Goal: Task Accomplishment & Management: Use online tool/utility

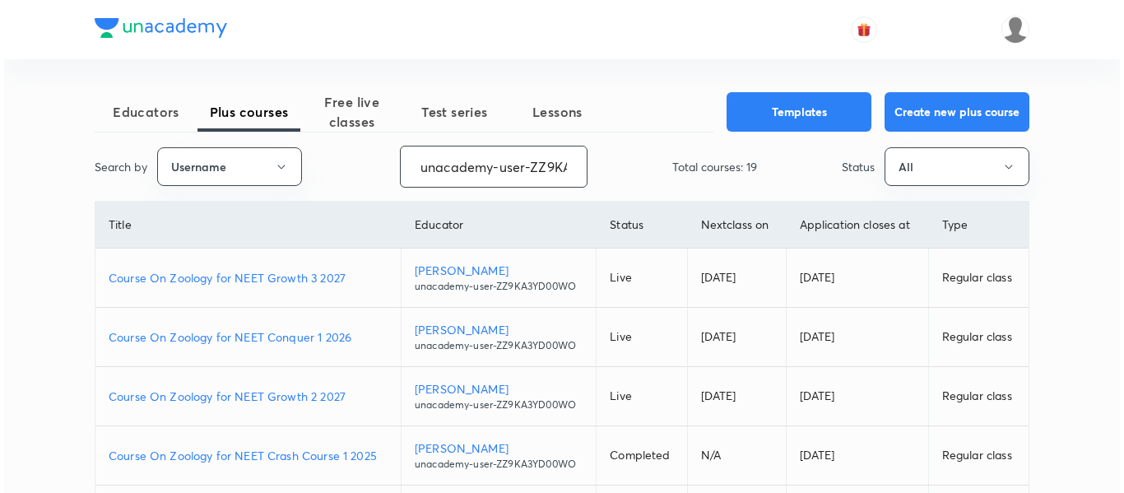
scroll to position [0, 74]
drag, startPoint x: 417, startPoint y: 170, endPoint x: 606, endPoint y: 210, distance: 193.5
click at [606, 211] on div "Educators Plus courses Free live classes Test series Lessons Templates Create n…" at bounding box center [558, 493] width 935 height 802
paste input "nehaprk28"
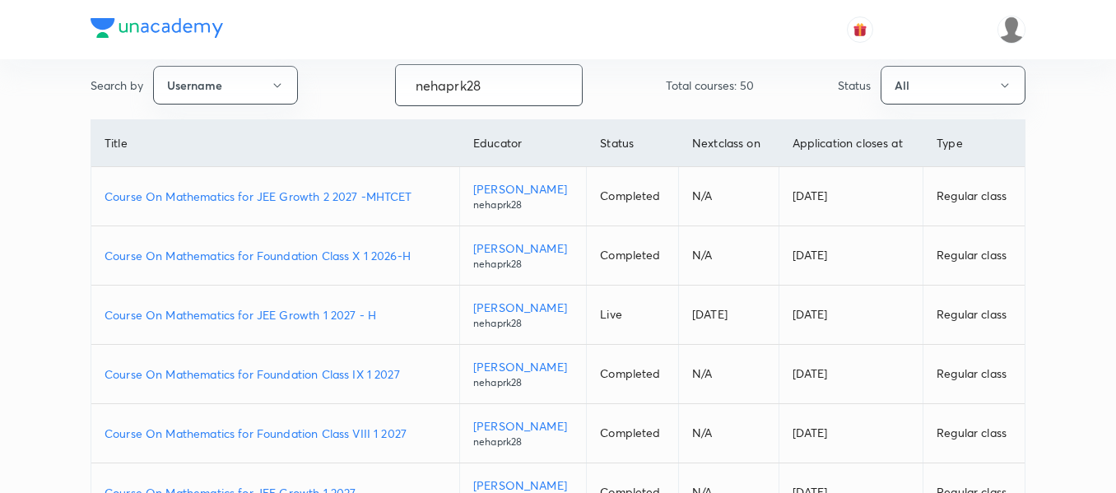
scroll to position [82, 0]
click at [385, 323] on p "Course On Mathematics for JEE Growth 1 2027 - H" at bounding box center [275, 313] width 341 height 17
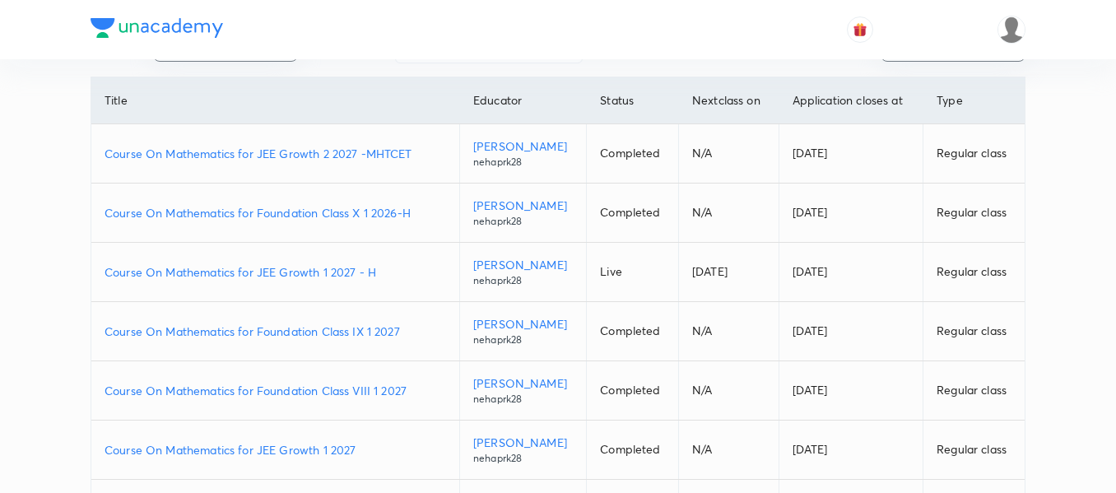
scroll to position [165, 0]
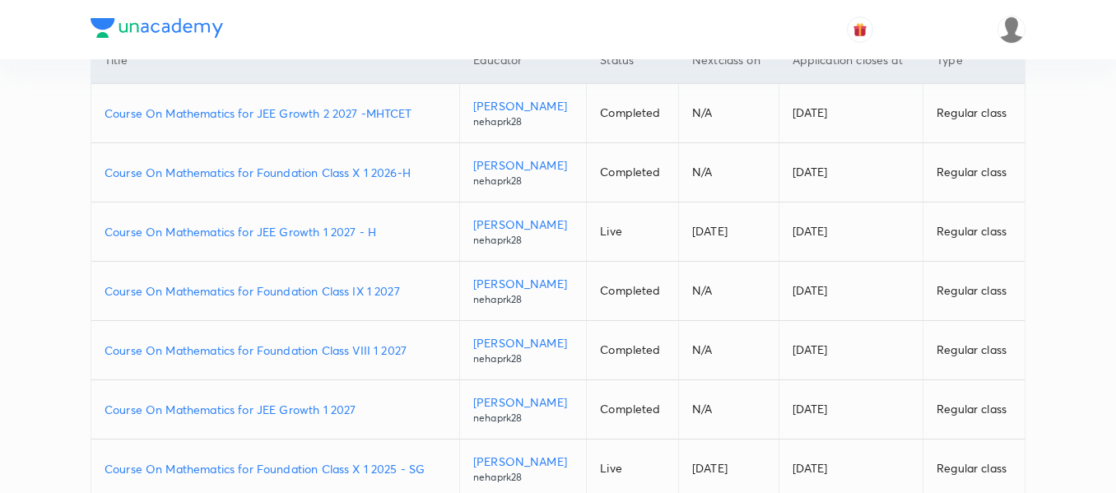
click at [412, 300] on p "Course On Mathematics for Foundation Class IX 1 2027" at bounding box center [275, 290] width 341 height 17
click at [409, 202] on td "Course On Mathematics for Foundation Class X 1 2026-H" at bounding box center [275, 172] width 368 height 59
click at [391, 181] on p "Course On Mathematics for Foundation Class X 1 2026-H" at bounding box center [275, 172] width 341 height 17
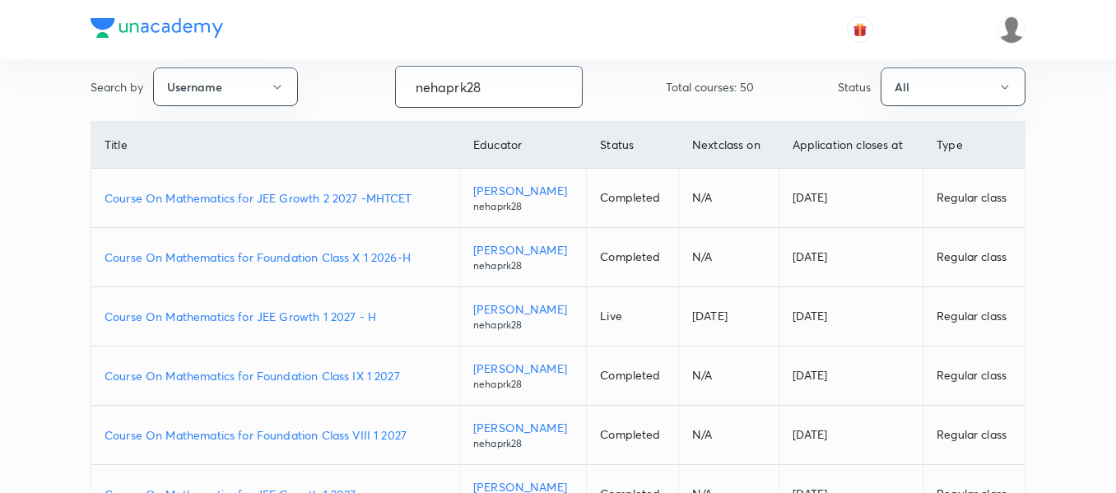
scroll to position [0, 0]
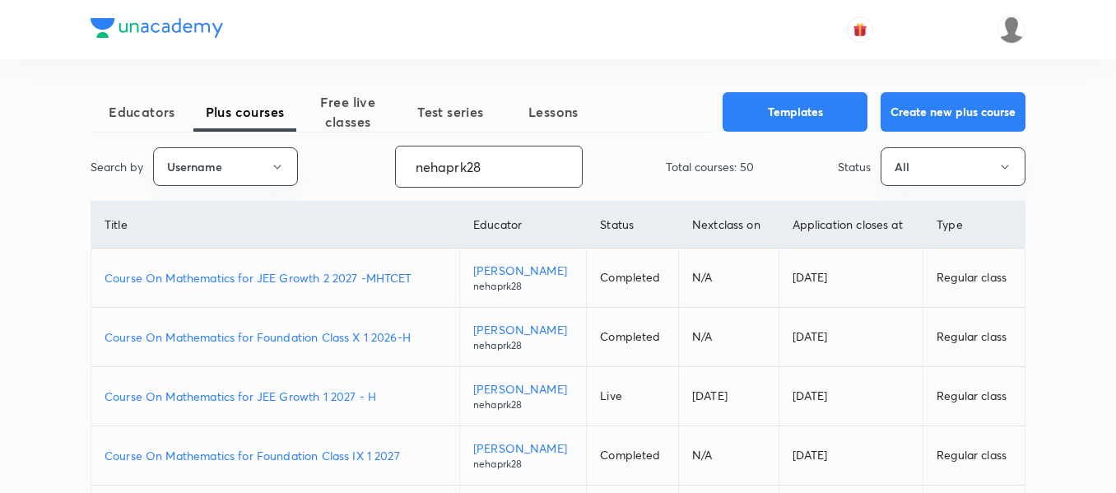
drag, startPoint x: 495, startPoint y: 165, endPoint x: 319, endPoint y: 165, distance: 176.1
click at [319, 165] on div "Search by Username nehaprk28 ​ Total courses: 50 Status All" at bounding box center [558, 167] width 935 height 42
paste input "DashKhan-4576"
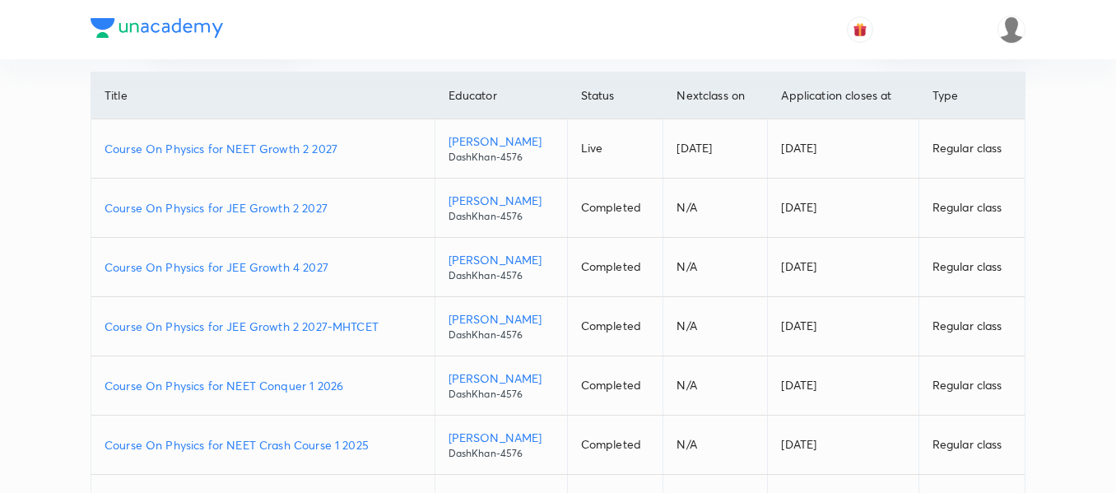
scroll to position [165, 0]
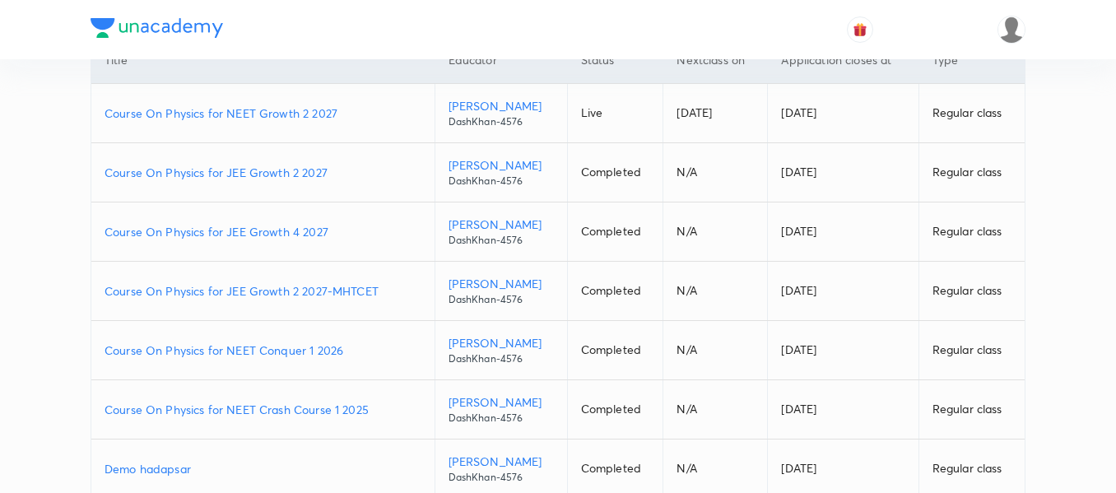
click at [359, 350] on p "Course On Physics for NEET Conquer 1 2026" at bounding box center [263, 349] width 317 height 17
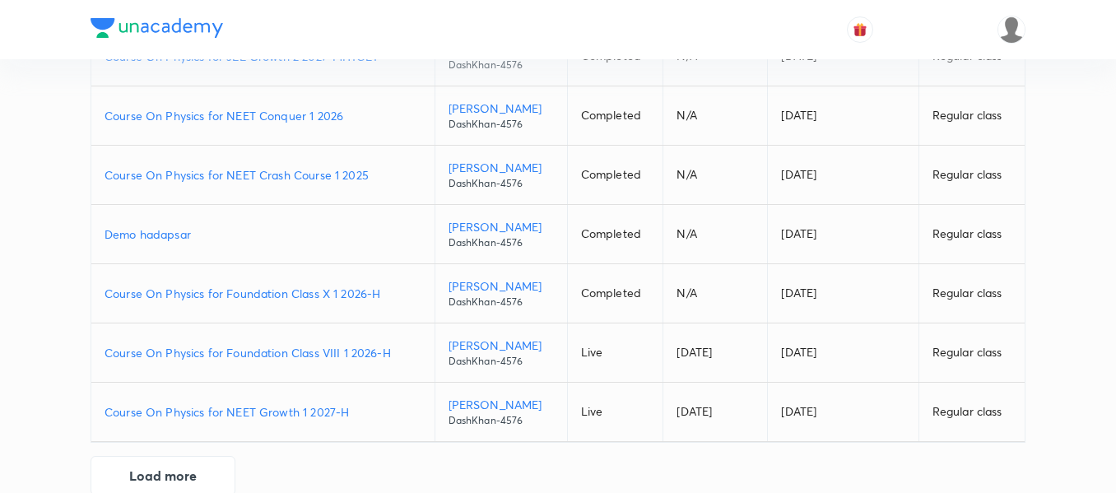
scroll to position [411, 0]
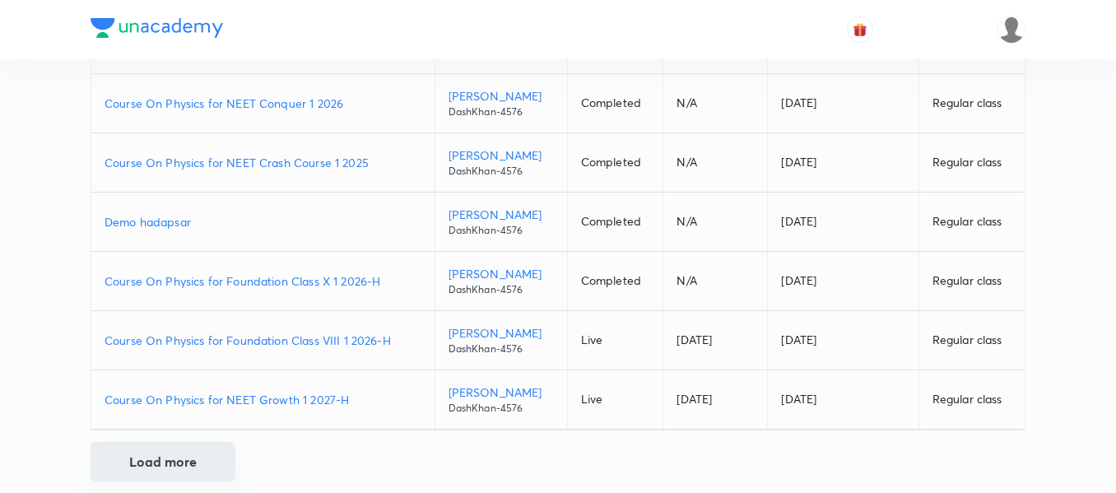
click at [132, 458] on button "Load more" at bounding box center [163, 461] width 145 height 39
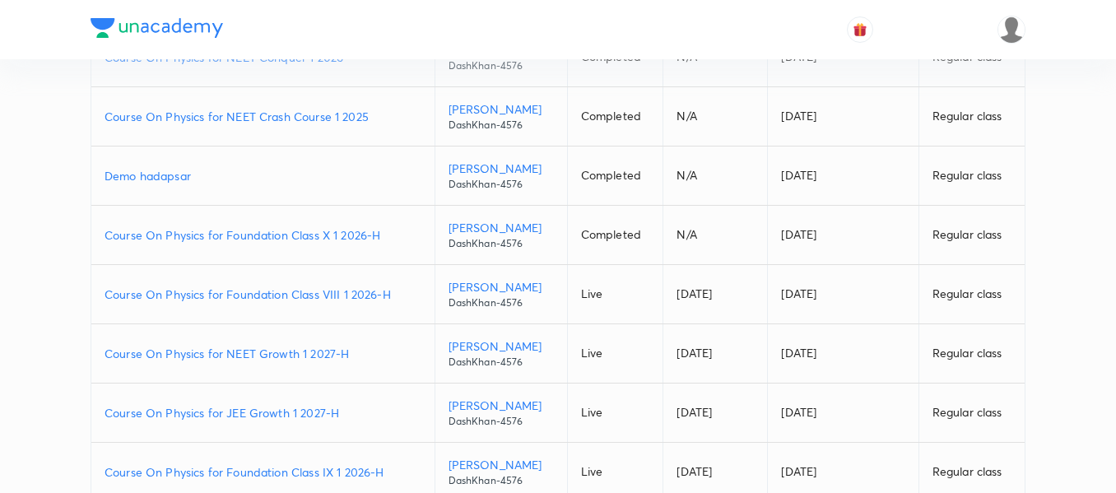
scroll to position [494, 0]
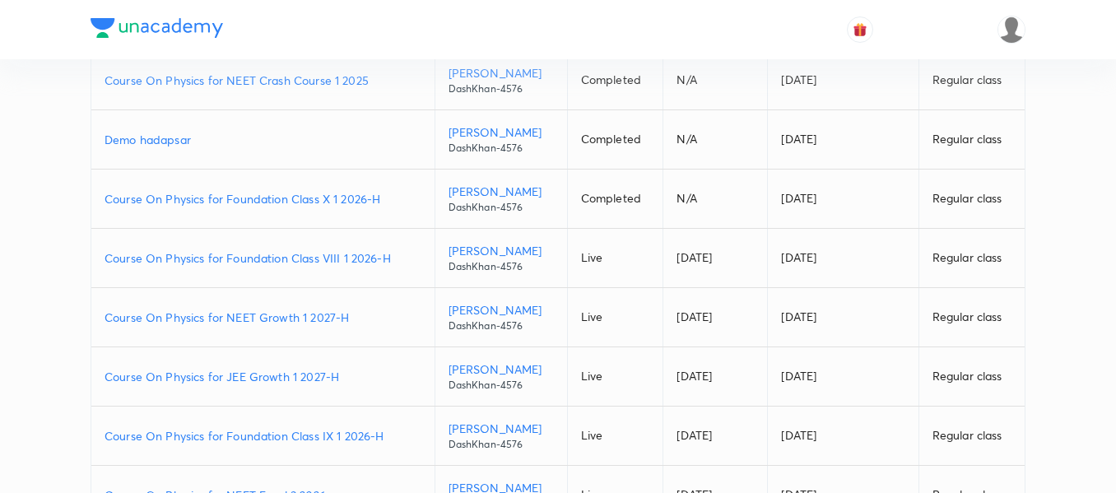
click at [355, 380] on p "Course On Physics for JEE Growth 1 2027-H" at bounding box center [263, 376] width 317 height 17
click at [399, 255] on p "Course On Physics for Foundation Class VIII 1 2026-H" at bounding box center [263, 257] width 317 height 17
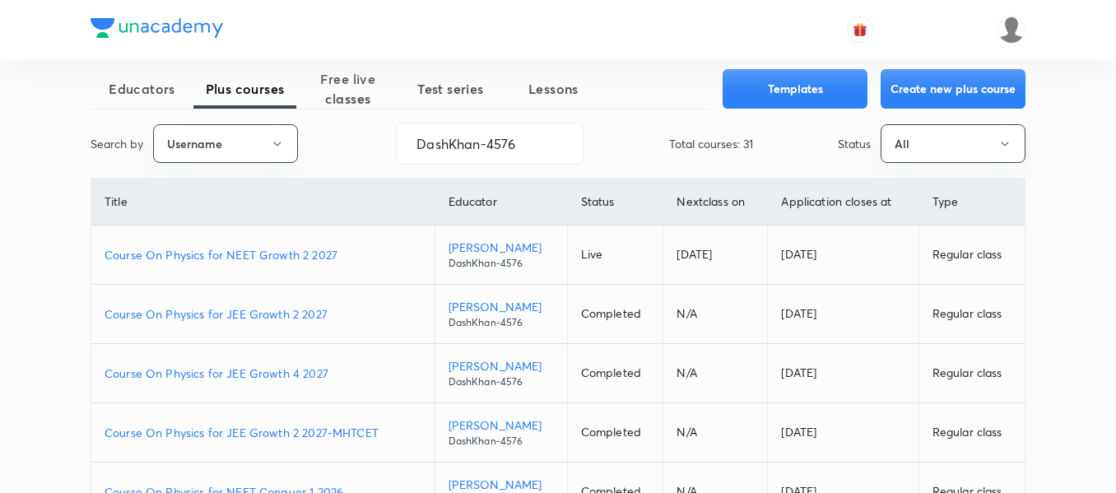
scroll to position [0, 0]
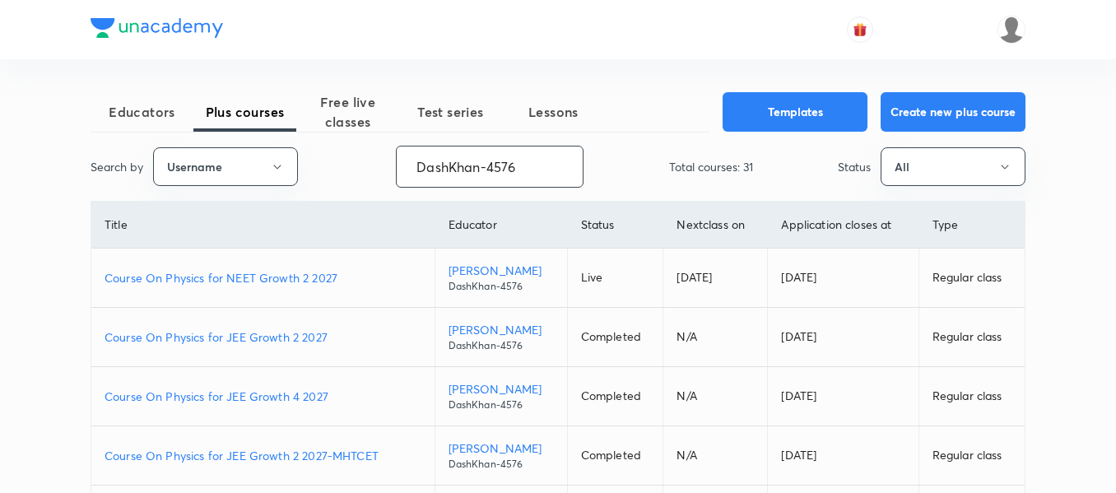
drag, startPoint x: 531, startPoint y: 171, endPoint x: 336, endPoint y: 151, distance: 196.1
click at [336, 151] on div "Search by Username DashKhan-4576 ​ Total courses: 31 Status All" at bounding box center [558, 167] width 935 height 42
paste input "Ashish-2335"
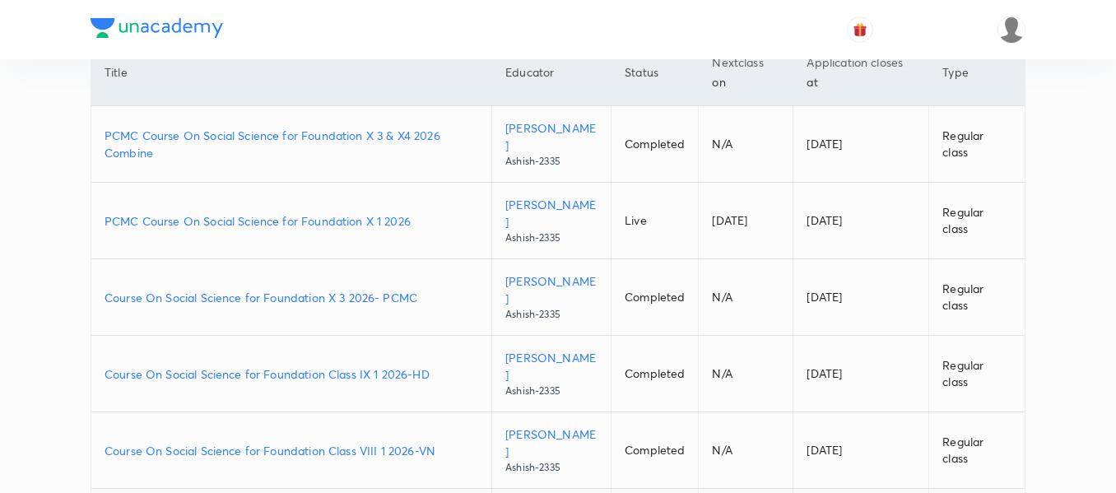
scroll to position [165, 0]
click at [448, 367] on p "Course On Social Science for Foundation Class IX 1 2026-HD" at bounding box center [292, 371] width 374 height 17
click at [425, 218] on p "PCMC Course On Social Science for Foundation X 1 2026" at bounding box center [292, 218] width 374 height 17
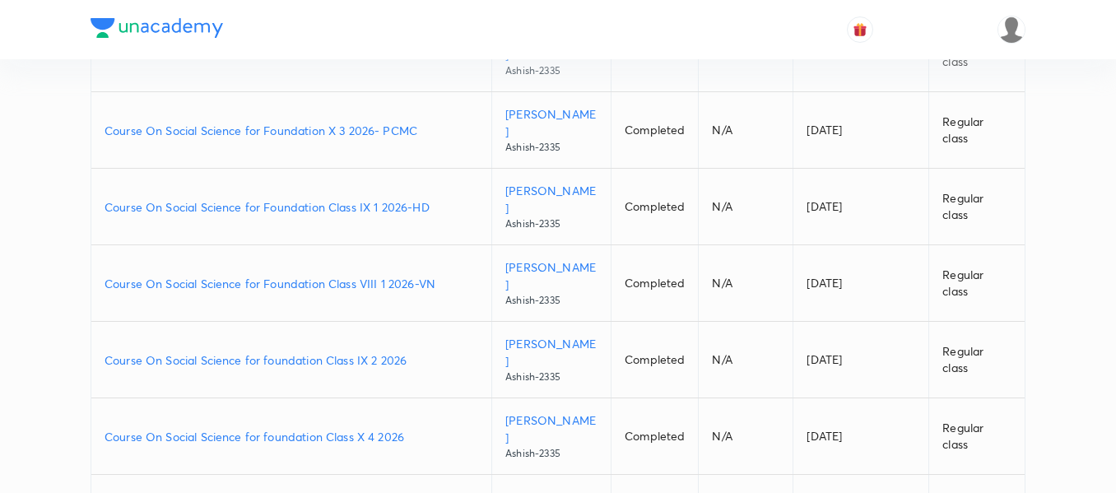
scroll to position [624, 0]
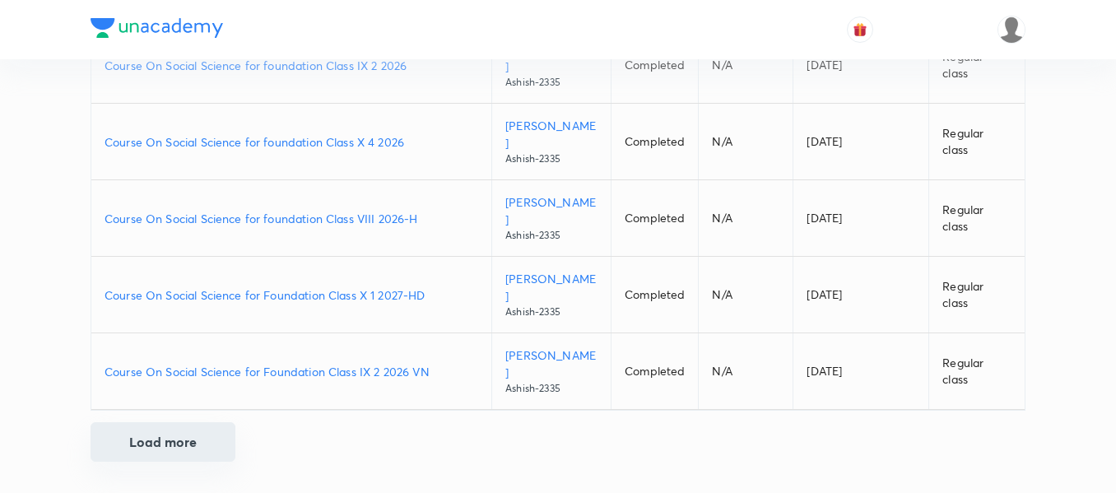
click at [162, 439] on button "Load more" at bounding box center [163, 441] width 145 height 39
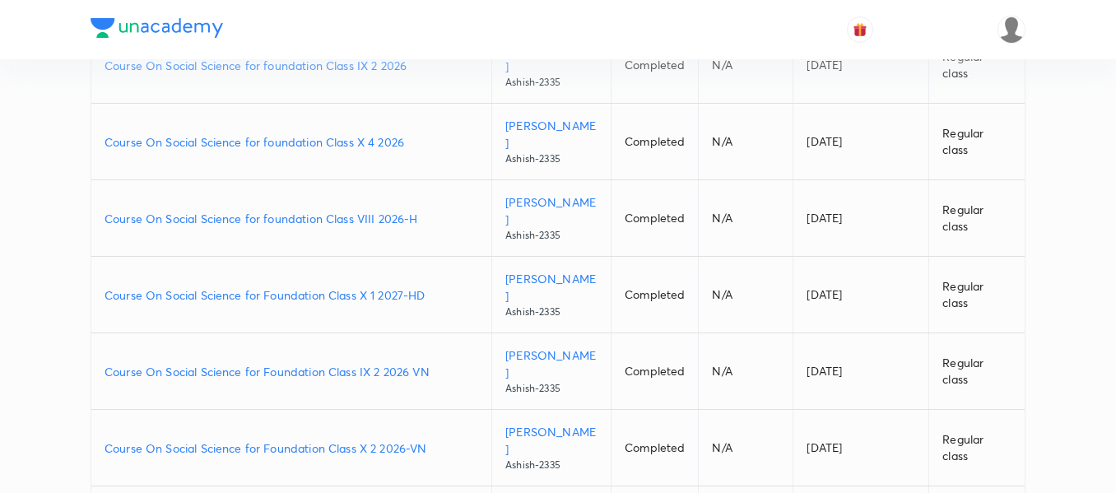
click at [439, 293] on p "Course On Social Science for Foundation Class X 1 2027-HD" at bounding box center [292, 294] width 374 height 17
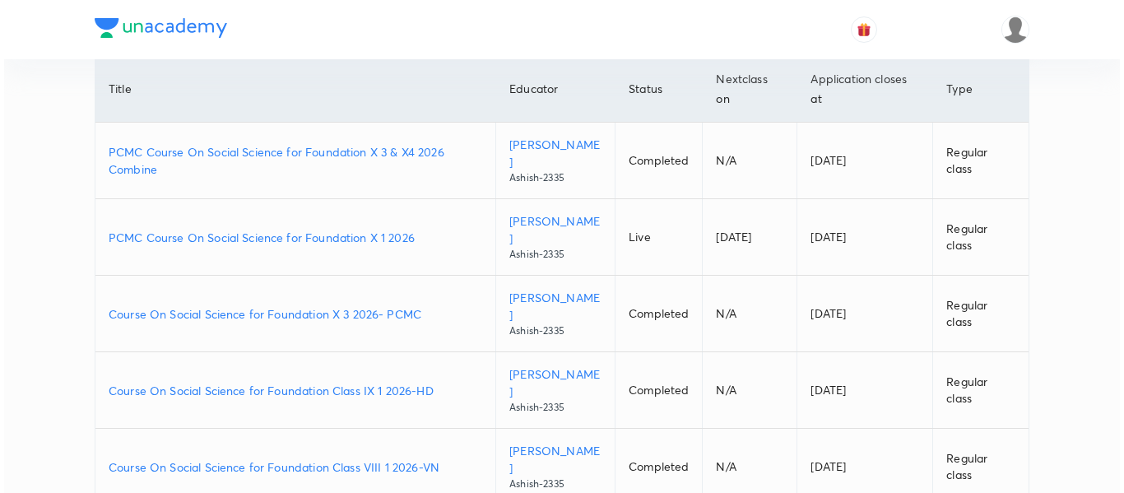
scroll to position [0, 0]
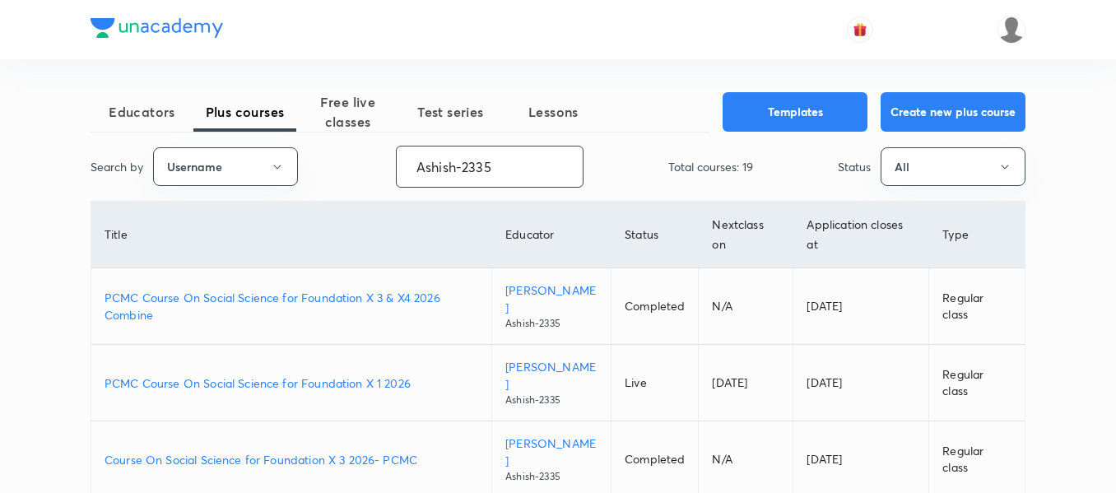
drag, startPoint x: 542, startPoint y: 175, endPoint x: 368, endPoint y: 171, distance: 174.5
click at [369, 174] on div "Search by Username Ashish-2335 ​ Total courses: 19 Status All" at bounding box center [558, 167] width 935 height 42
paste input "unacademy-user-G708E8X5N26S"
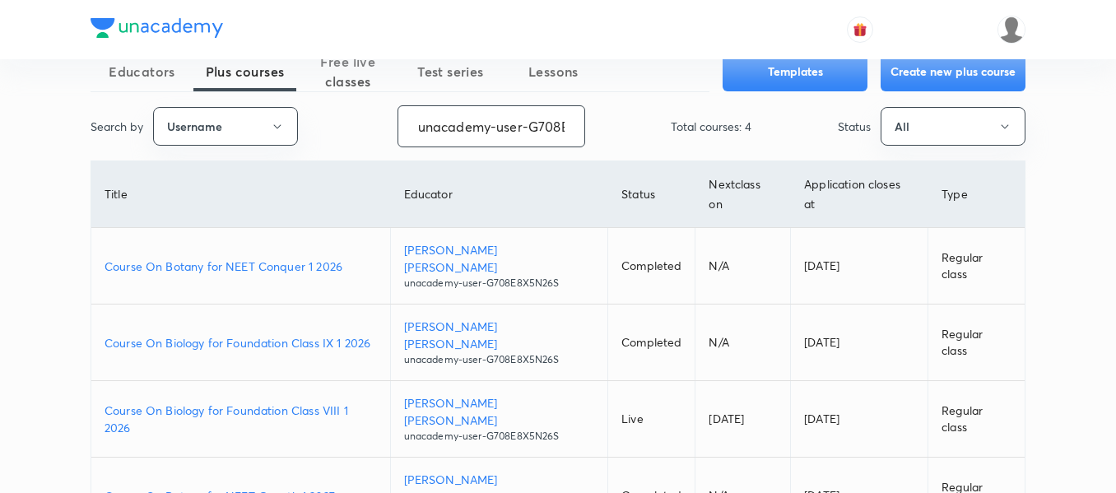
scroll to position [76, 0]
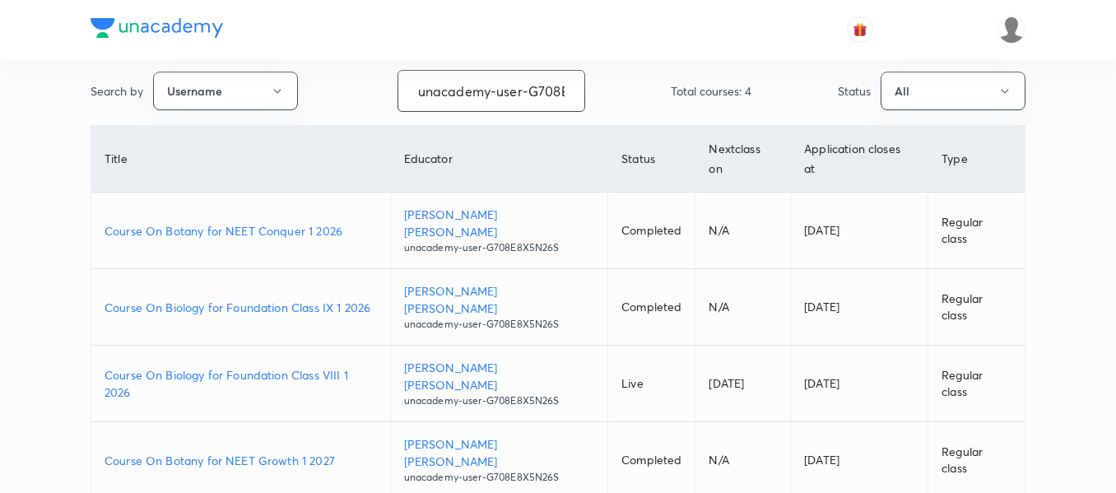
click at [357, 452] on p "Course On Botany for NEET Growth 1 2027" at bounding box center [241, 460] width 272 height 17
click at [360, 222] on p "Course On Botany for NEET Conquer 1 2026" at bounding box center [241, 230] width 272 height 17
drag, startPoint x: 494, startPoint y: 84, endPoint x: 670, endPoint y: 84, distance: 176.1
click at [670, 84] on div "Search by Username unacademy-user-G708E8X5N26S ​ Total courses: 4 Status All" at bounding box center [558, 91] width 935 height 42
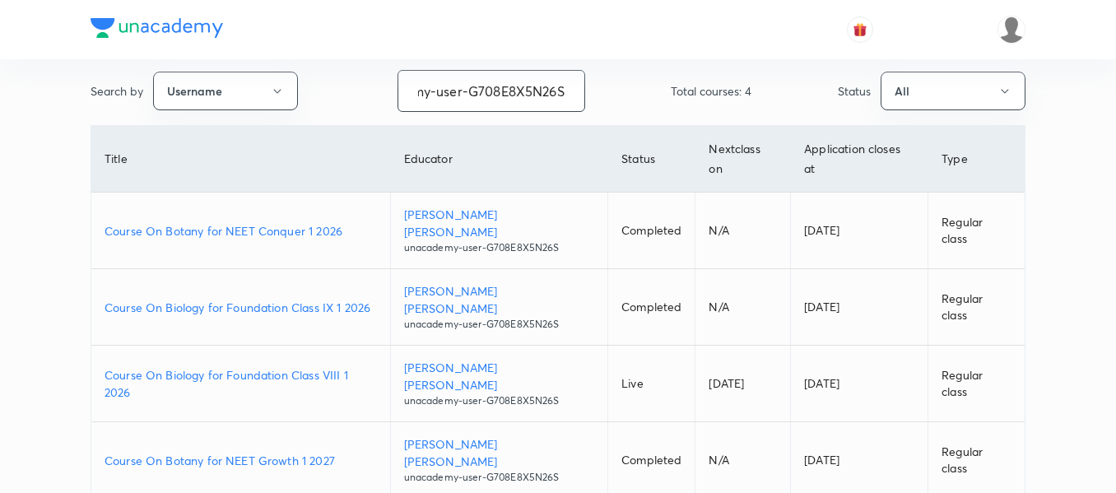
paste input "ashutoshsharmasagar-3732"
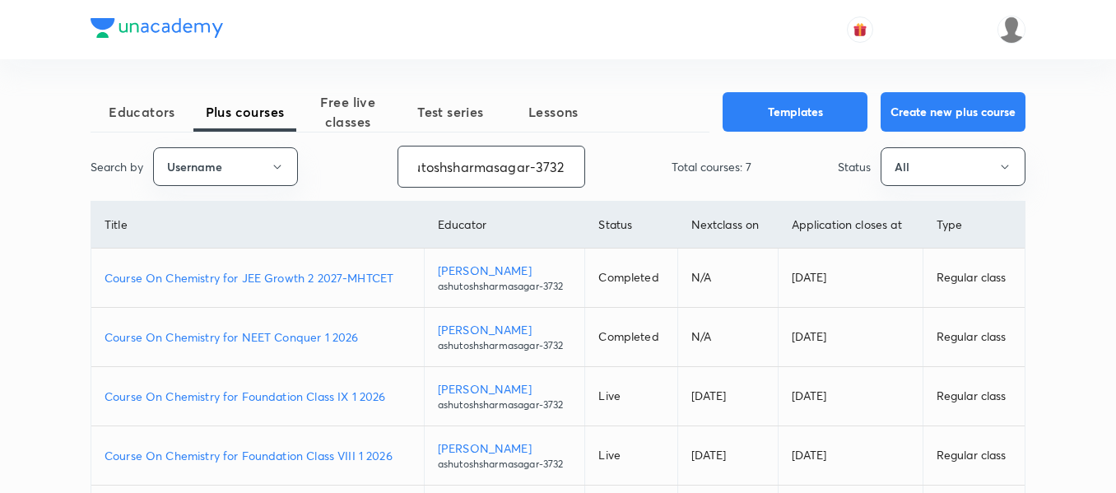
type input "ashutoshsharmasagar-3732"
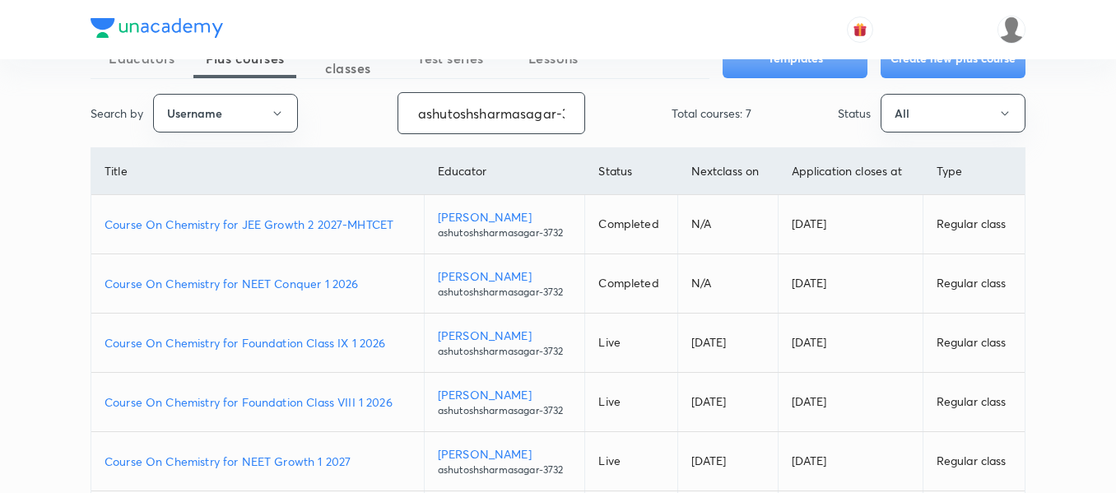
scroll to position [82, 0]
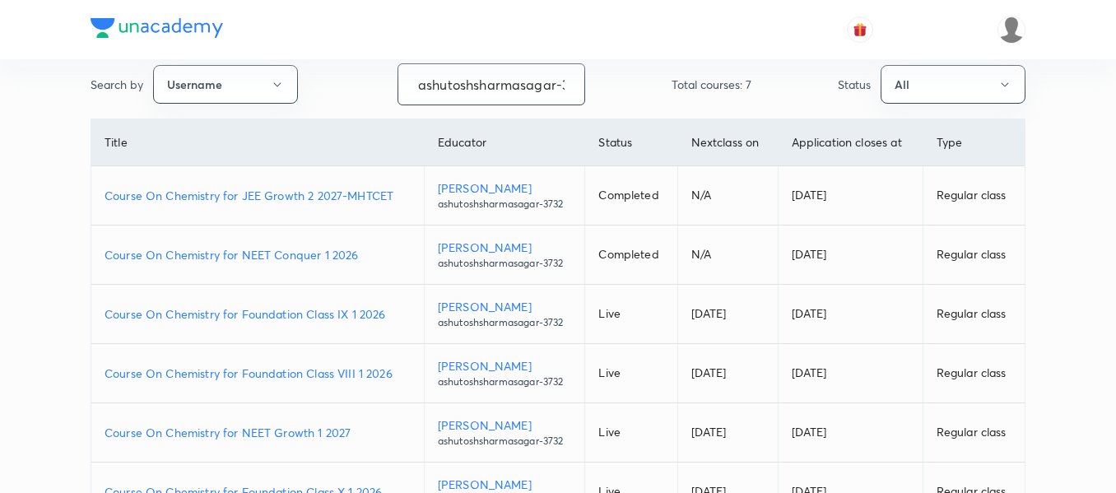
click at [365, 437] on p "Course On Chemistry for NEET Growth 1 2027" at bounding box center [258, 432] width 306 height 17
click at [369, 261] on p "Course On Chemistry for NEET Conquer 1 2026" at bounding box center [258, 254] width 306 height 17
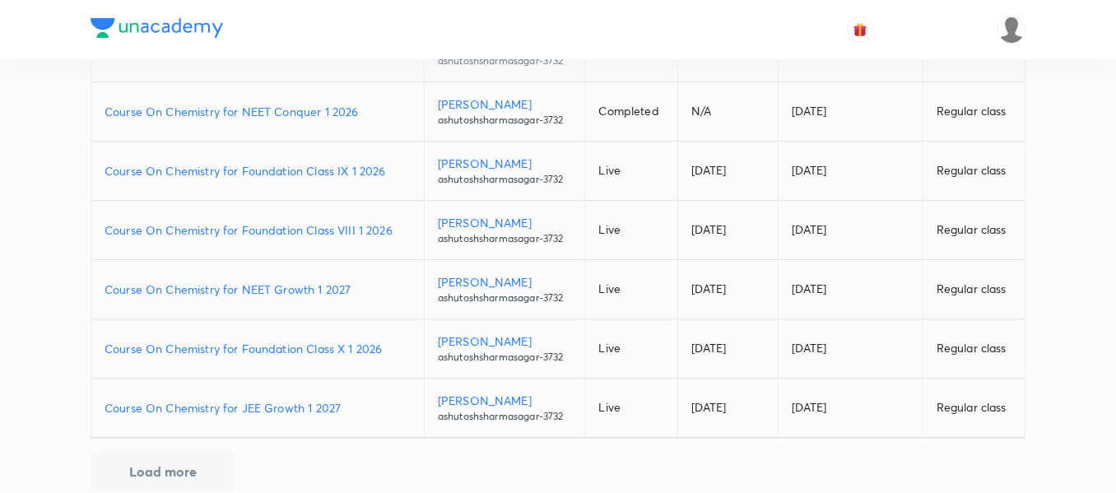
scroll to position [247, 0]
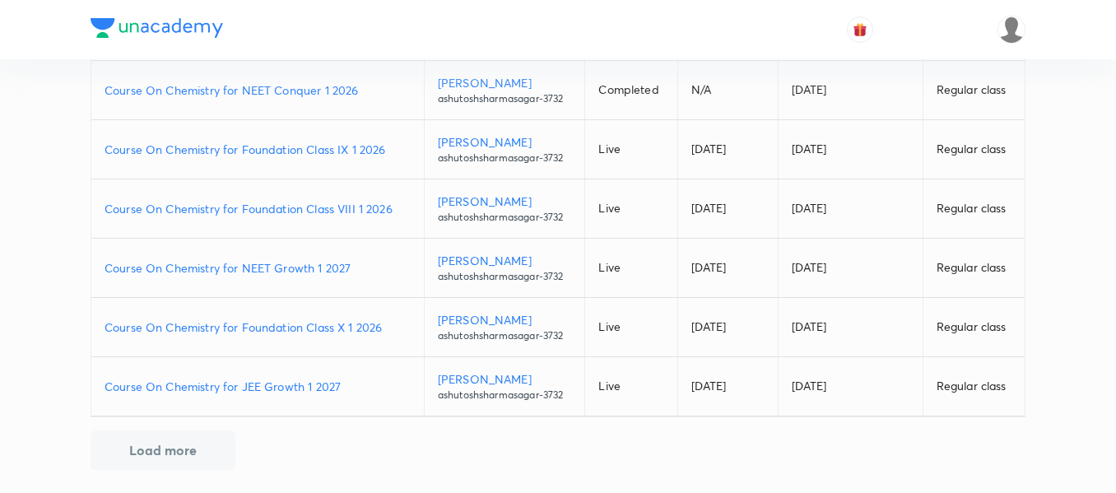
click at [353, 383] on p "Course On Chemistry for JEE Growth 1 2027" at bounding box center [258, 386] width 306 height 17
click at [400, 202] on p "Course On Chemistry for Foundation Class VIII 1 2026" at bounding box center [258, 208] width 306 height 17
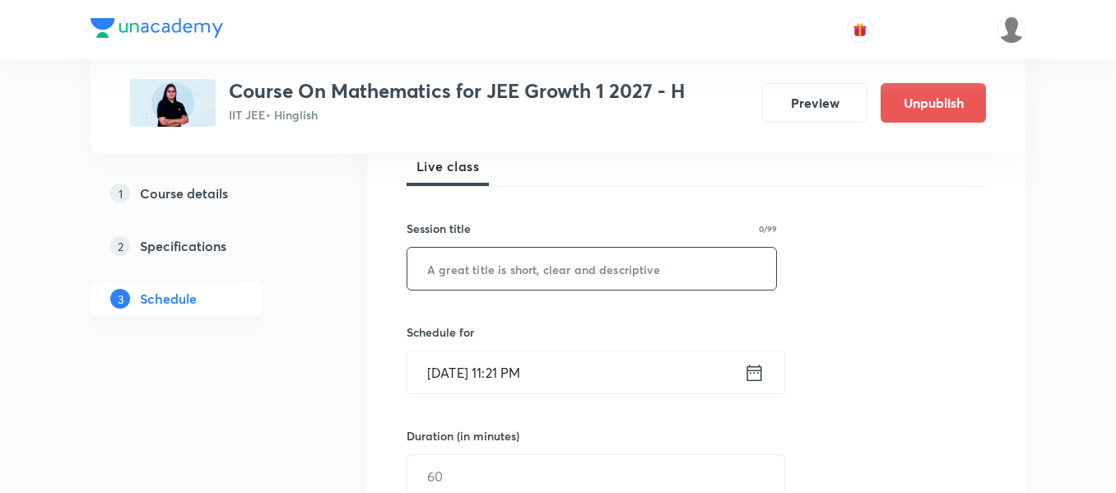
click at [544, 286] on input "text" at bounding box center [591, 269] width 369 height 42
paste input "Straight Line"
type input "Straight Line"
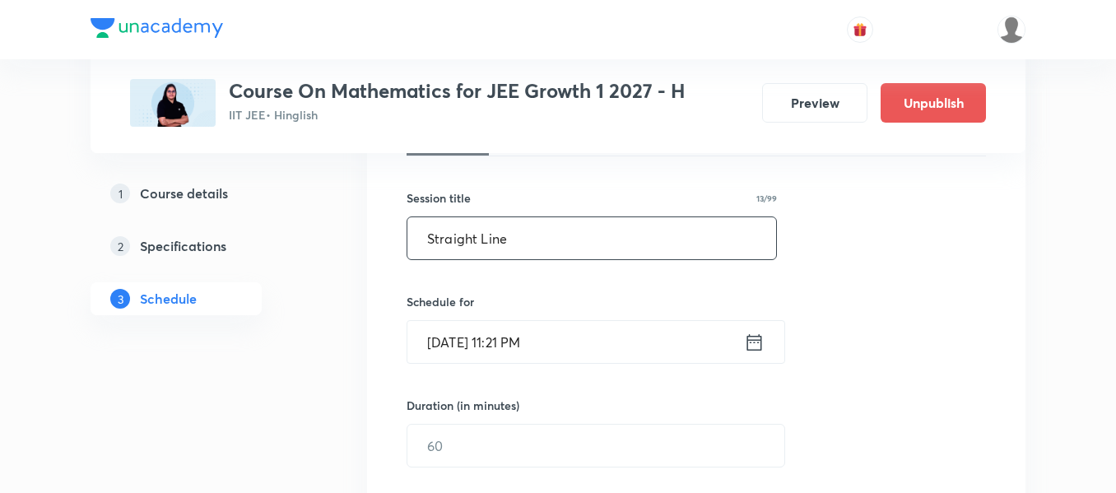
scroll to position [329, 0]
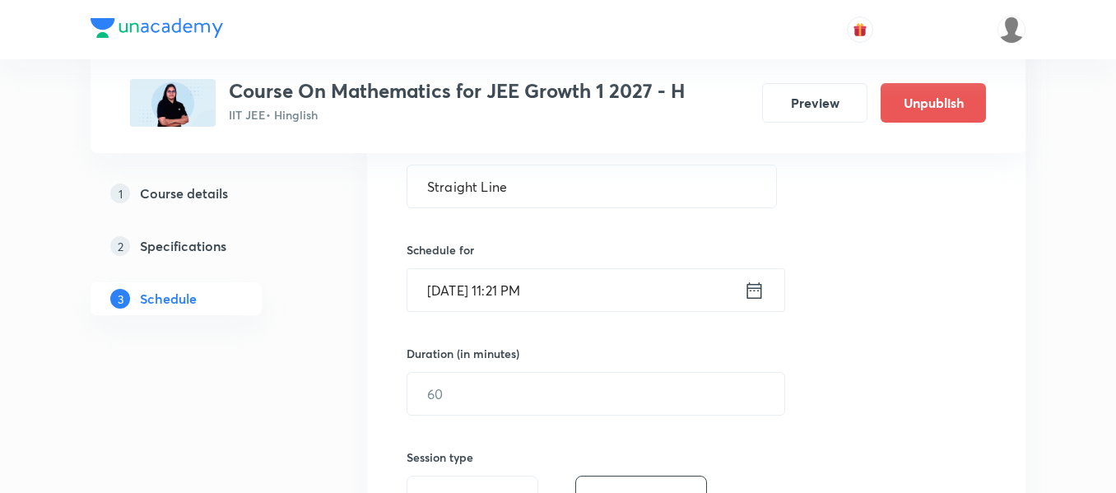
click at [749, 299] on icon at bounding box center [754, 290] width 21 height 23
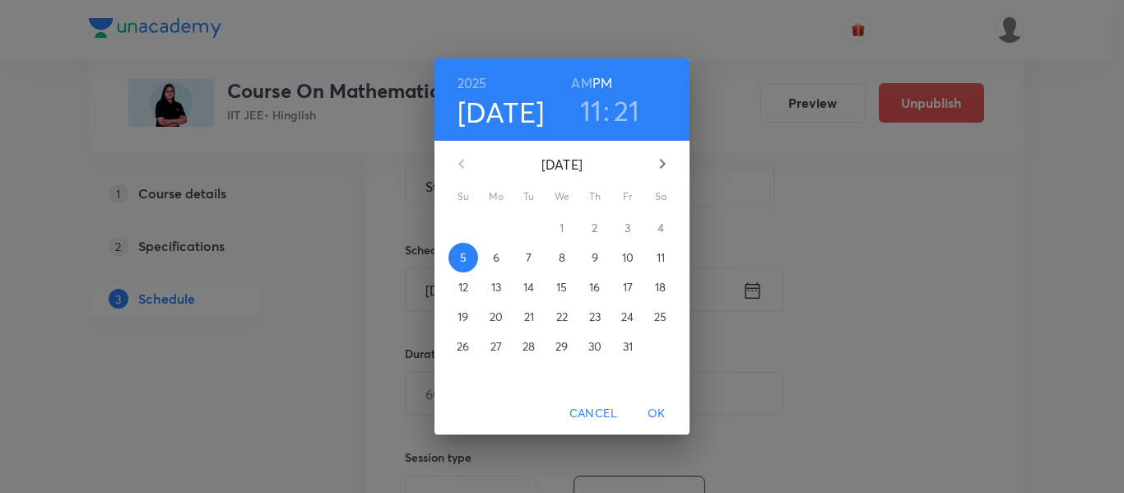
click at [496, 258] on p "6" at bounding box center [496, 257] width 7 height 16
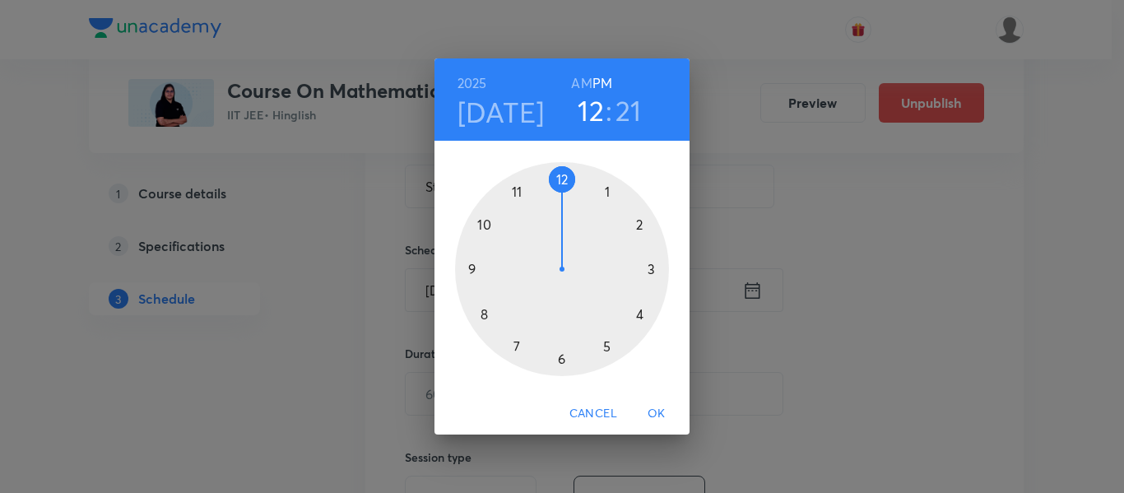
drag, startPoint x: 529, startPoint y: 195, endPoint x: 560, endPoint y: 192, distance: 31.4
click at [560, 192] on div at bounding box center [562, 269] width 214 height 214
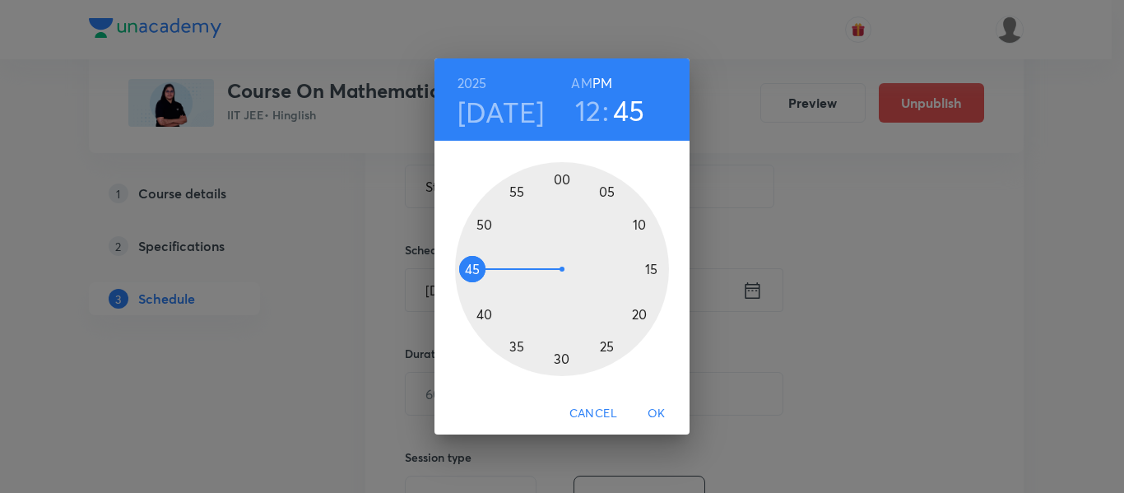
drag, startPoint x: 631, startPoint y: 325, endPoint x: 487, endPoint y: 264, distance: 156.3
click at [483, 269] on div at bounding box center [562, 269] width 214 height 214
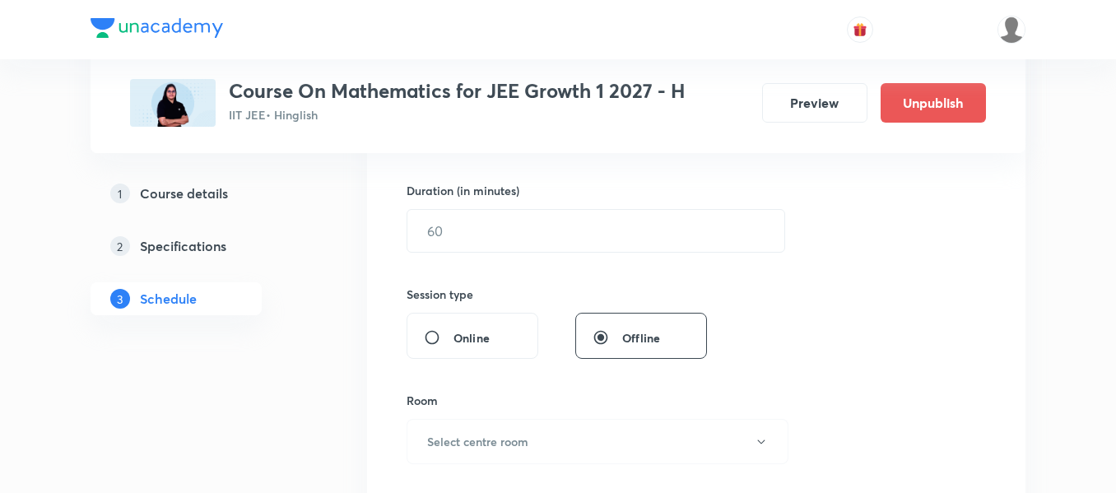
scroll to position [494, 0]
click at [570, 233] on input "text" at bounding box center [595, 229] width 377 height 42
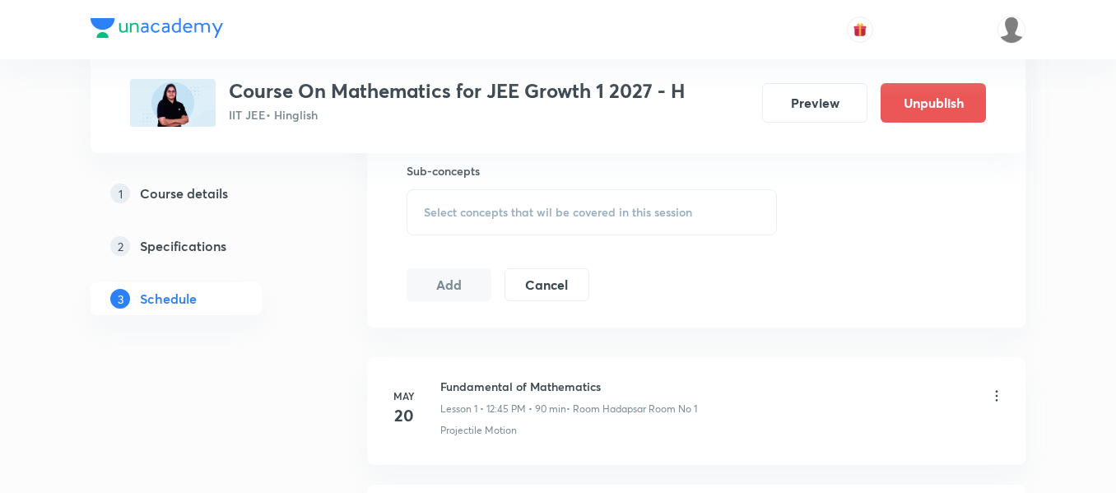
scroll to position [741, 0]
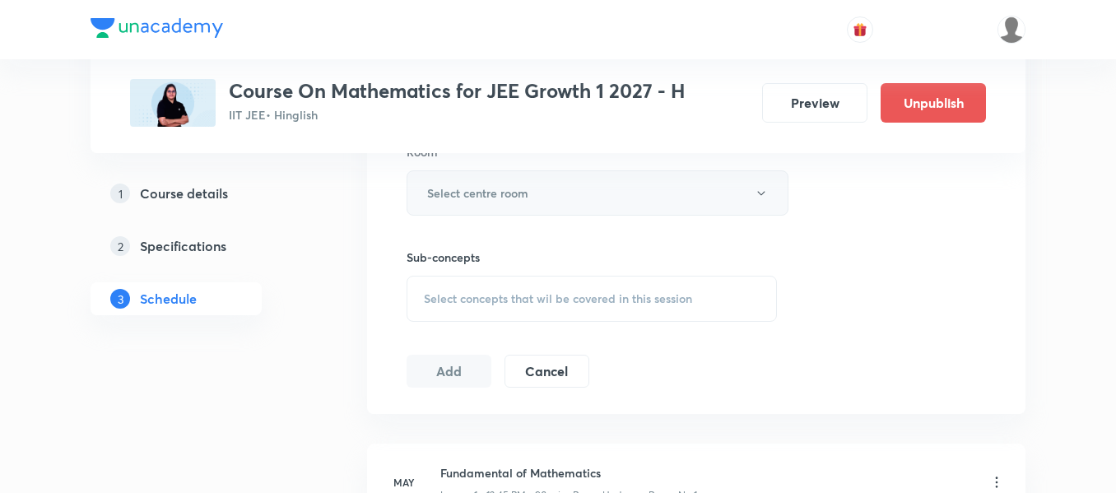
type input "90"
click at [497, 204] on button "Select centre room" at bounding box center [597, 192] width 382 height 45
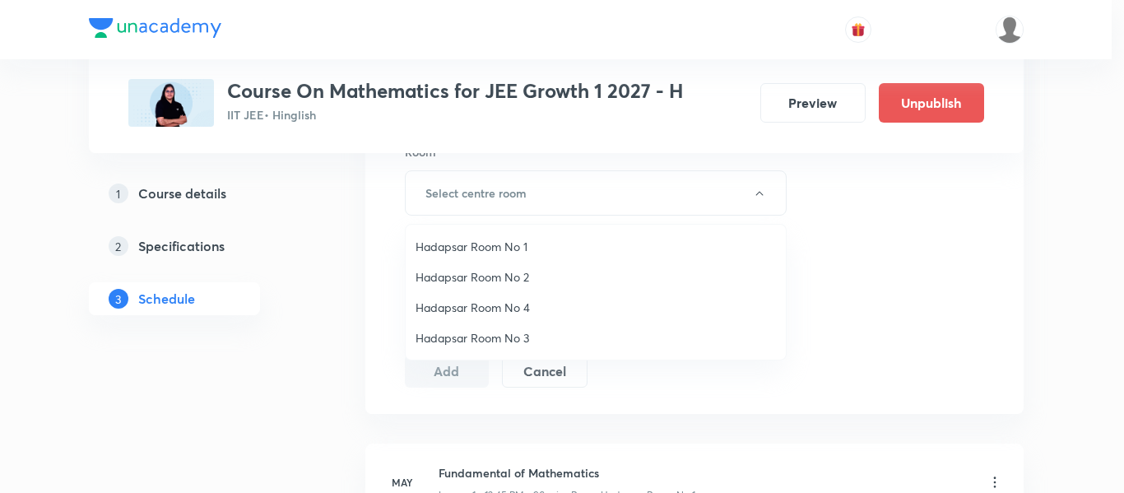
click at [483, 244] on span "Hadapsar Room No 1" at bounding box center [596, 246] width 360 height 17
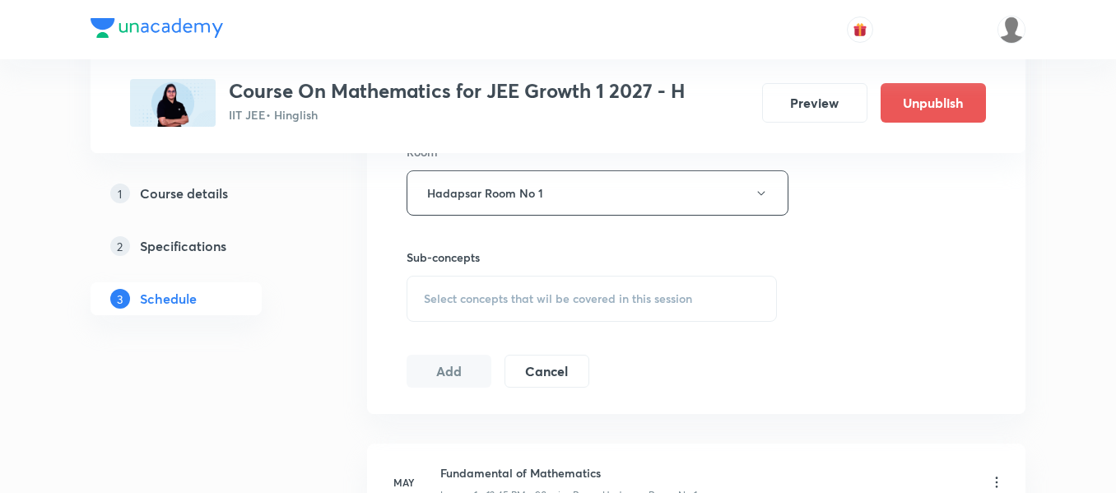
click at [484, 292] on span "Select concepts that wil be covered in this session" at bounding box center [558, 298] width 268 height 13
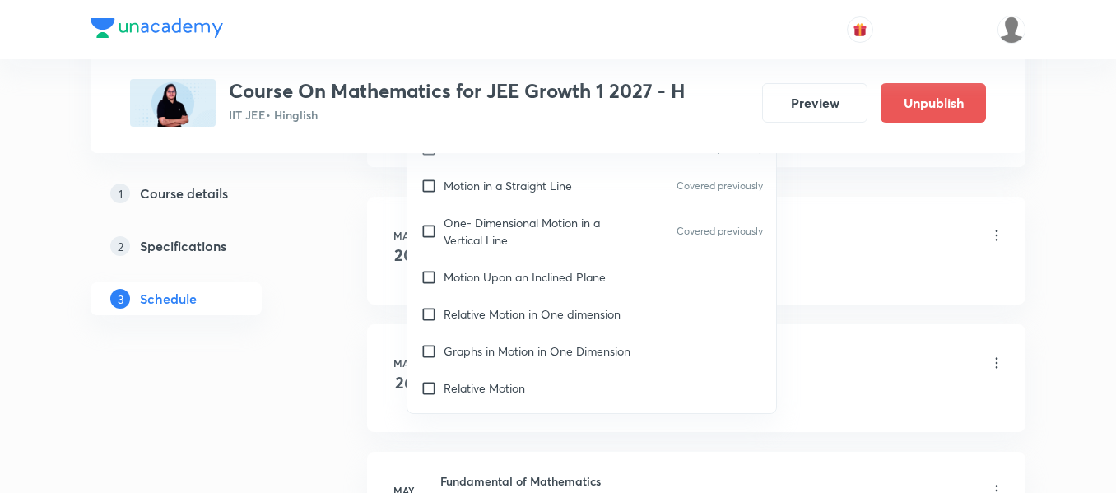
scroll to position [494, 0]
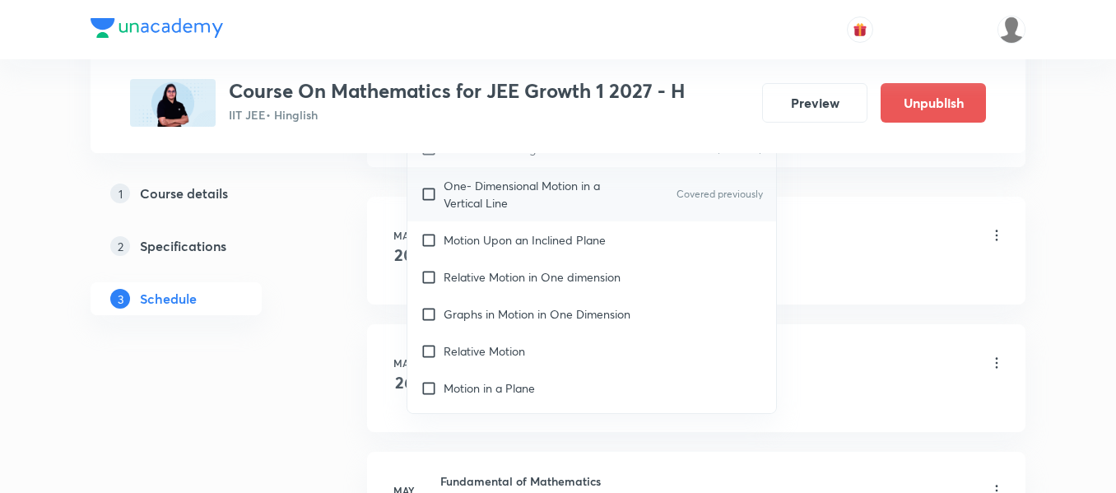
click at [493, 237] on p "Motion Upon an Inclined Plane" at bounding box center [525, 239] width 162 height 17
checkbox input "true"
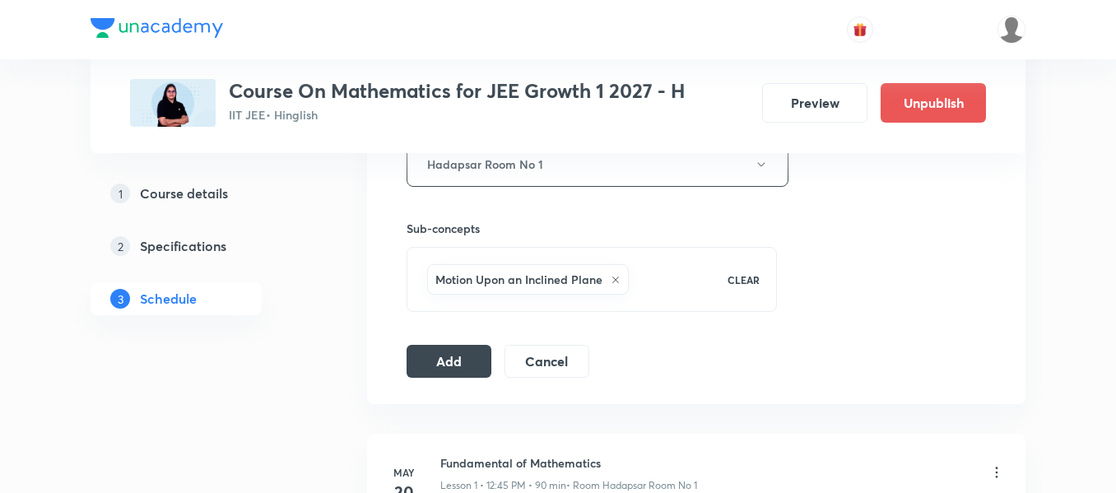
scroll to position [741, 0]
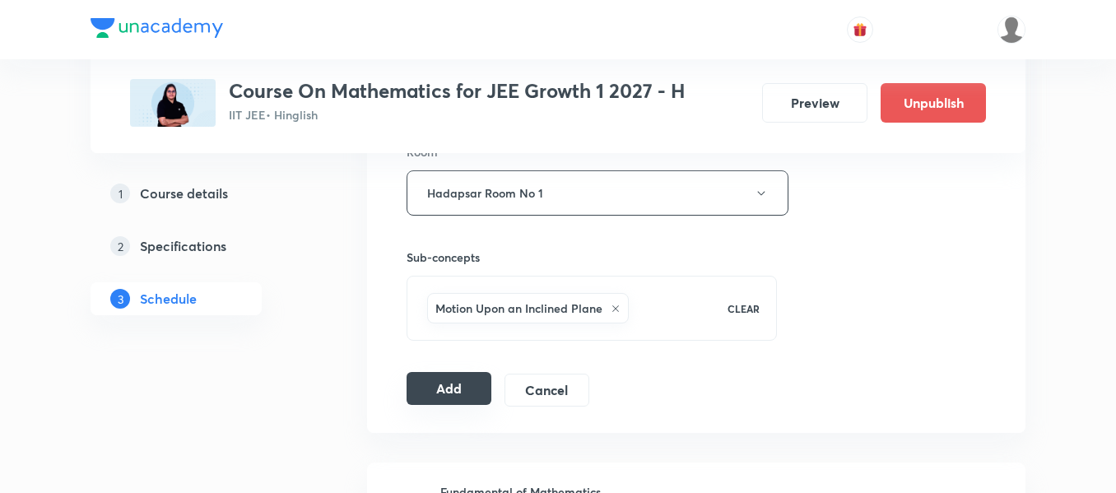
click at [459, 382] on button "Add" at bounding box center [448, 388] width 85 height 33
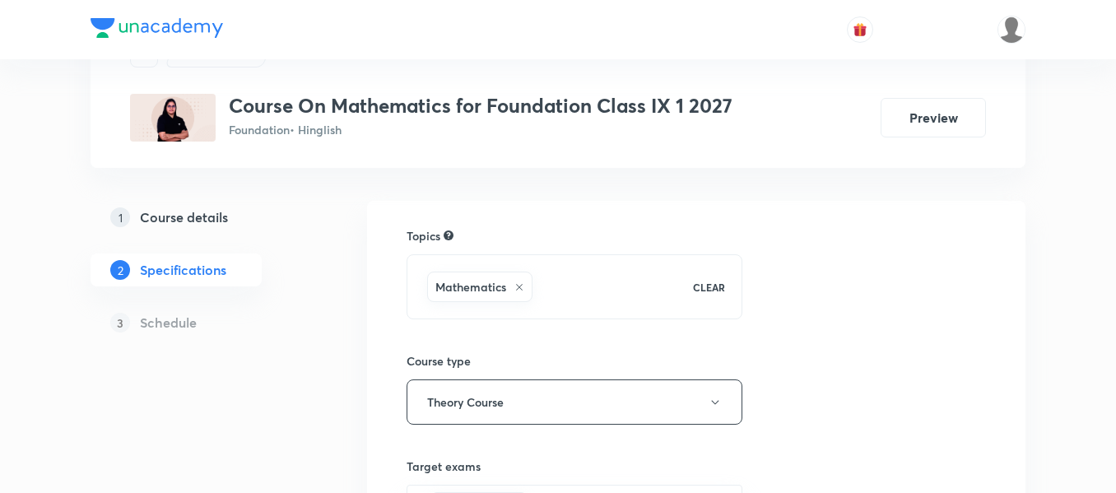
scroll to position [165, 0]
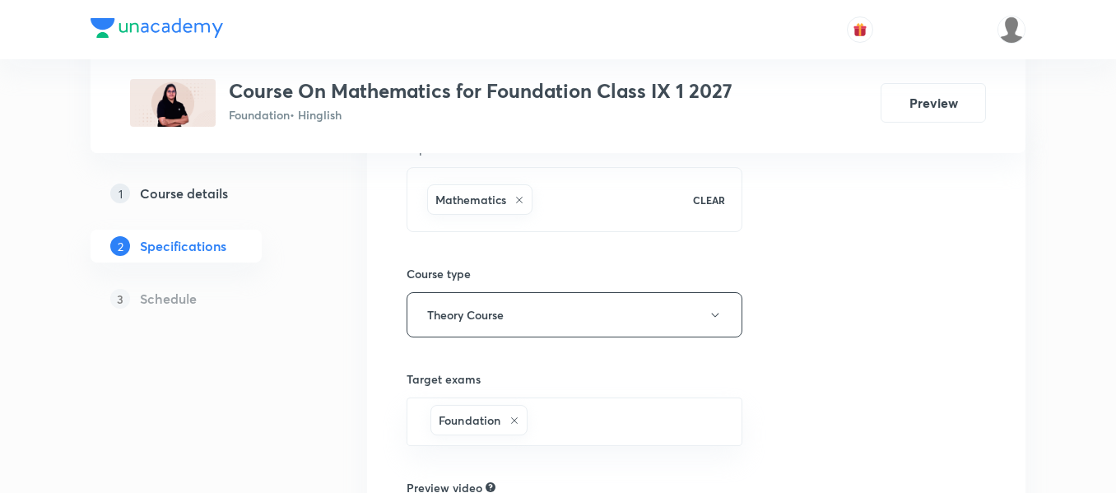
click at [218, 194] on h5 "Course details" at bounding box center [184, 193] width 88 height 20
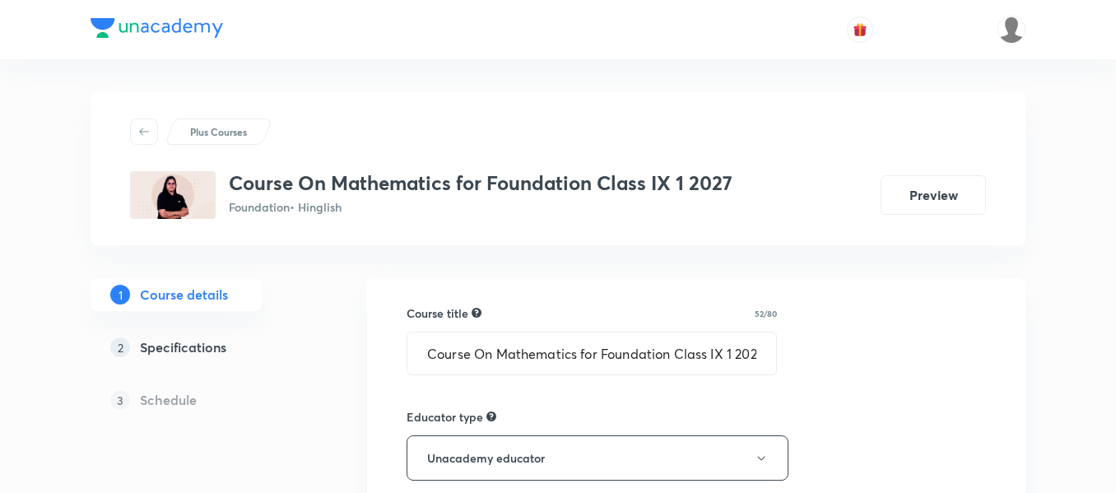
click at [225, 348] on h5 "Specifications" at bounding box center [183, 347] width 86 height 20
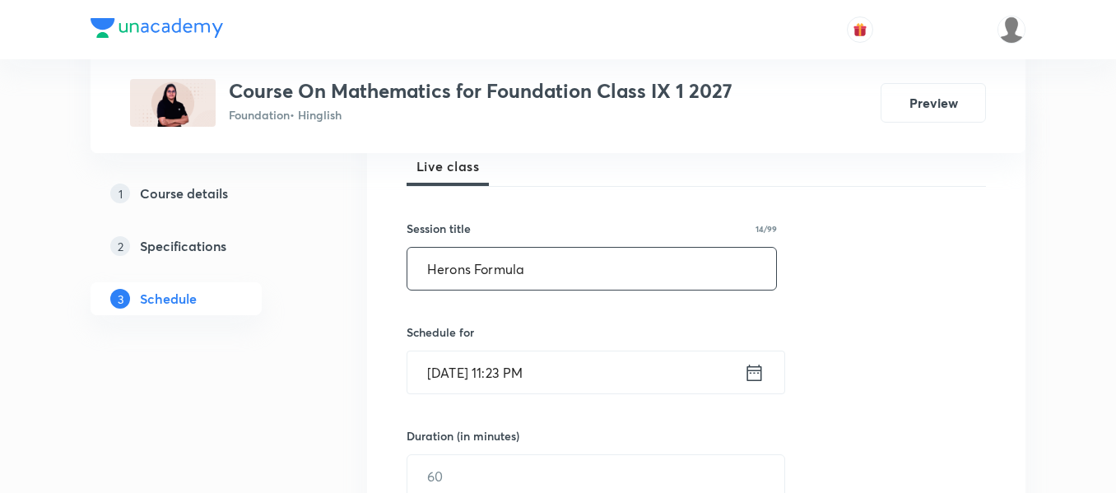
type input "Herons Formula"
click at [760, 375] on icon at bounding box center [754, 372] width 21 height 23
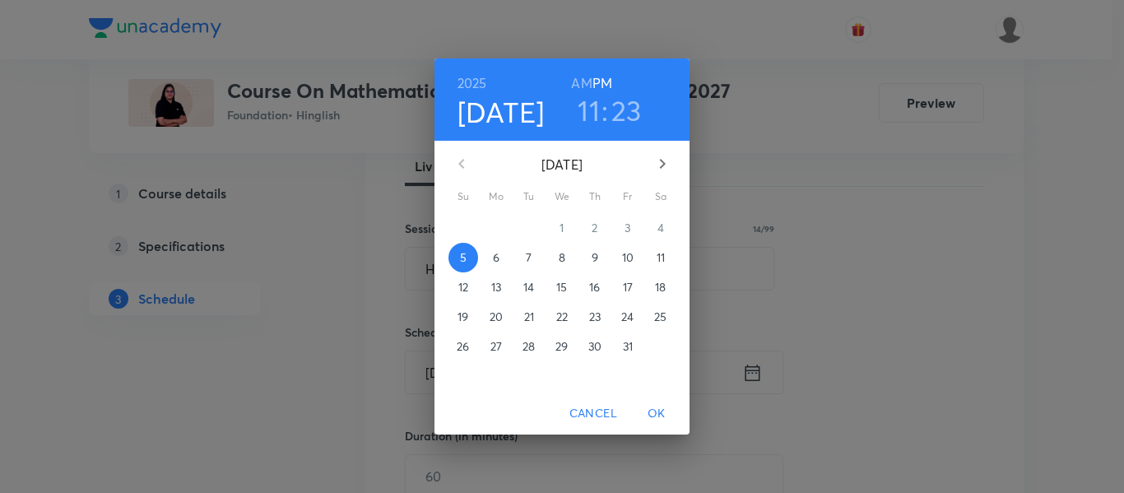
click at [505, 262] on span "6" at bounding box center [496, 257] width 30 height 16
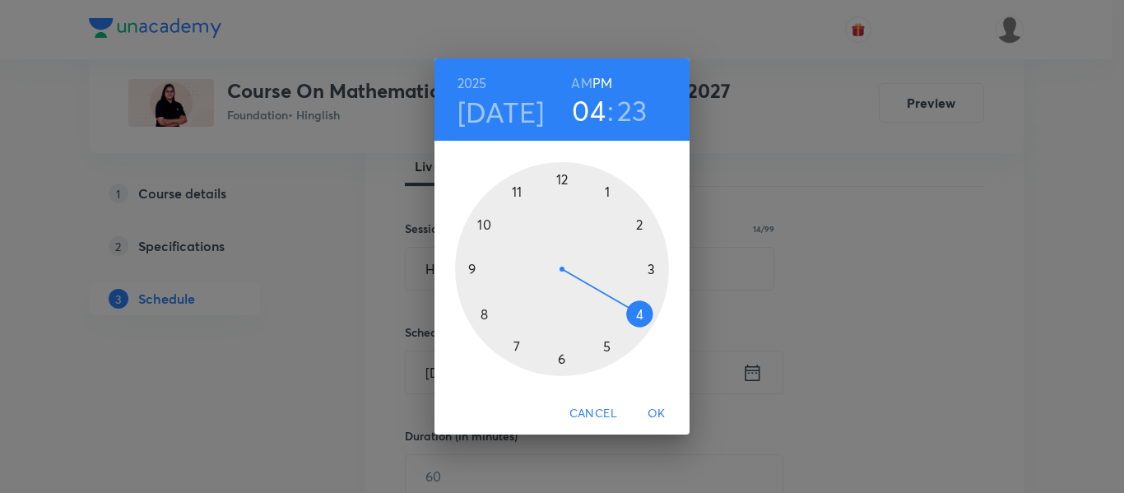
drag, startPoint x: 519, startPoint y: 193, endPoint x: 640, endPoint y: 312, distance: 169.3
click at [640, 312] on div at bounding box center [562, 269] width 214 height 214
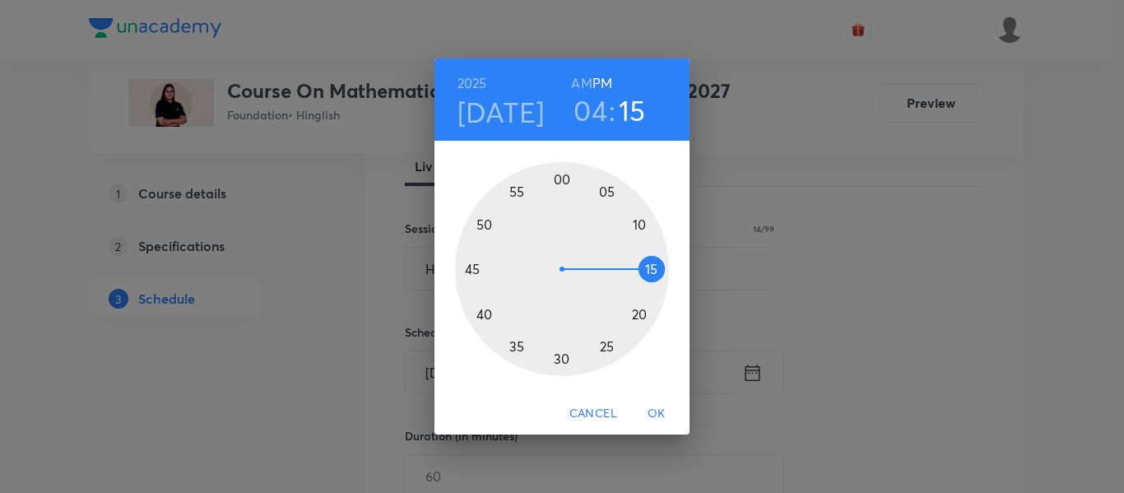
drag, startPoint x: 625, startPoint y: 331, endPoint x: 639, endPoint y: 270, distance: 62.3
click at [639, 270] on div at bounding box center [562, 269] width 214 height 214
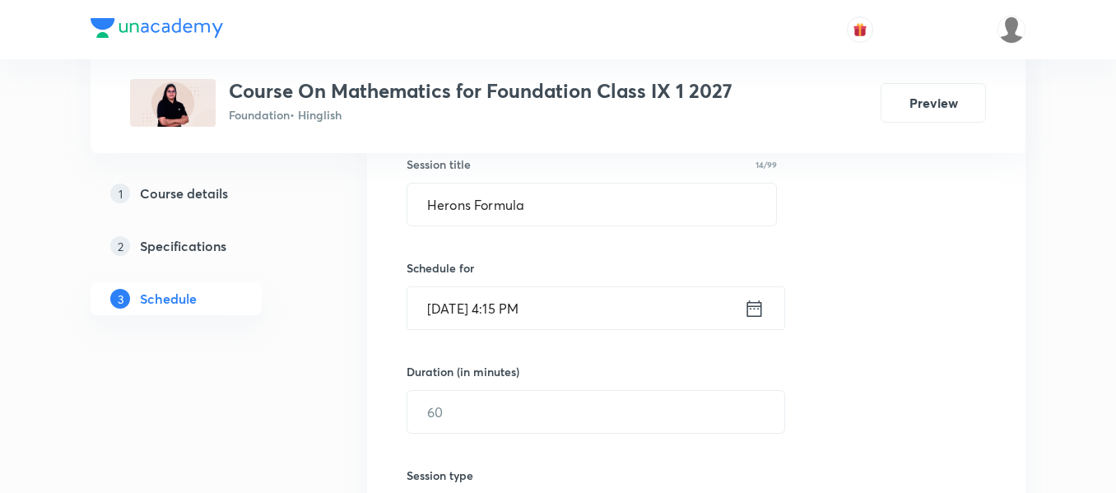
scroll to position [411, 0]
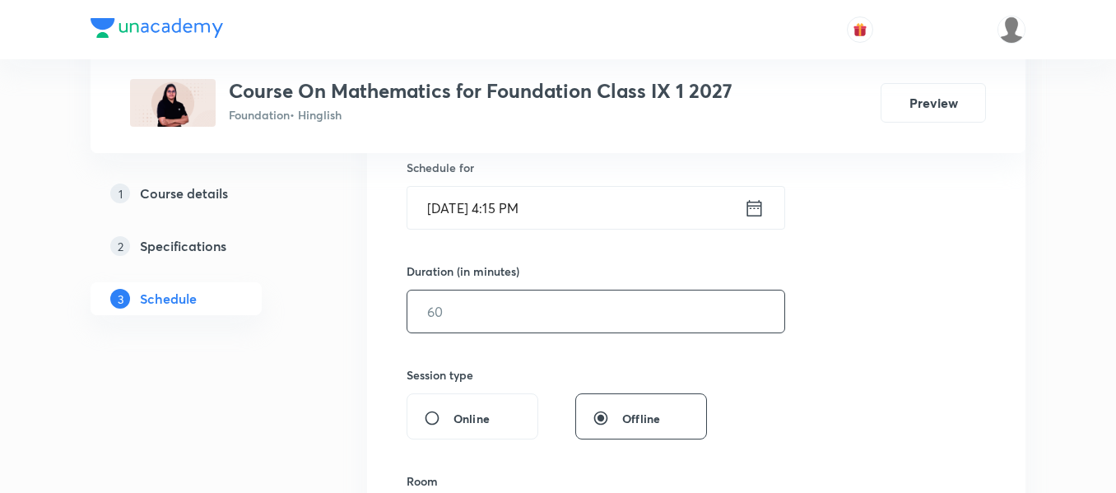
click at [555, 320] on input "text" at bounding box center [595, 311] width 377 height 42
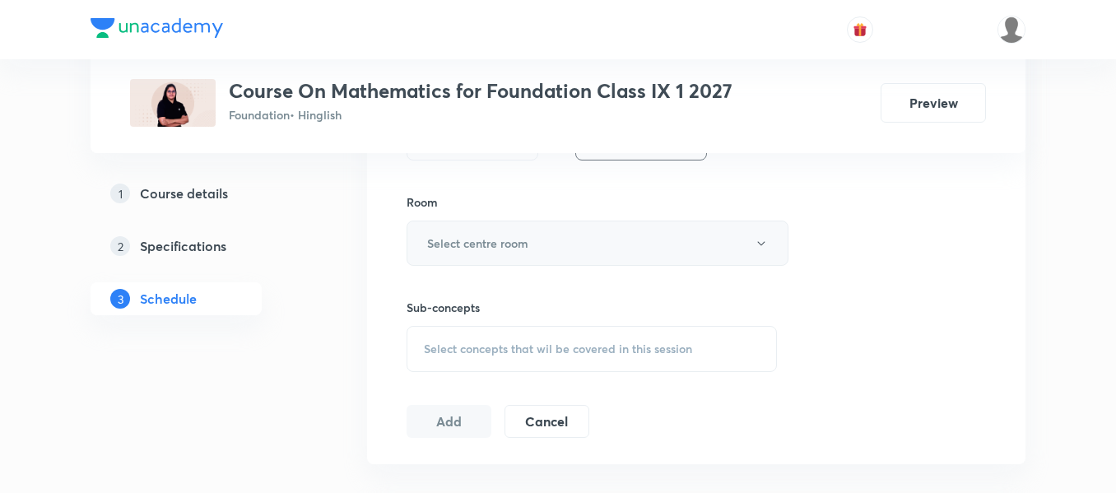
scroll to position [741, 0]
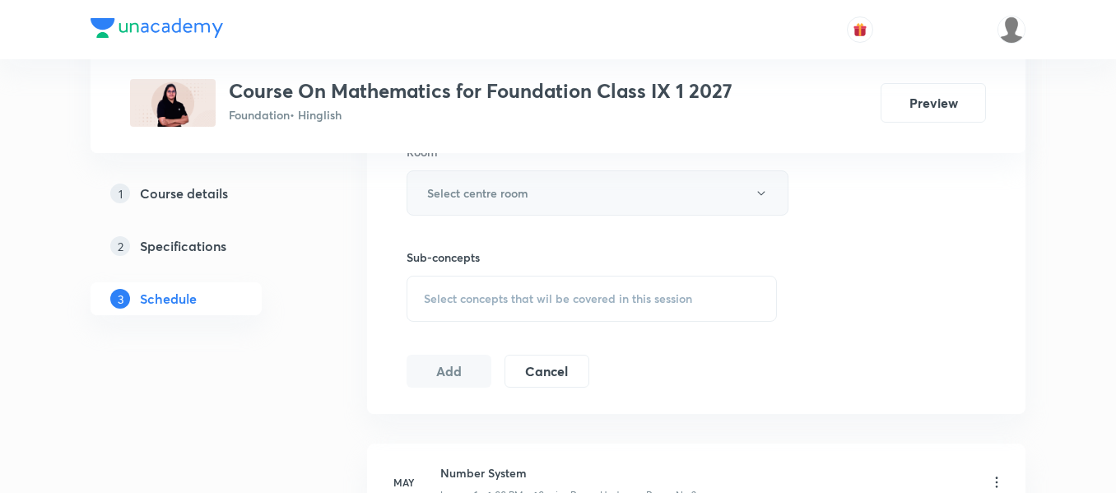
type input "90"
click at [526, 200] on h6 "Select centre room" at bounding box center [477, 192] width 101 height 17
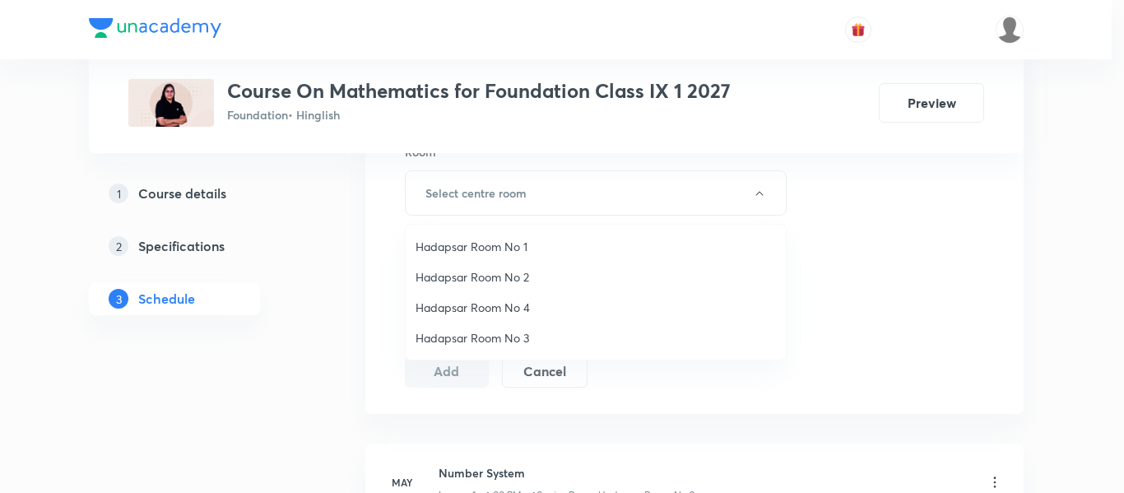
click at [516, 281] on span "Hadapsar Room No 2" at bounding box center [596, 276] width 360 height 17
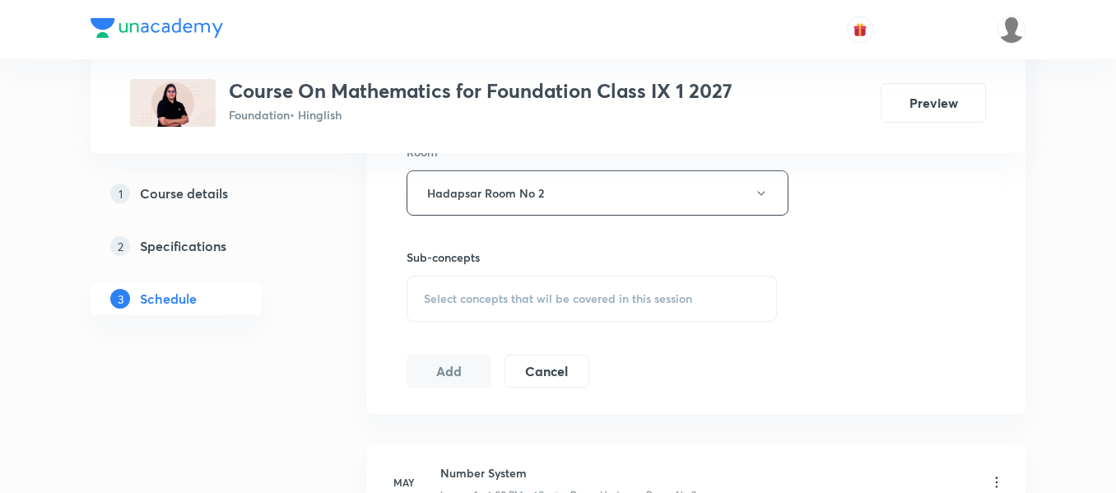
click at [569, 298] on span "Select concepts that wil be covered in this session" at bounding box center [558, 298] width 268 height 13
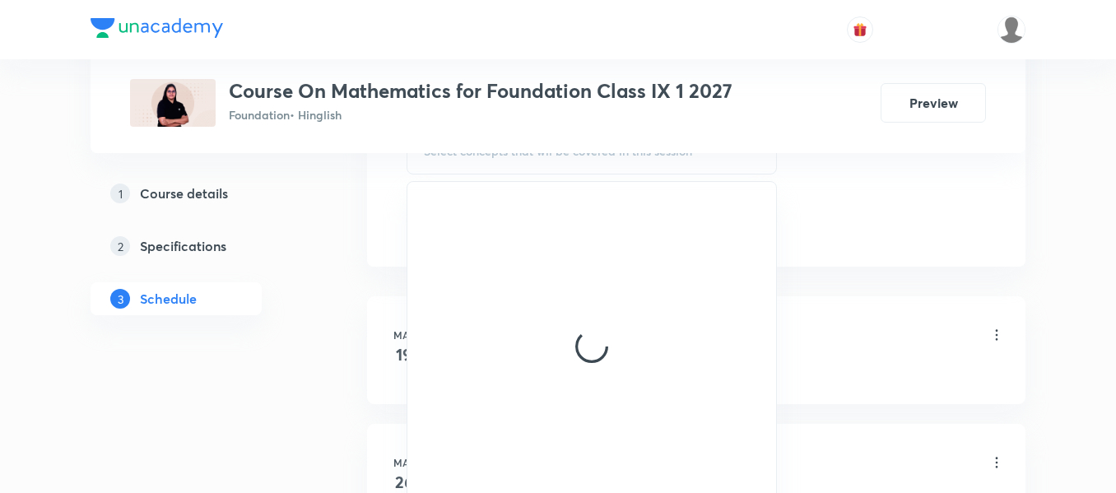
scroll to position [905, 0]
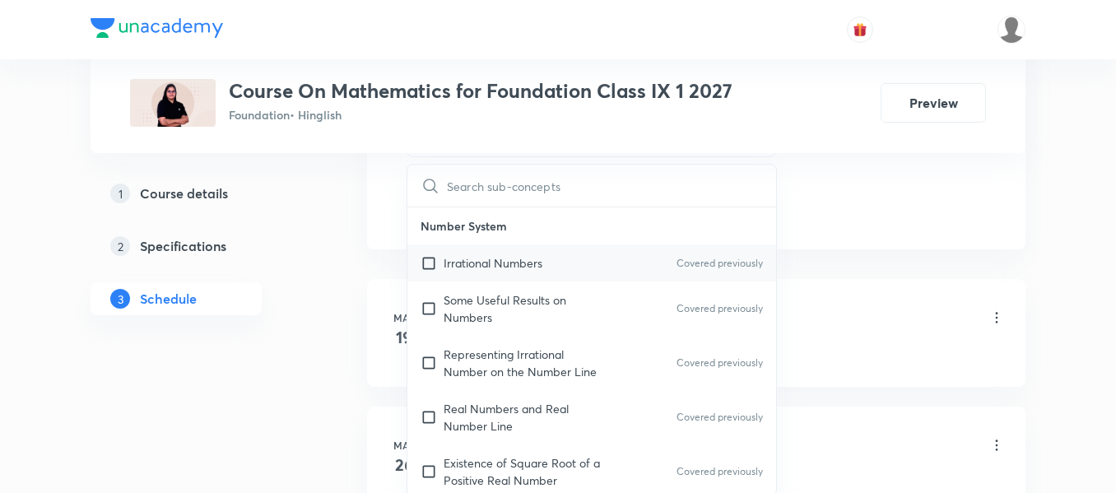
click at [573, 270] on div "Irrational Numbers Covered previously" at bounding box center [591, 262] width 369 height 37
checkbox input "true"
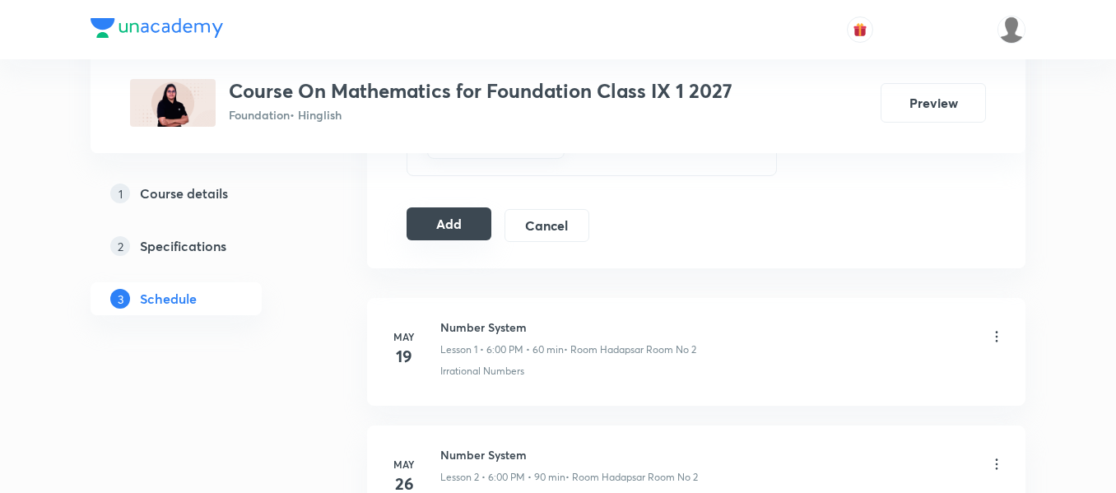
click at [434, 226] on button "Add" at bounding box center [448, 223] width 85 height 33
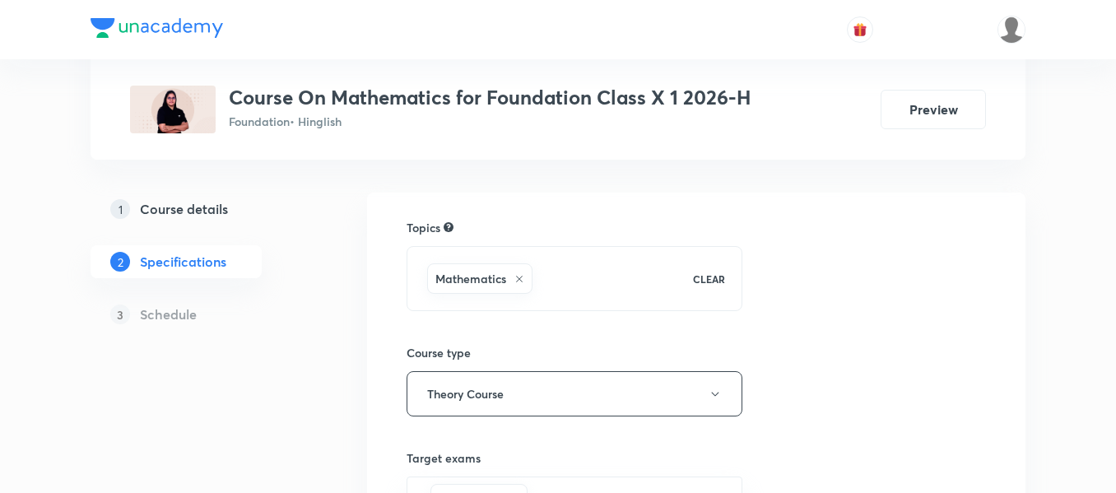
scroll to position [165, 0]
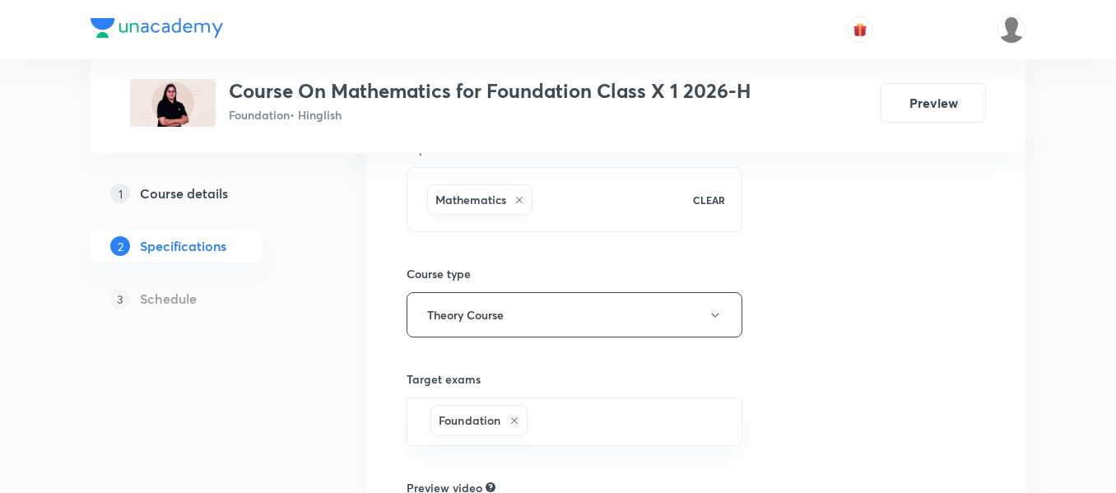
click at [185, 199] on h5 "Course details" at bounding box center [184, 193] width 88 height 20
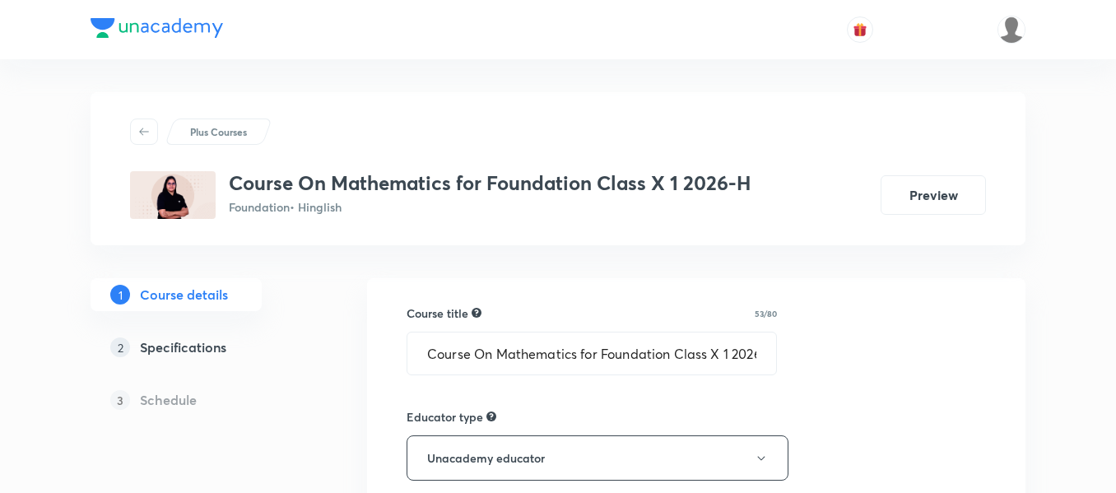
click at [217, 352] on h5 "Specifications" at bounding box center [183, 347] width 86 height 20
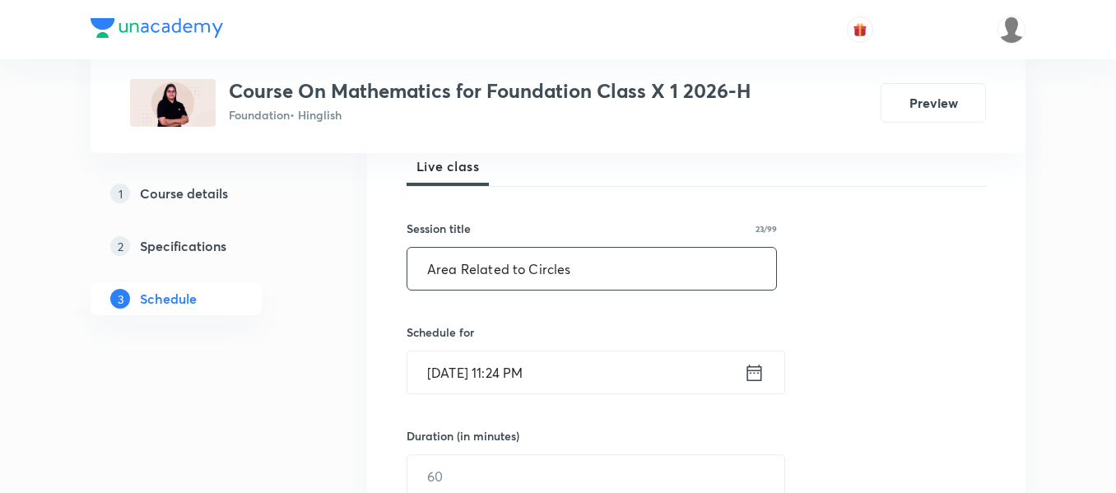
type input "Area Related to Circles"
click at [763, 368] on icon at bounding box center [754, 372] width 21 height 23
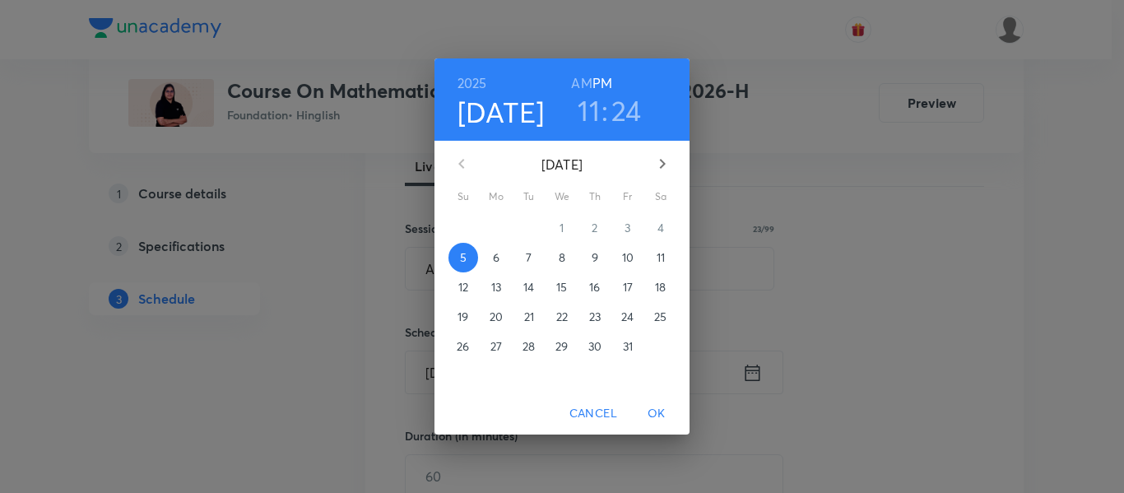
click at [498, 259] on p "6" at bounding box center [496, 257] width 7 height 16
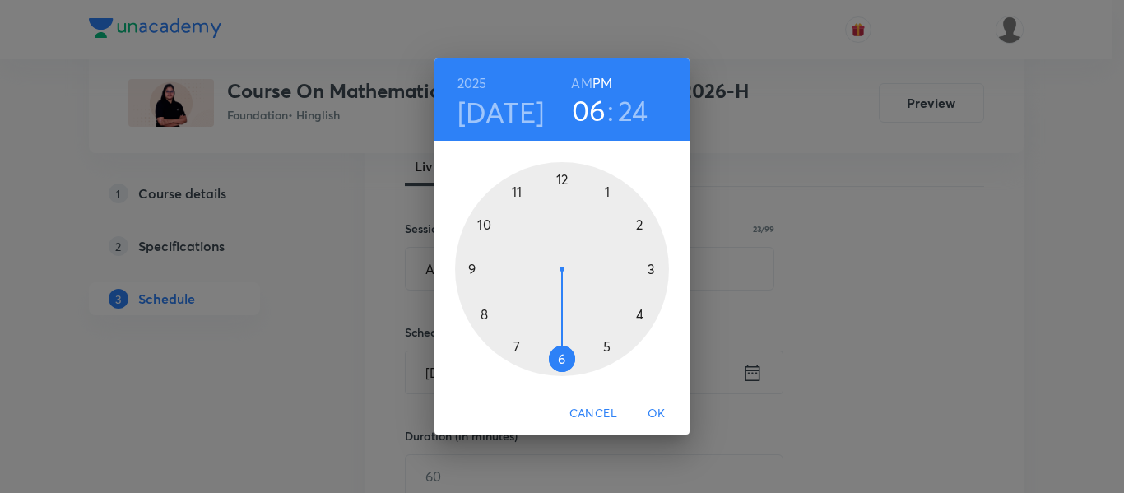
drag, startPoint x: 523, startPoint y: 192, endPoint x: 566, endPoint y: 335, distance: 149.7
click at [566, 335] on div at bounding box center [562, 269] width 214 height 214
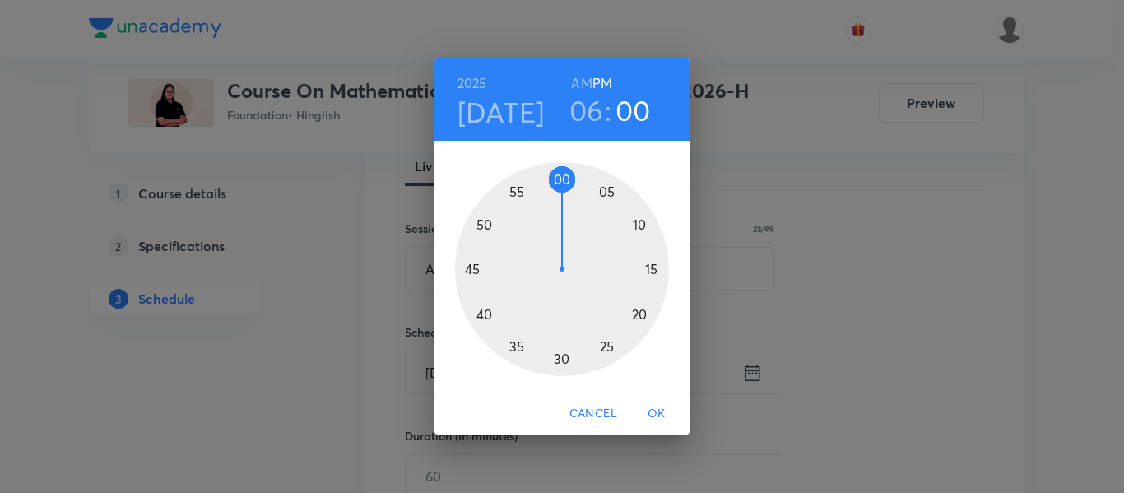
drag, startPoint x: 606, startPoint y: 341, endPoint x: 561, endPoint y: 217, distance: 132.0
click at [561, 217] on div at bounding box center [562, 269] width 214 height 214
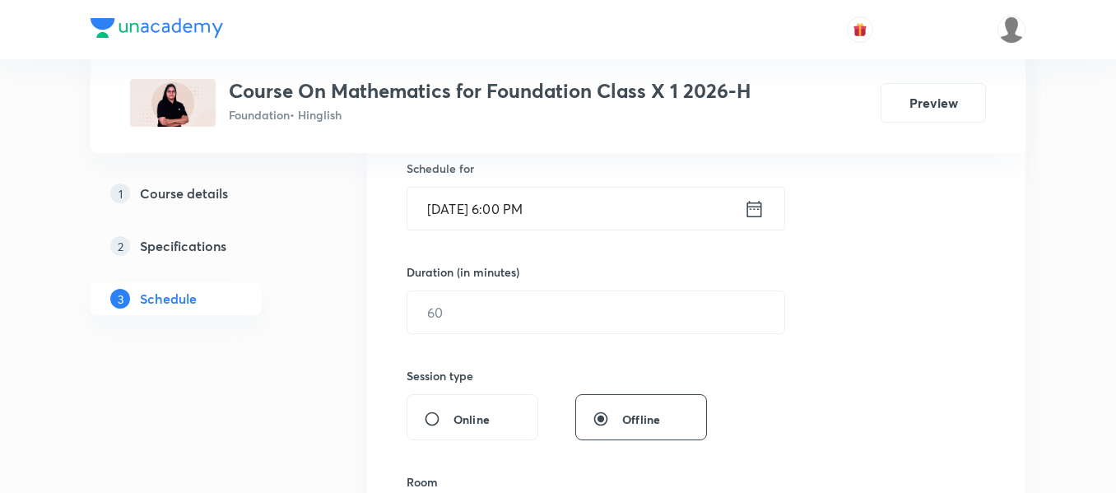
scroll to position [411, 0]
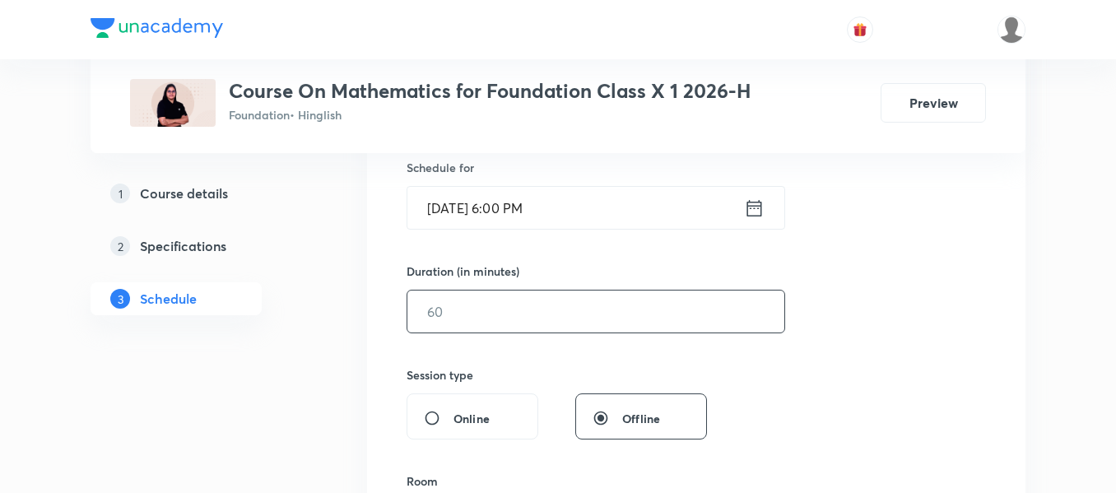
click at [536, 316] on input "text" at bounding box center [595, 311] width 377 height 42
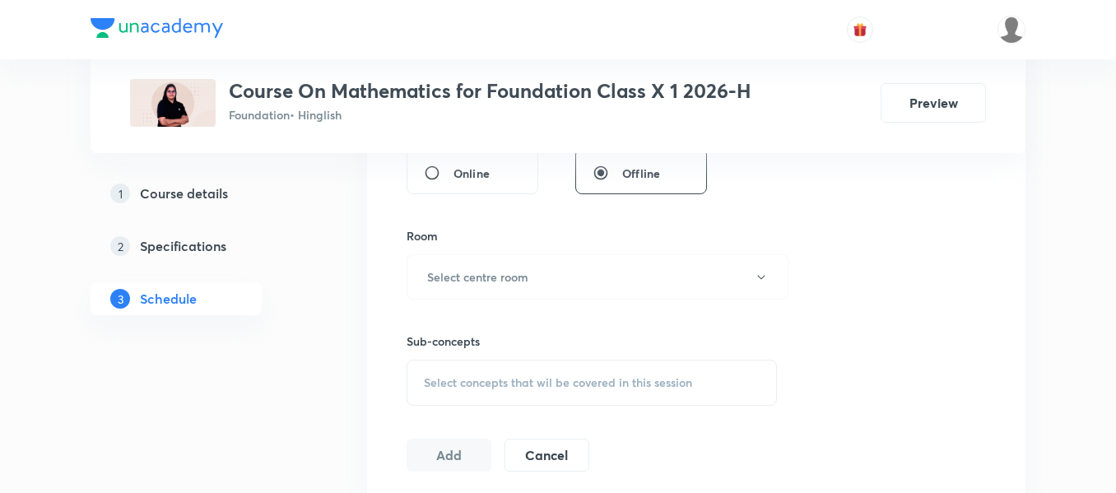
scroll to position [658, 0]
type input "90"
click at [512, 285] on button "Select centre room" at bounding box center [597, 275] width 382 height 45
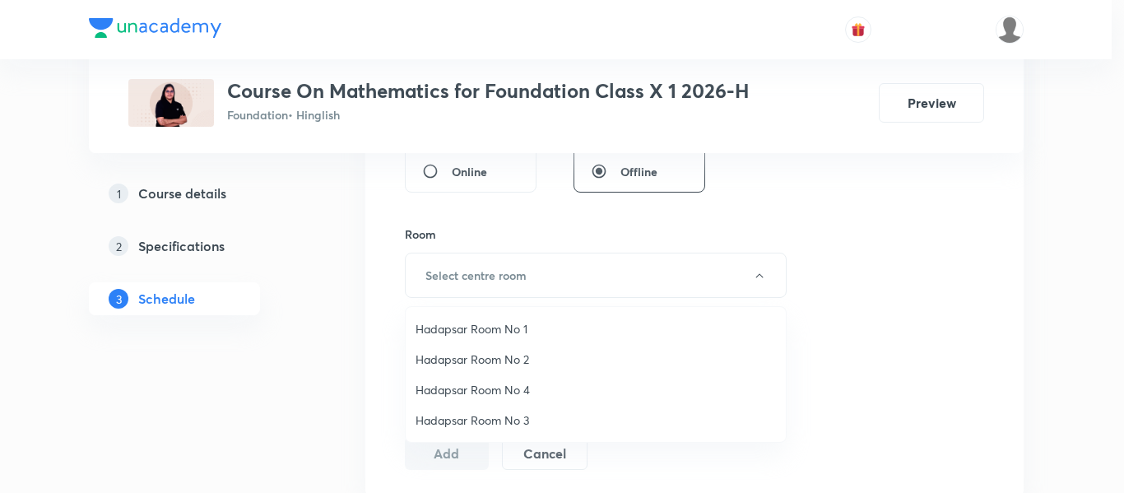
click at [497, 335] on span "Hadapsar Room No 1" at bounding box center [596, 328] width 360 height 17
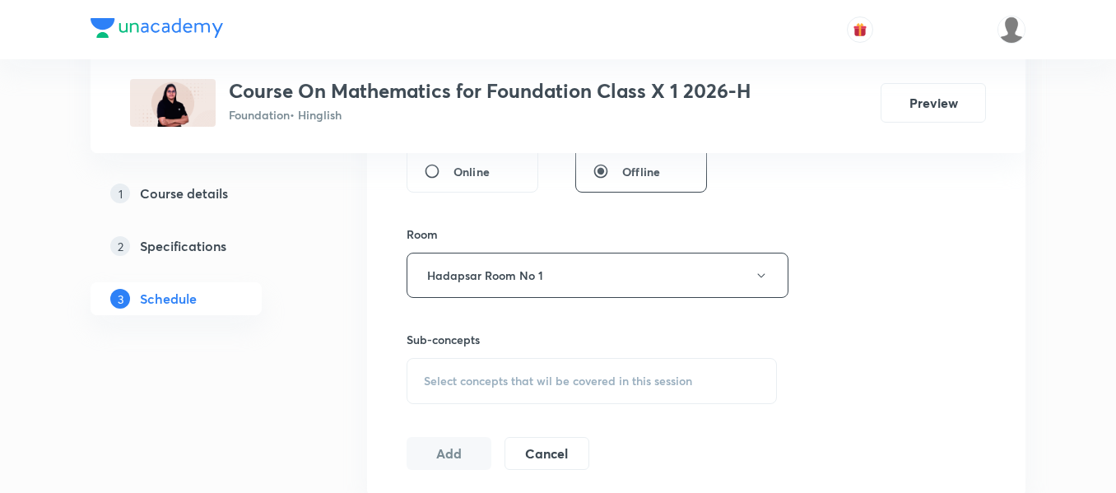
scroll to position [741, 0]
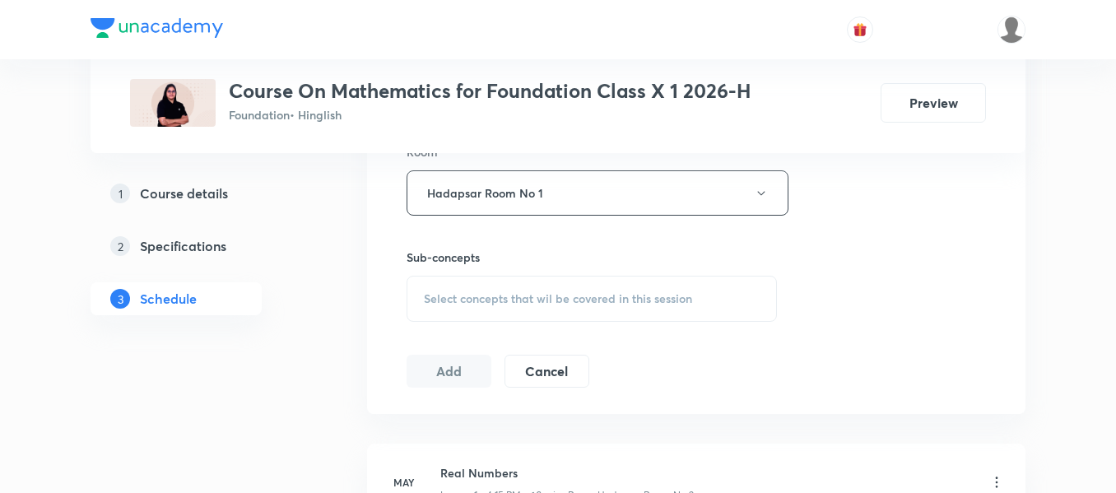
click at [638, 308] on div "Select concepts that wil be covered in this session" at bounding box center [591, 299] width 370 height 46
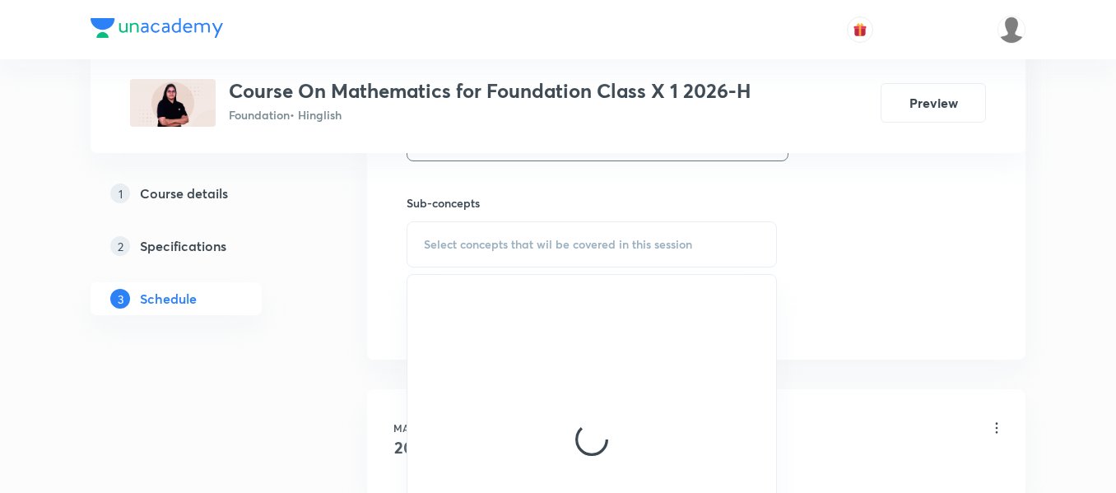
scroll to position [823, 0]
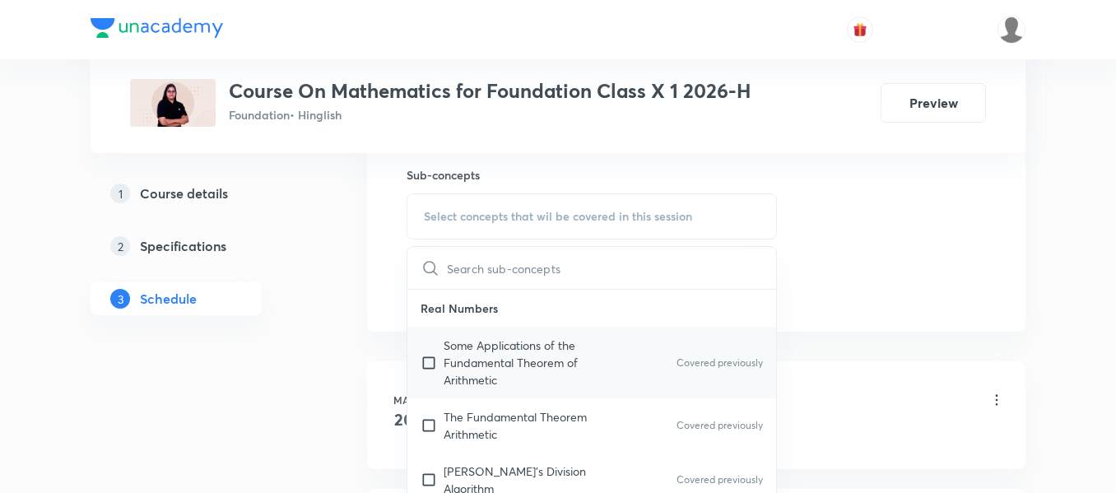
click at [606, 364] on p "Some Applications of the Fundamental Theorem of Arithmetic" at bounding box center [527, 363] width 166 height 52
checkbox input "true"
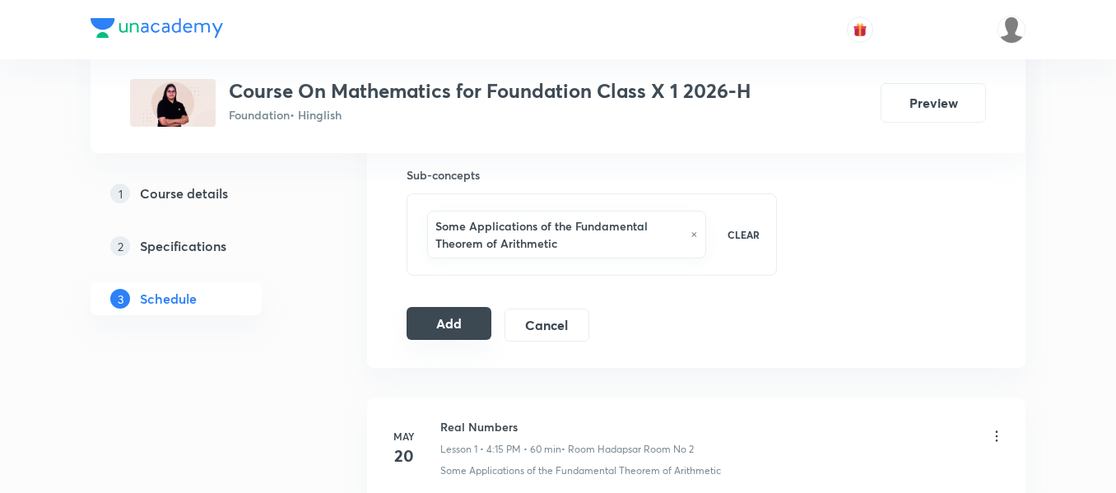
click at [458, 325] on button "Add" at bounding box center [448, 323] width 85 height 33
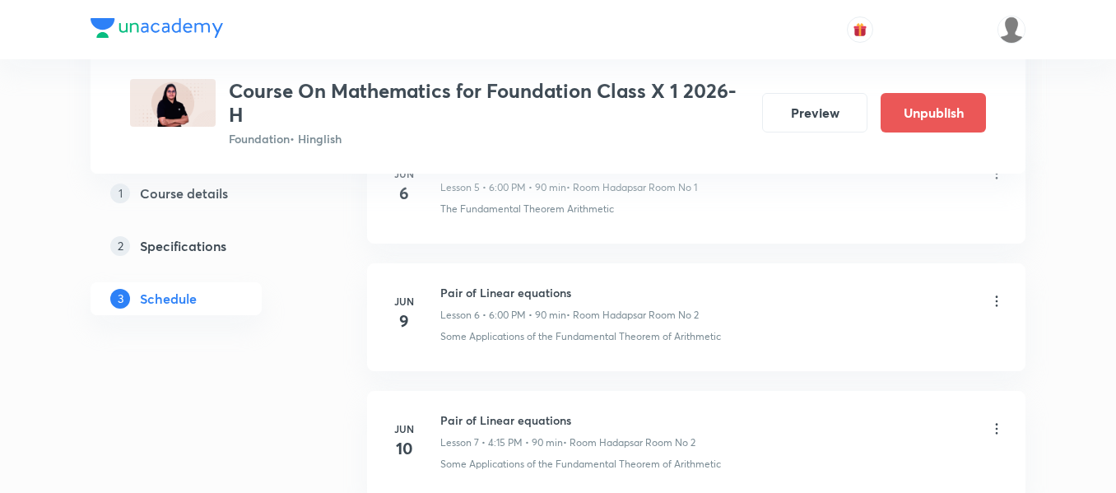
scroll to position [843, 0]
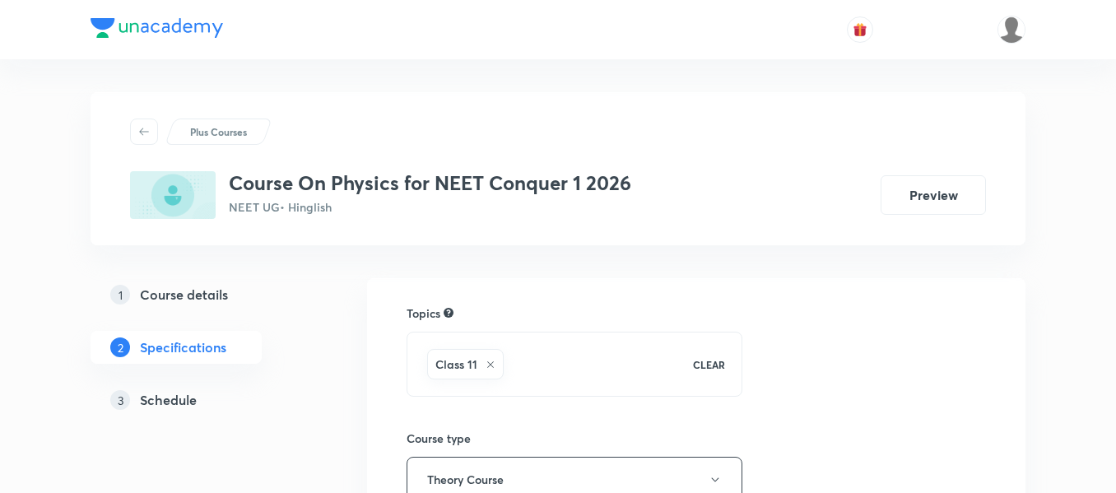
drag, startPoint x: 185, startPoint y: 399, endPoint x: 215, endPoint y: 399, distance: 29.6
click at [185, 399] on h5 "Schedule" at bounding box center [168, 400] width 57 height 20
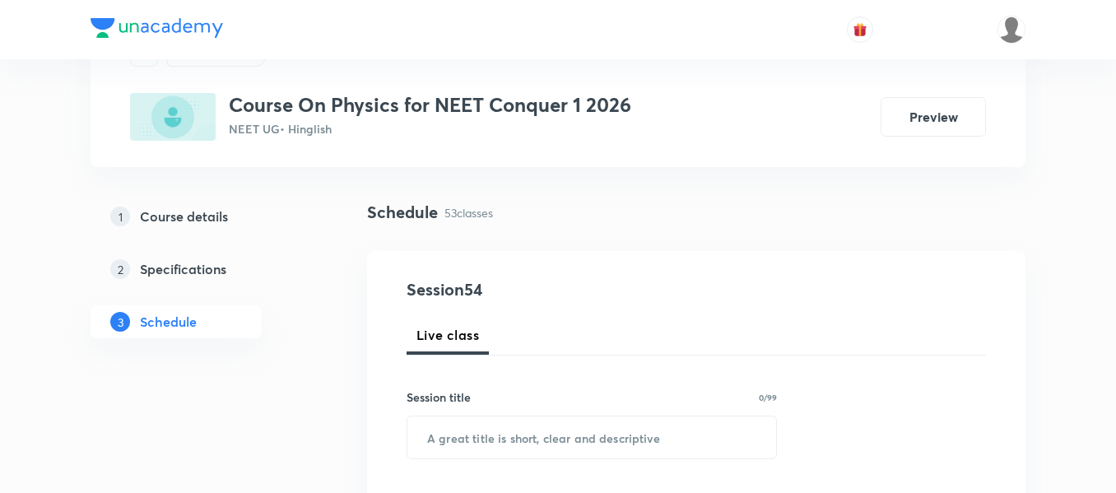
scroll to position [82, 0]
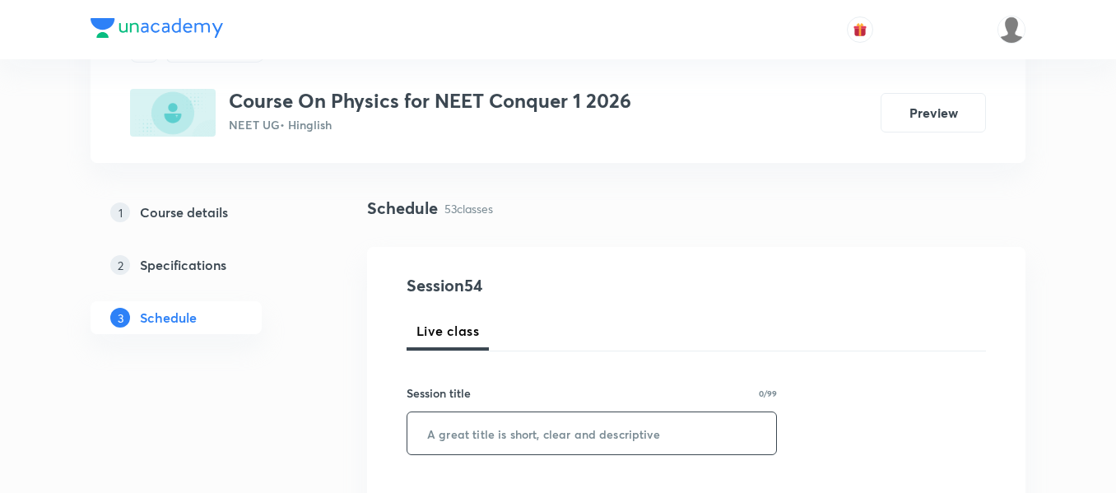
click at [564, 437] on input "text" at bounding box center [591, 433] width 369 height 42
paste input "Properties of Fluid"
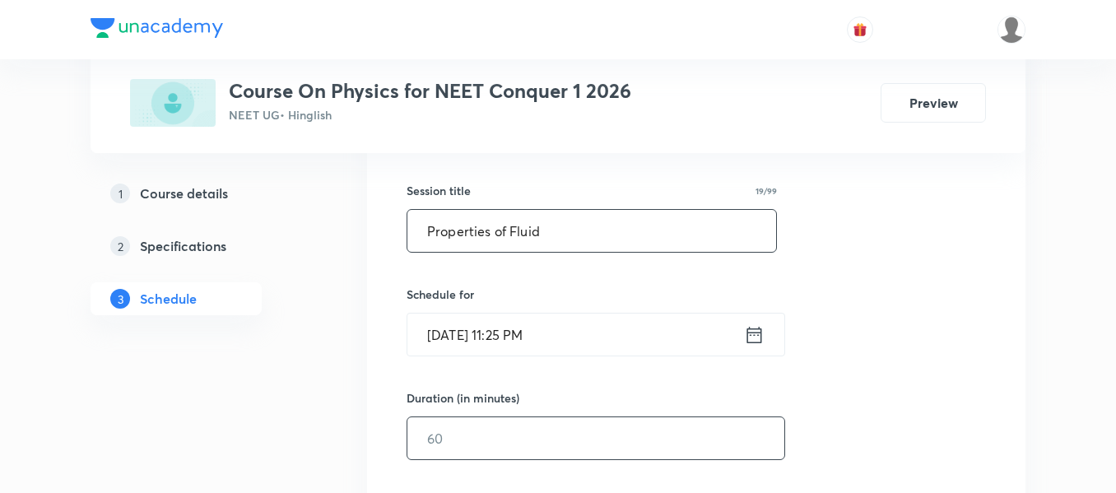
scroll to position [329, 0]
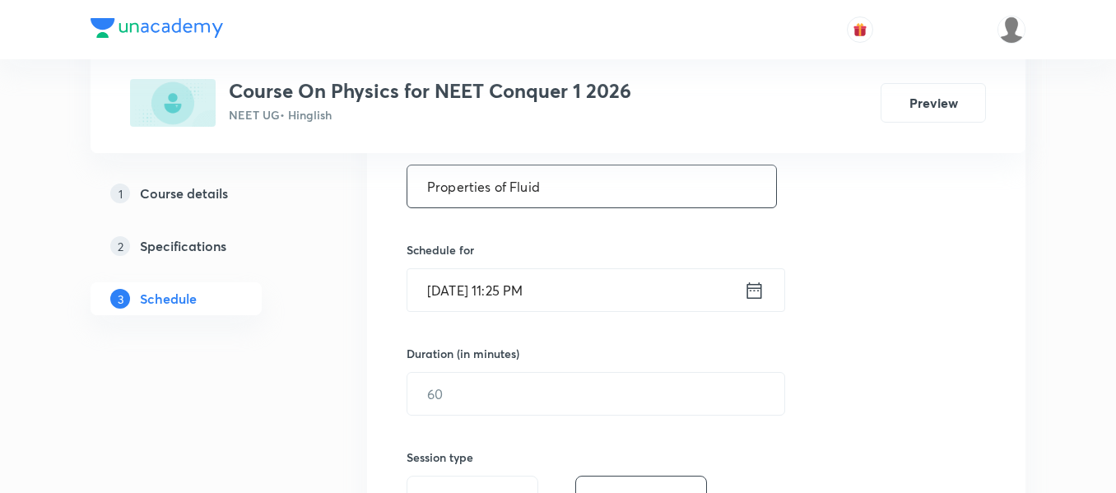
type input "Properties of Fluid"
click at [750, 295] on icon at bounding box center [754, 290] width 21 height 23
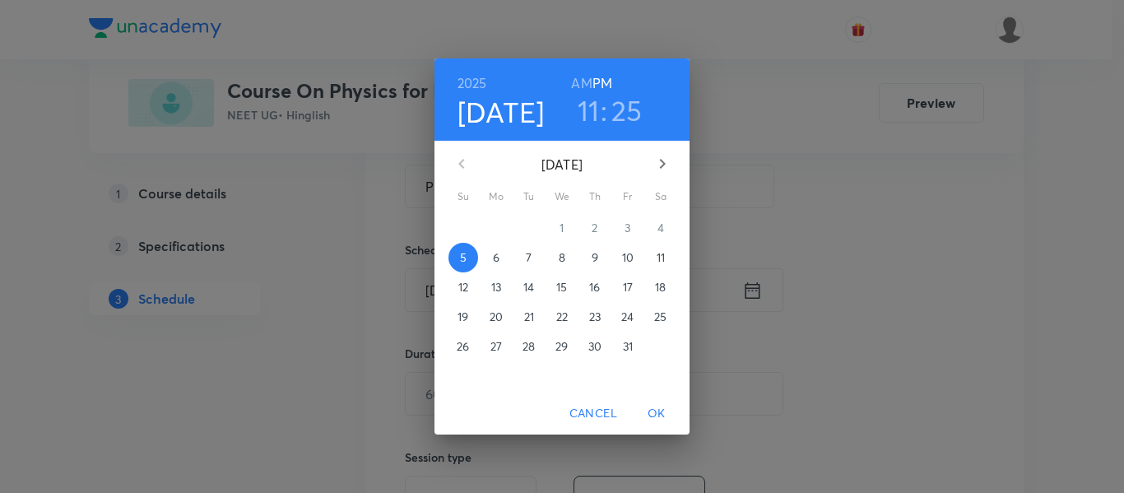
click at [494, 256] on p "6" at bounding box center [496, 257] width 7 height 16
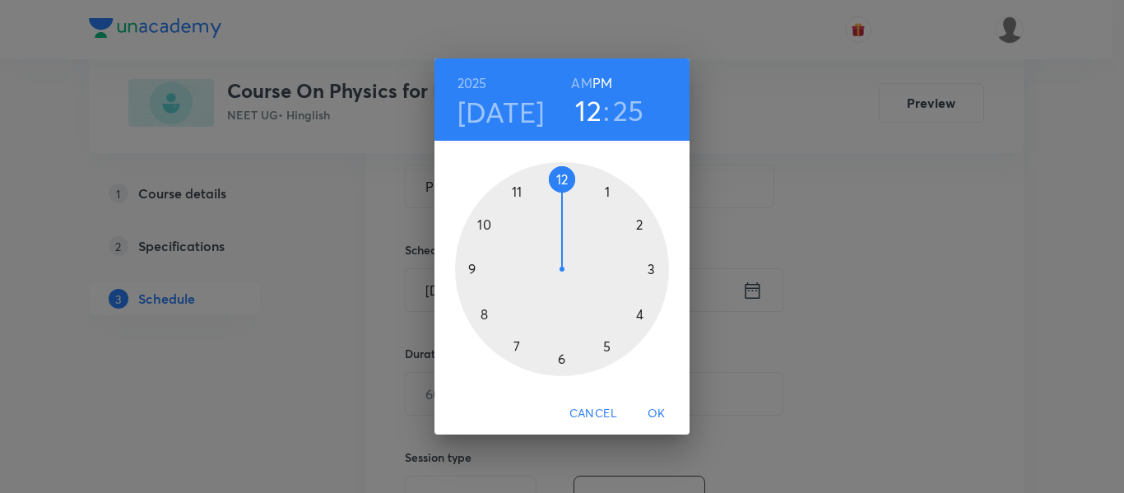
drag, startPoint x: 522, startPoint y: 197, endPoint x: 554, endPoint y: 197, distance: 32.1
click at [554, 197] on div at bounding box center [562, 269] width 214 height 214
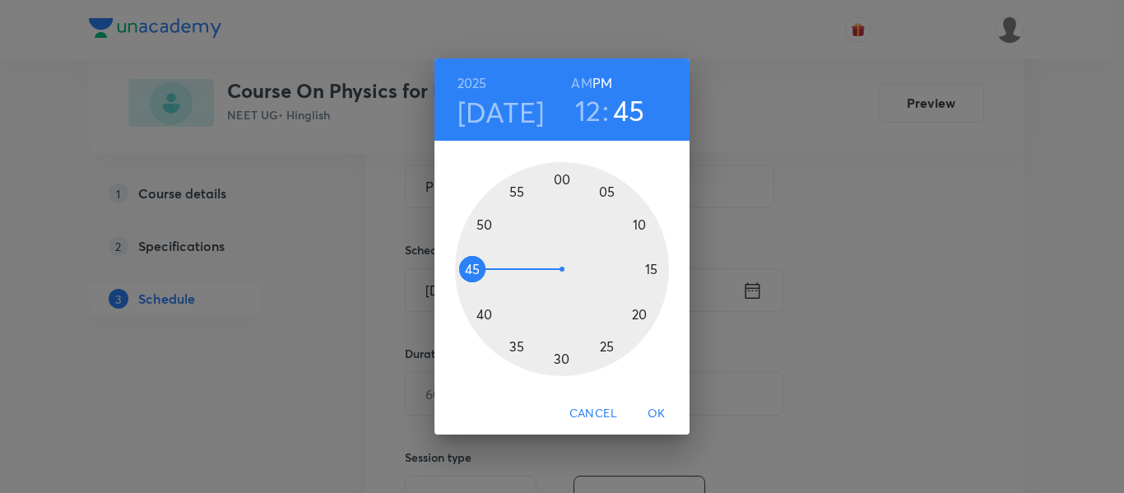
drag, startPoint x: 610, startPoint y: 346, endPoint x: 471, endPoint y: 271, distance: 157.9
click at [471, 271] on div at bounding box center [562, 269] width 214 height 214
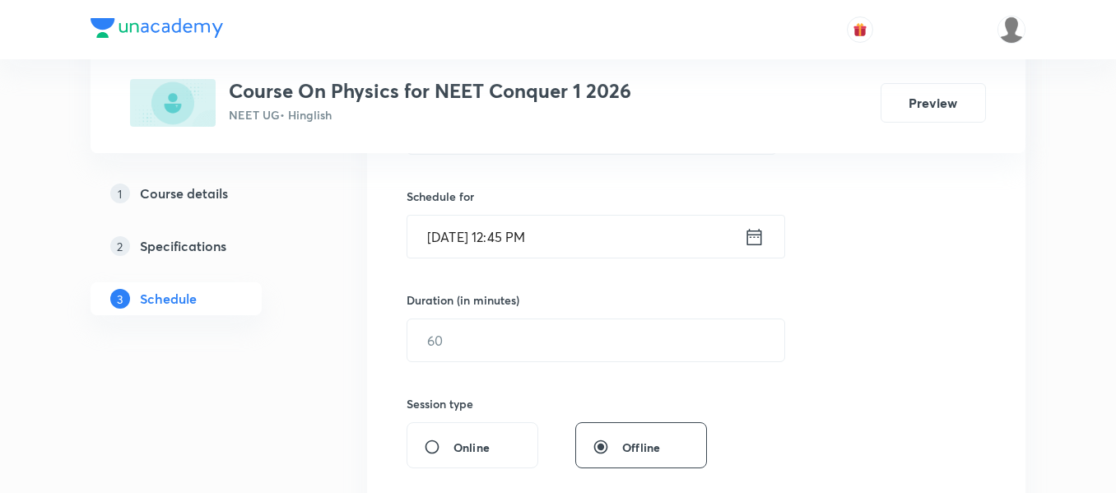
scroll to position [411, 0]
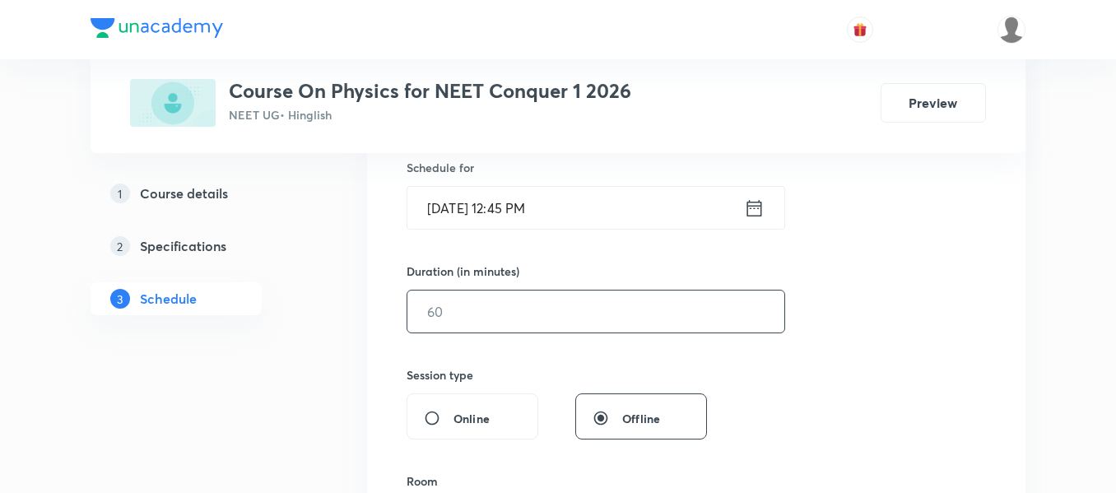
click at [567, 323] on input "text" at bounding box center [595, 311] width 377 height 42
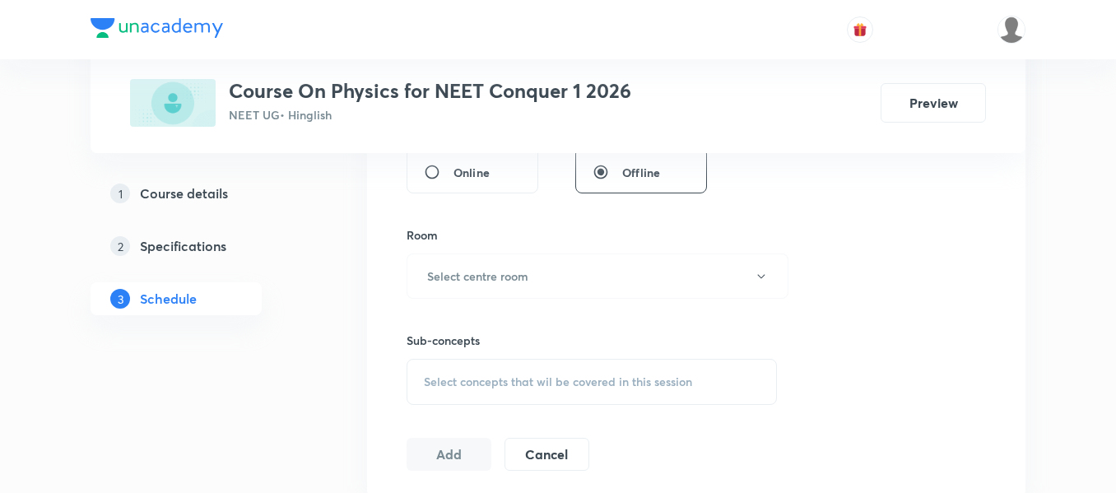
scroll to position [741, 0]
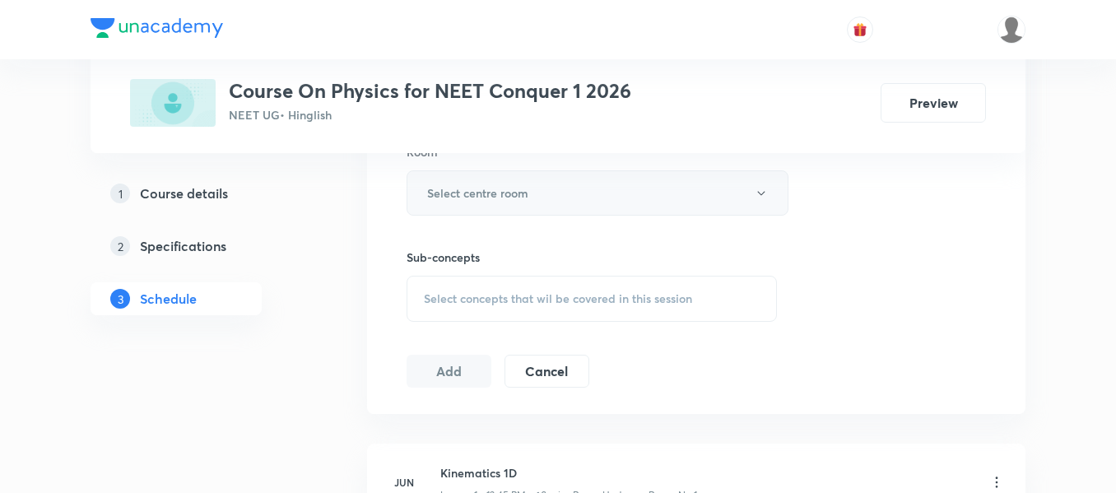
type input "90"
click at [503, 197] on h6 "Select centre room" at bounding box center [477, 192] width 101 height 17
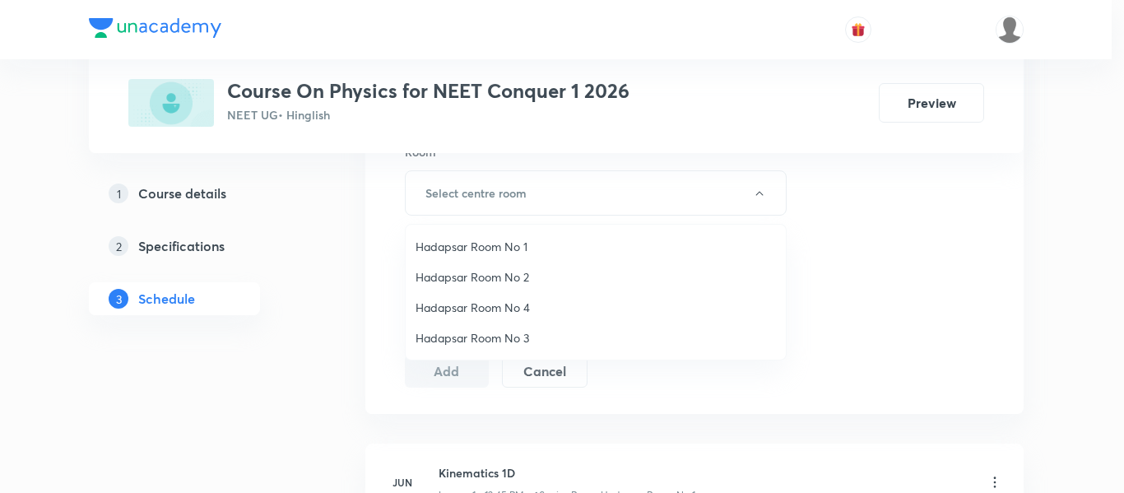
click at [495, 281] on span "Hadapsar Room No 2" at bounding box center [596, 276] width 360 height 17
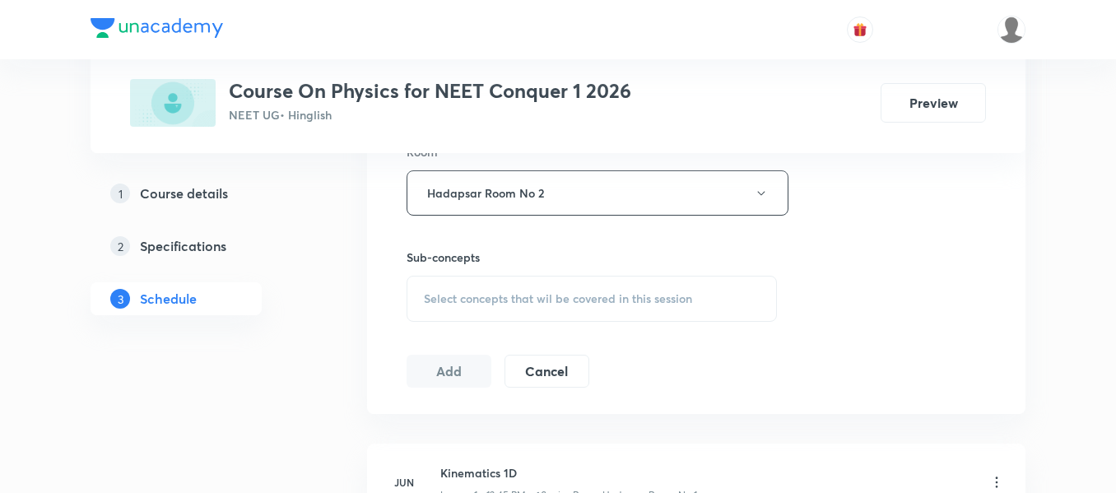
click at [517, 300] on span "Select concepts that wil be covered in this session" at bounding box center [558, 298] width 268 height 13
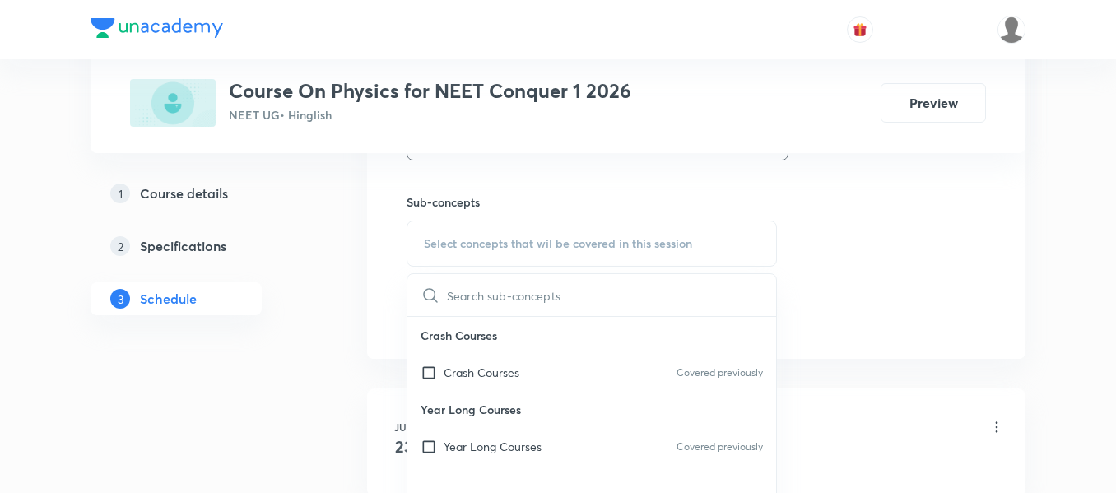
scroll to position [823, 0]
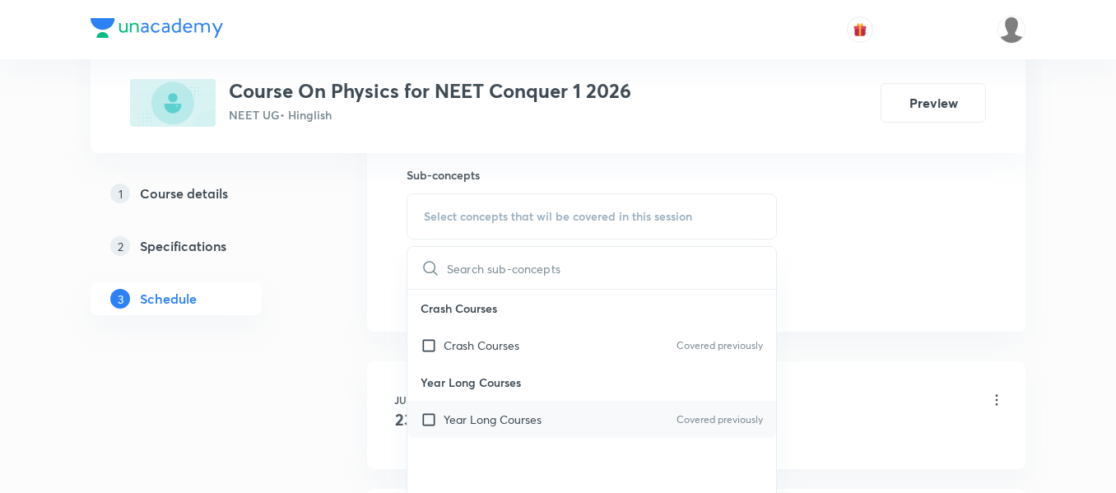
click at [523, 428] on div "Year Long Courses Covered previously" at bounding box center [591, 419] width 369 height 37
checkbox input "true"
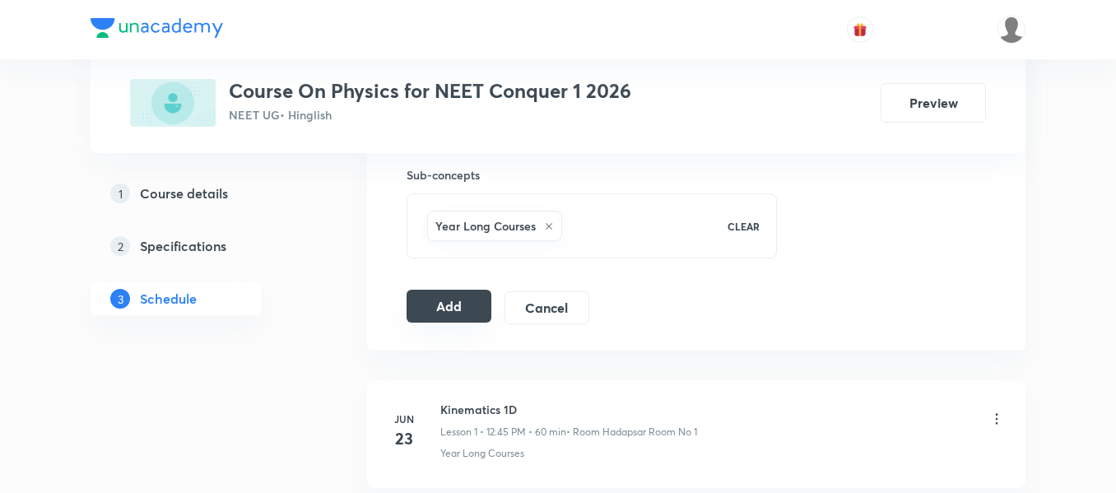
click at [448, 314] on button "Add" at bounding box center [448, 306] width 85 height 33
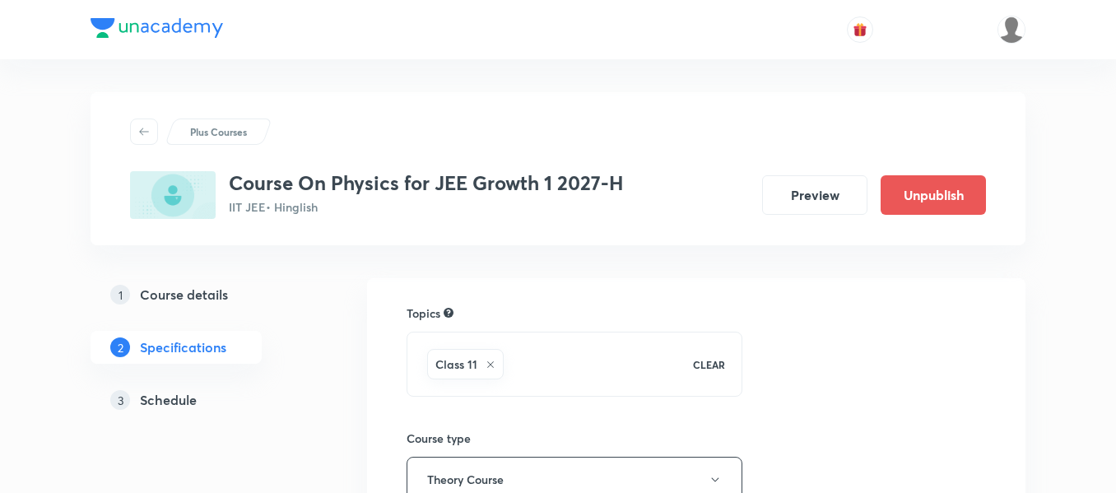
click at [190, 401] on h5 "Schedule" at bounding box center [168, 400] width 57 height 20
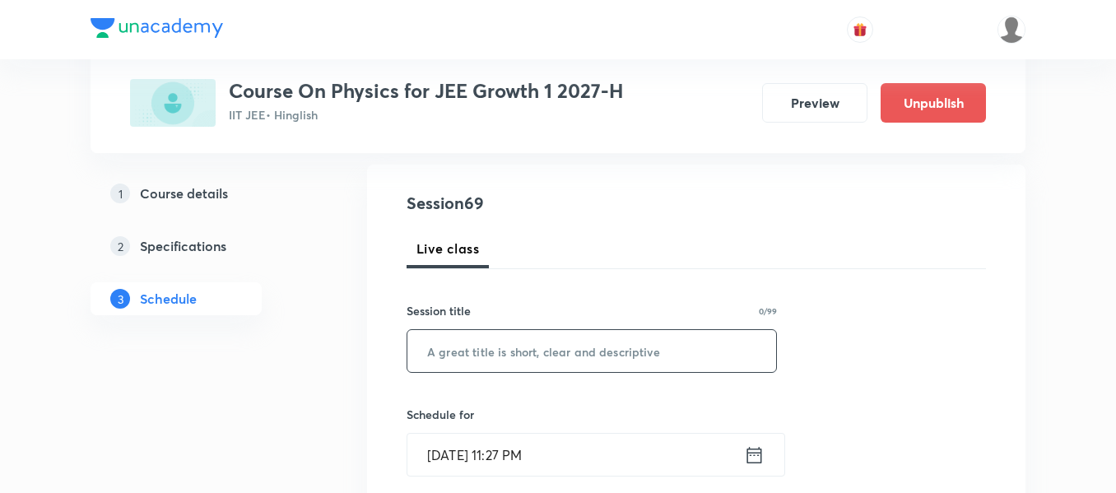
click at [492, 358] on input "text" at bounding box center [591, 351] width 369 height 42
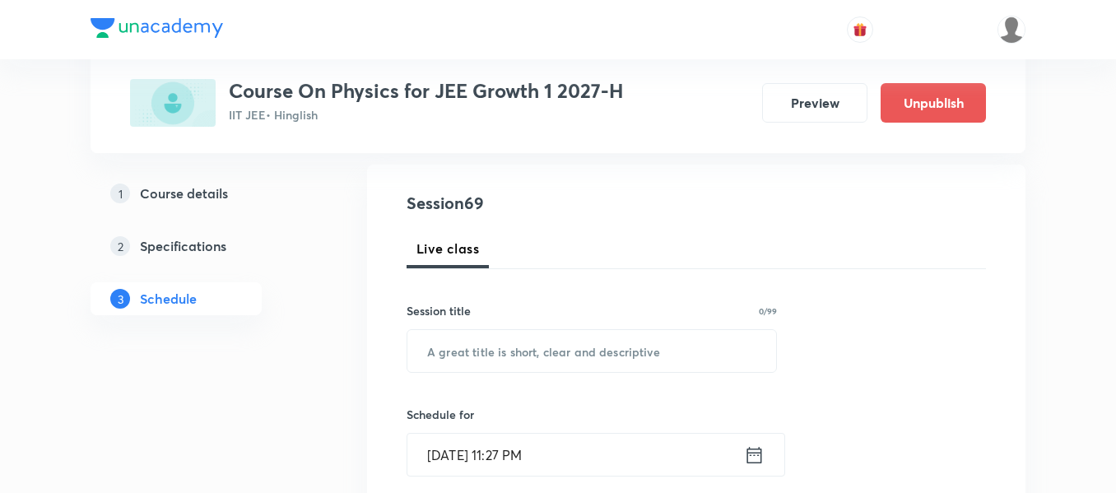
paste input "COM"
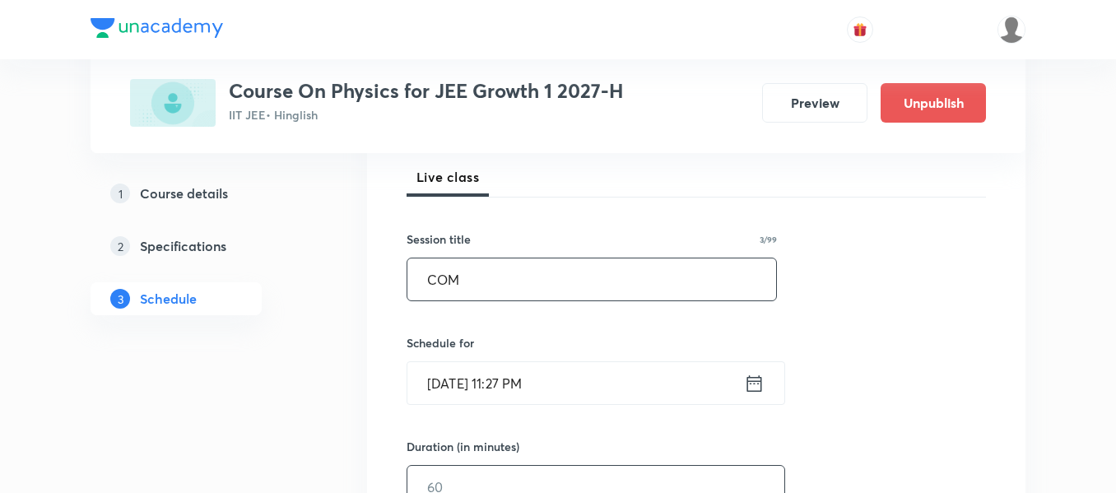
scroll to position [329, 0]
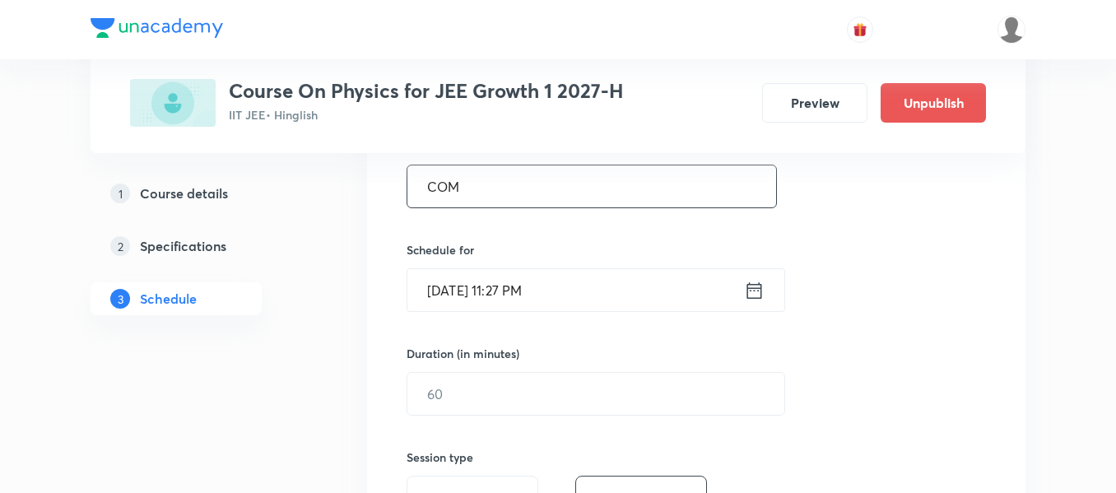
type input "COM"
click at [752, 302] on div "[DATE] 11:27 PM ​" at bounding box center [595, 290] width 379 height 44
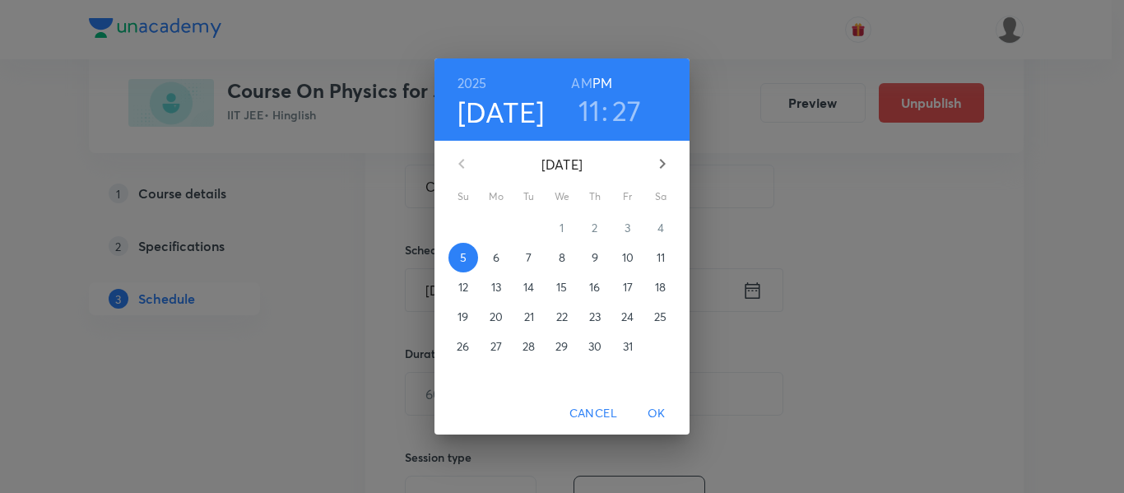
click at [498, 253] on p "6" at bounding box center [496, 257] width 7 height 16
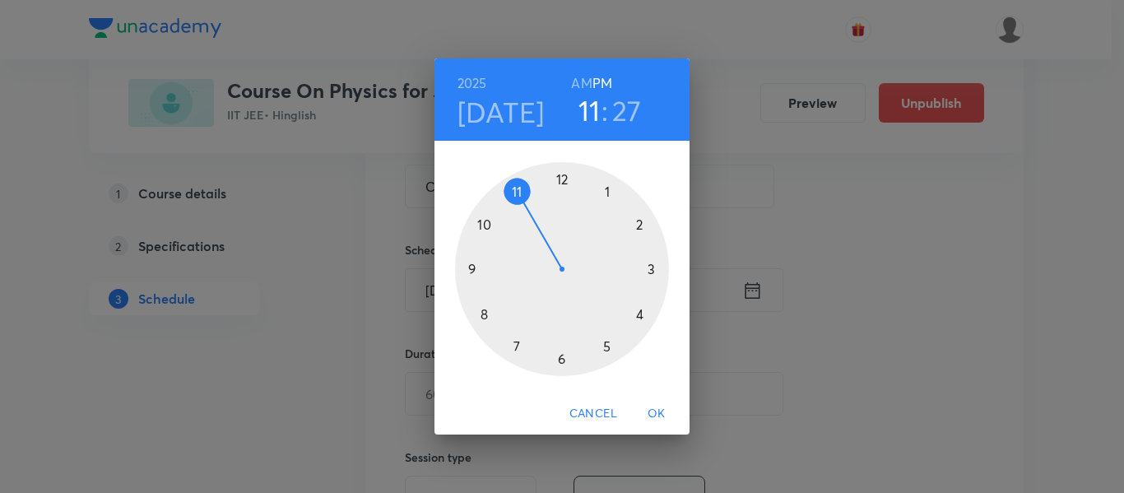
click at [635, 111] on h3 "27" at bounding box center [627, 110] width 30 height 35
drag, startPoint x: 589, startPoint y: 351, endPoint x: 563, endPoint y: 189, distance: 163.4
click at [563, 189] on div at bounding box center [562, 269] width 214 height 214
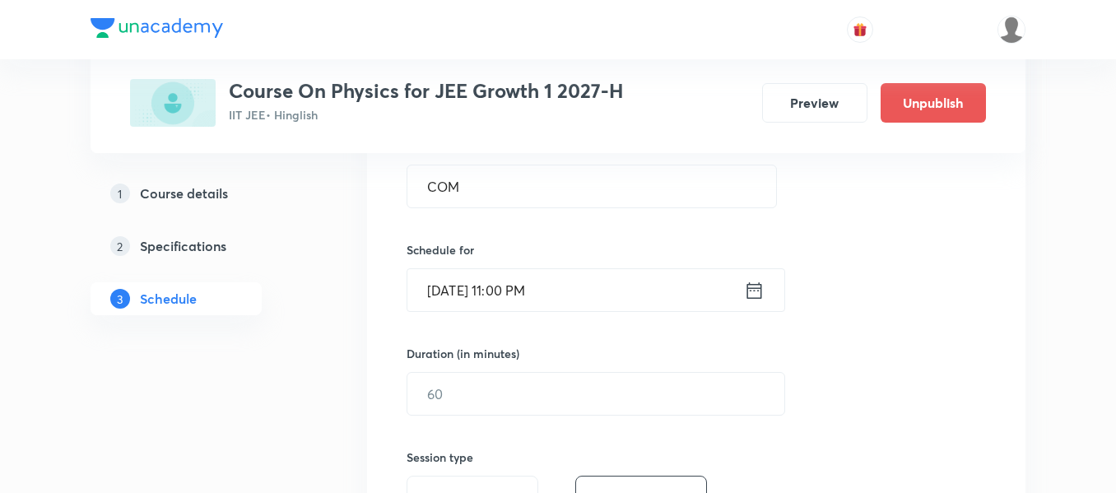
click at [753, 294] on icon at bounding box center [754, 290] width 21 height 23
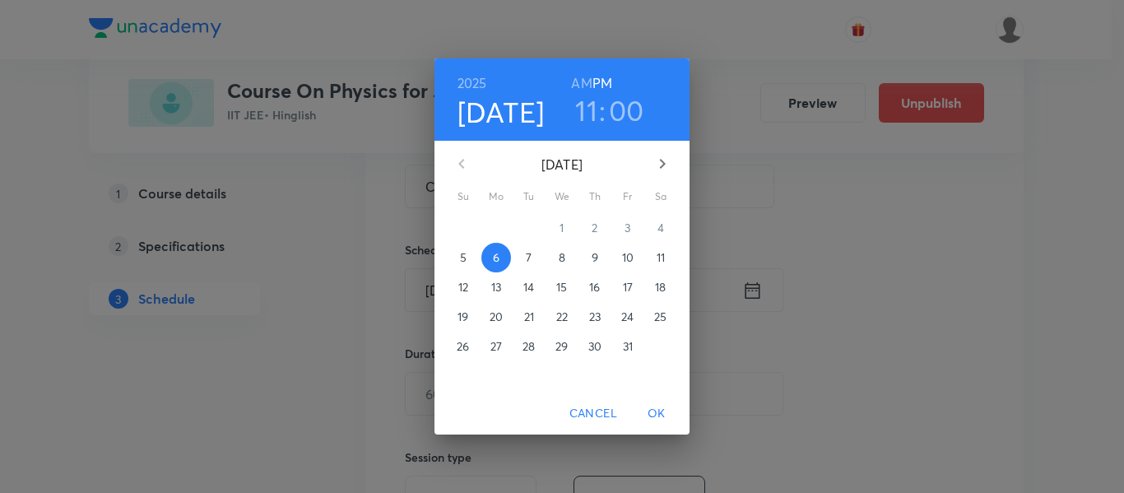
click at [574, 86] on h6 "AM" at bounding box center [581, 83] width 21 height 23
click at [660, 414] on span "OK" at bounding box center [656, 413] width 39 height 21
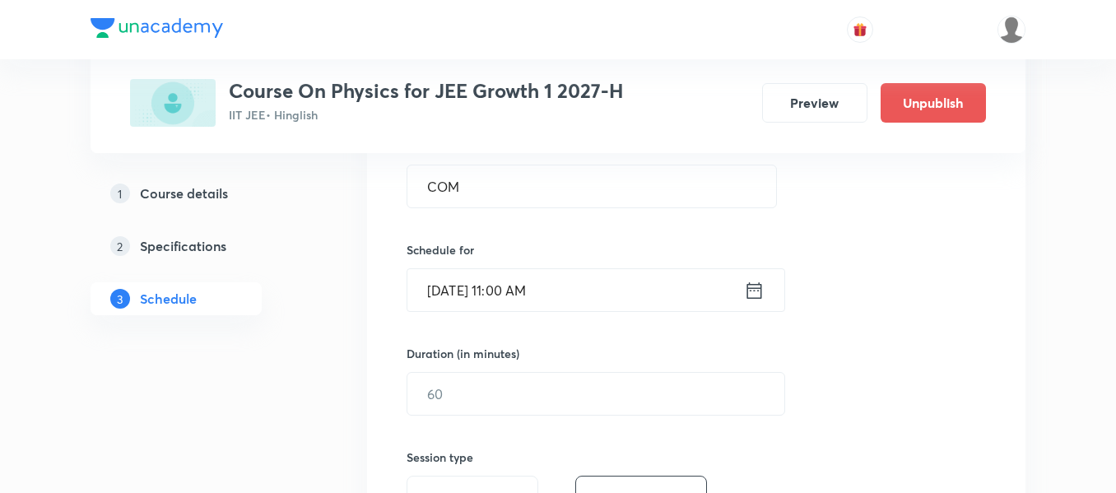
click at [620, 368] on div "Duration (in minutes) ​" at bounding box center [556, 380] width 300 height 71
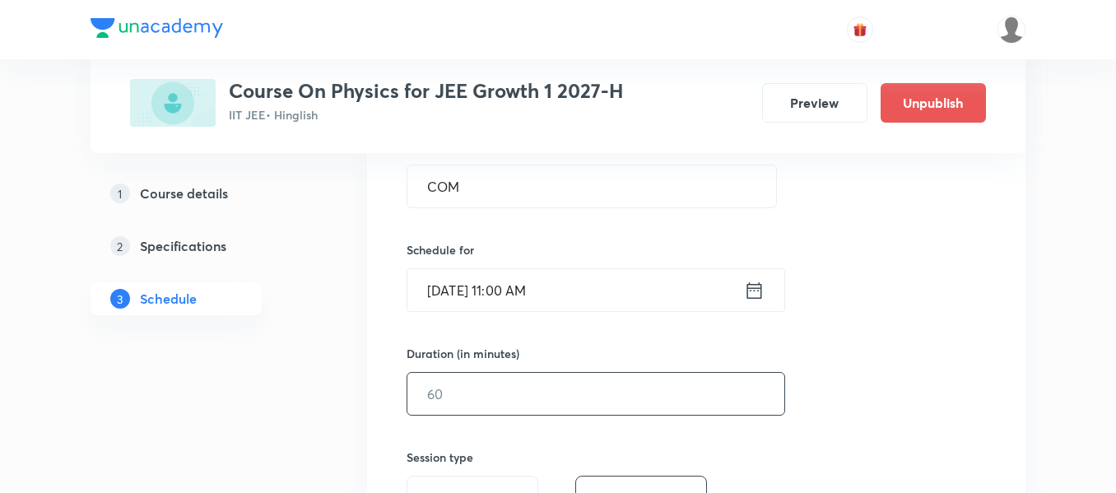
click at [625, 386] on input "text" at bounding box center [595, 394] width 377 height 42
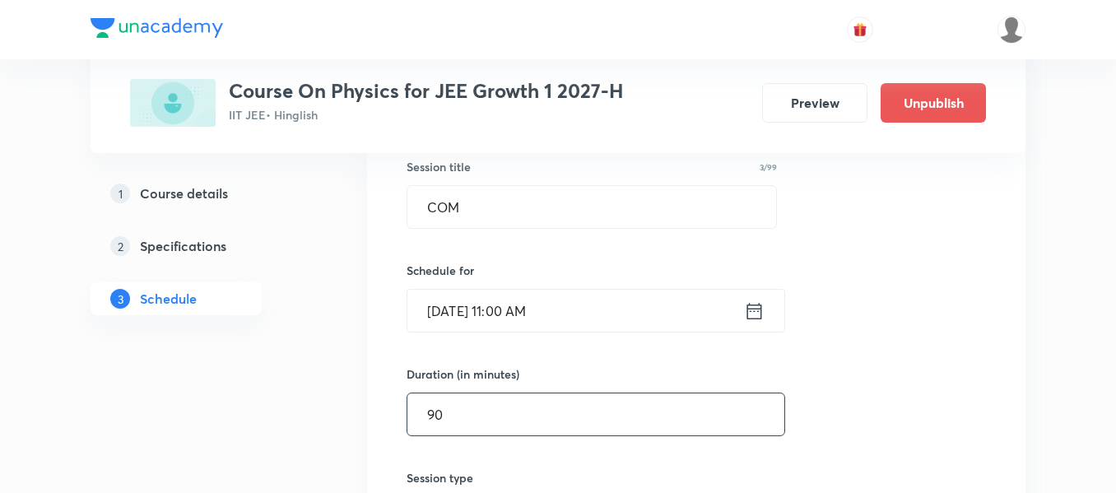
scroll to position [576, 0]
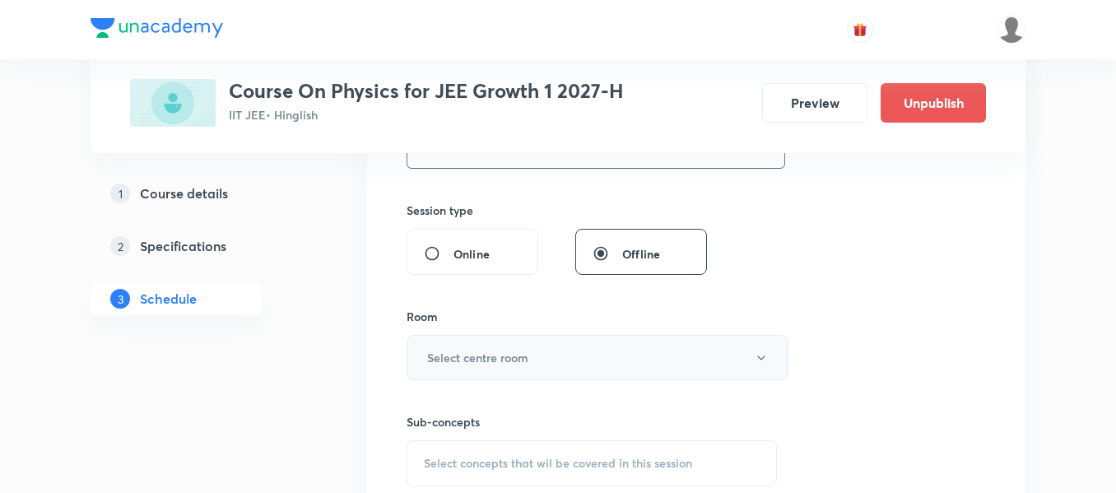
type input "90"
click at [545, 357] on button "Select centre room" at bounding box center [597, 357] width 382 height 45
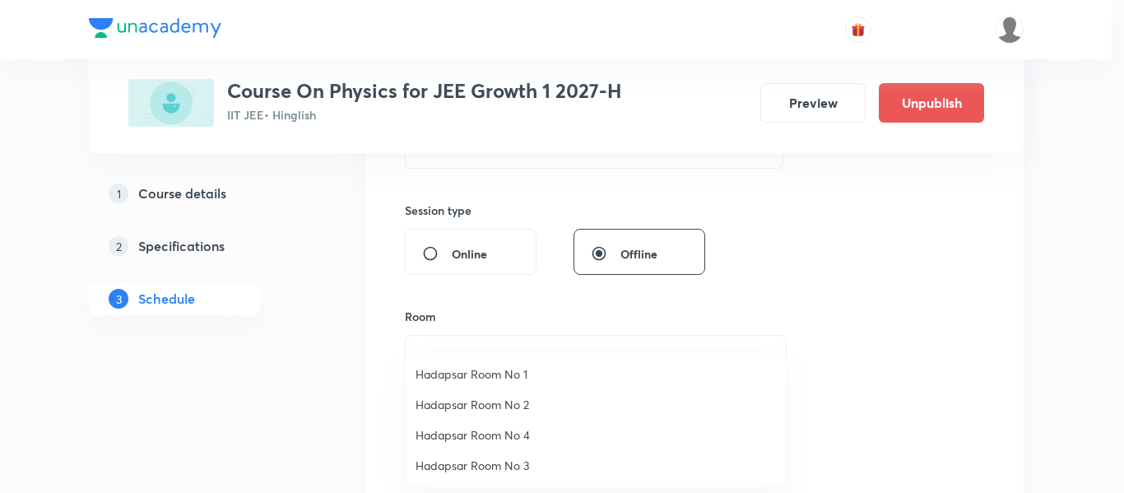
drag, startPoint x: 493, startPoint y: 378, endPoint x: 513, endPoint y: 377, distance: 20.6
click at [494, 377] on span "Hadapsar Room No 1" at bounding box center [596, 373] width 360 height 17
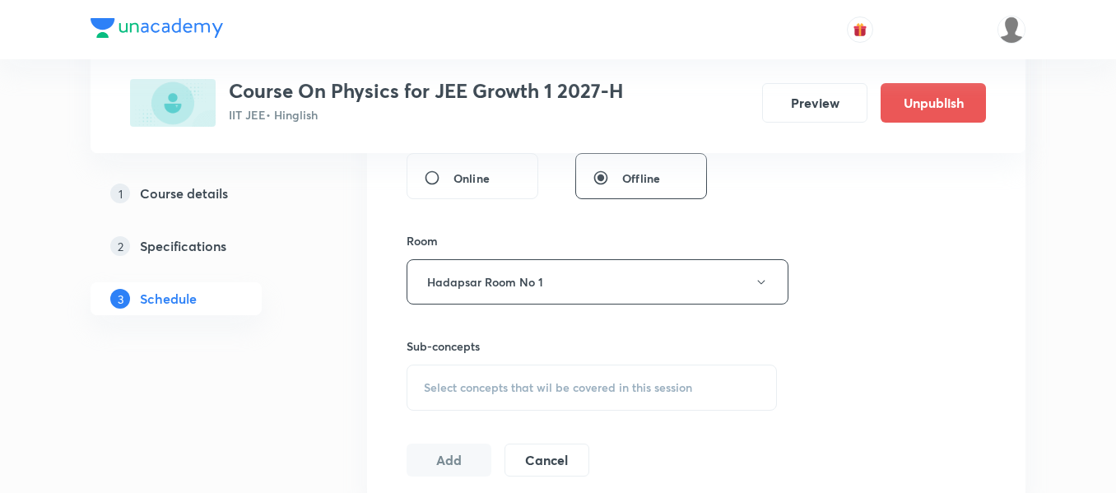
scroll to position [741, 0]
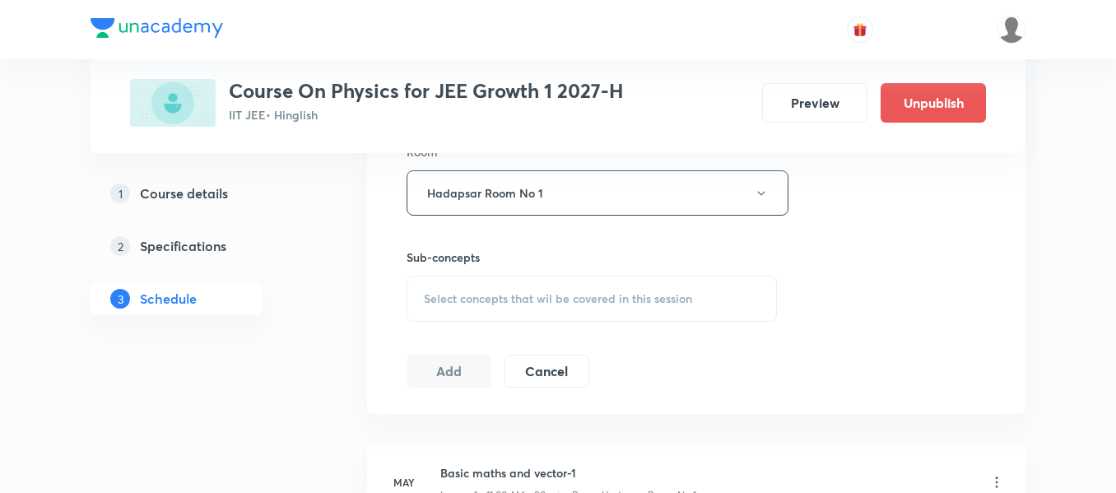
click at [563, 293] on span "Select concepts that wil be covered in this session" at bounding box center [558, 298] width 268 height 13
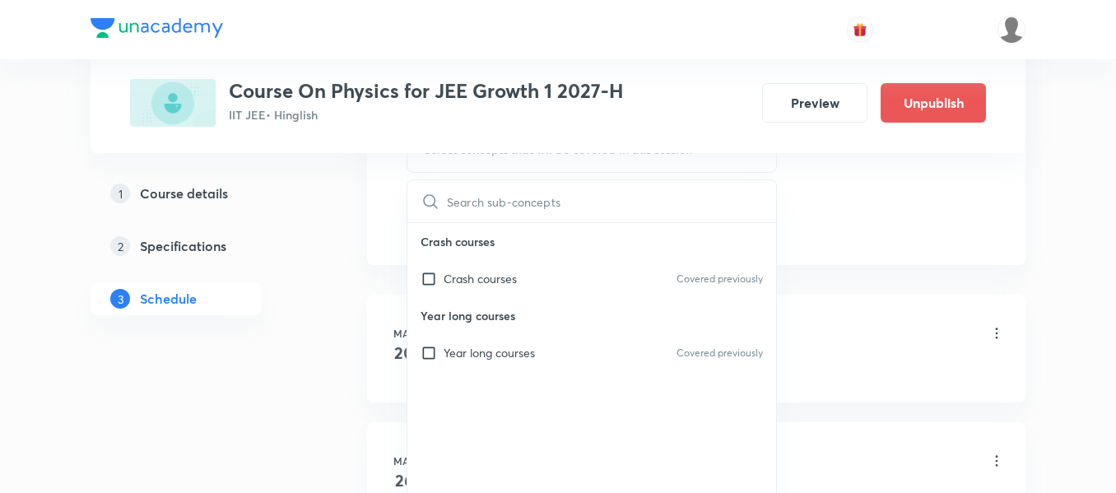
scroll to position [905, 0]
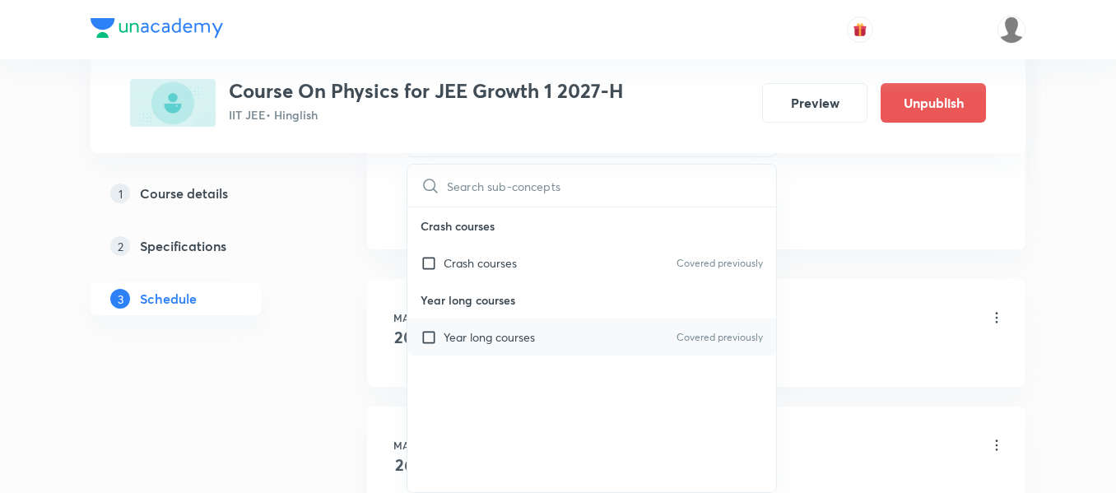
click at [555, 345] on div "Year long courses Covered previously" at bounding box center [591, 336] width 369 height 37
checkbox input "true"
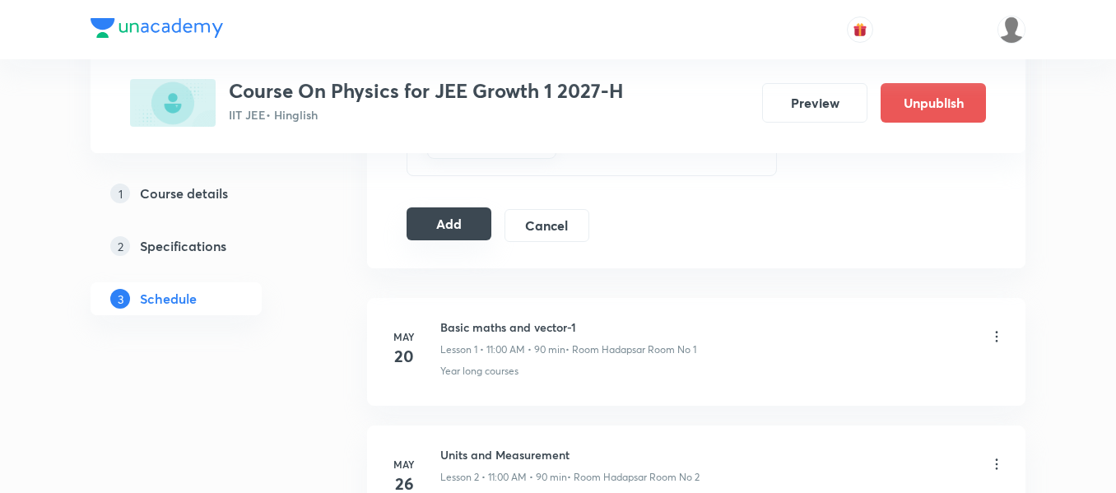
click at [468, 230] on button "Add" at bounding box center [448, 223] width 85 height 33
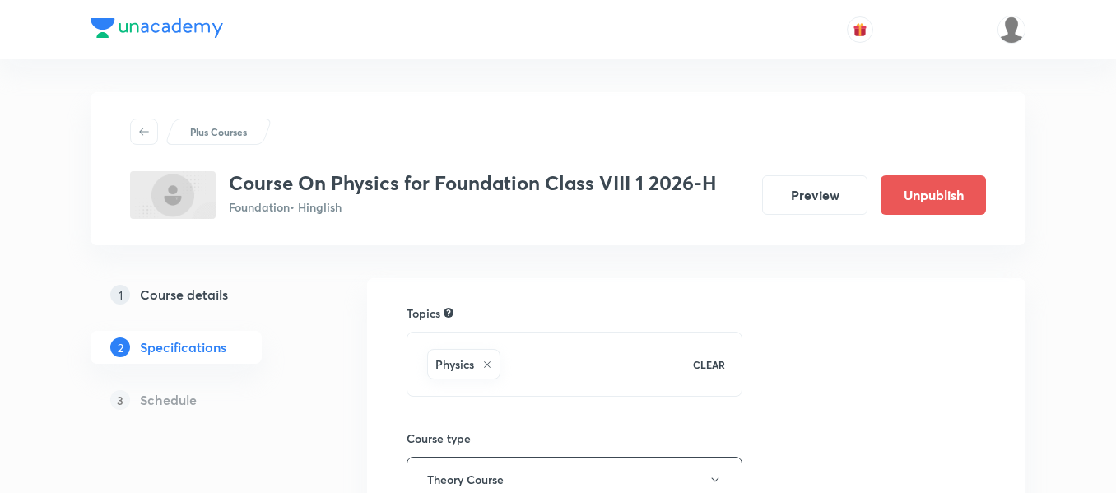
click at [208, 289] on h5 "Course details" at bounding box center [184, 295] width 88 height 20
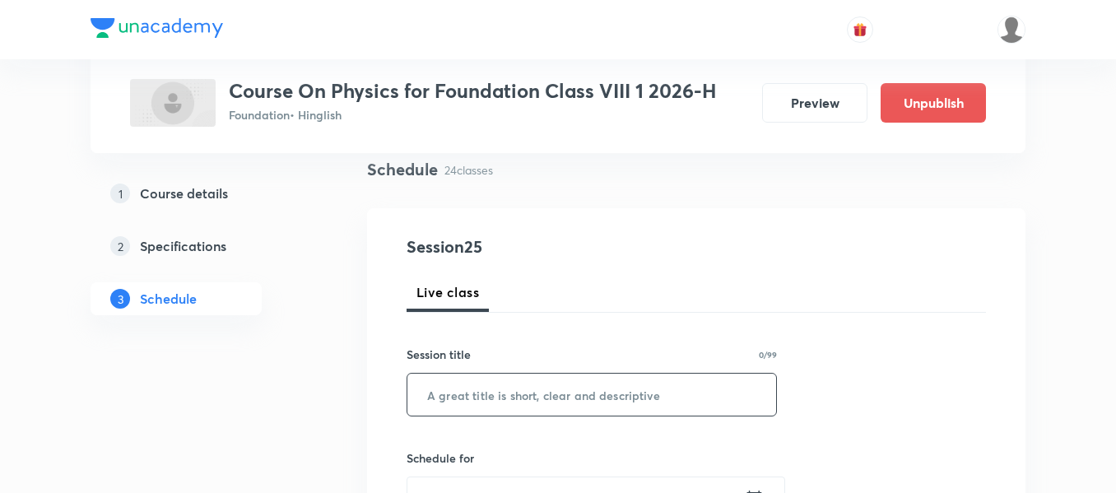
scroll to position [165, 0]
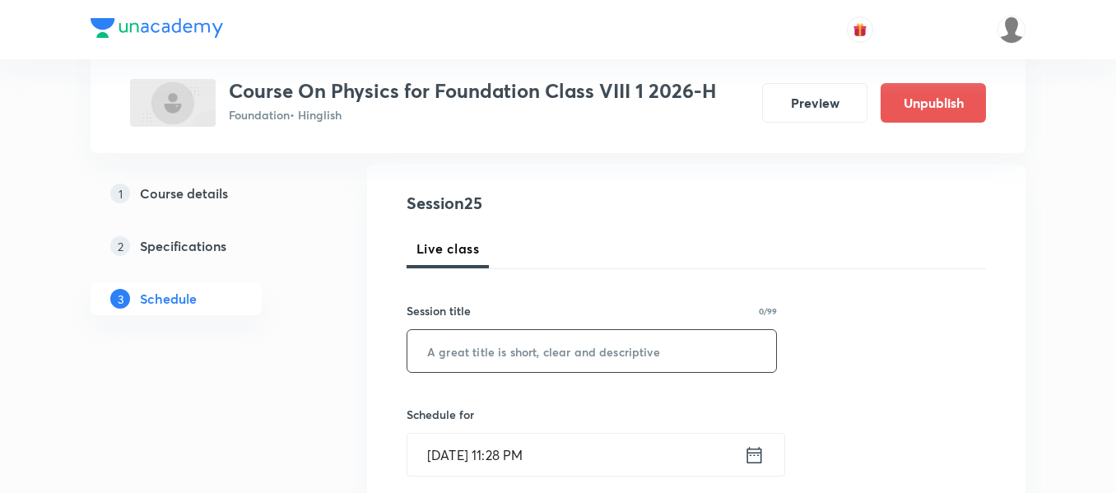
click at [689, 354] on input "text" at bounding box center [591, 351] width 369 height 42
paste input "Disaster Management"
type input "Disaster Management"
click at [762, 460] on icon at bounding box center [754, 455] width 21 height 23
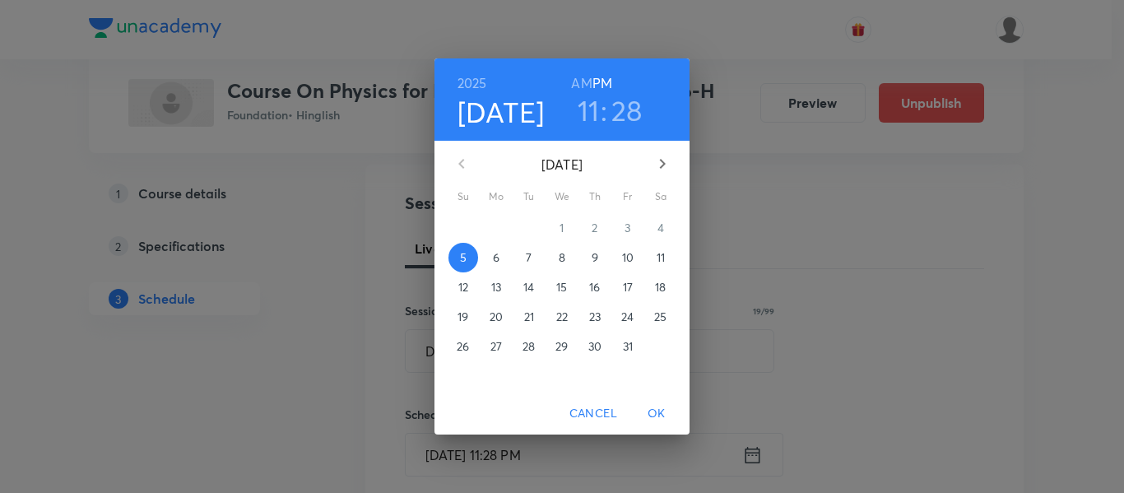
click at [494, 263] on p "6" at bounding box center [496, 257] width 7 height 16
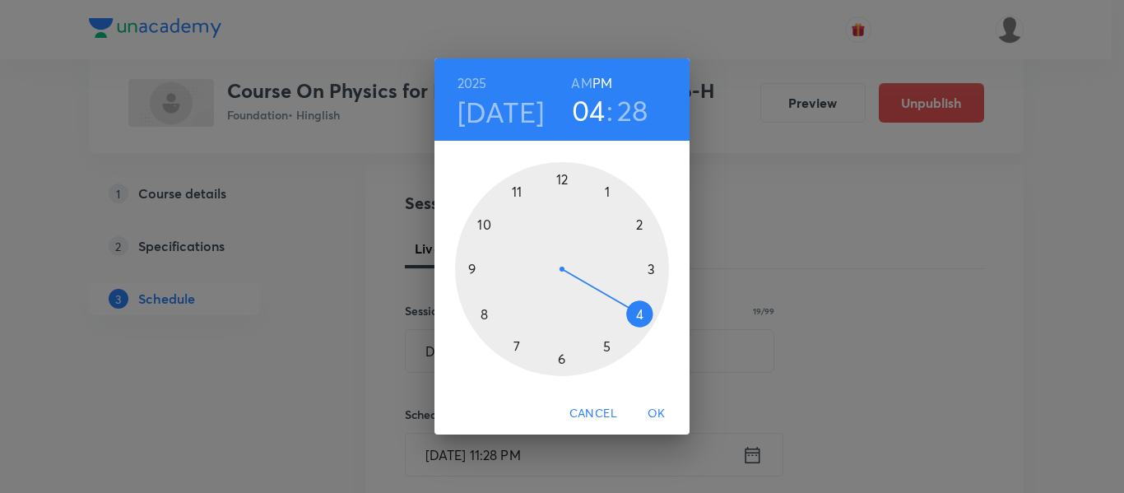
drag, startPoint x: 526, startPoint y: 186, endPoint x: 627, endPoint y: 333, distance: 178.7
click at [627, 333] on div at bounding box center [562, 269] width 214 height 214
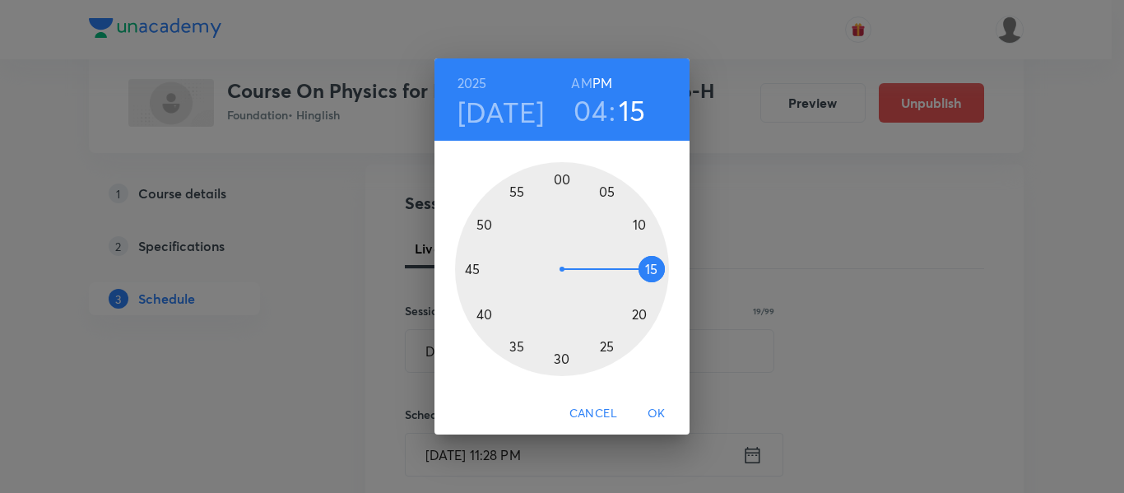
drag, startPoint x: 591, startPoint y: 355, endPoint x: 631, endPoint y: 272, distance: 92.4
click at [631, 272] on div at bounding box center [562, 269] width 214 height 214
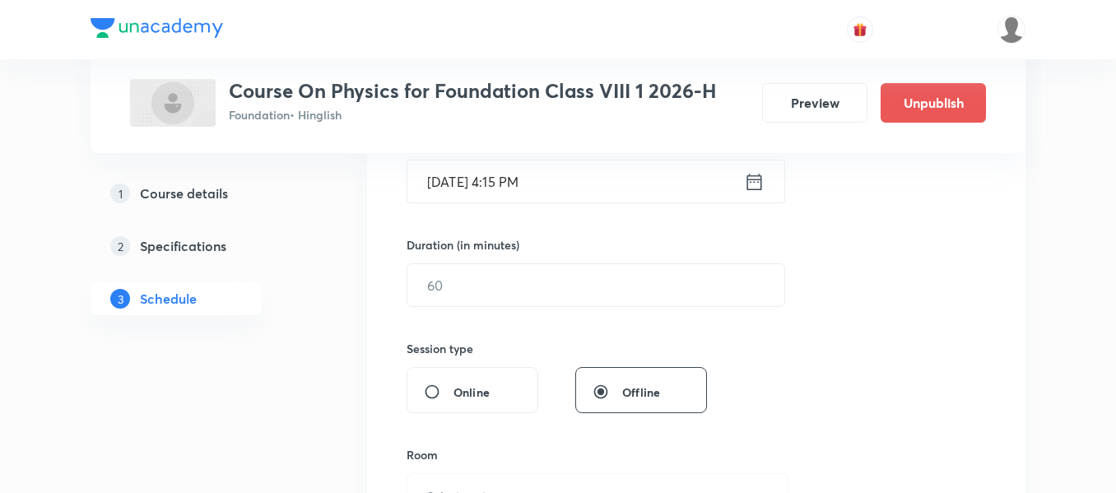
scroll to position [494, 0]
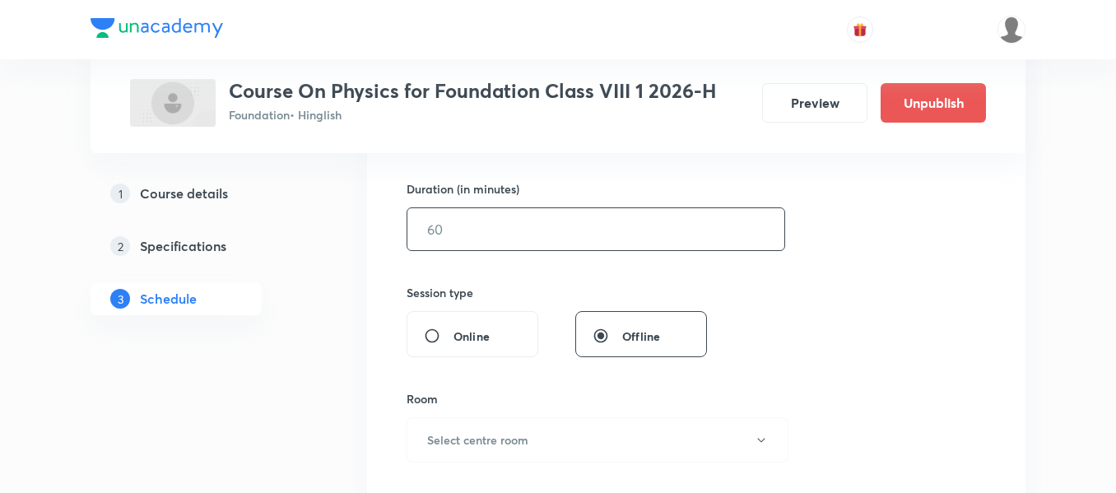
click at [540, 241] on input "text" at bounding box center [595, 229] width 377 height 42
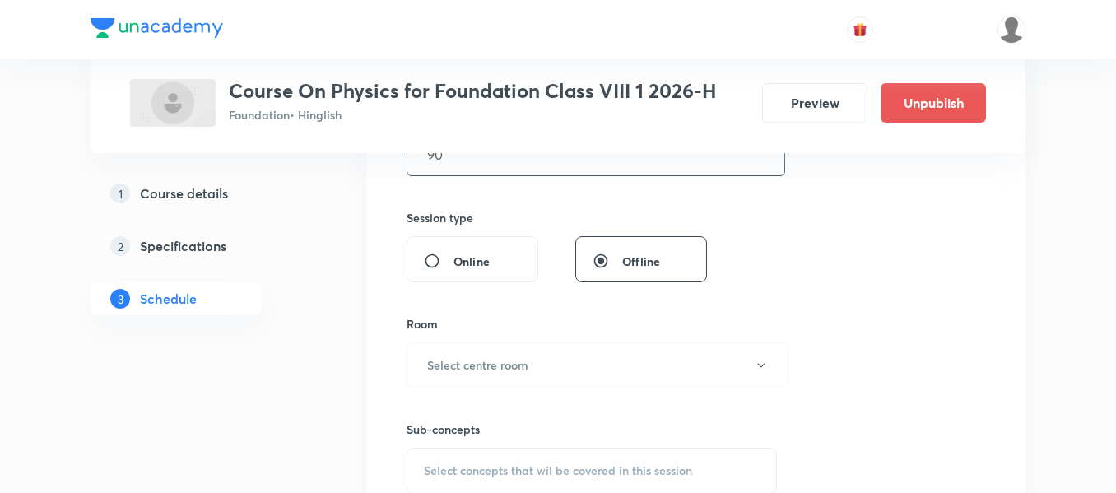
scroll to position [658, 0]
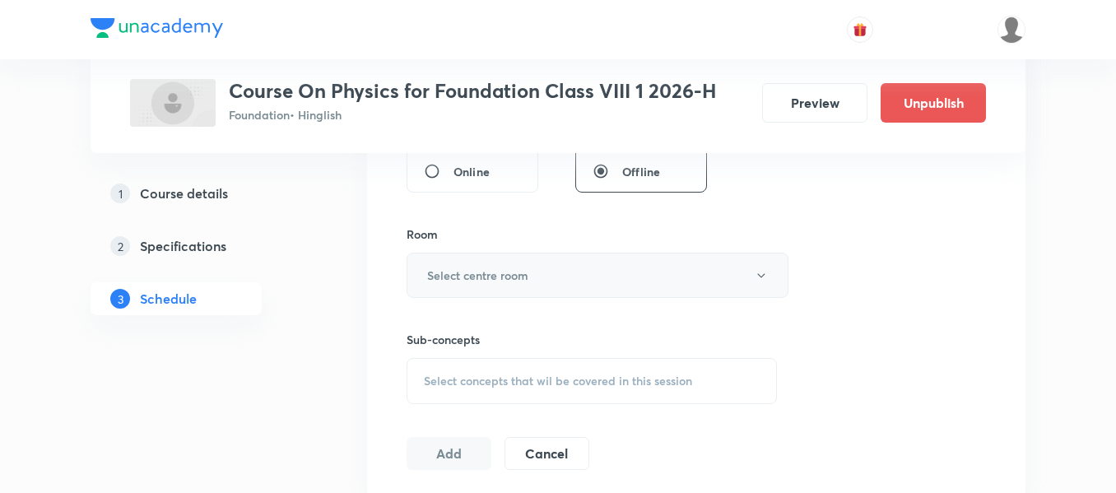
type input "90"
click at [578, 272] on button "Select centre room" at bounding box center [597, 275] width 382 height 45
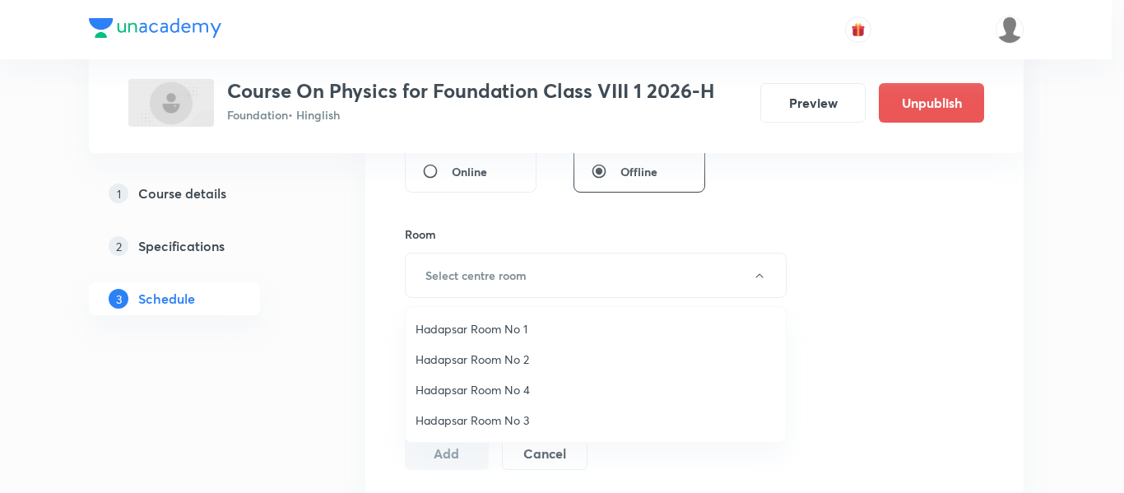
drag, startPoint x: 513, startPoint y: 353, endPoint x: 527, endPoint y: 363, distance: 16.5
click at [513, 354] on span "Hadapsar Room No 2" at bounding box center [596, 359] width 360 height 17
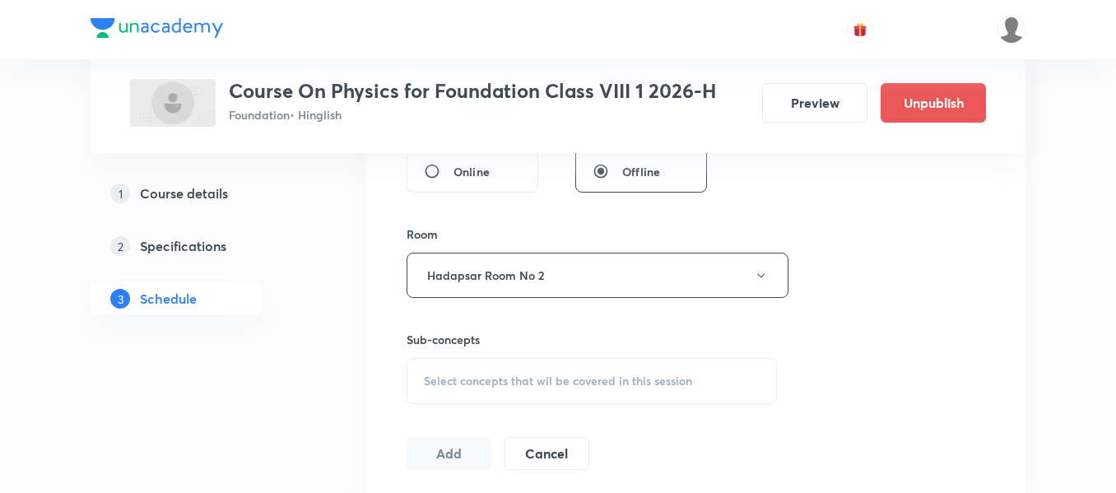
click at [572, 386] on span "Select concepts that wil be covered in this session" at bounding box center [558, 380] width 268 height 13
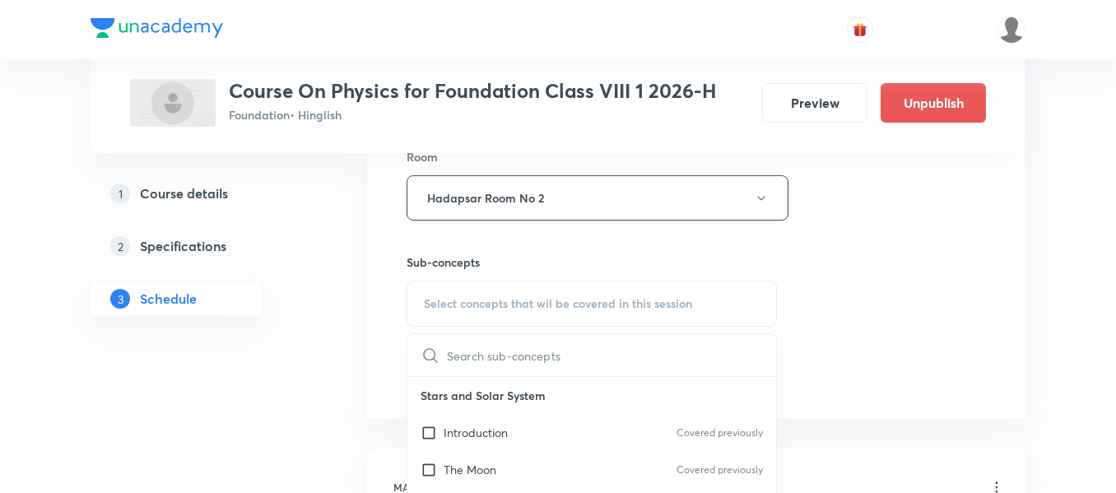
scroll to position [741, 0]
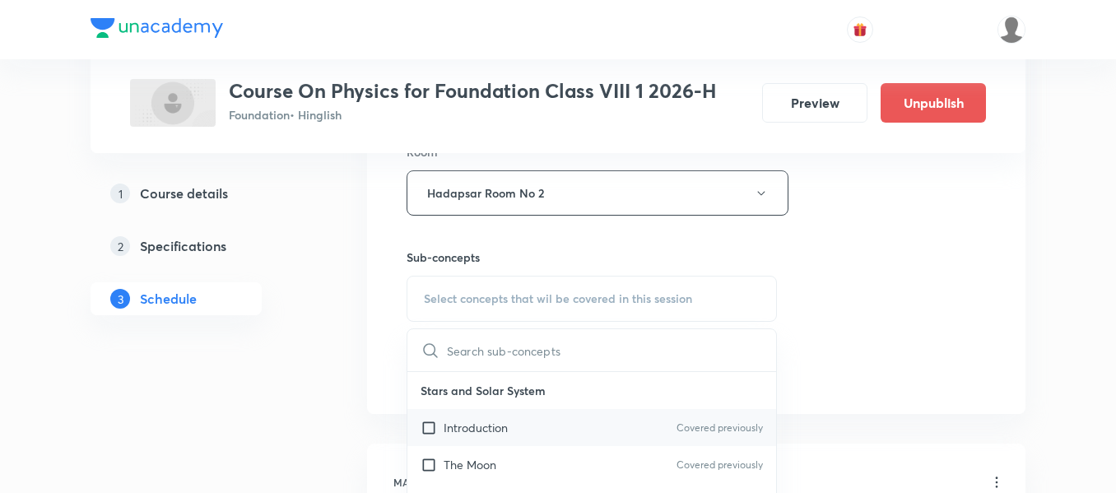
click at [531, 424] on div "Introduction Covered previously" at bounding box center [591, 427] width 369 height 37
checkbox input "true"
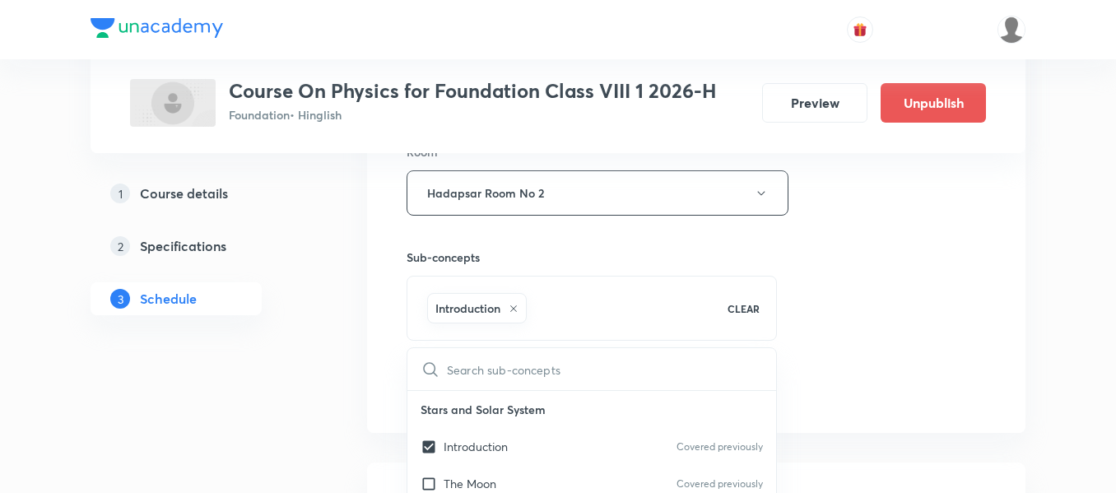
click at [797, 330] on div "Session 25 Live class Session title 19/99 Disaster Management ​ Schedule for Oc…" at bounding box center [695, 11] width 579 height 792
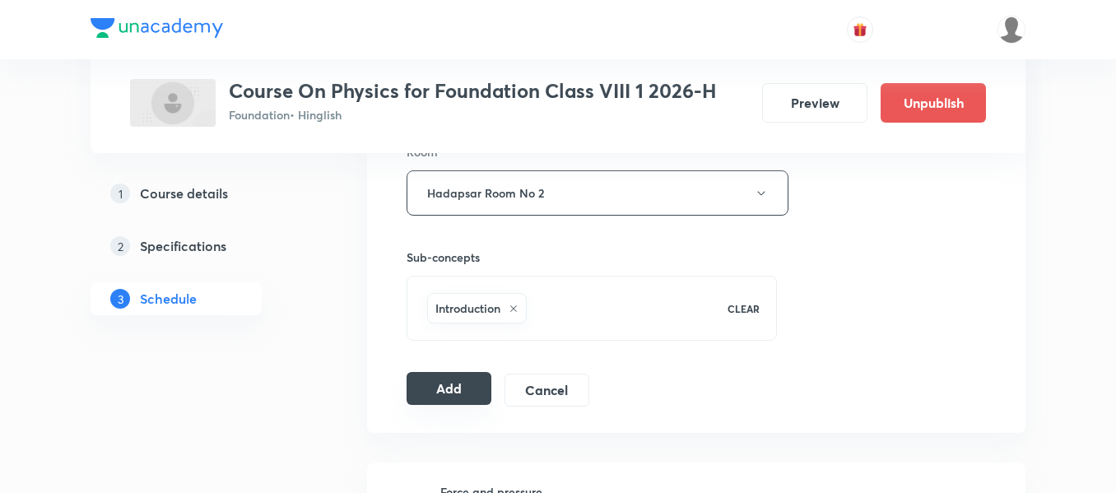
click at [449, 386] on button "Add" at bounding box center [448, 388] width 85 height 33
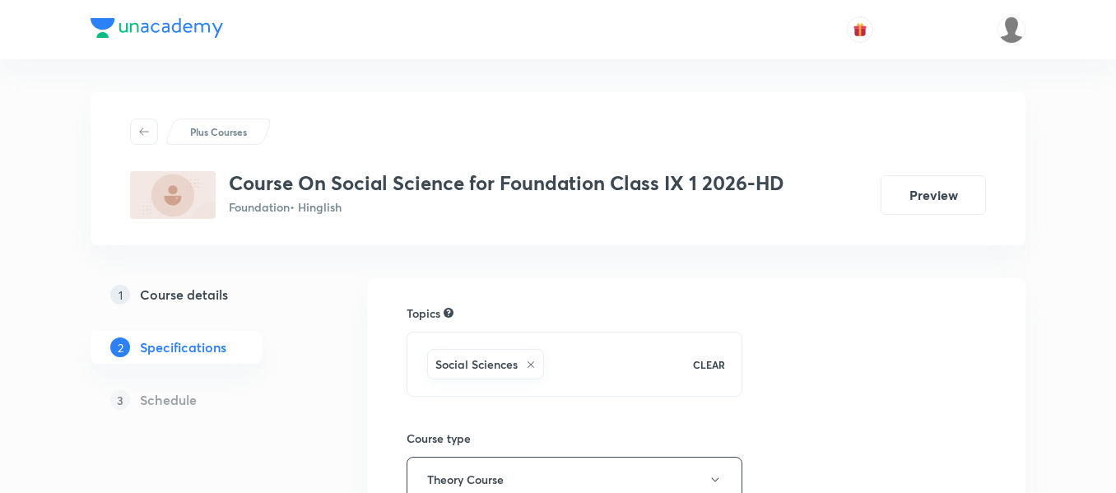
click at [207, 296] on h5 "Course details" at bounding box center [184, 295] width 88 height 20
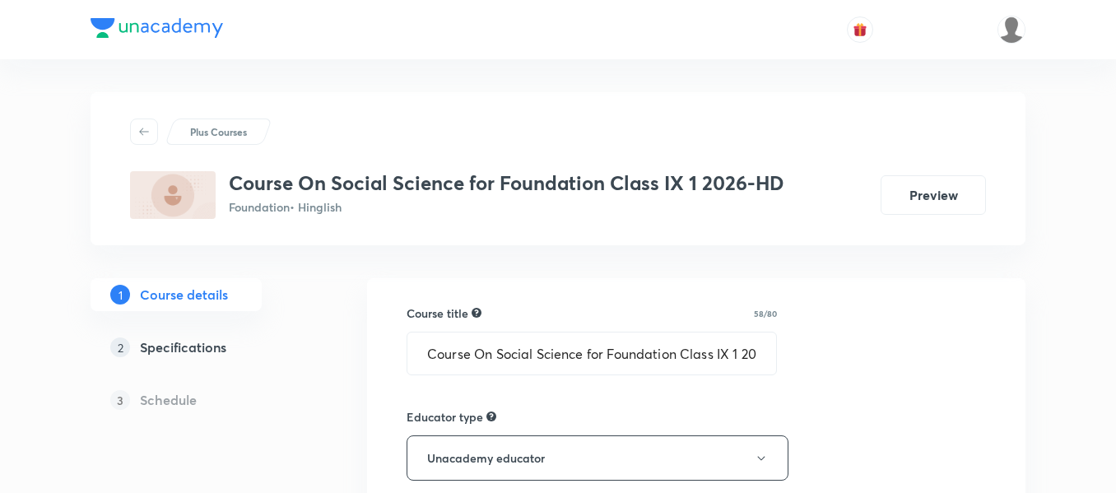
click at [221, 348] on h5 "Specifications" at bounding box center [183, 347] width 86 height 20
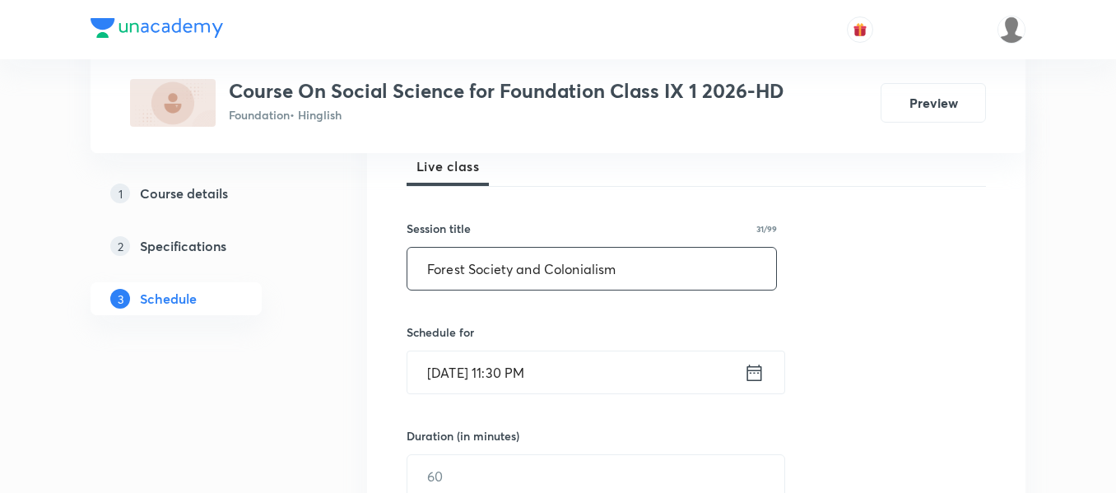
type input "Forest Society and Colonialism"
click at [770, 374] on div "Oct 5, 2025, 11:30 PM ​" at bounding box center [595, 373] width 379 height 44
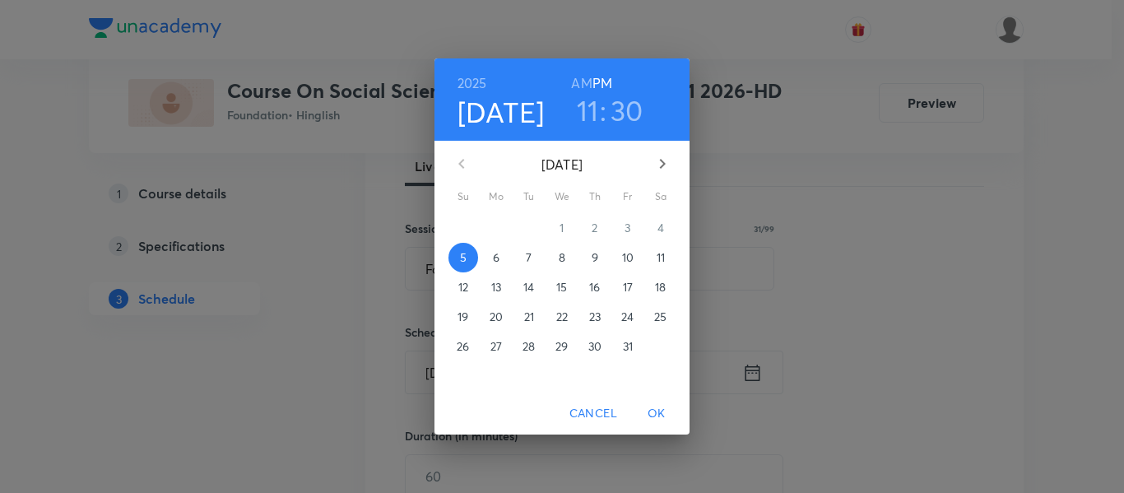
click at [496, 262] on p "6" at bounding box center [496, 257] width 7 height 16
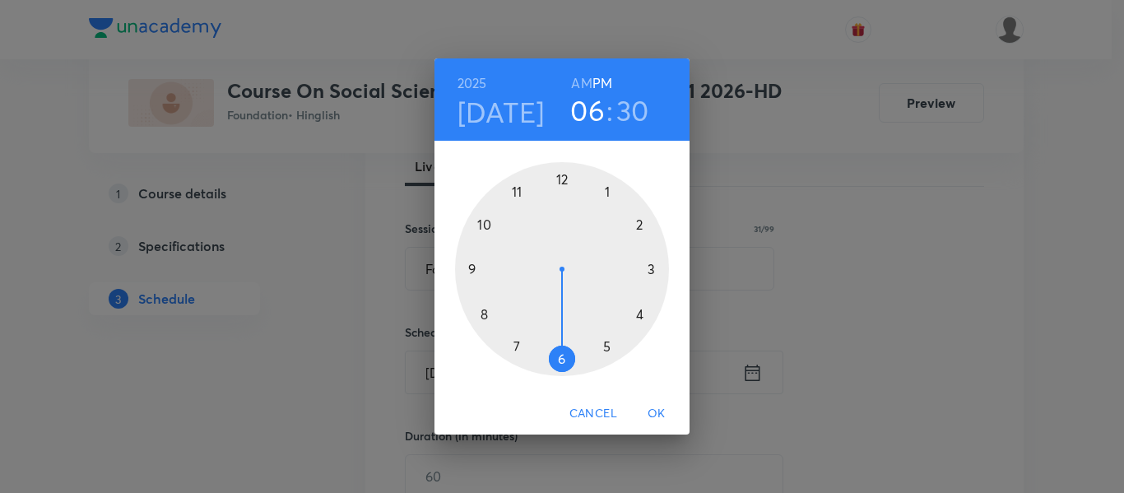
drag, startPoint x: 523, startPoint y: 218, endPoint x: 555, endPoint y: 333, distance: 119.8
click at [555, 333] on div at bounding box center [562, 269] width 214 height 214
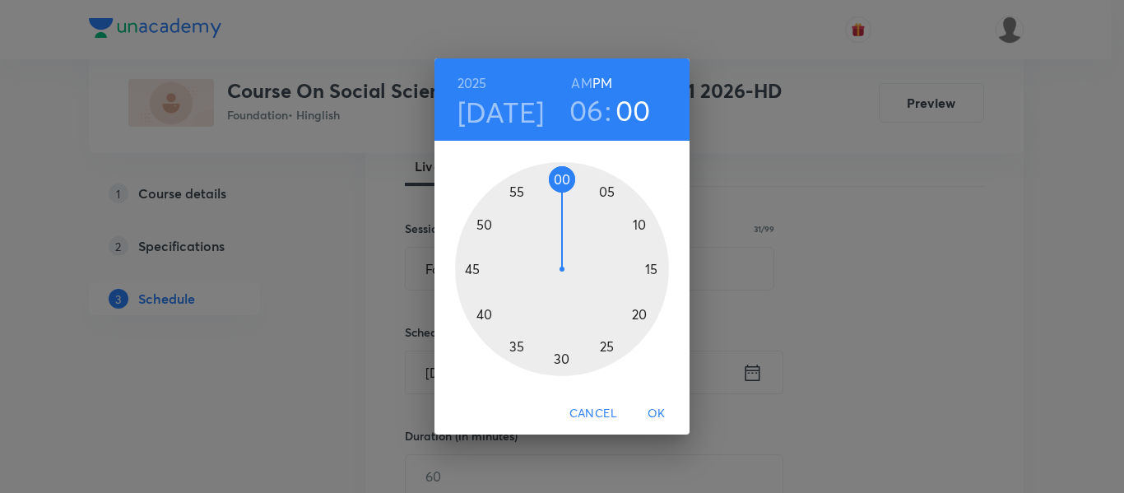
drag, startPoint x: 563, startPoint y: 358, endPoint x: 559, endPoint y: 195, distance: 163.0
click at [559, 195] on div at bounding box center [562, 269] width 214 height 214
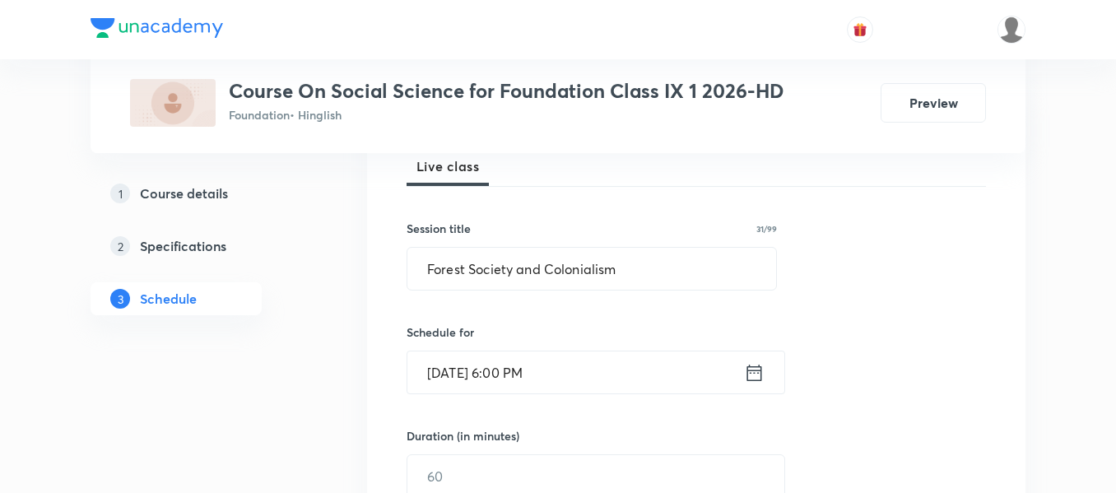
scroll to position [329, 0]
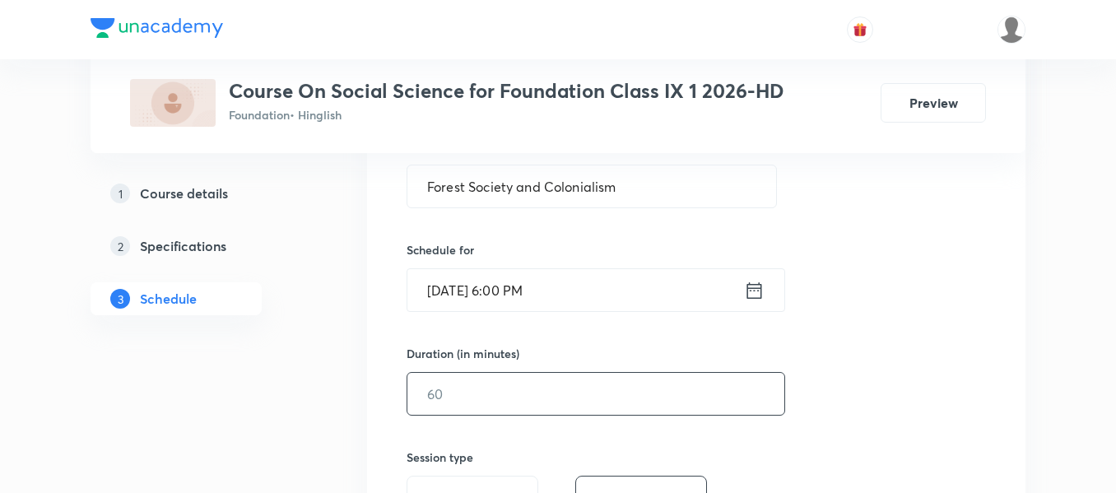
click at [497, 402] on input "text" at bounding box center [595, 394] width 377 height 42
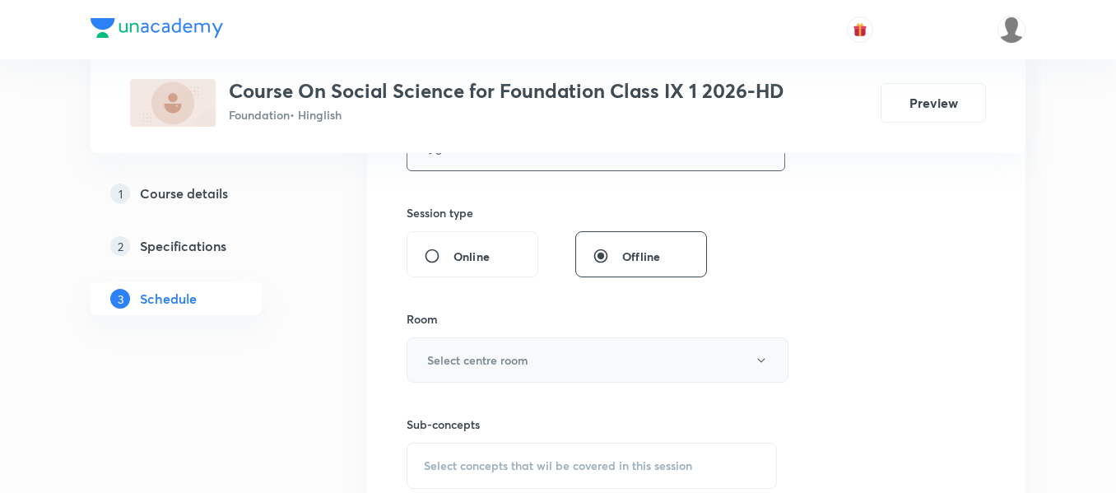
scroll to position [576, 0]
type input "90"
click at [464, 355] on h6 "Select centre room" at bounding box center [477, 357] width 101 height 17
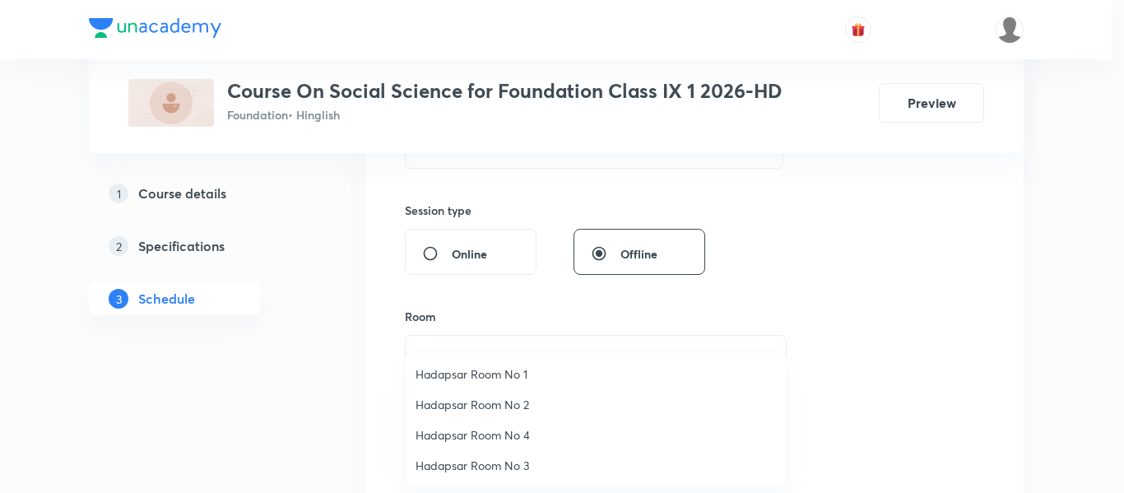
click at [464, 388] on li "Hadapsar Room No 1" at bounding box center [596, 374] width 380 height 30
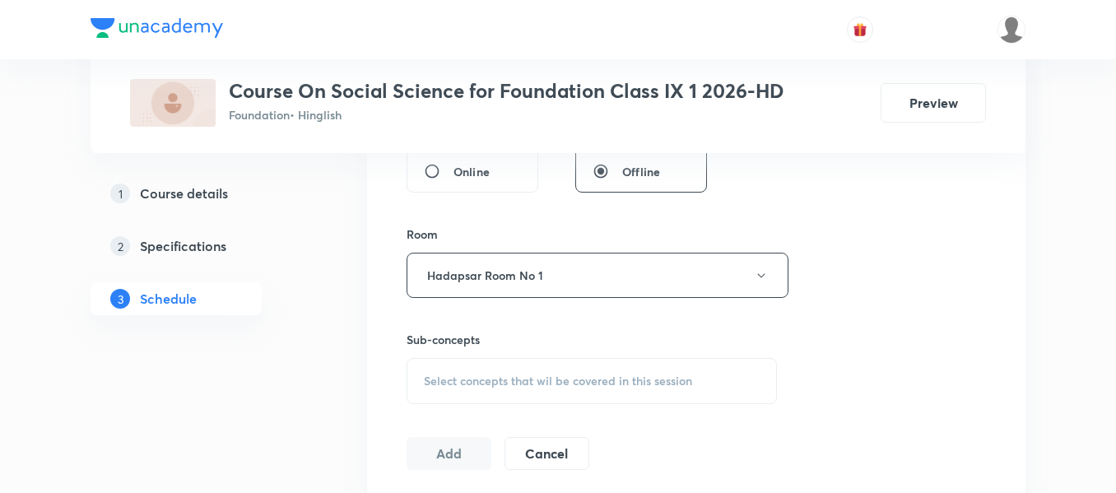
click at [499, 379] on span "Select concepts that wil be covered in this session" at bounding box center [558, 380] width 268 height 13
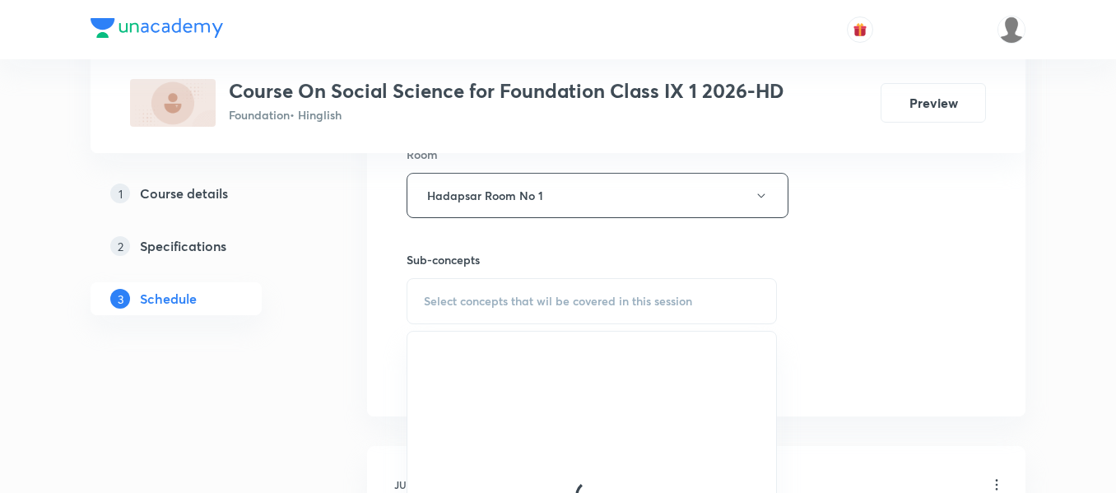
scroll to position [741, 0]
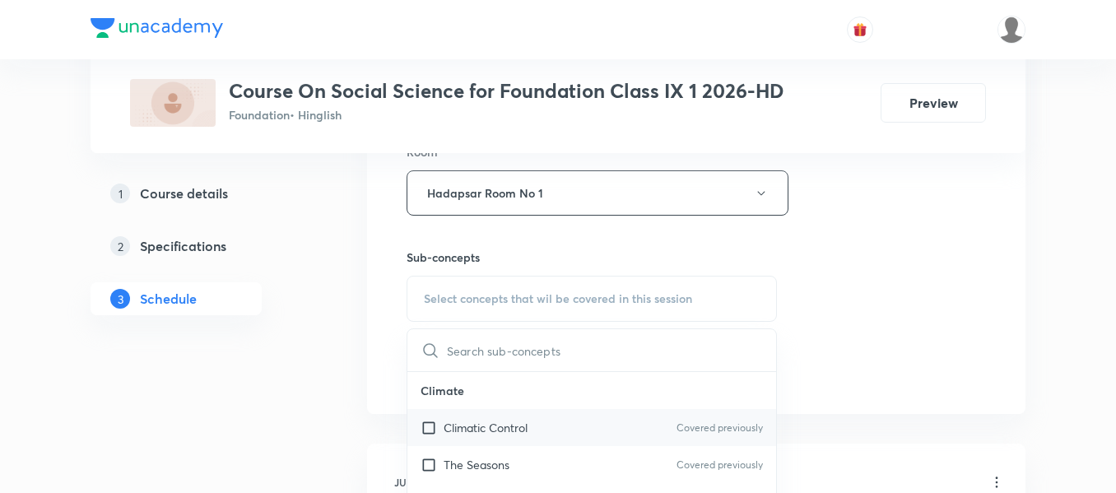
click at [490, 433] on p "Climatic Control" at bounding box center [486, 427] width 84 height 17
checkbox input "true"
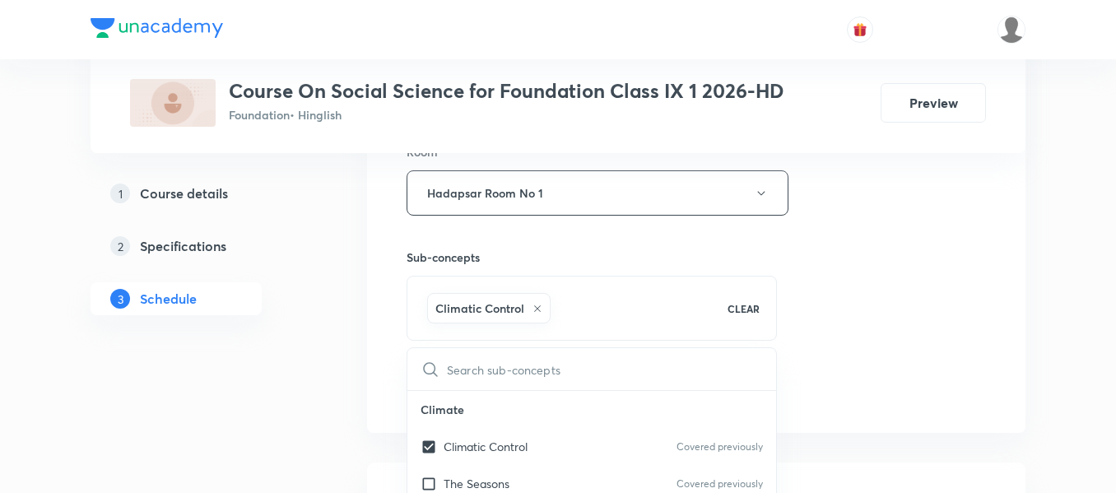
click at [857, 351] on div "Session 10 Live class Session title 31/99 Forest Society and Colonialism ​ Sche…" at bounding box center [695, 11] width 579 height 792
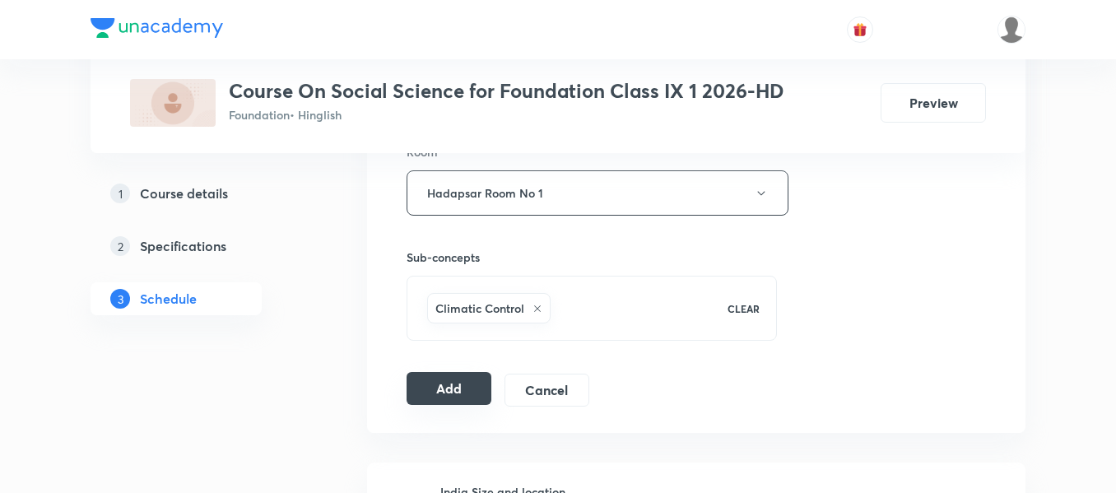
click at [439, 384] on button "Add" at bounding box center [448, 388] width 85 height 33
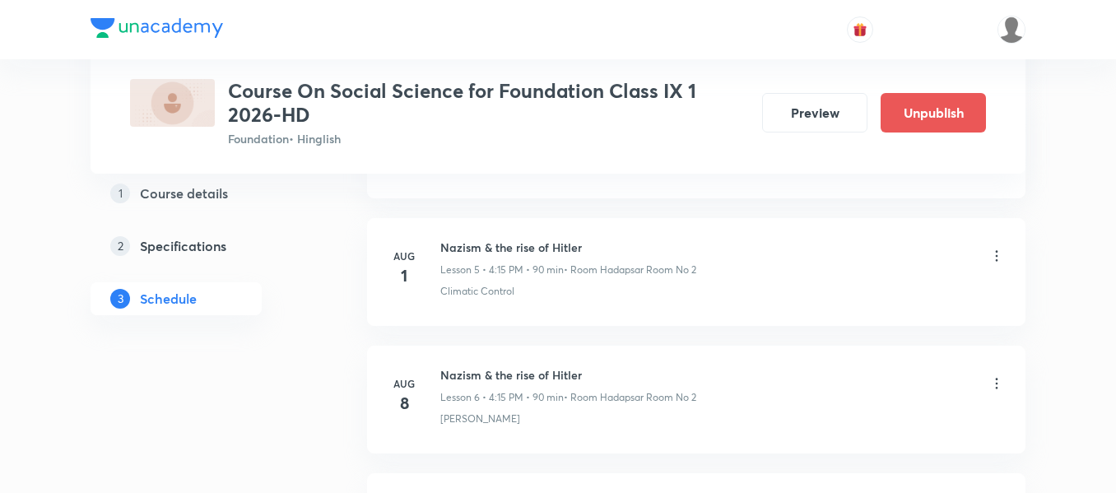
scroll to position [761, 0]
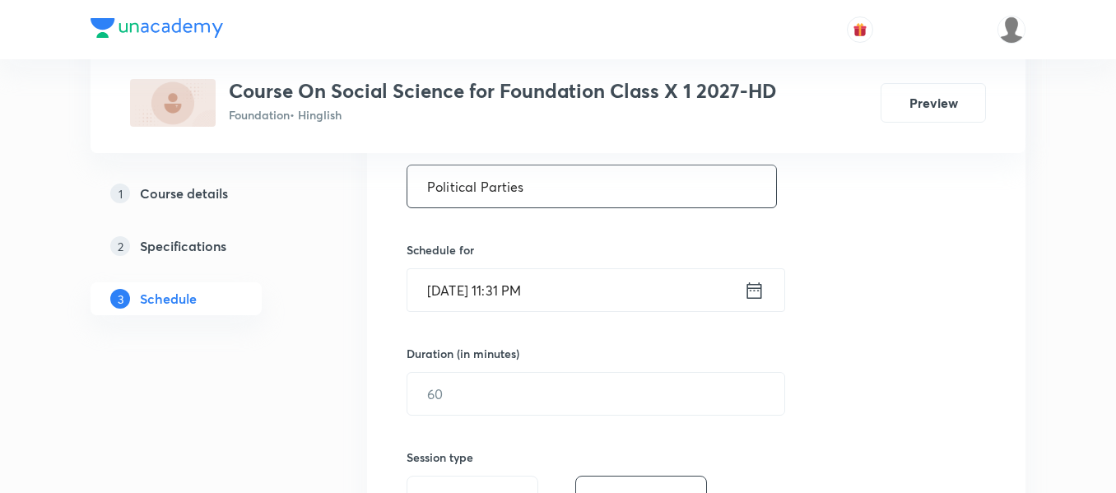
type input "Political Parties"
click at [755, 286] on icon at bounding box center [754, 290] width 21 height 23
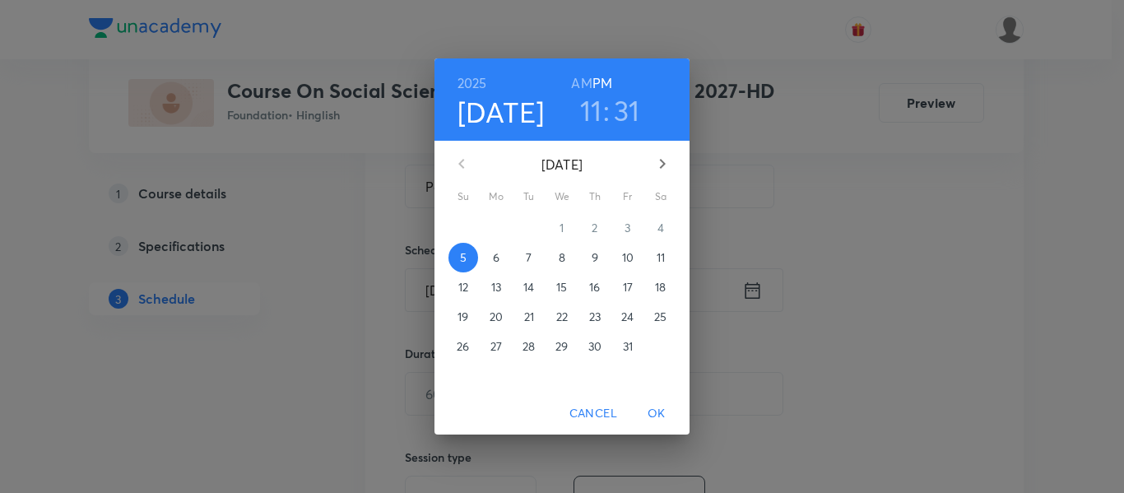
click at [500, 264] on span "6" at bounding box center [496, 257] width 30 height 16
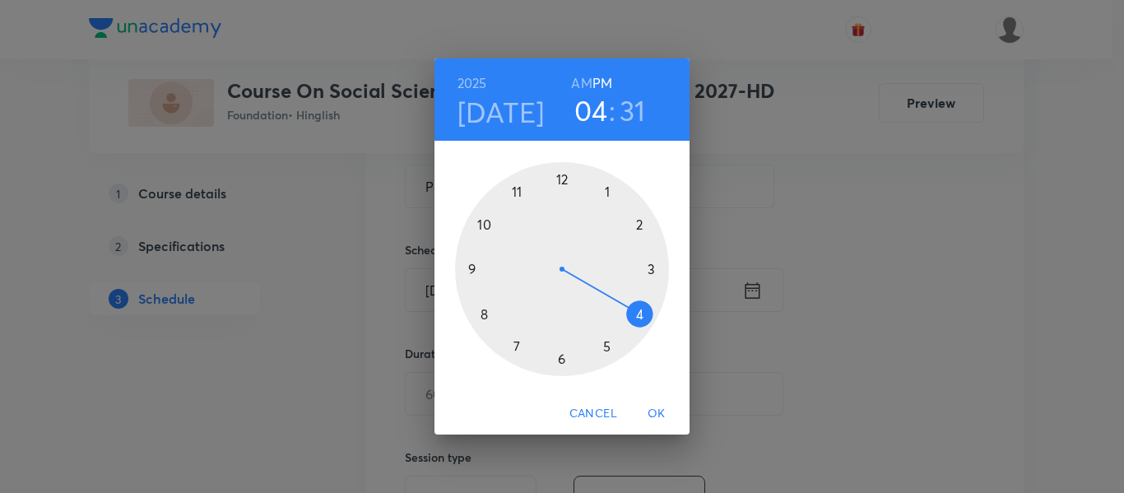
drag, startPoint x: 515, startPoint y: 194, endPoint x: 592, endPoint y: 292, distance: 124.3
click at [592, 292] on div at bounding box center [562, 269] width 214 height 214
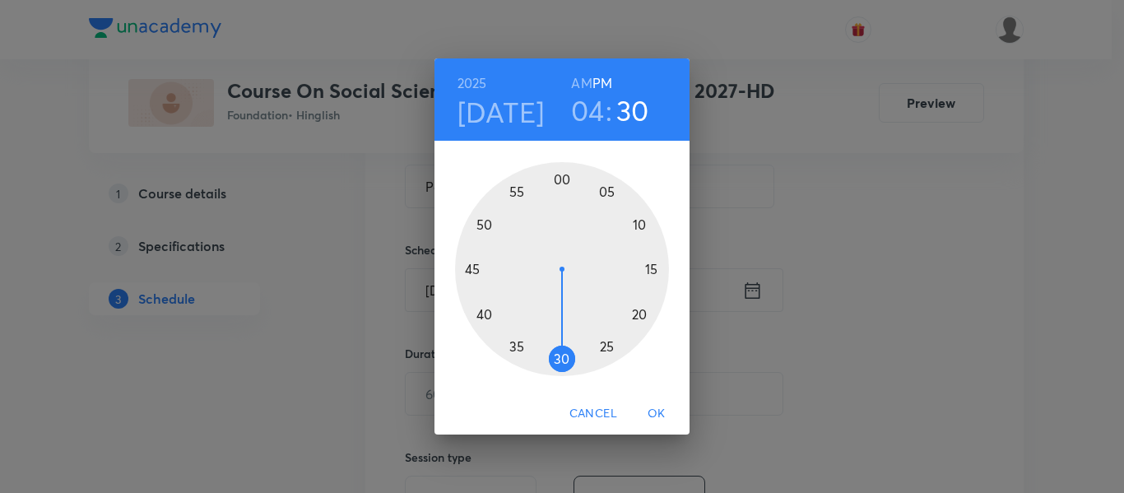
drag, startPoint x: 552, startPoint y: 360, endPoint x: 561, endPoint y: 364, distance: 9.9
click at [561, 364] on div at bounding box center [562, 269] width 214 height 214
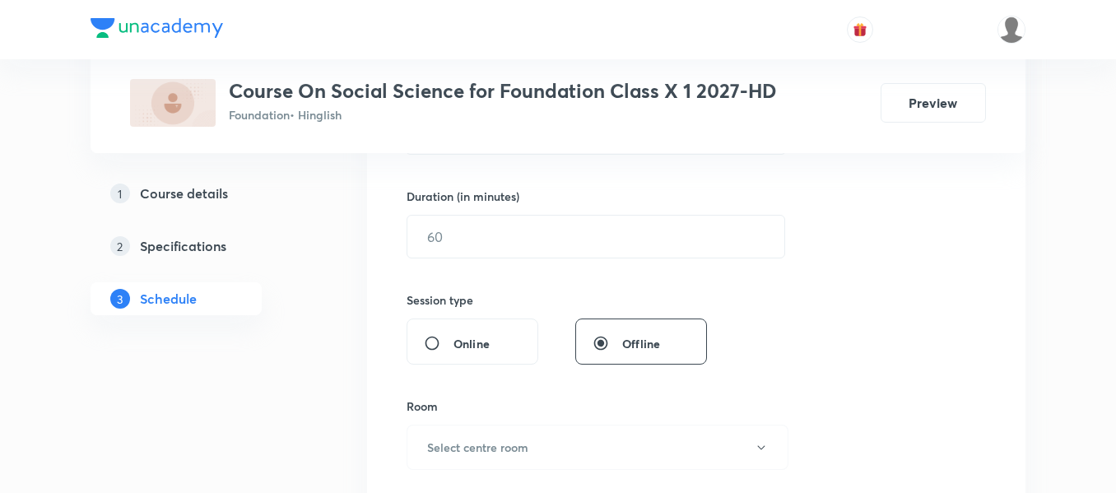
scroll to position [494, 0]
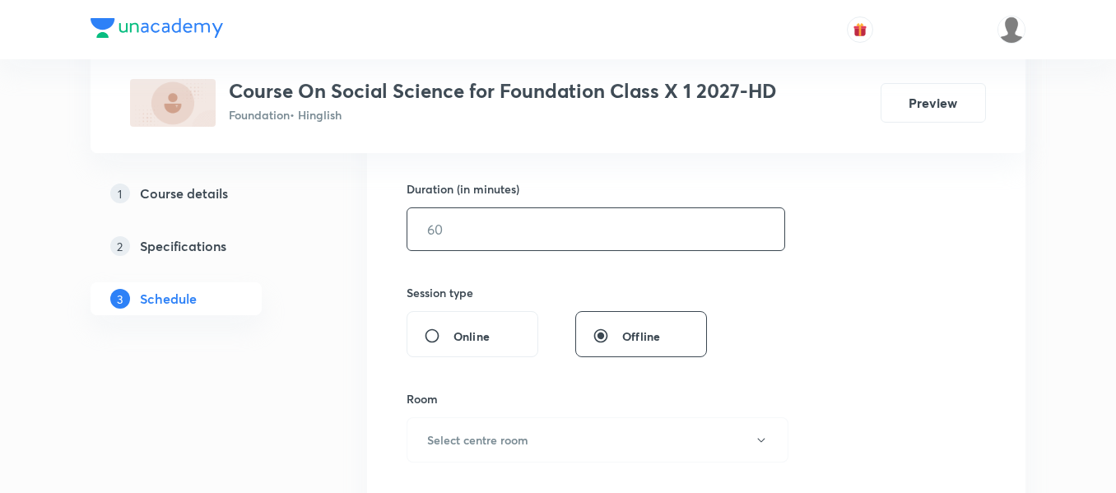
click at [549, 230] on input "text" at bounding box center [595, 229] width 377 height 42
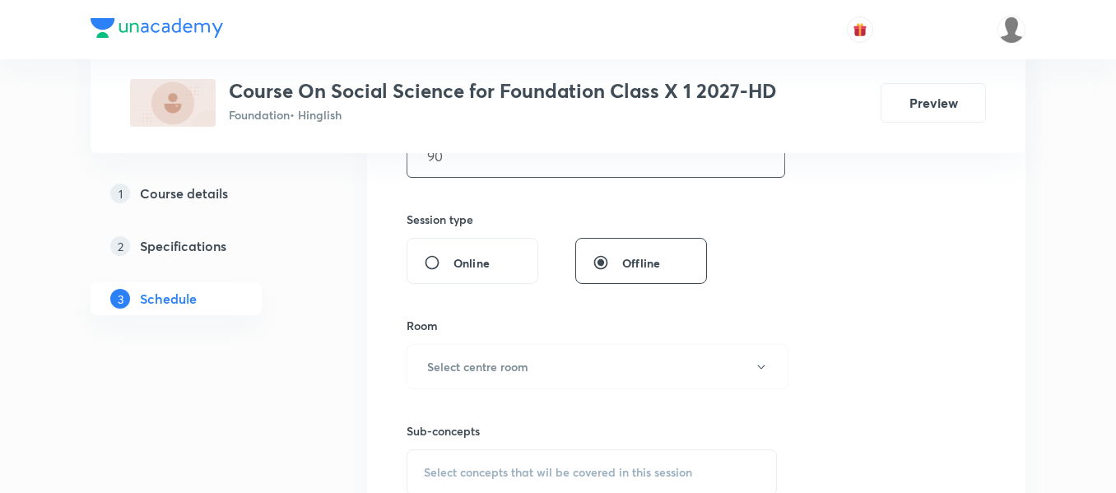
scroll to position [576, 0]
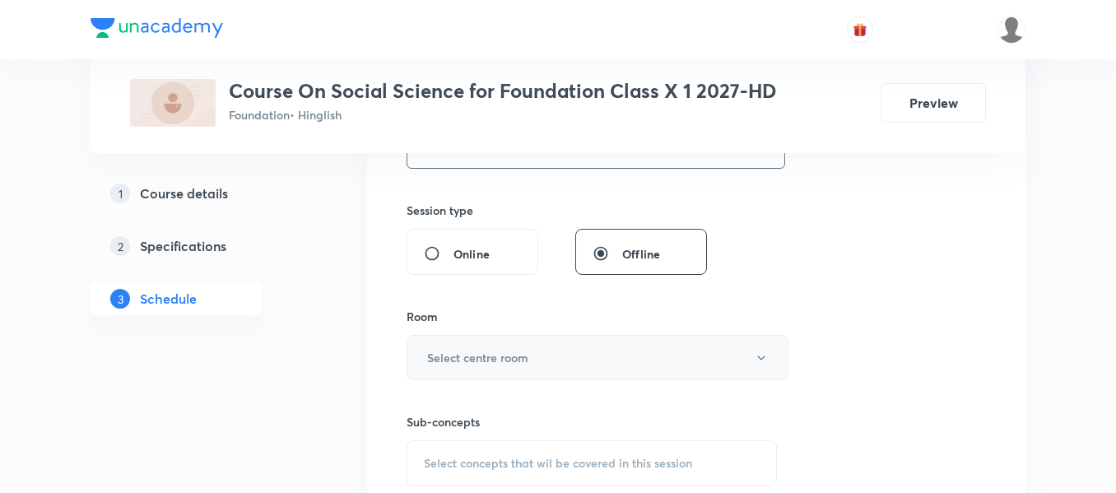
type input "90"
click at [523, 365] on h6 "Select centre room" at bounding box center [477, 357] width 101 height 17
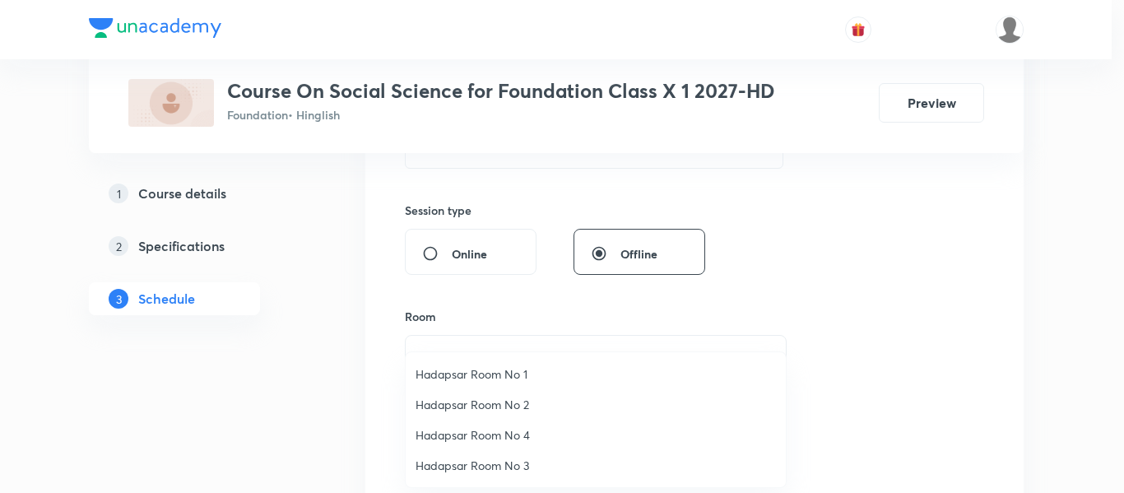
click at [501, 388] on li "Hadapsar Room No 1" at bounding box center [596, 374] width 380 height 30
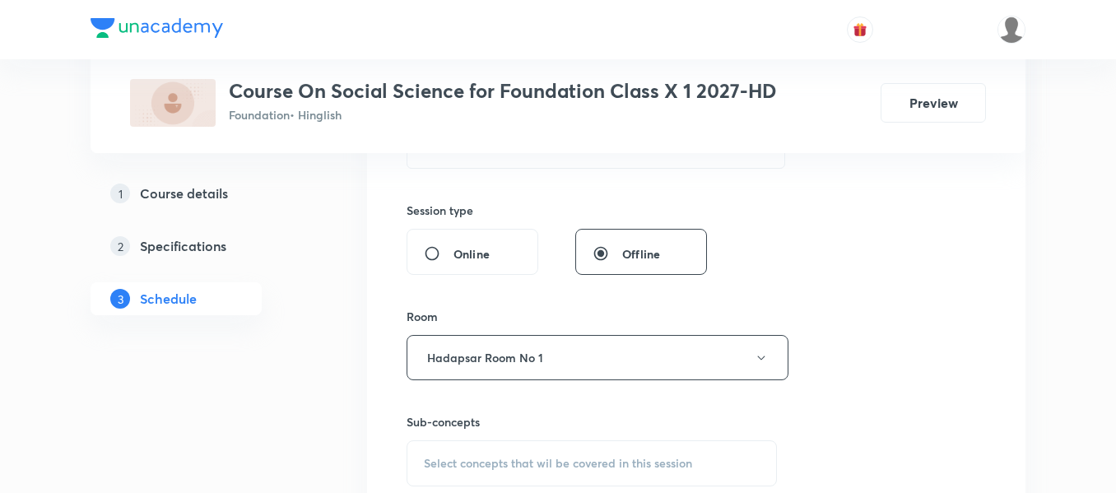
scroll to position [658, 0]
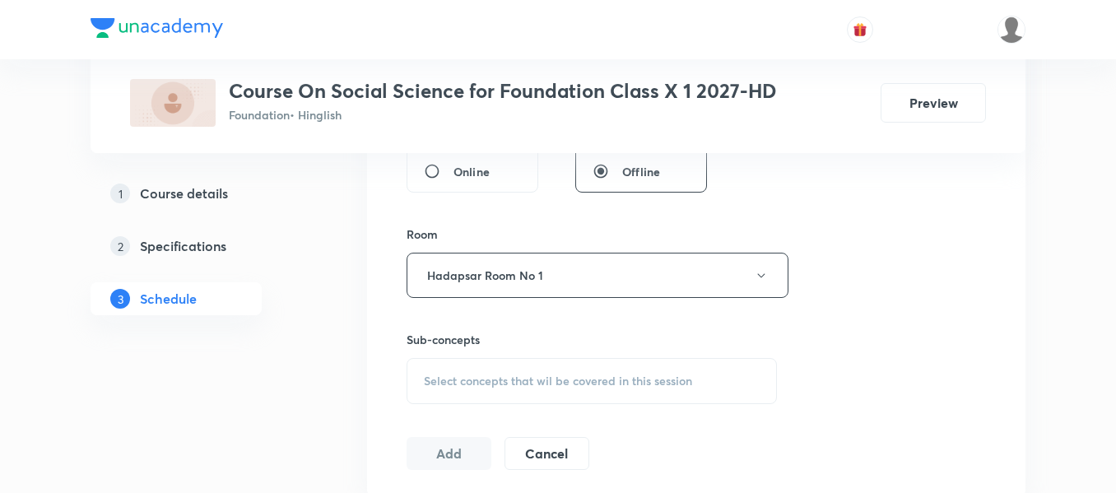
click at [570, 355] on div "Sub-concepts Select concepts that wil be covered in this session" at bounding box center [591, 367] width 370 height 73
click at [575, 392] on div "Select concepts that wil be covered in this session" at bounding box center [591, 381] width 370 height 46
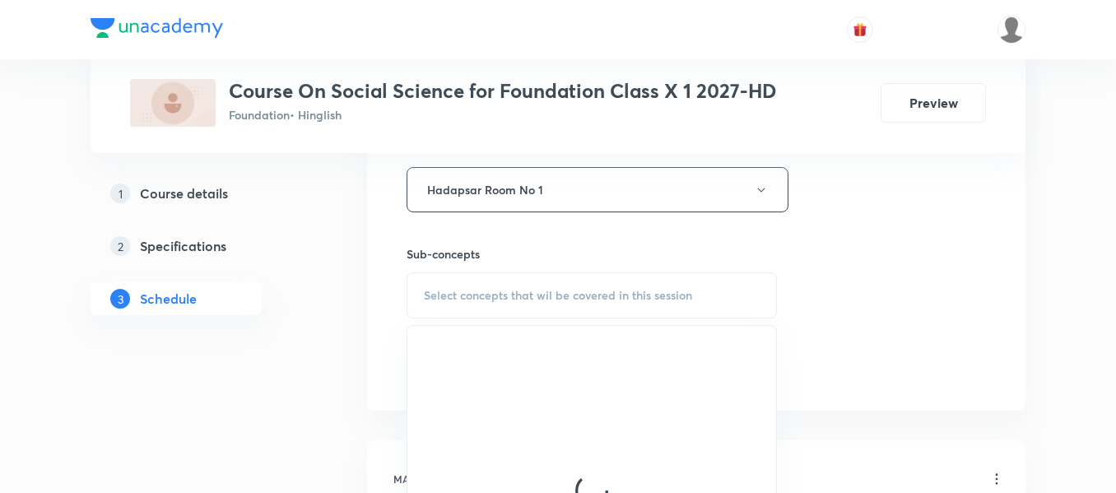
scroll to position [823, 0]
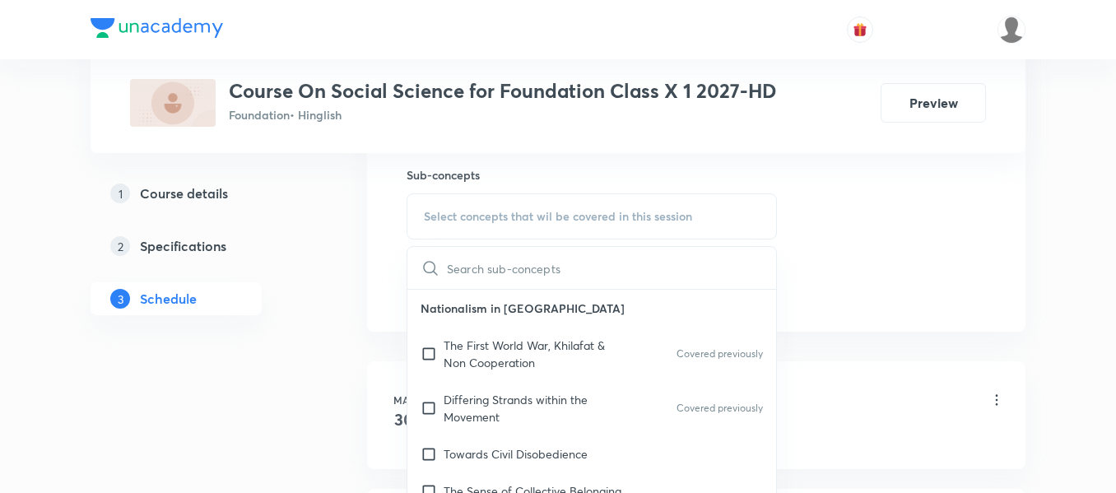
click at [563, 342] on p "The First World War, Khilafat & Non Cooperation" at bounding box center [527, 354] width 166 height 35
checkbox input "true"
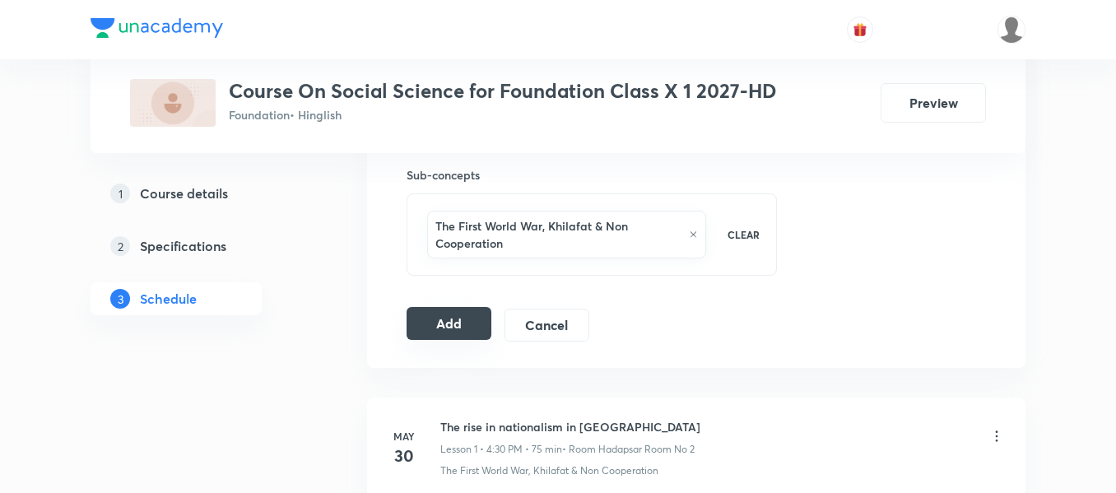
click at [464, 329] on button "Add" at bounding box center [448, 323] width 85 height 33
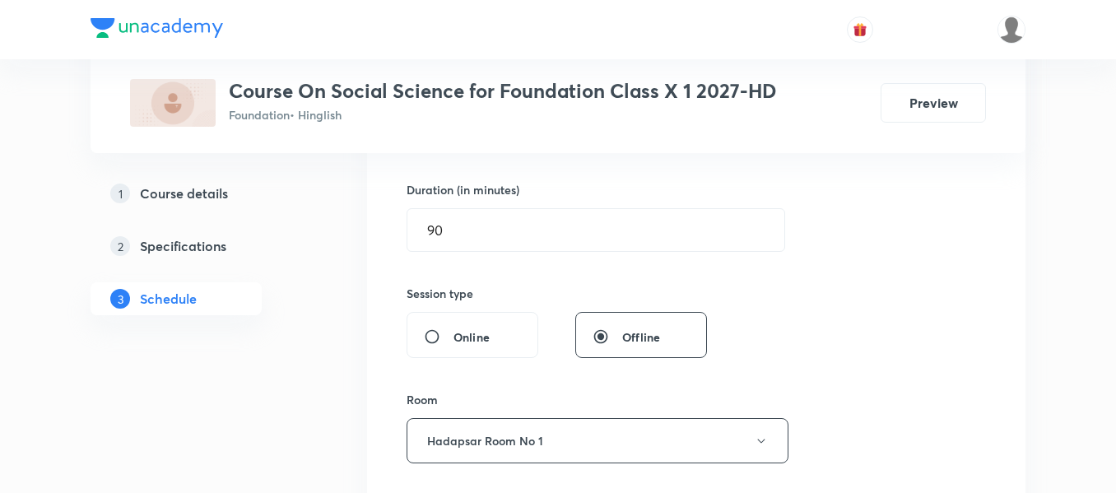
scroll to position [411, 0]
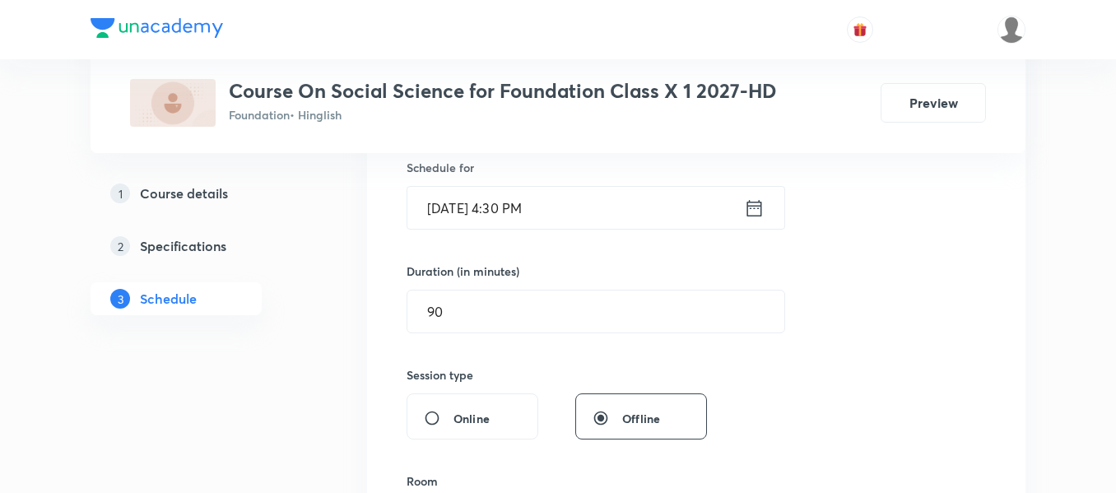
click at [764, 210] on icon at bounding box center [754, 208] width 21 height 23
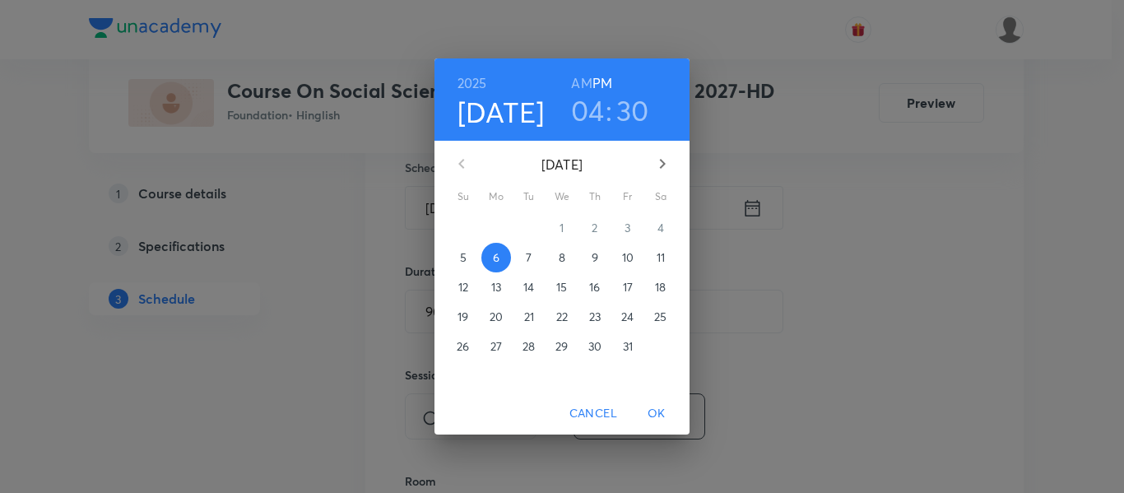
click at [639, 107] on h3 "30" at bounding box center [632, 110] width 33 height 35
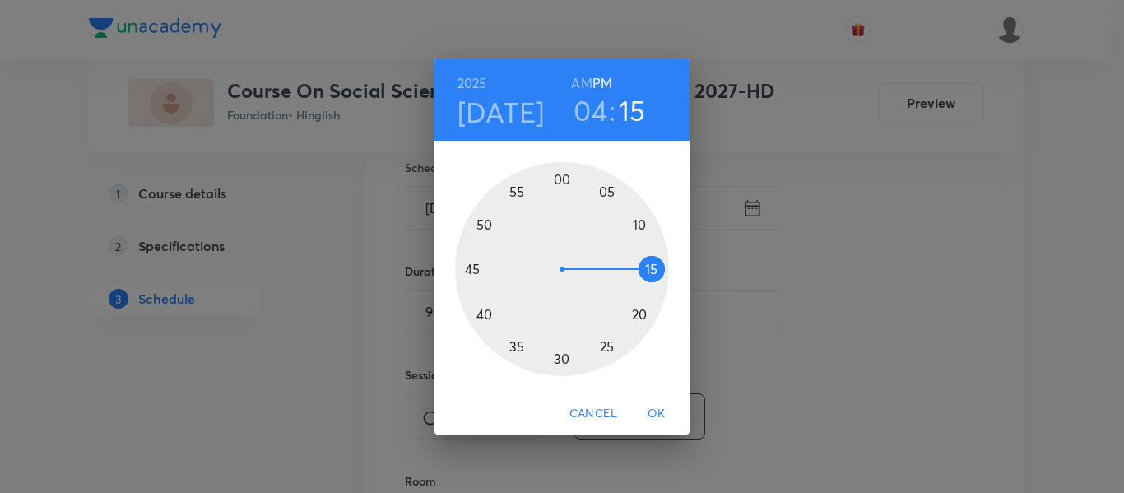
drag, startPoint x: 568, startPoint y: 360, endPoint x: 660, endPoint y: 266, distance: 132.1
click at [660, 266] on div at bounding box center [562, 269] width 214 height 214
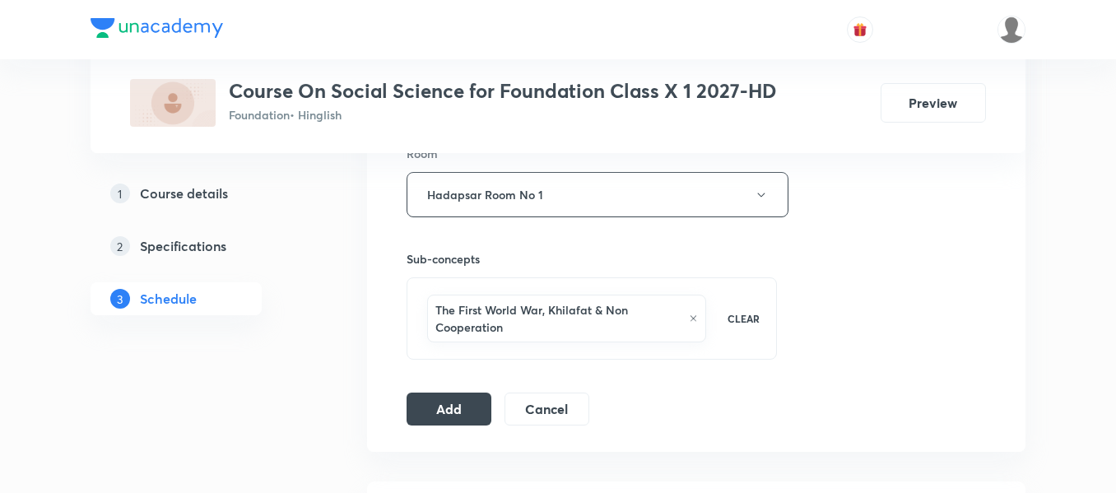
scroll to position [741, 0]
click at [440, 408] on button "Add" at bounding box center [448, 405] width 85 height 33
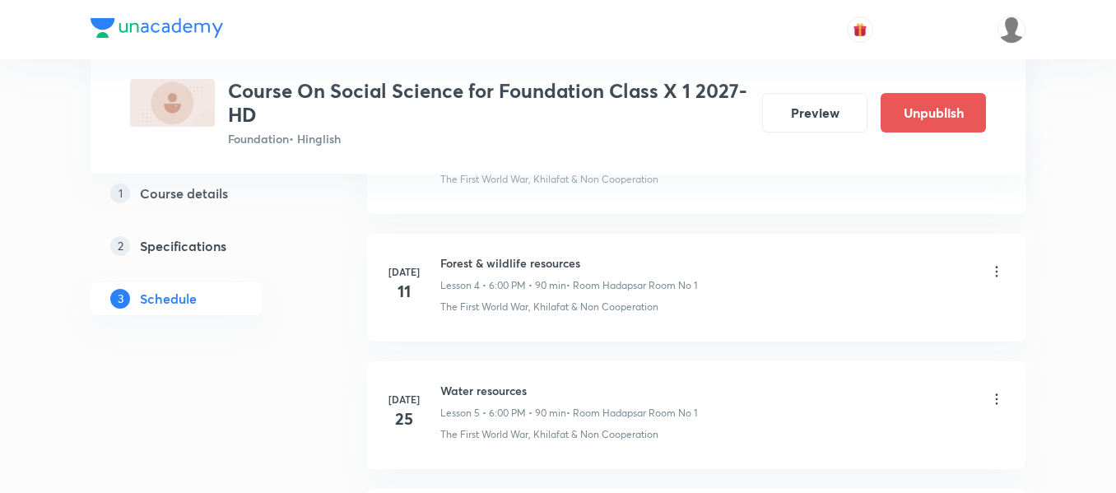
scroll to position [597, 0]
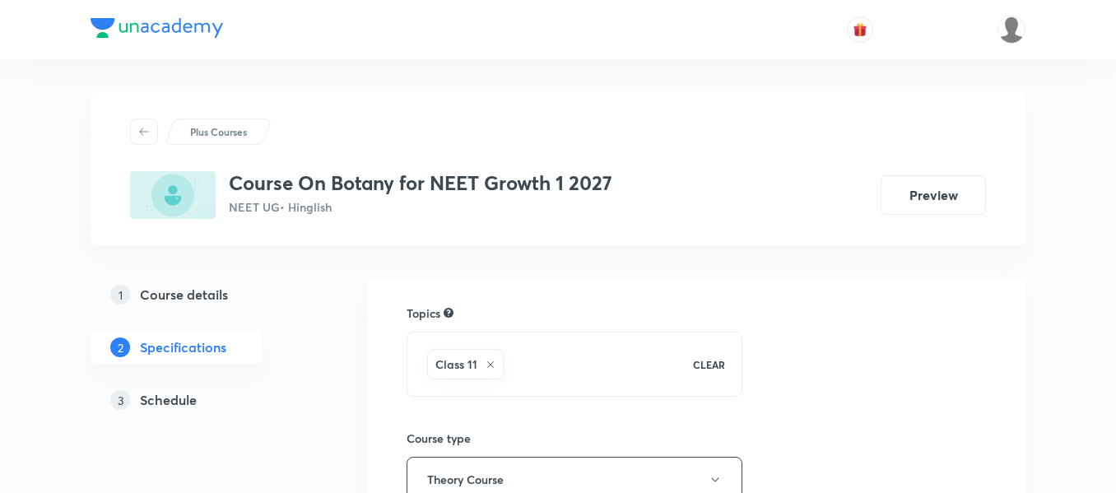
click at [173, 396] on h5 "Schedule" at bounding box center [168, 400] width 57 height 20
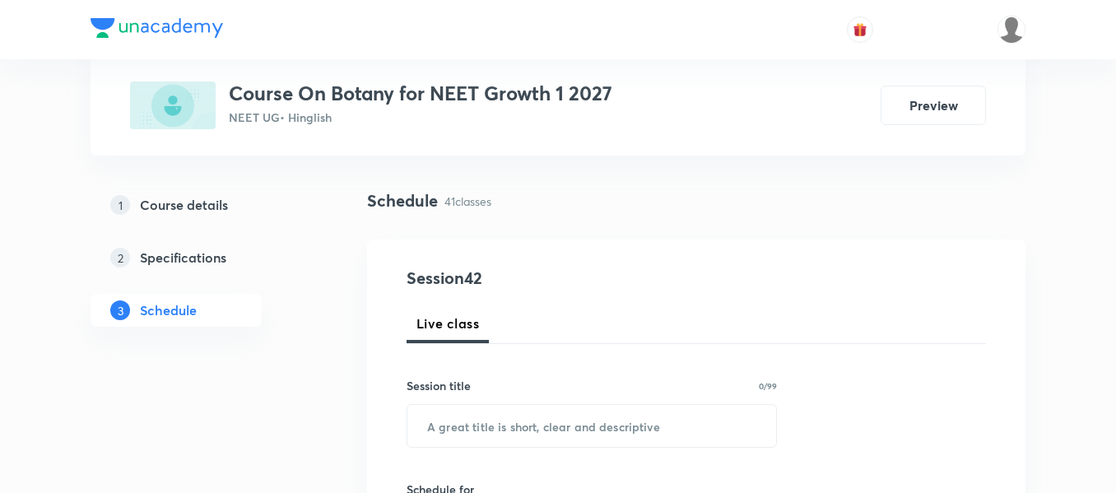
scroll to position [165, 0]
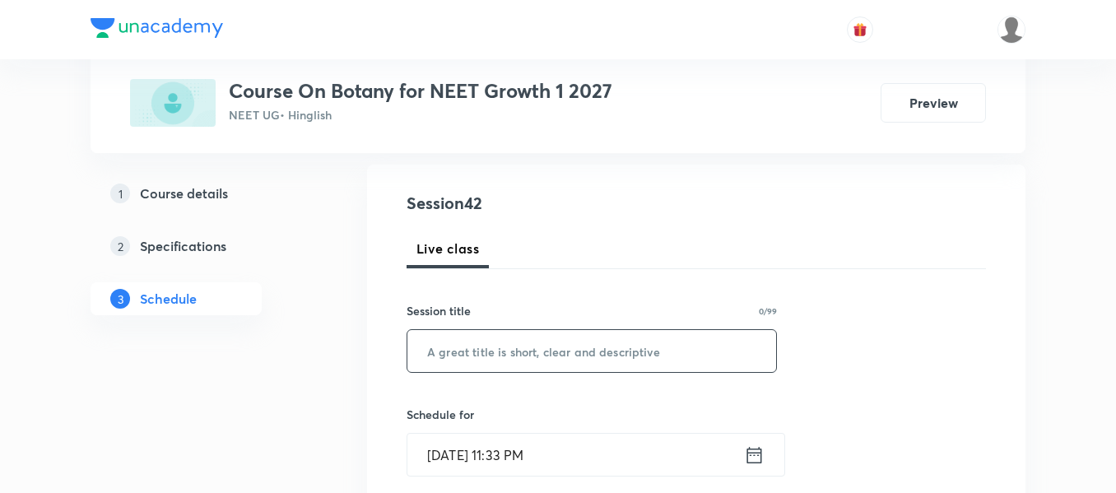
click at [517, 360] on input "text" at bounding box center [591, 351] width 369 height 42
paste input "Plant Kingdom"
type input "Plant Kingdom"
click at [760, 460] on icon at bounding box center [754, 455] width 21 height 23
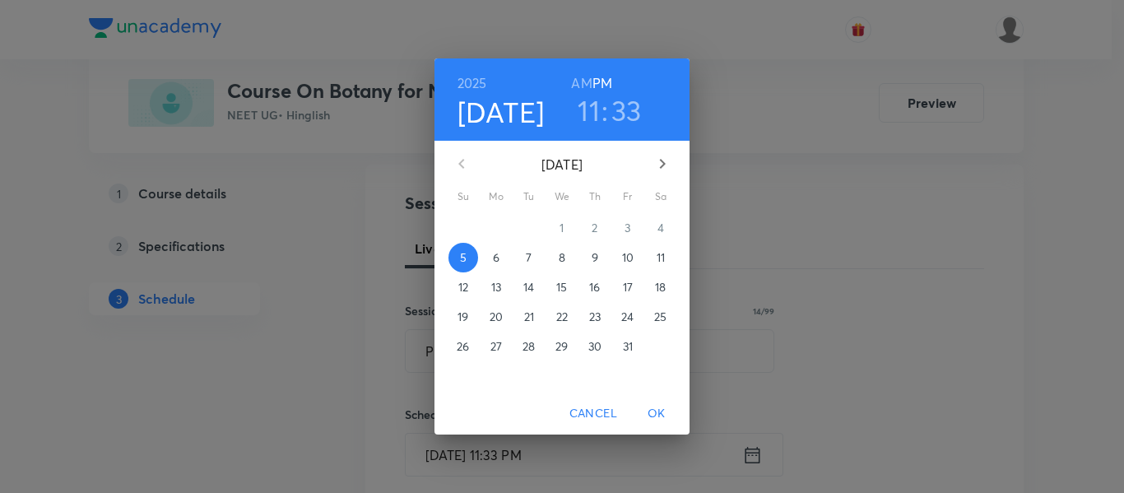
click at [490, 256] on span "6" at bounding box center [496, 257] width 30 height 16
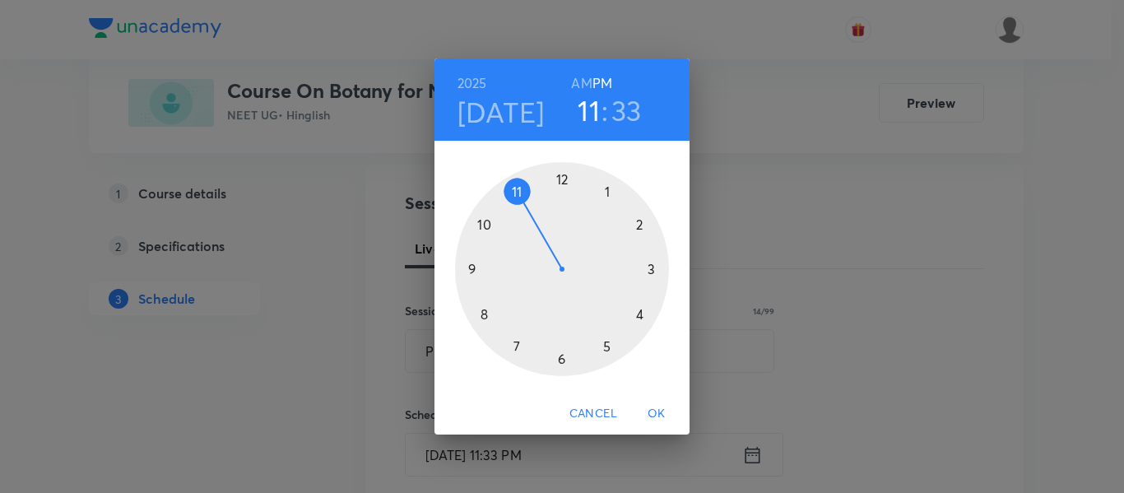
click at [639, 100] on h3 "33" at bounding box center [626, 110] width 30 height 35
drag, startPoint x: 544, startPoint y: 354, endPoint x: 562, endPoint y: 216, distance: 139.4
click at [562, 216] on div at bounding box center [562, 269] width 214 height 214
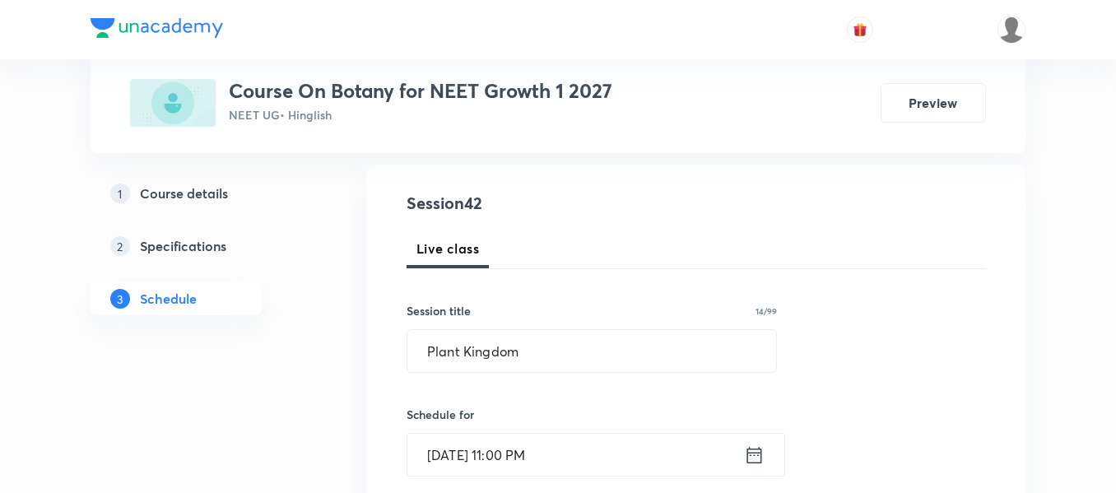
click at [753, 459] on icon at bounding box center [754, 455] width 21 height 23
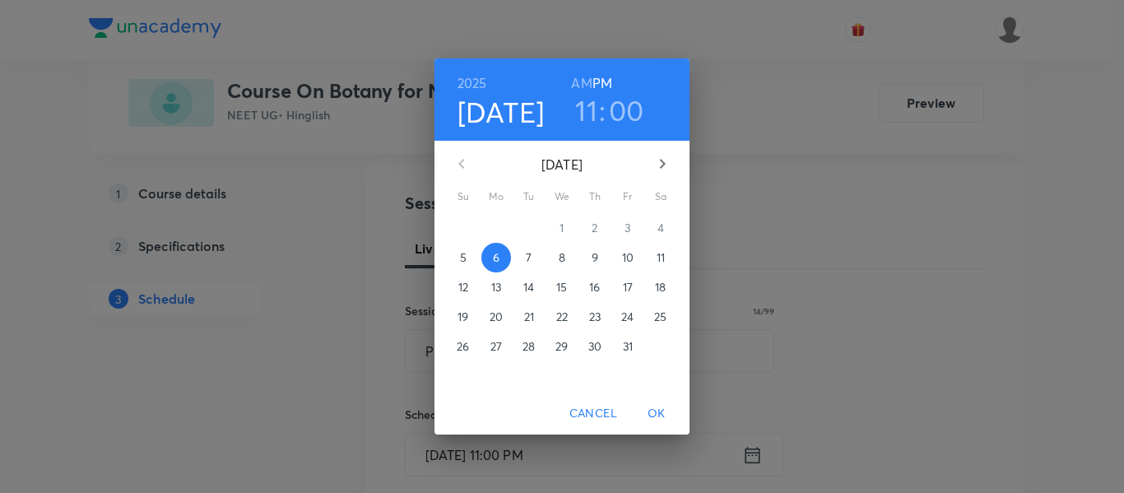
drag, startPoint x: 576, startPoint y: 87, endPoint x: 582, endPoint y: 101, distance: 15.1
click at [578, 88] on h6 "AM" at bounding box center [581, 83] width 21 height 23
click at [658, 421] on span "OK" at bounding box center [656, 413] width 39 height 21
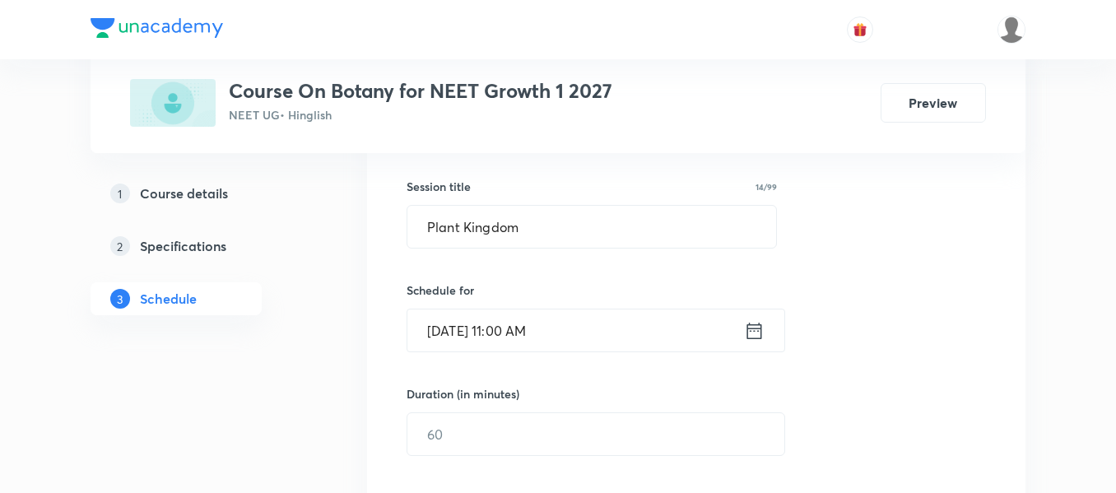
scroll to position [329, 0]
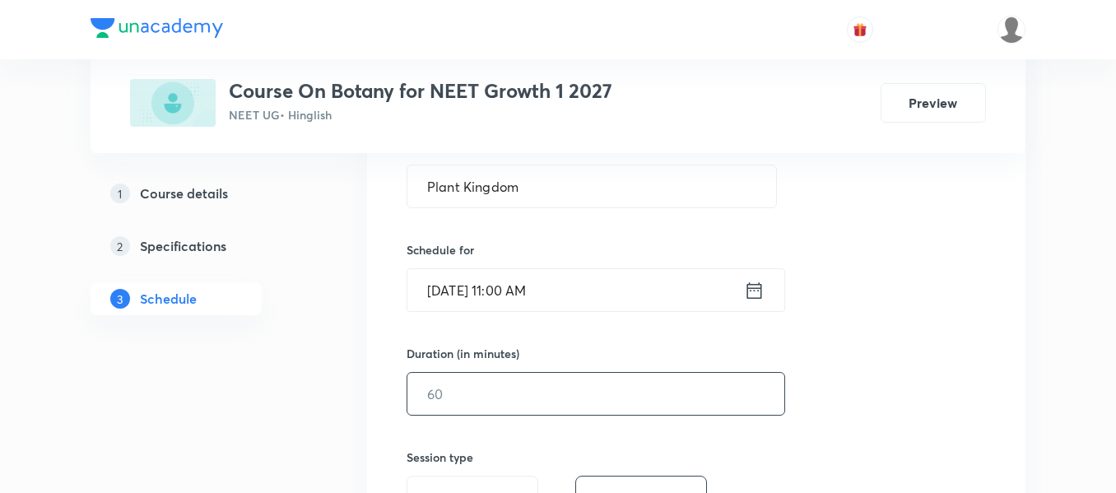
click at [606, 394] on input "text" at bounding box center [595, 394] width 377 height 42
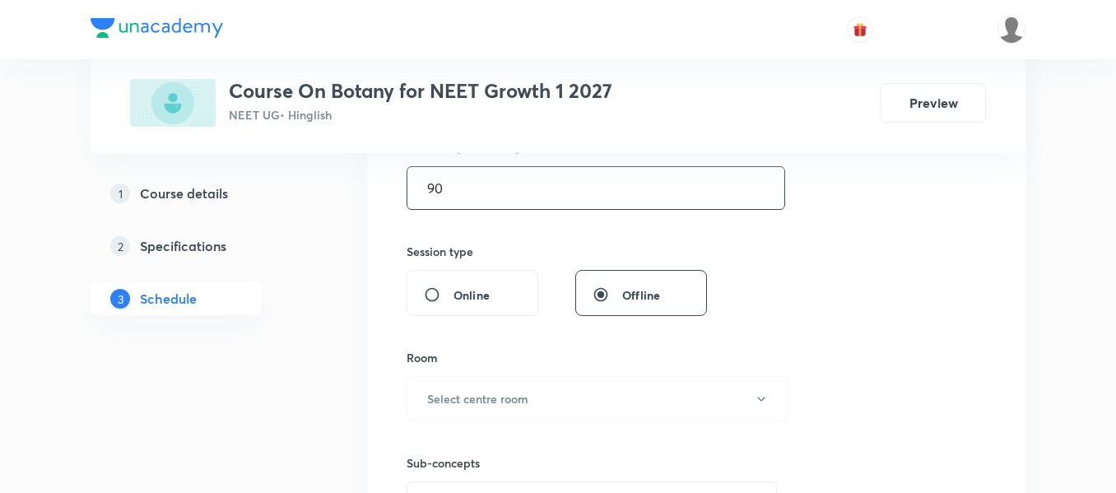
scroll to position [658, 0]
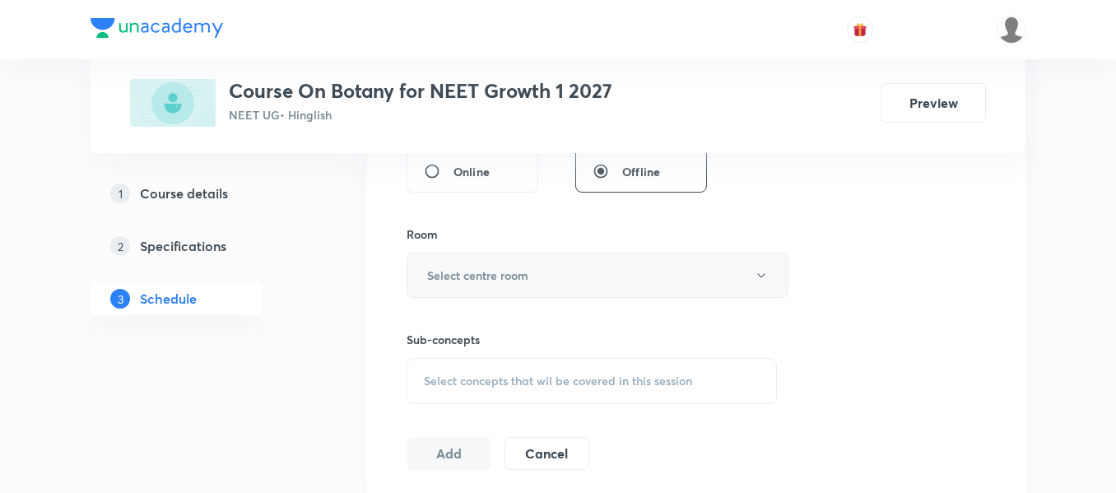
type input "90"
click at [525, 272] on h6 "Select centre room" at bounding box center [477, 275] width 101 height 17
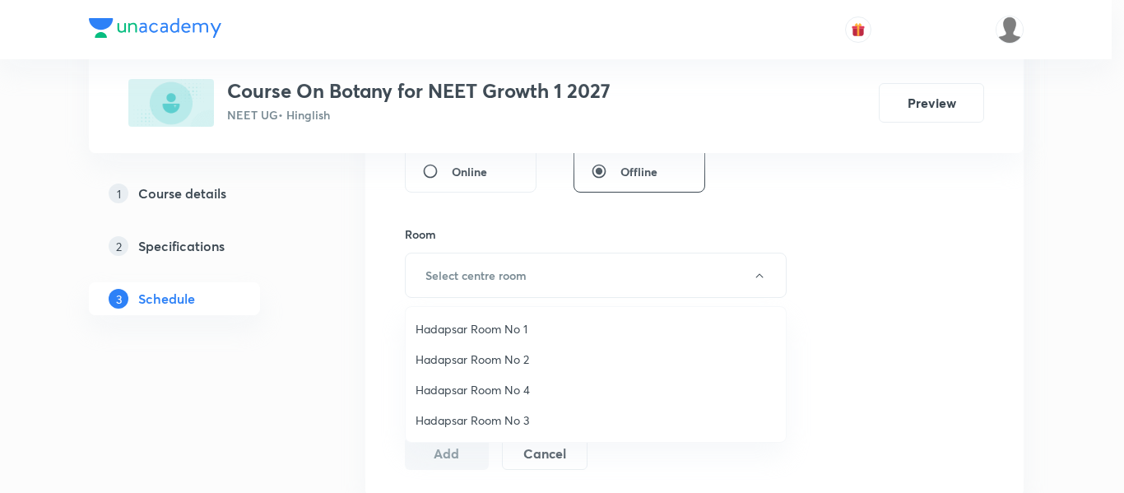
drag, startPoint x: 514, startPoint y: 324, endPoint x: 550, endPoint y: 355, distance: 46.7
click at [514, 326] on span "Hadapsar Room No 1" at bounding box center [596, 328] width 360 height 17
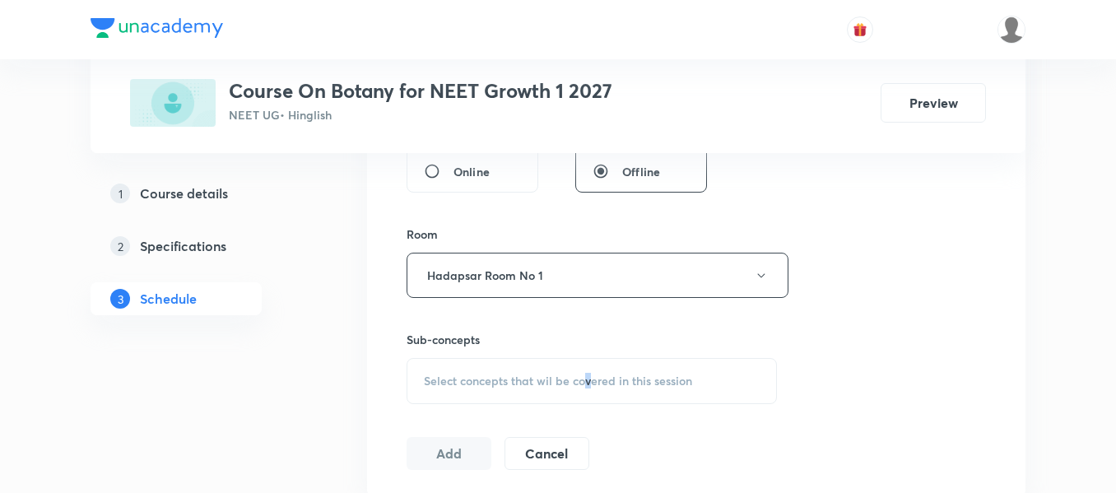
click at [588, 383] on span "Select concepts that wil be covered in this session" at bounding box center [558, 380] width 268 height 13
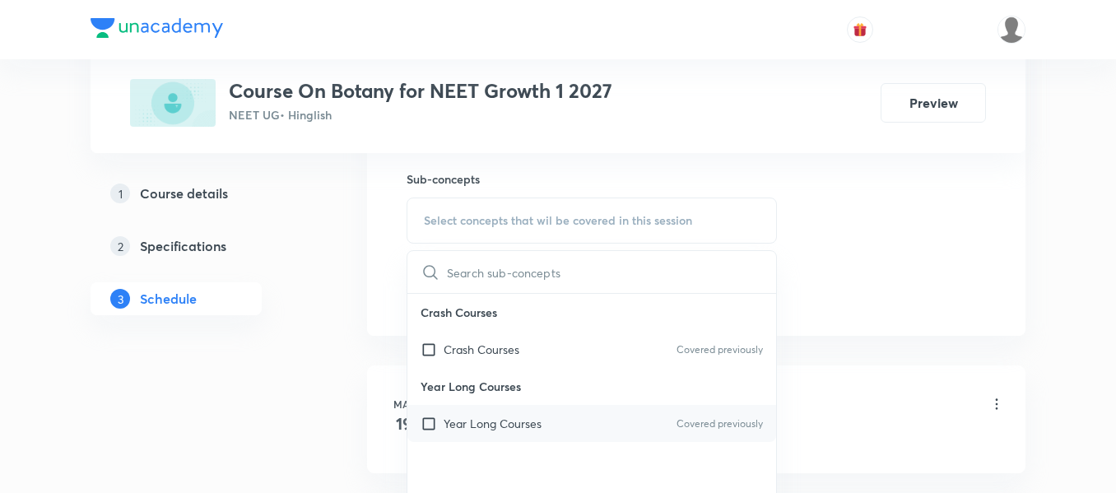
scroll to position [823, 0]
click at [551, 424] on div "Year Long Courses Covered previously" at bounding box center [591, 419] width 369 height 37
checkbox input "true"
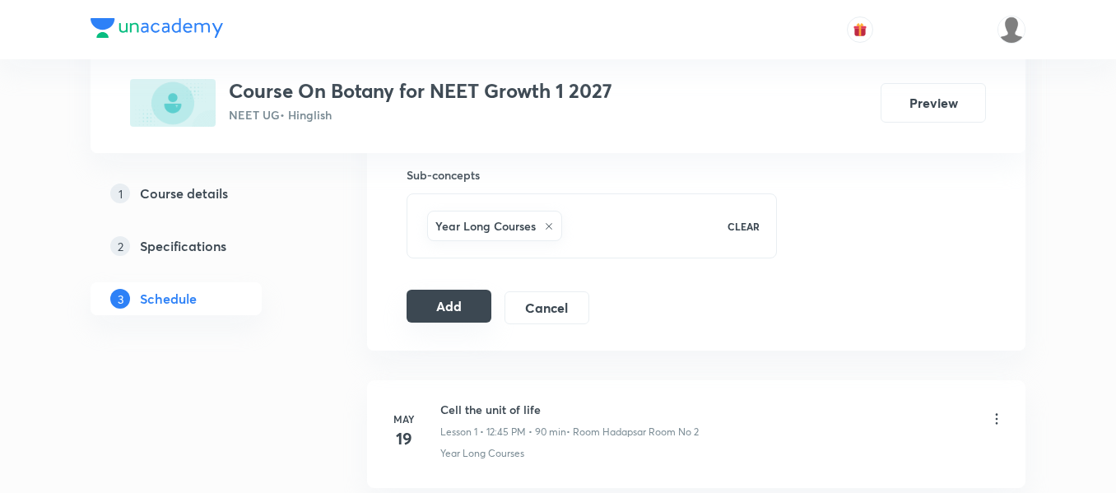
click at [471, 322] on button "Add" at bounding box center [448, 306] width 85 height 33
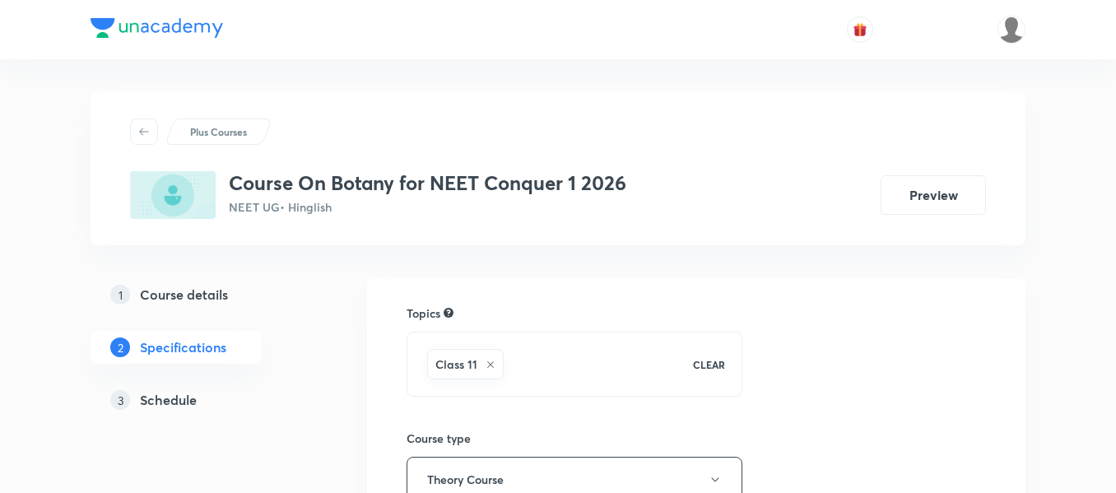
click at [183, 405] on h5 "Schedule" at bounding box center [168, 400] width 57 height 20
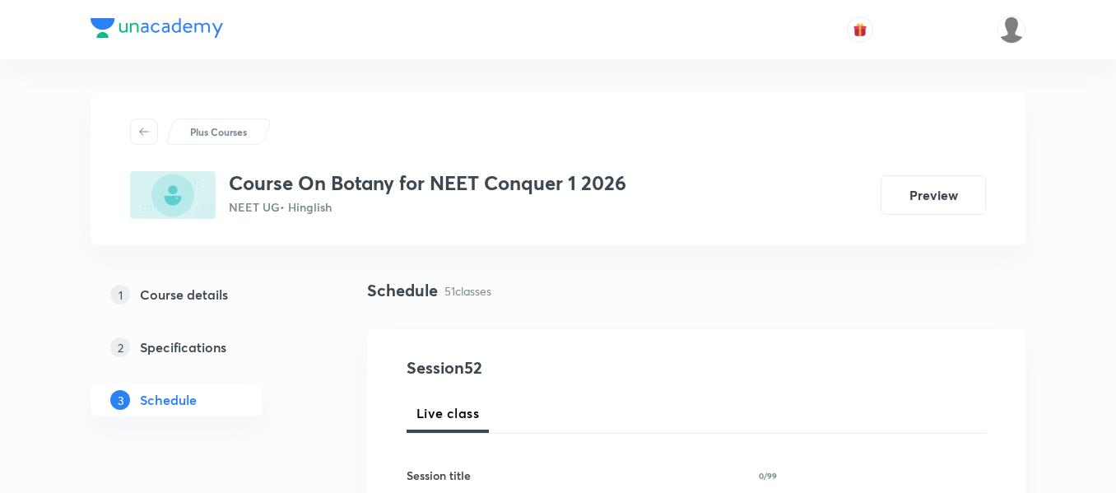
scroll to position [165, 0]
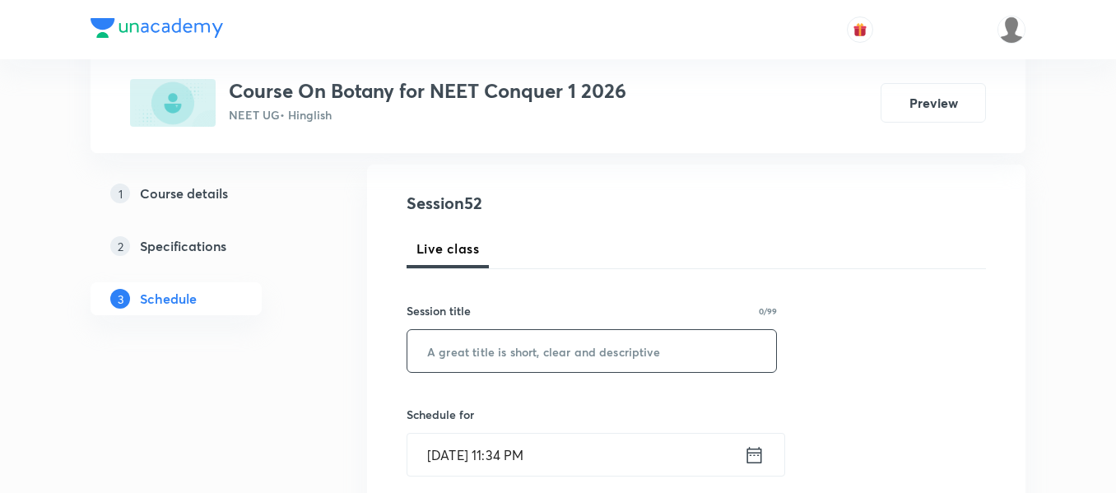
click at [584, 359] on input "text" at bounding box center [591, 351] width 369 height 42
paste input "Plant Growth and Development"
type input "Plant Growth and Development"
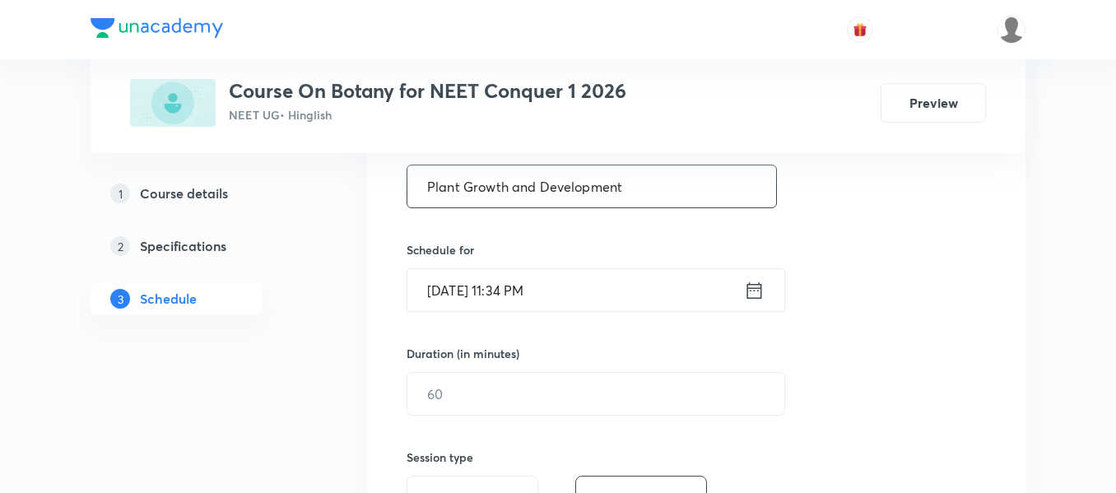
click at [761, 290] on icon at bounding box center [754, 289] width 15 height 16
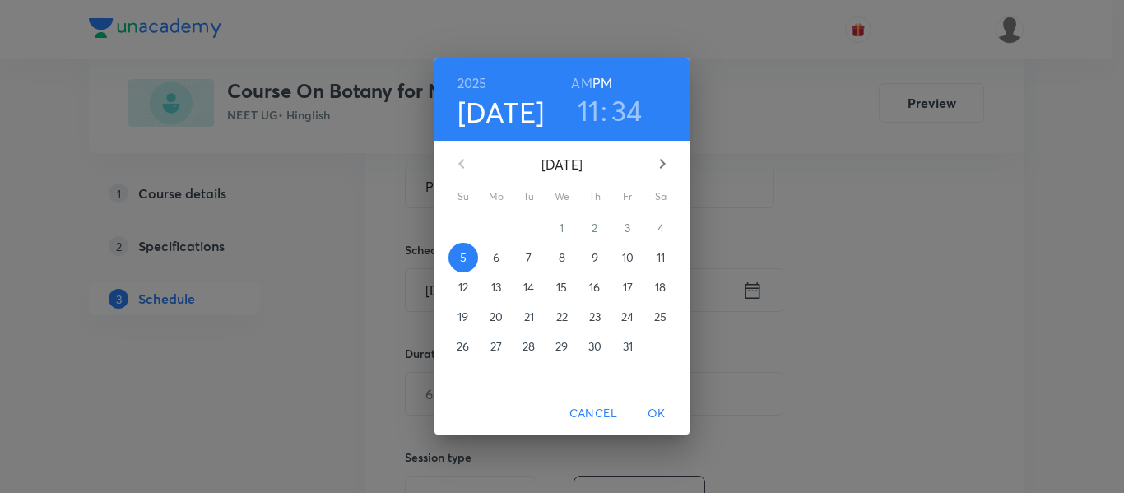
click at [502, 259] on span "6" at bounding box center [496, 257] width 30 height 16
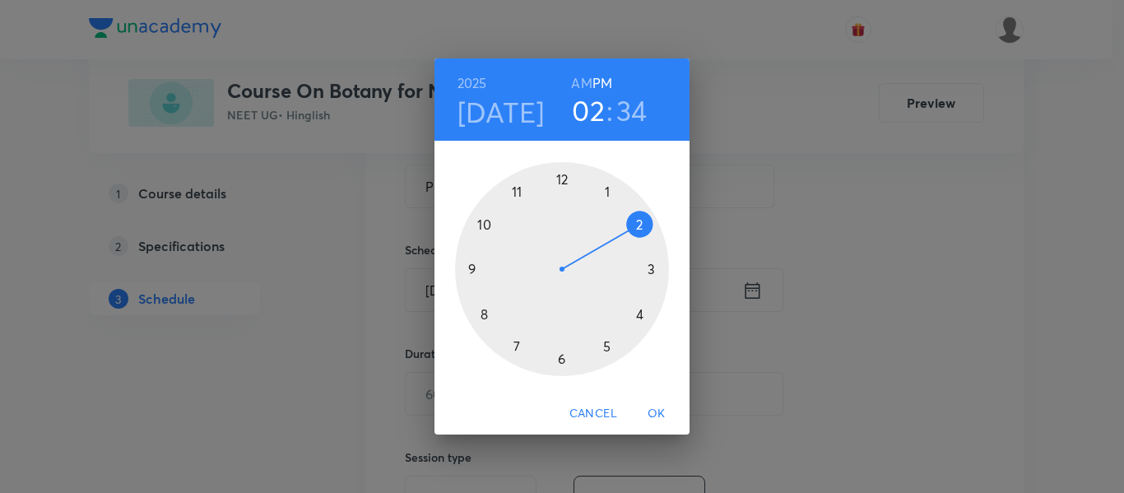
drag, startPoint x: 517, startPoint y: 191, endPoint x: 612, endPoint y: 232, distance: 103.9
click at [612, 232] on div at bounding box center [562, 269] width 214 height 214
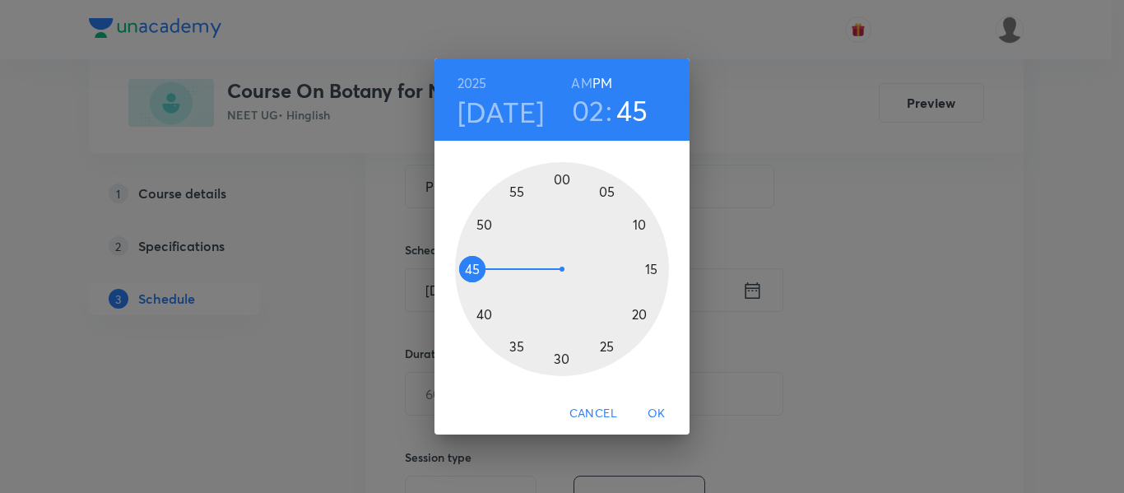
drag, startPoint x: 526, startPoint y: 355, endPoint x: 489, endPoint y: 267, distance: 94.8
click at [489, 267] on div at bounding box center [562, 269] width 214 height 214
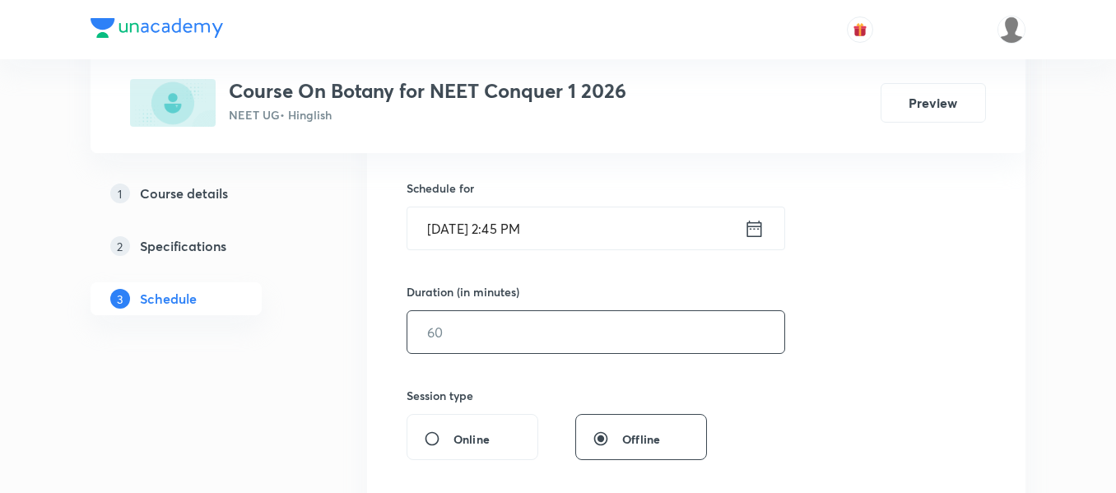
scroll to position [494, 0]
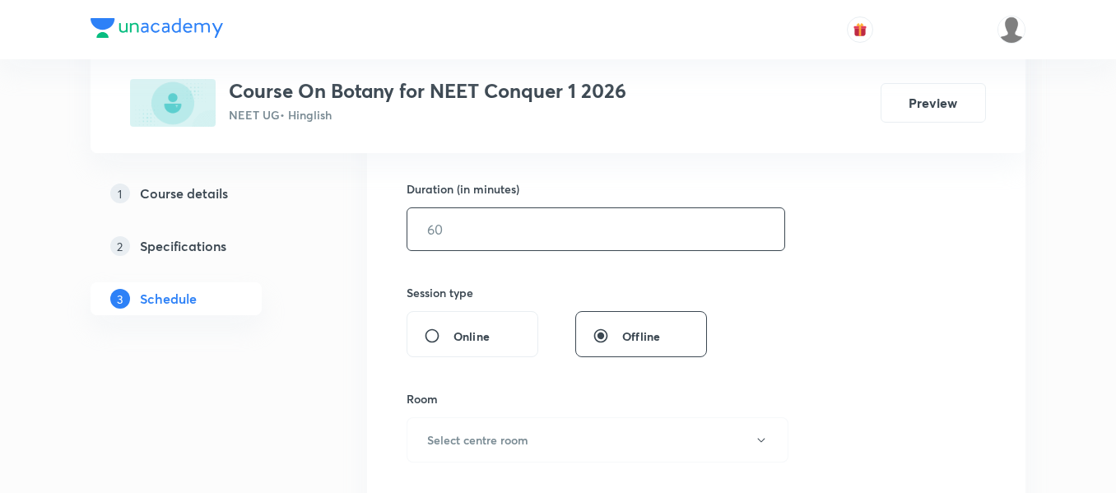
click at [518, 227] on input "text" at bounding box center [595, 229] width 377 height 42
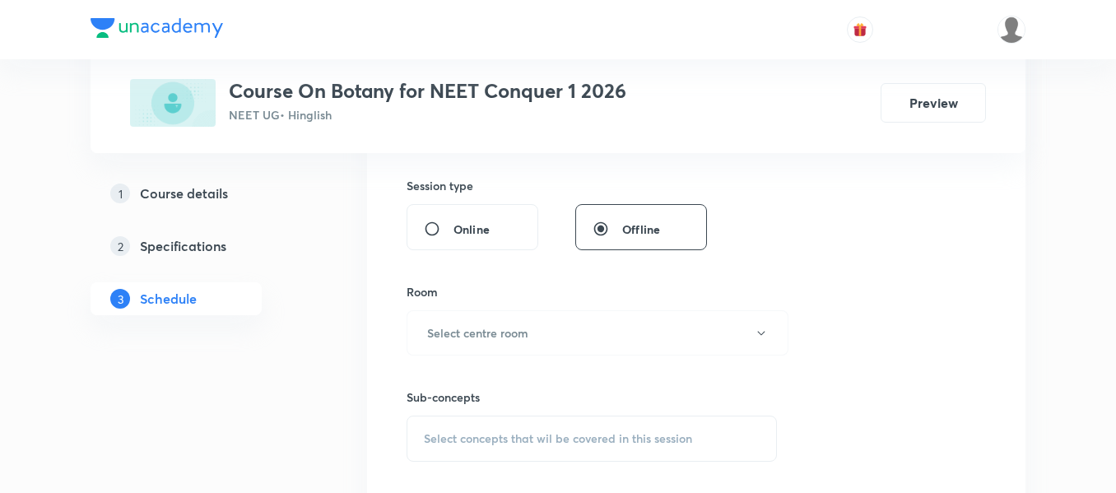
scroll to position [741, 0]
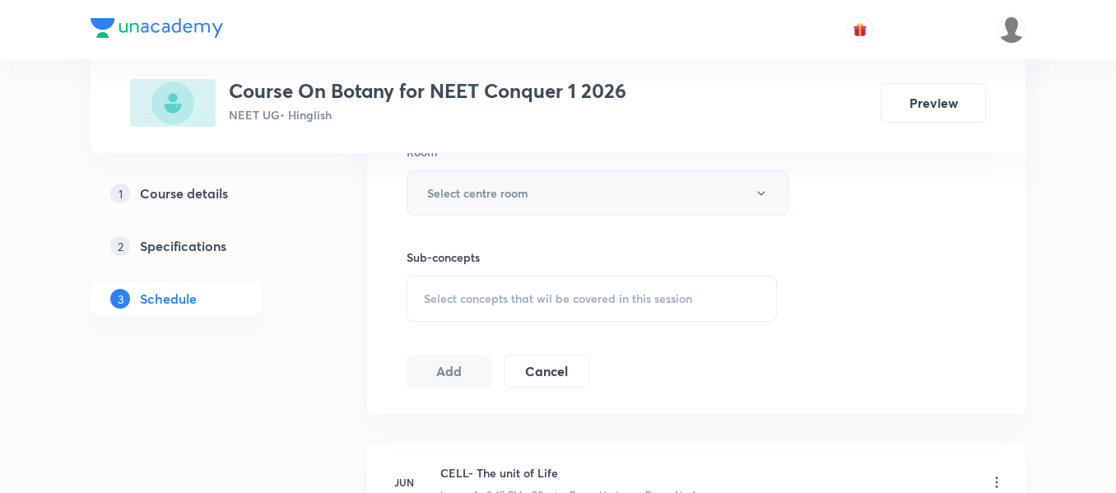
type input "90"
click at [500, 192] on h6 "Select centre room" at bounding box center [477, 192] width 101 height 17
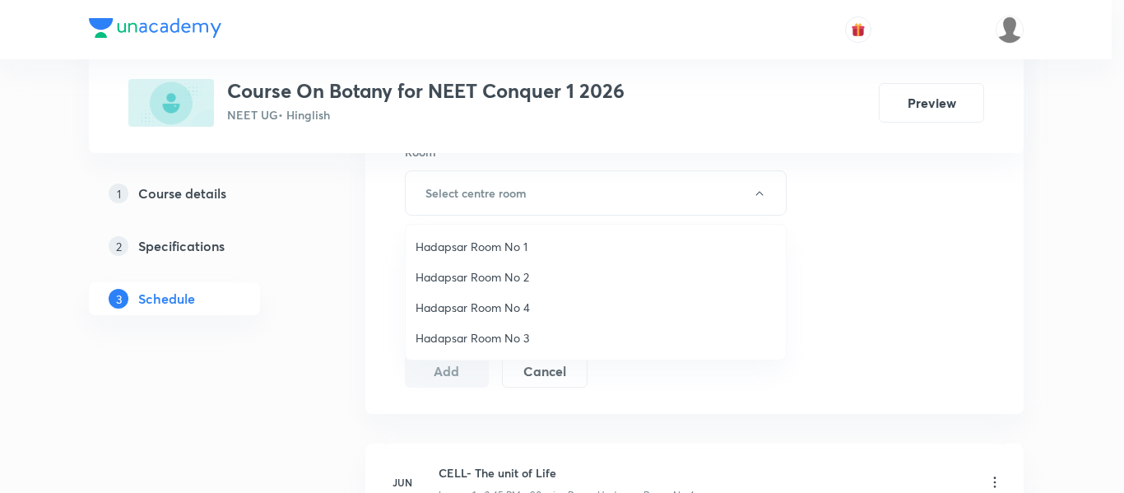
click at [488, 259] on li "Hadapsar Room No 1" at bounding box center [596, 246] width 380 height 30
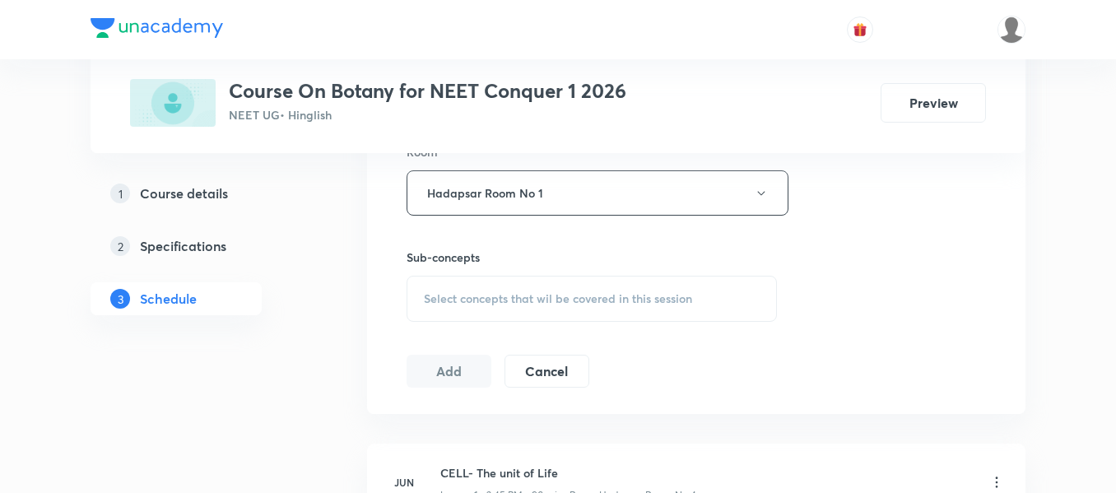
click at [535, 304] on div "Select concepts that wil be covered in this session" at bounding box center [591, 299] width 370 height 46
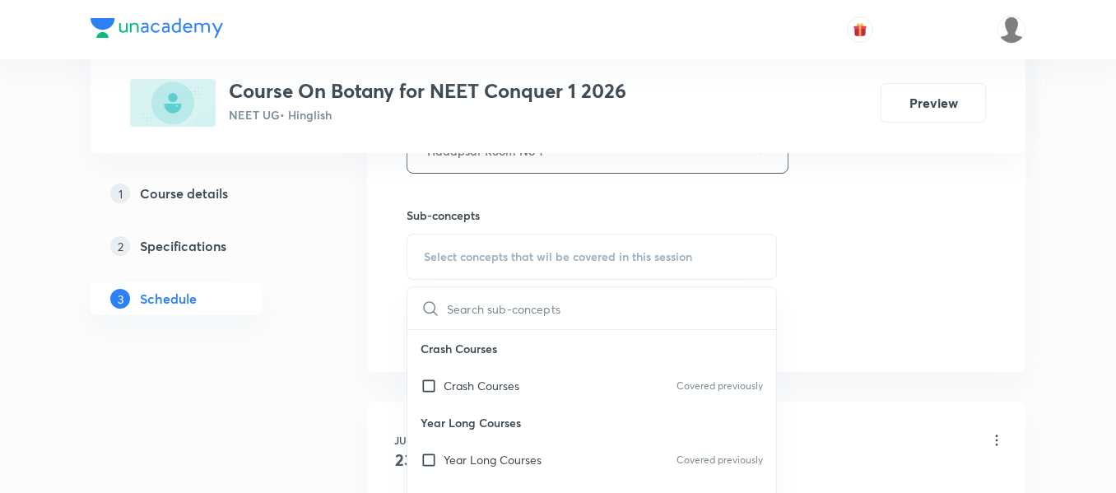
scroll to position [823, 0]
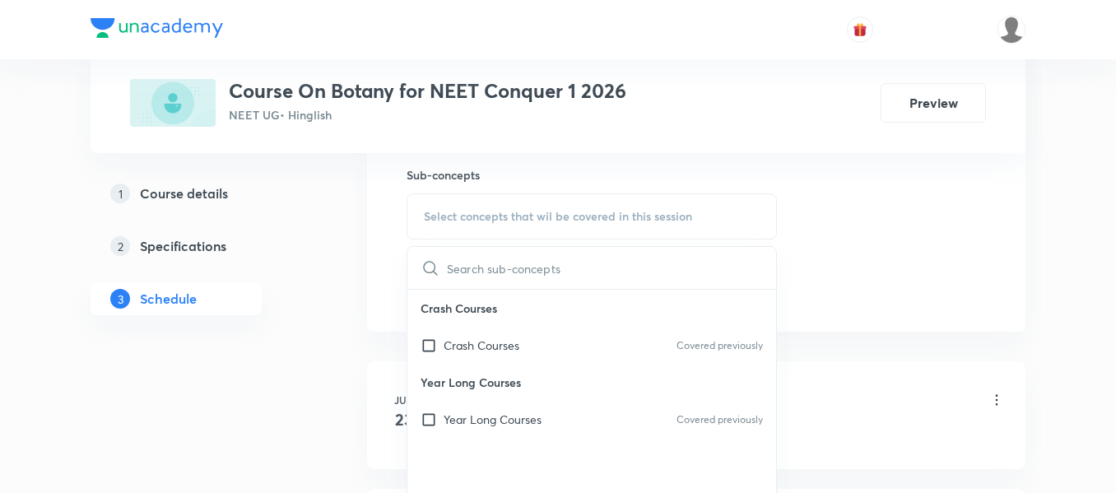
click at [472, 411] on p "Year Long Courses" at bounding box center [493, 419] width 98 height 17
checkbox input "true"
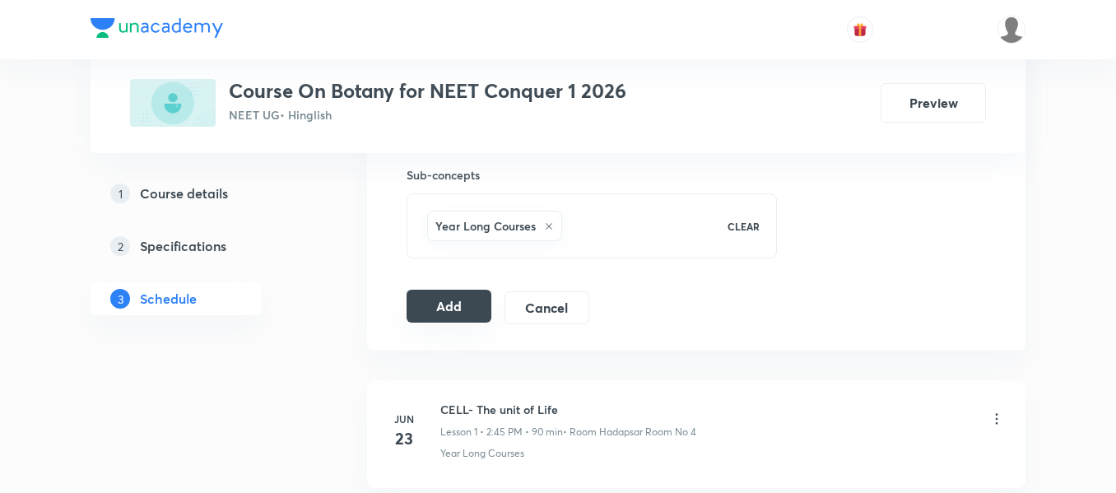
click at [440, 300] on button "Add" at bounding box center [448, 306] width 85 height 33
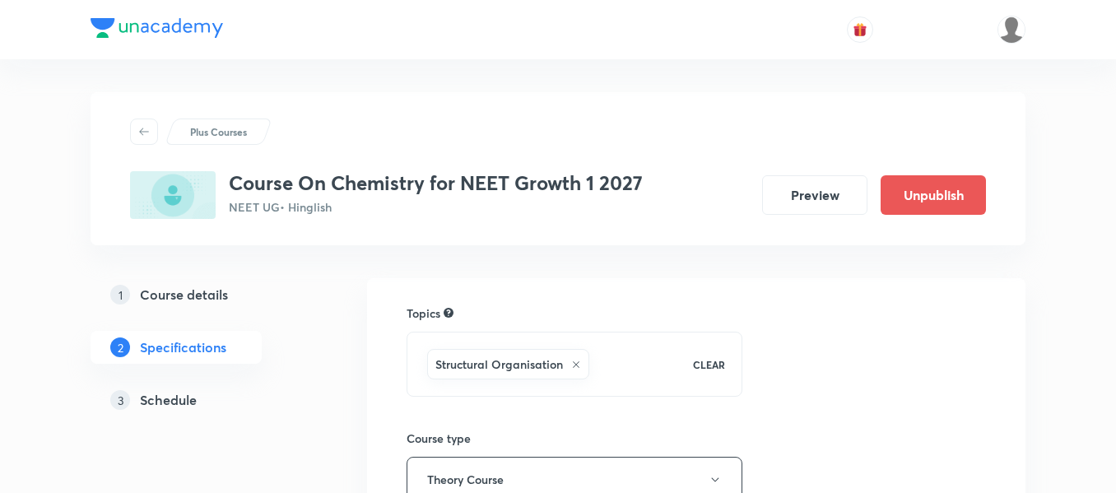
drag, startPoint x: 185, startPoint y: 402, endPoint x: 211, endPoint y: 396, distance: 27.1
click at [185, 402] on h5 "Schedule" at bounding box center [168, 400] width 57 height 20
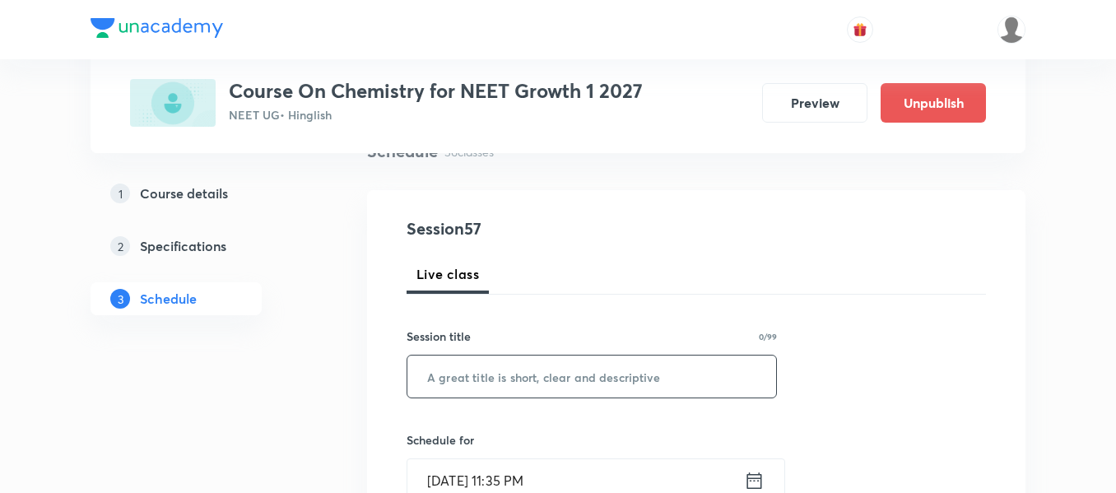
scroll to position [247, 0]
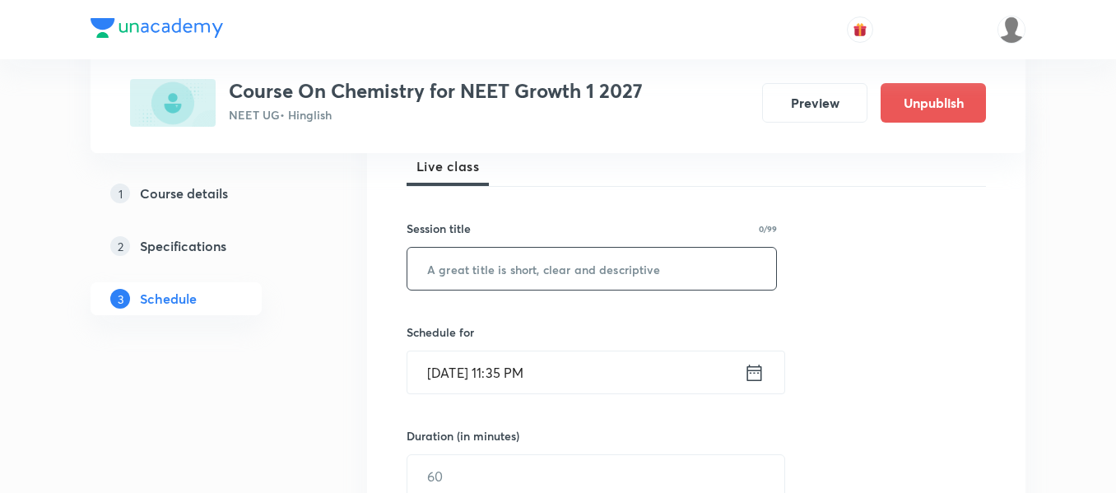
click at [555, 284] on input "text" at bounding box center [591, 269] width 369 height 42
paste input "thermodynamics"
type input "thermodynamics"
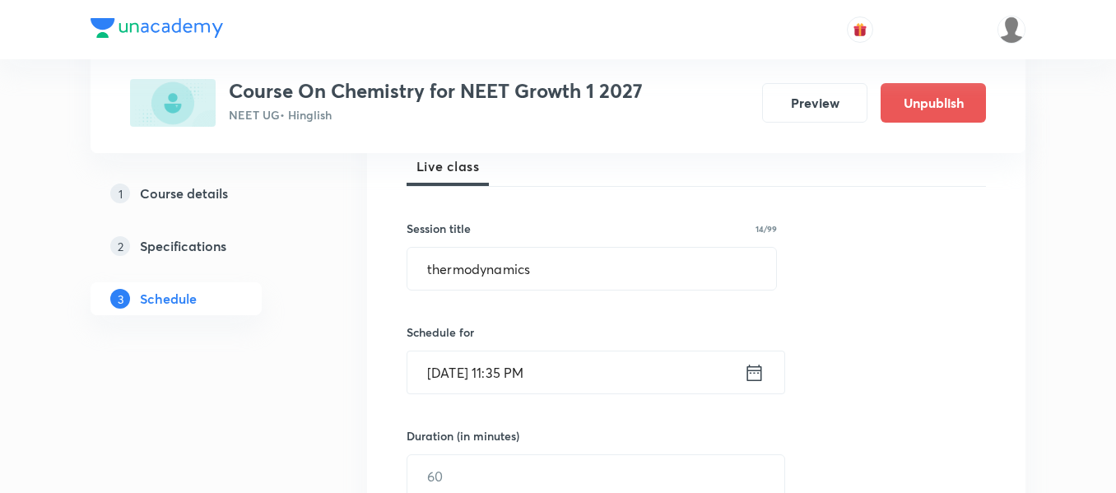
click at [752, 376] on icon at bounding box center [754, 372] width 21 height 23
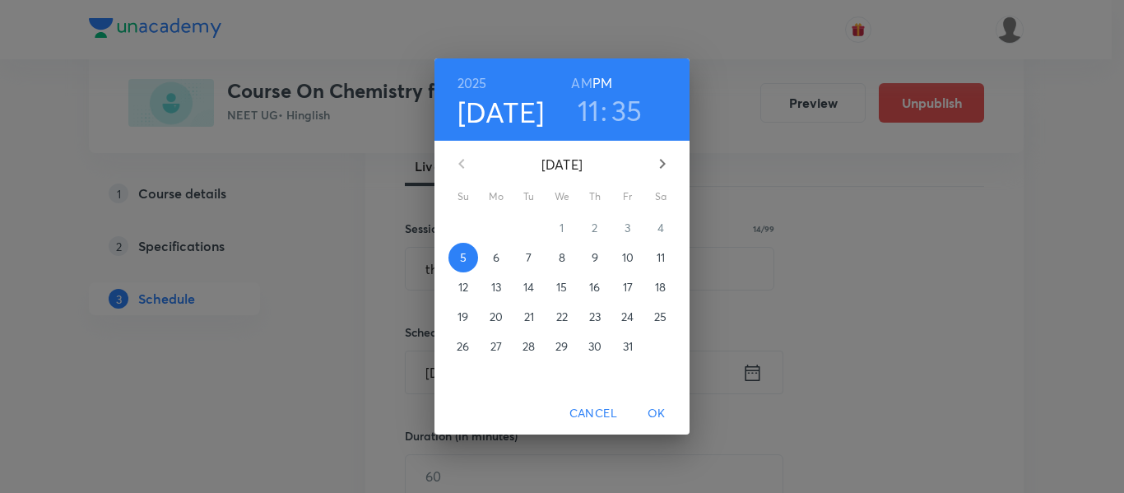
click at [499, 257] on p "6" at bounding box center [496, 257] width 7 height 16
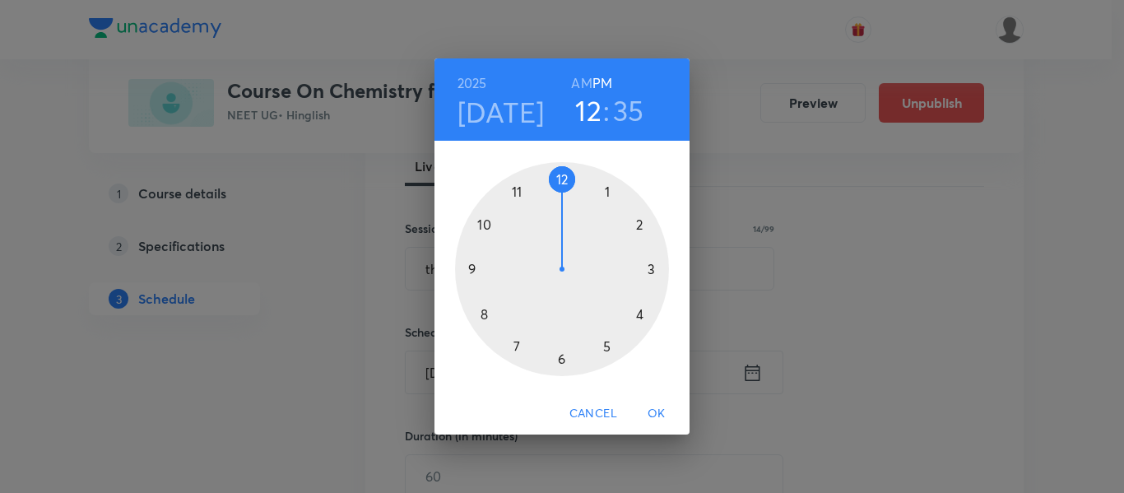
drag, startPoint x: 523, startPoint y: 197, endPoint x: 569, endPoint y: 194, distance: 47.0
click at [569, 194] on div at bounding box center [562, 269] width 214 height 214
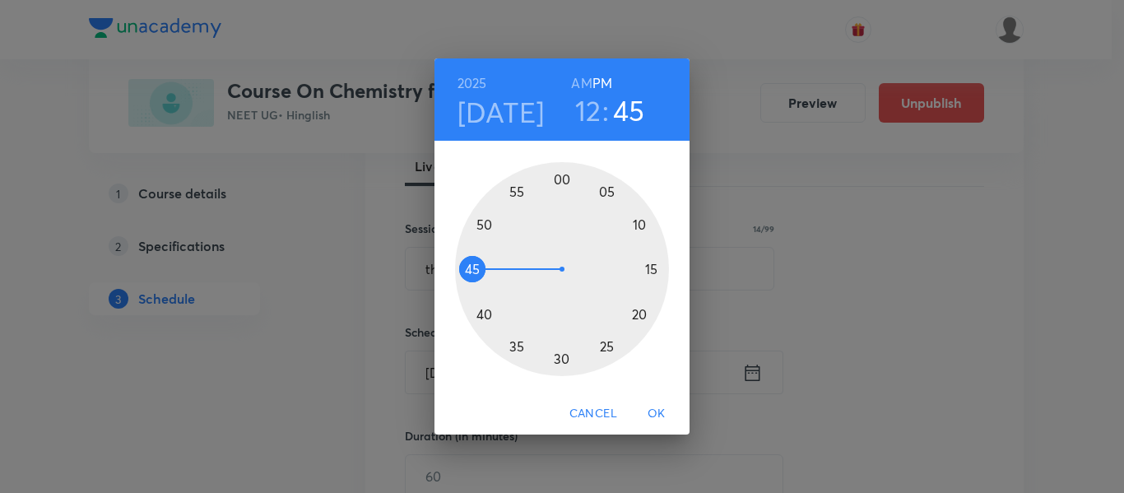
drag, startPoint x: 515, startPoint y: 337, endPoint x: 492, endPoint y: 270, distance: 70.5
click at [492, 270] on div at bounding box center [562, 269] width 214 height 214
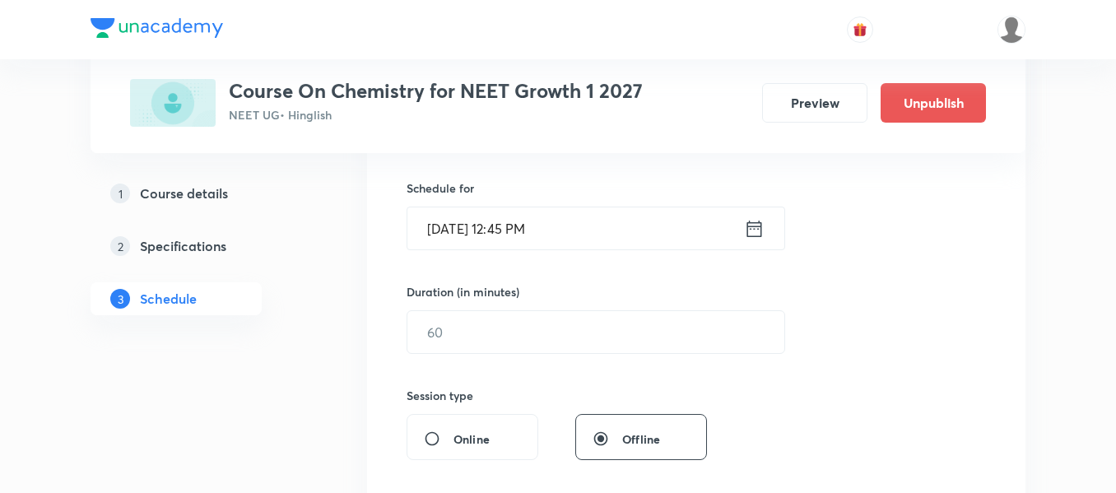
scroll to position [411, 0]
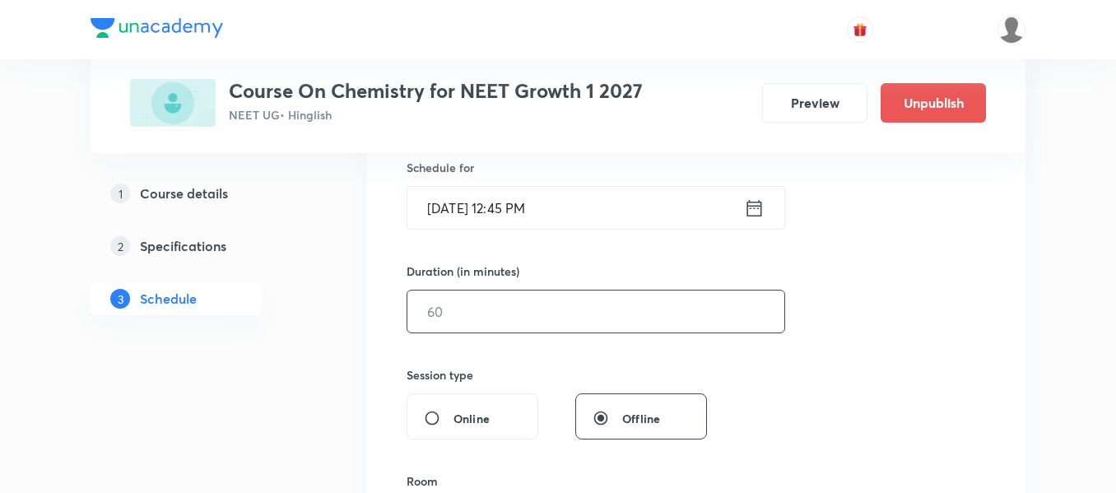
click at [527, 316] on input "text" at bounding box center [595, 311] width 377 height 42
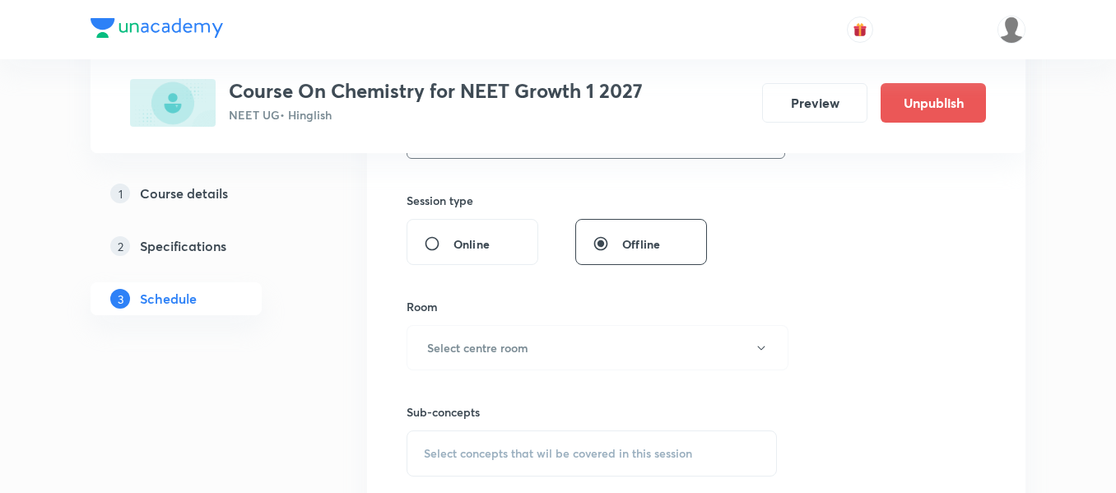
scroll to position [658, 0]
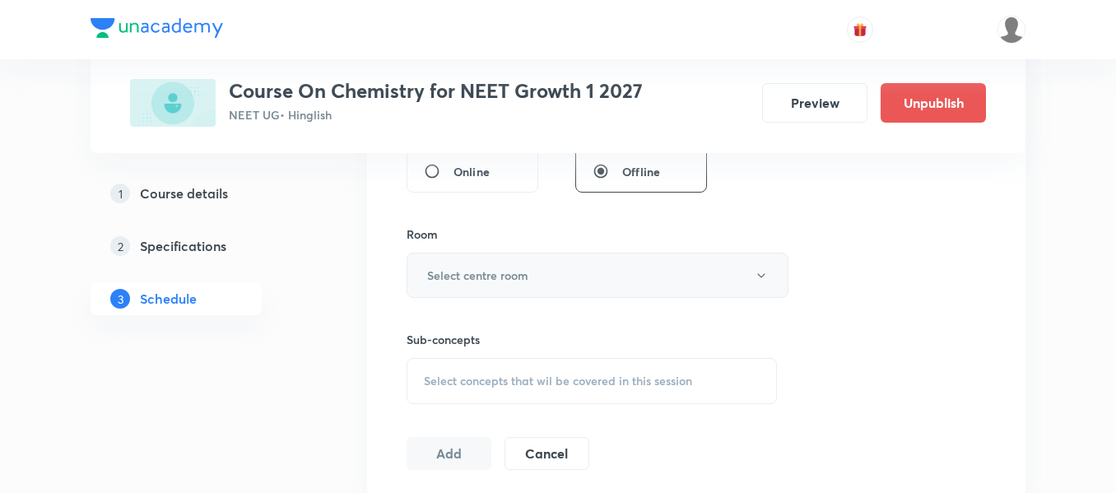
type input "90"
click at [490, 283] on h6 "Select centre room" at bounding box center [477, 275] width 101 height 17
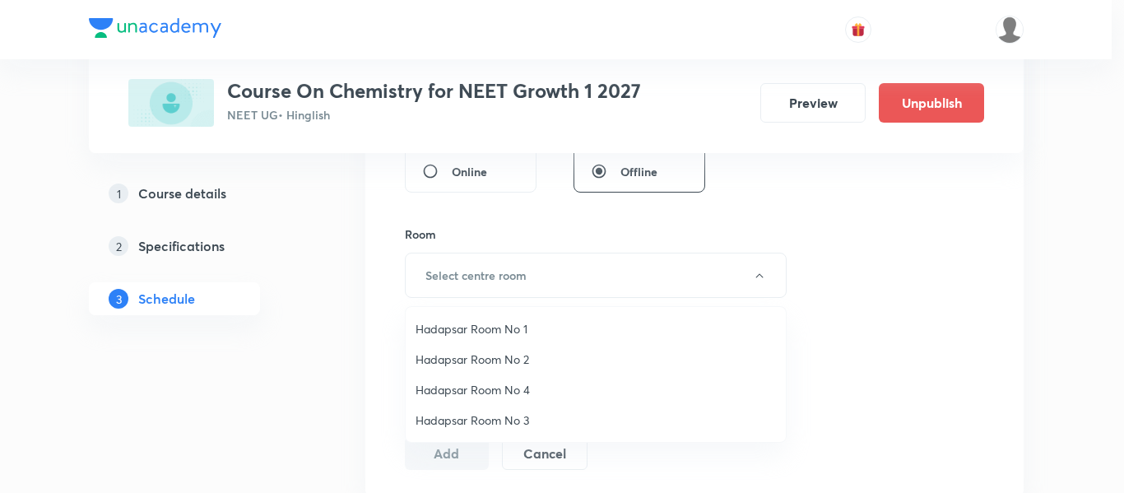
click at [485, 353] on span "Hadapsar Room No 2" at bounding box center [596, 359] width 360 height 17
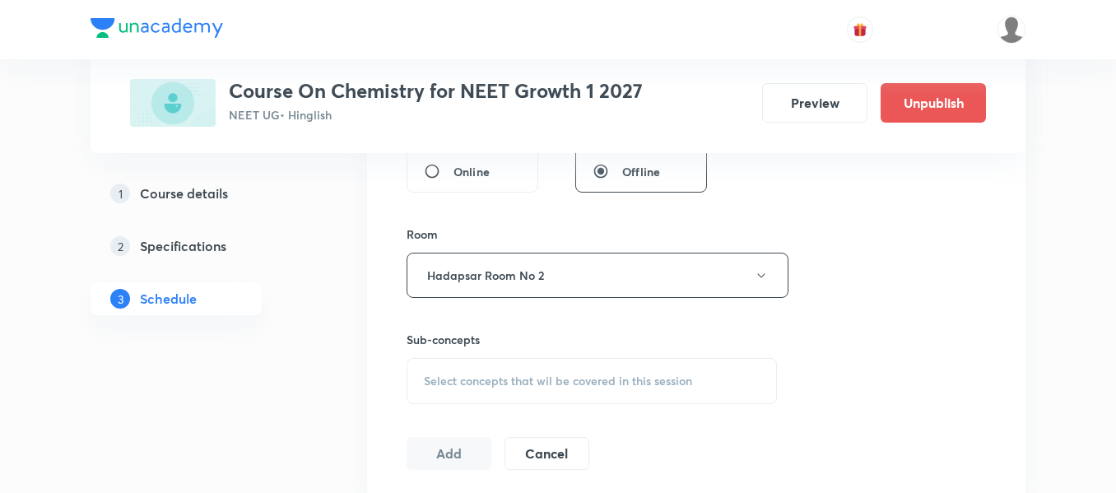
click at [530, 368] on div "Select concepts that wil be covered in this session" at bounding box center [591, 381] width 370 height 46
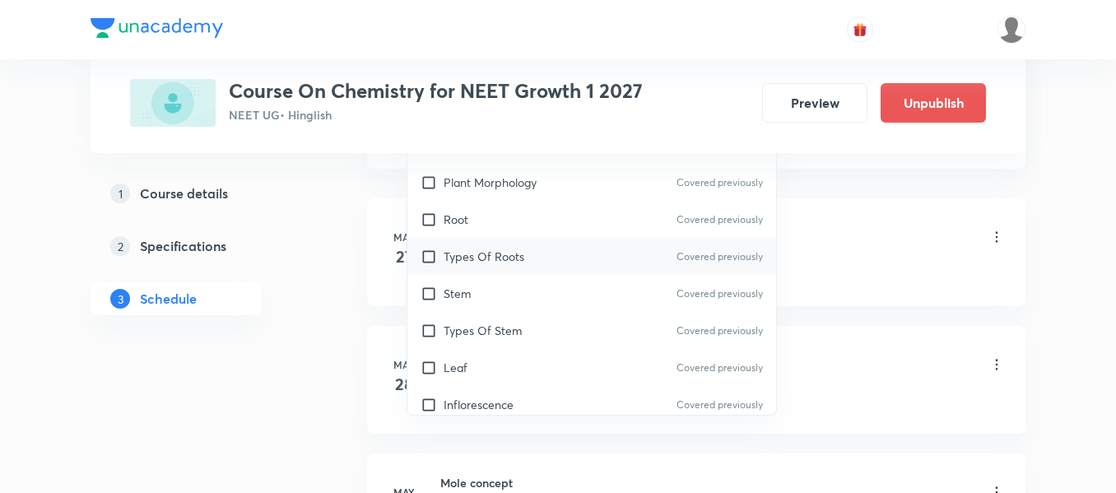
scroll to position [905, 0]
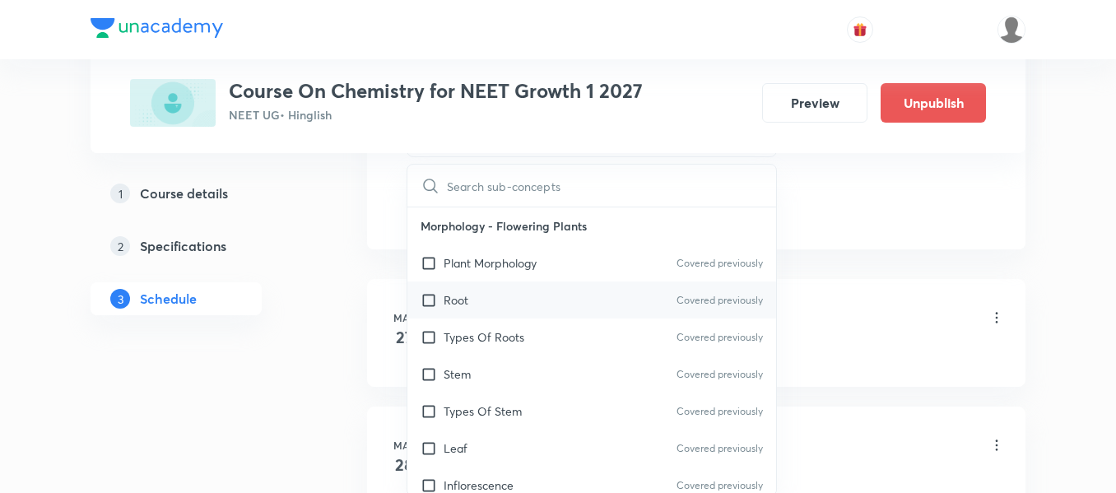
click at [530, 304] on div "Root Covered previously" at bounding box center [591, 299] width 369 height 37
checkbox input "true"
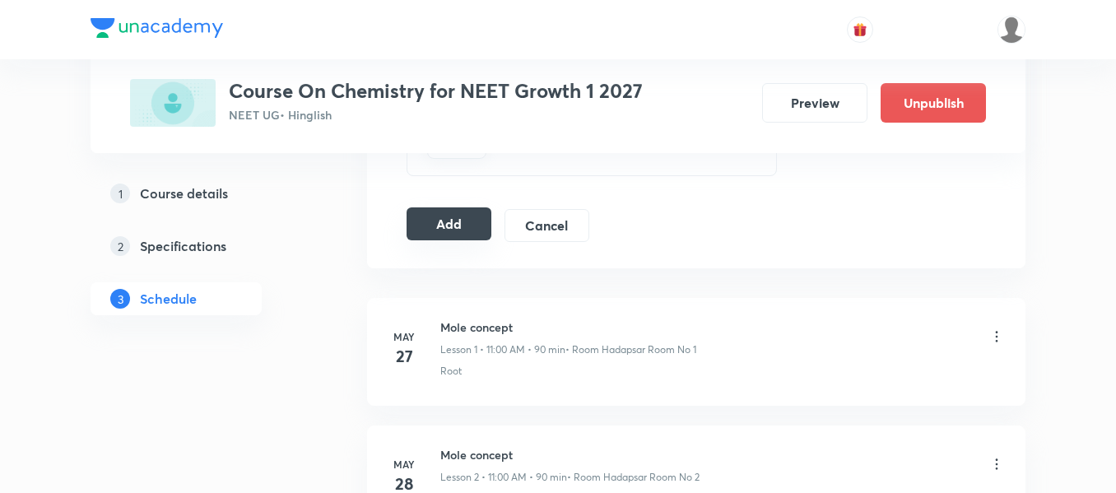
click at [440, 227] on button "Add" at bounding box center [448, 223] width 85 height 33
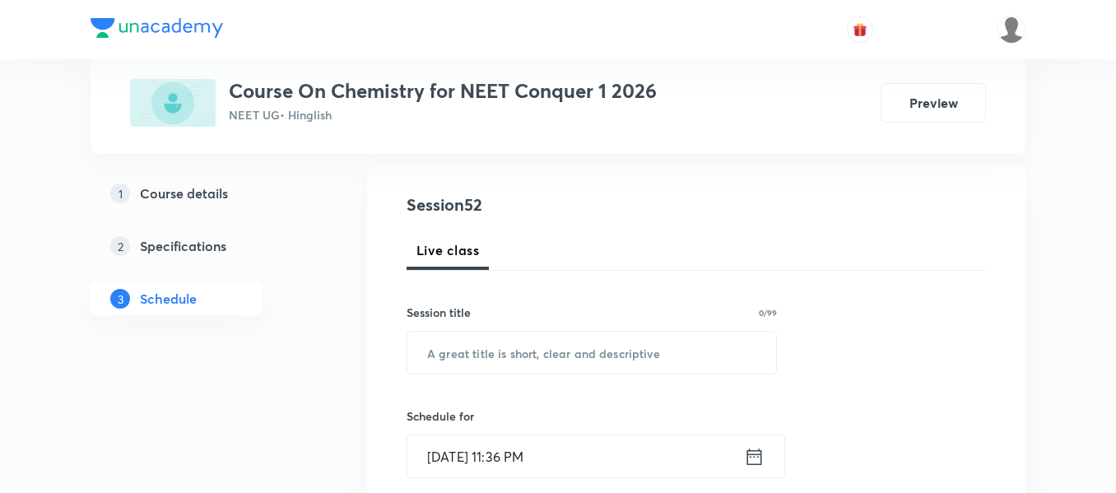
scroll to position [165, 0]
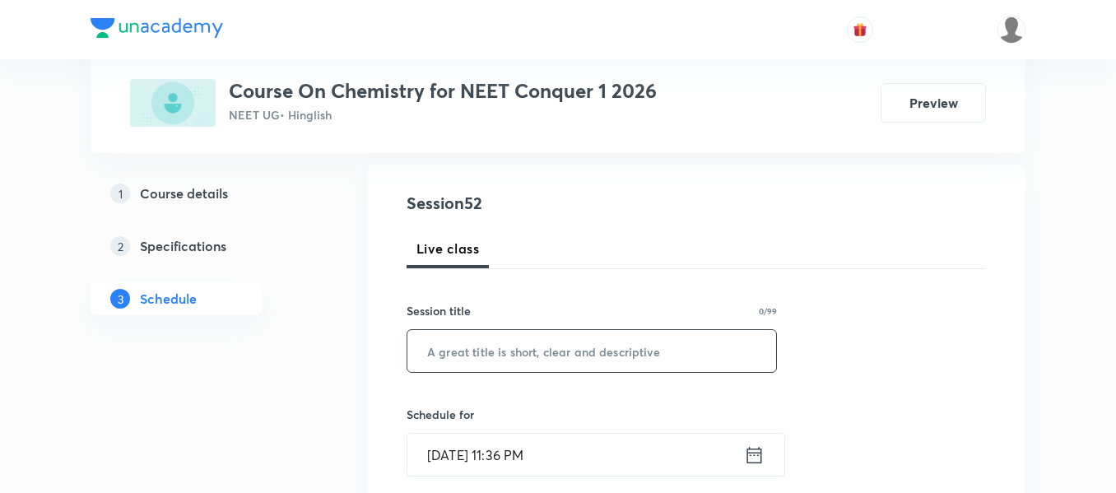
click at [555, 353] on input "text" at bounding box center [591, 351] width 369 height 42
paste input "chemical equilibrium"
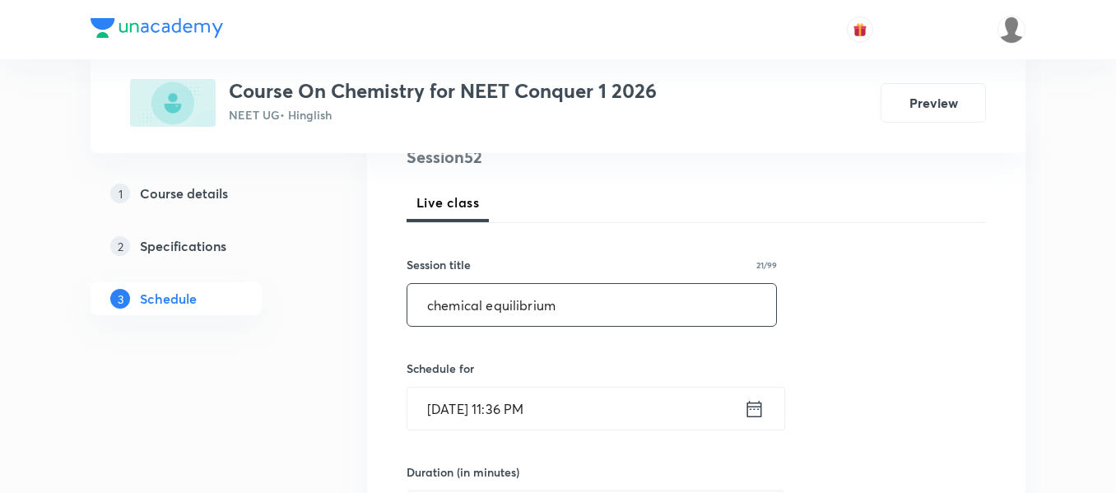
scroll to position [247, 0]
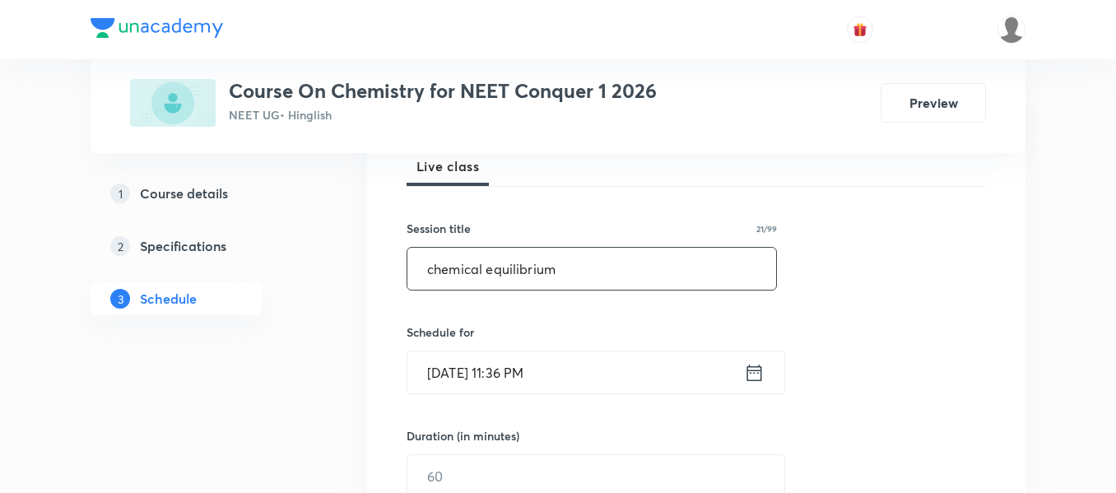
type input "chemical equilibrium"
click at [759, 374] on icon at bounding box center [754, 372] width 21 height 23
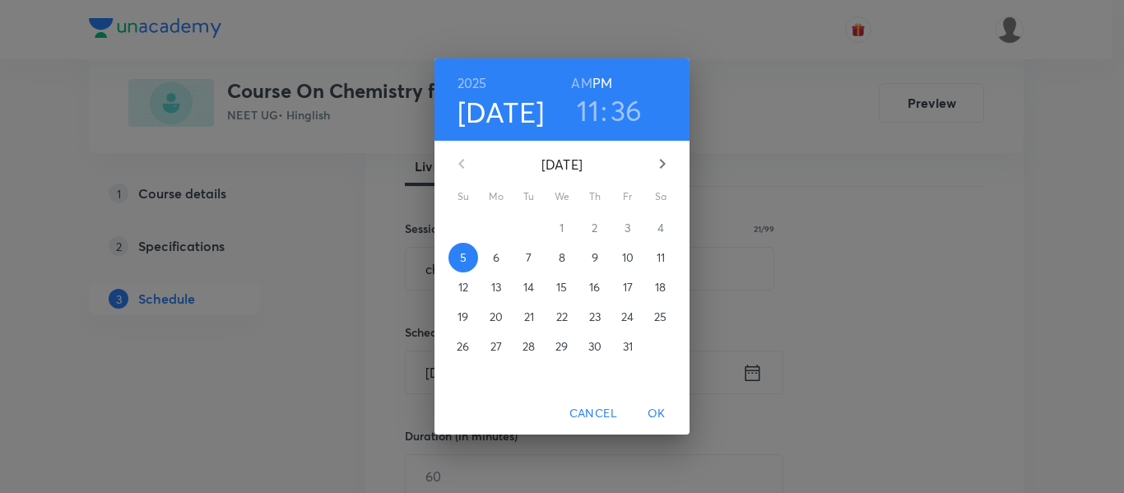
click at [495, 253] on p "6" at bounding box center [496, 257] width 7 height 16
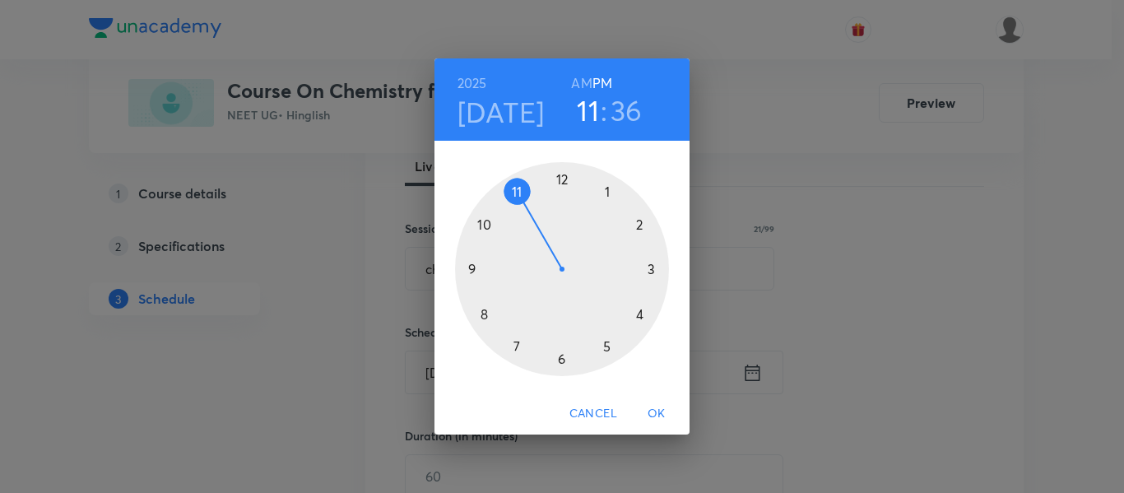
click at [629, 113] on h3 "36" at bounding box center [627, 110] width 32 height 35
drag, startPoint x: 510, startPoint y: 342, endPoint x: 560, endPoint y: 205, distance: 146.0
click at [560, 205] on div at bounding box center [562, 269] width 214 height 214
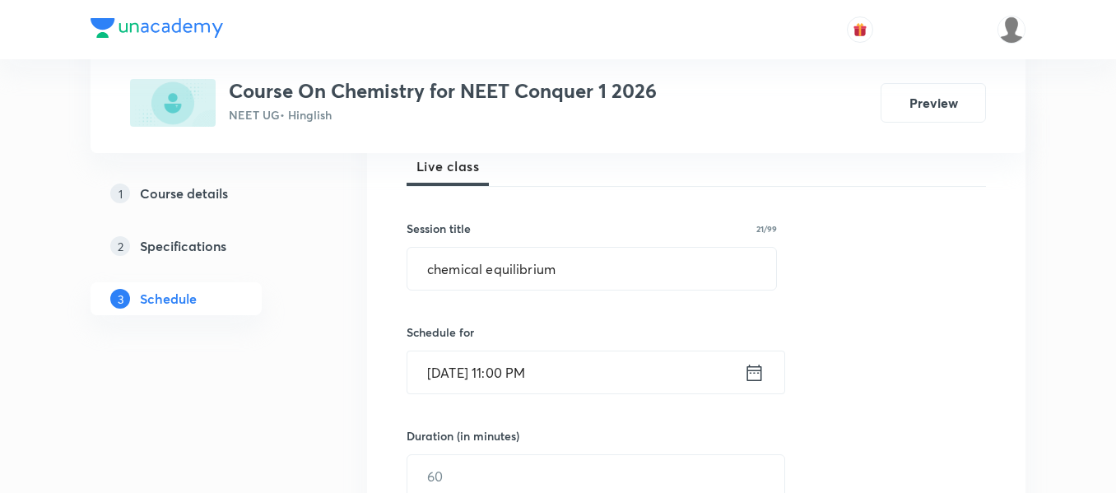
click at [748, 381] on icon at bounding box center [754, 372] width 21 height 23
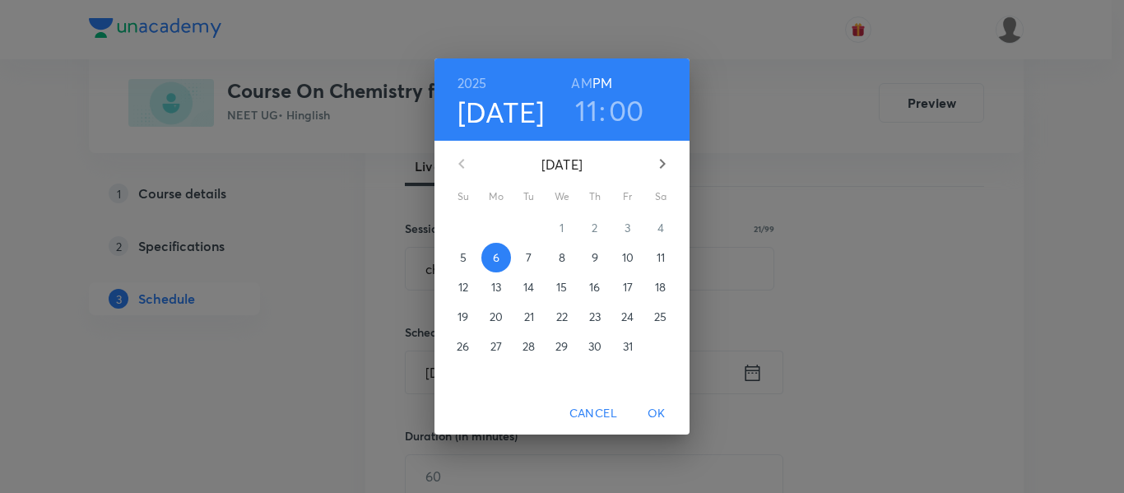
drag, startPoint x: 582, startPoint y: 83, endPoint x: 589, endPoint y: 98, distance: 16.6
click at [583, 83] on h6 "AM" at bounding box center [581, 83] width 21 height 23
click at [663, 418] on span "OK" at bounding box center [656, 413] width 39 height 21
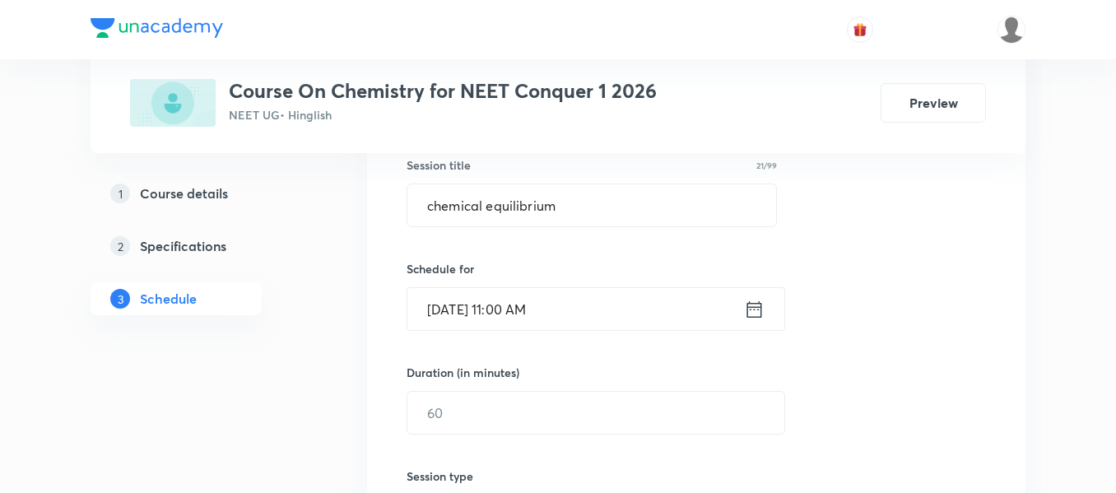
scroll to position [411, 0]
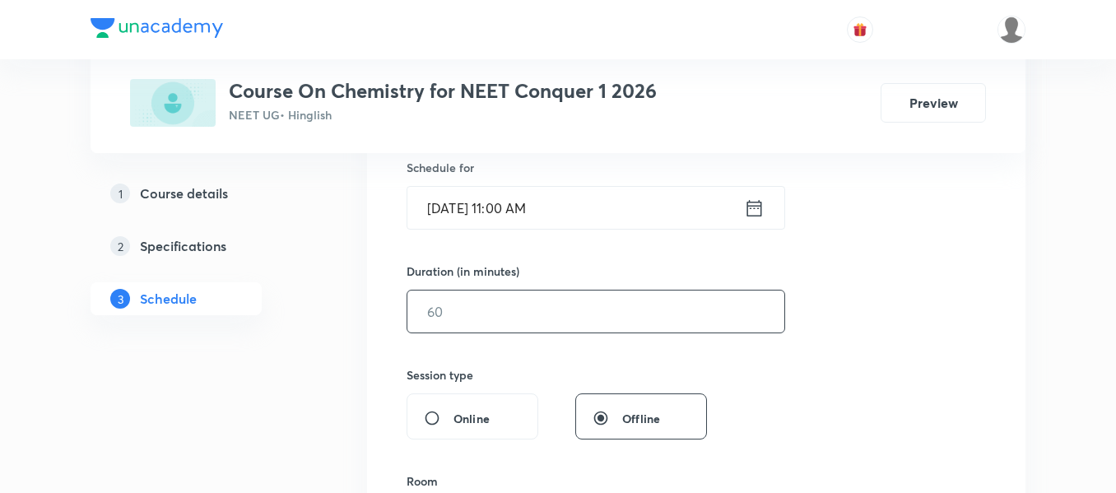
click at [600, 328] on input "text" at bounding box center [595, 311] width 377 height 42
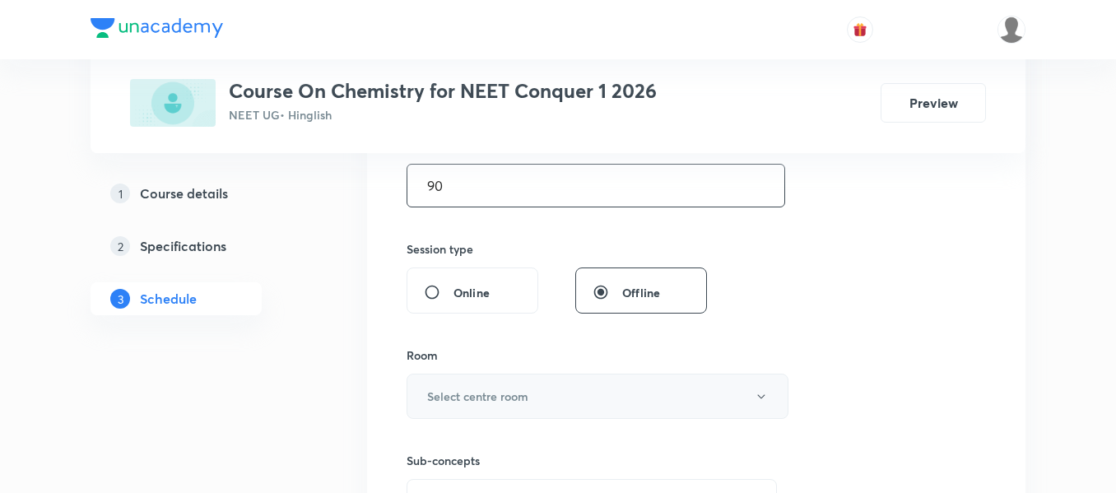
scroll to position [576, 0]
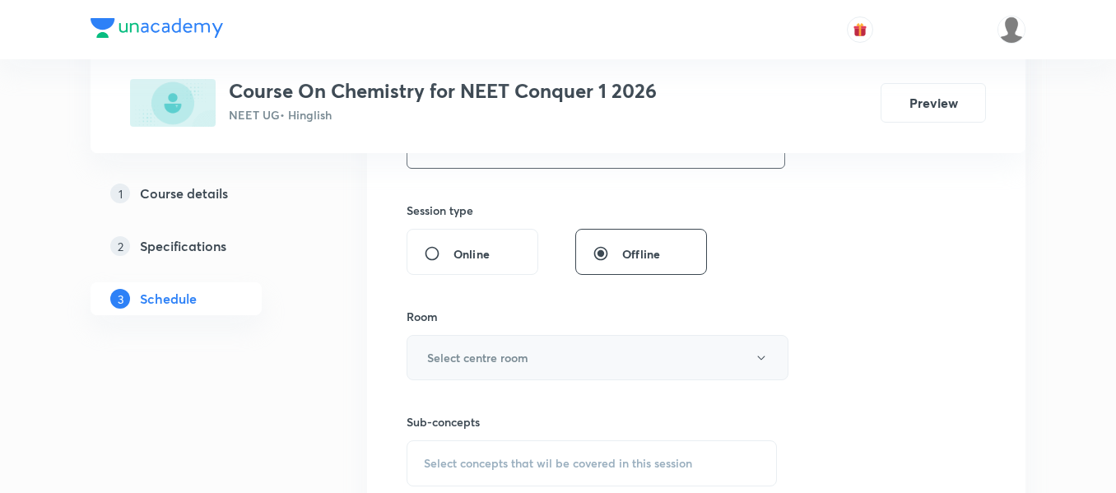
type input "90"
click at [551, 353] on button "Select centre room" at bounding box center [597, 357] width 382 height 45
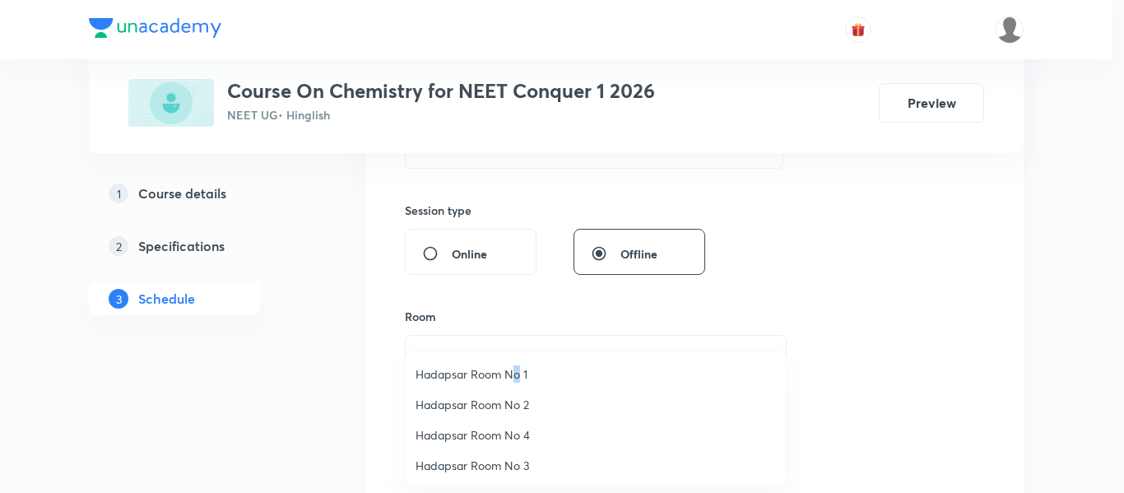
drag, startPoint x: 517, startPoint y: 370, endPoint x: 546, endPoint y: 396, distance: 38.5
click at [519, 372] on span "Hadapsar Room No 1" at bounding box center [596, 373] width 360 height 17
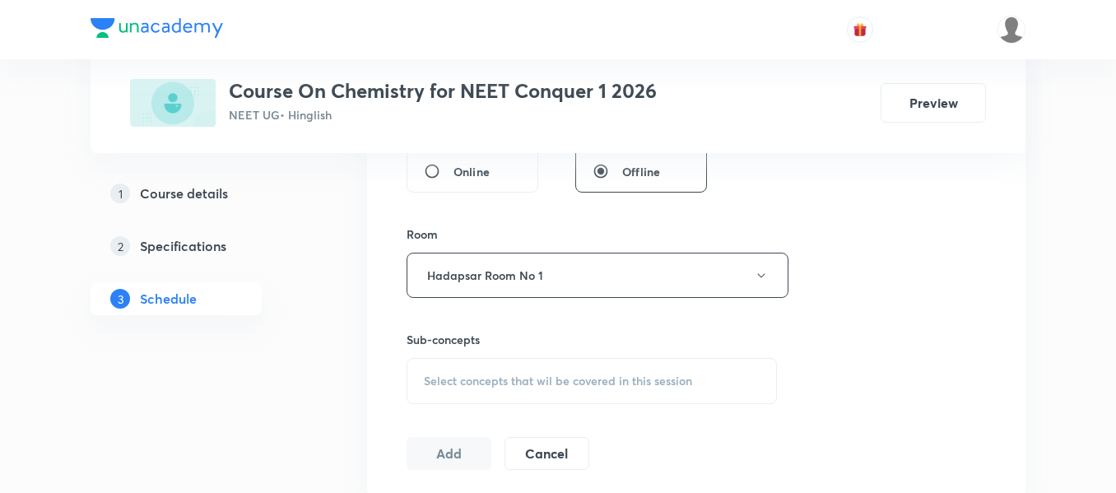
scroll to position [741, 0]
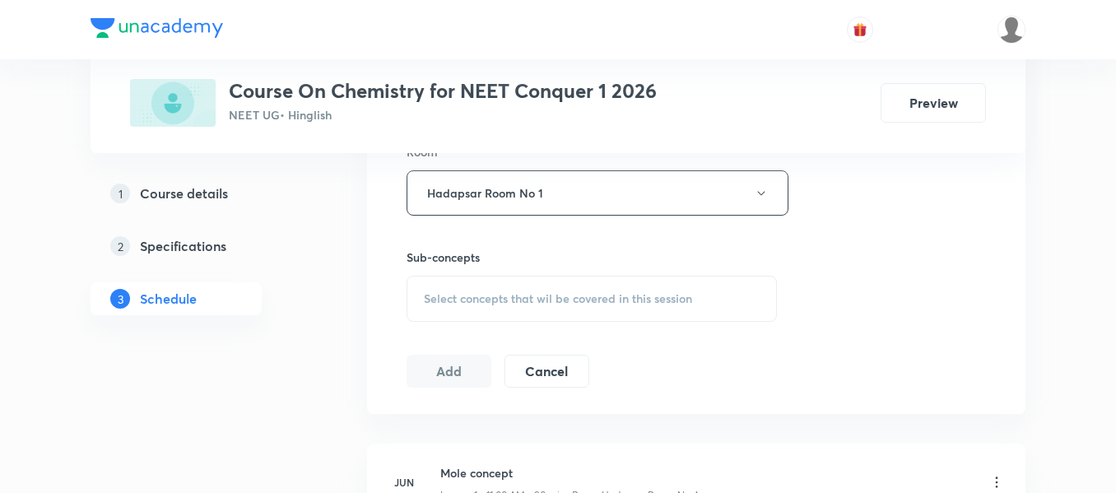
click at [600, 297] on span "Select concepts that wil be covered in this session" at bounding box center [558, 298] width 268 height 13
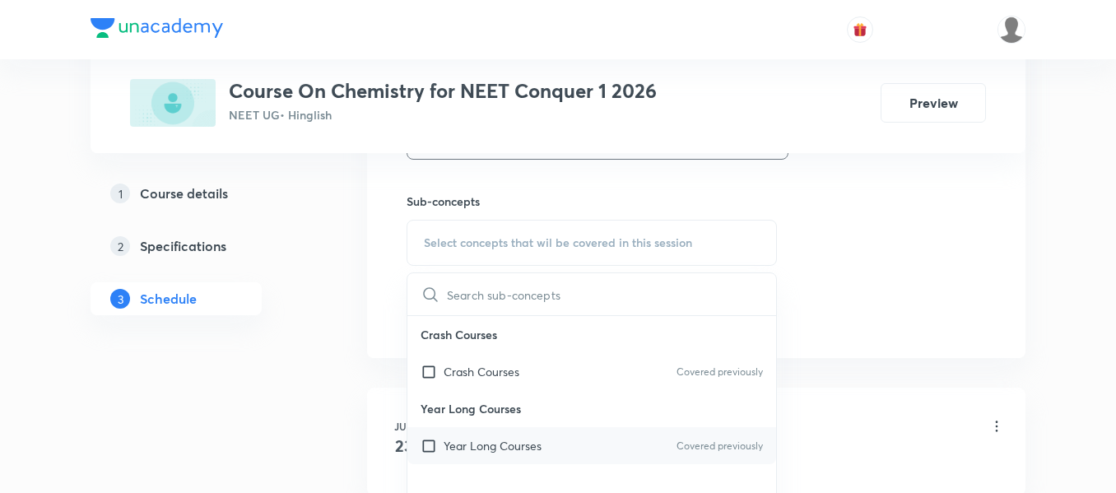
scroll to position [823, 0]
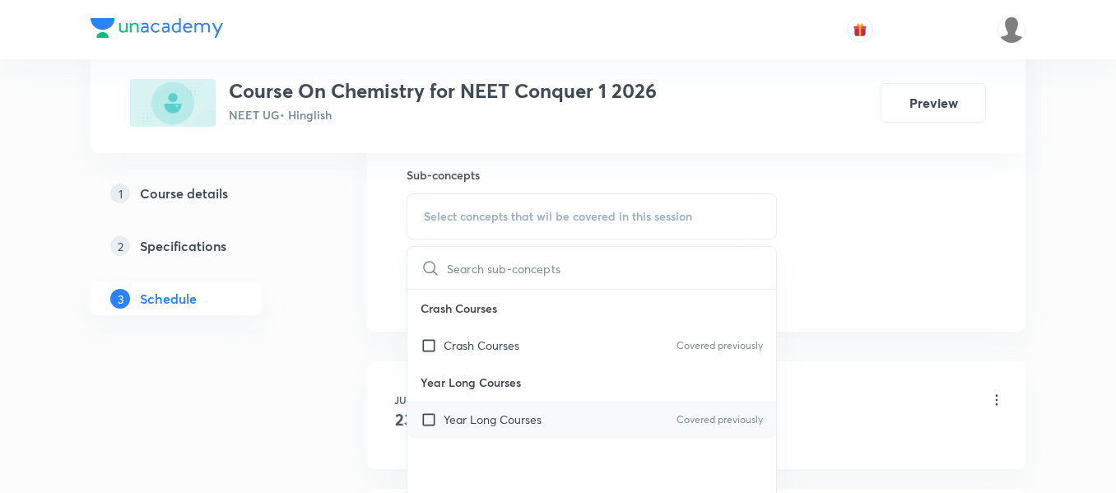
click at [566, 421] on div "Year Long Courses Covered previously" at bounding box center [591, 419] width 369 height 37
checkbox input "true"
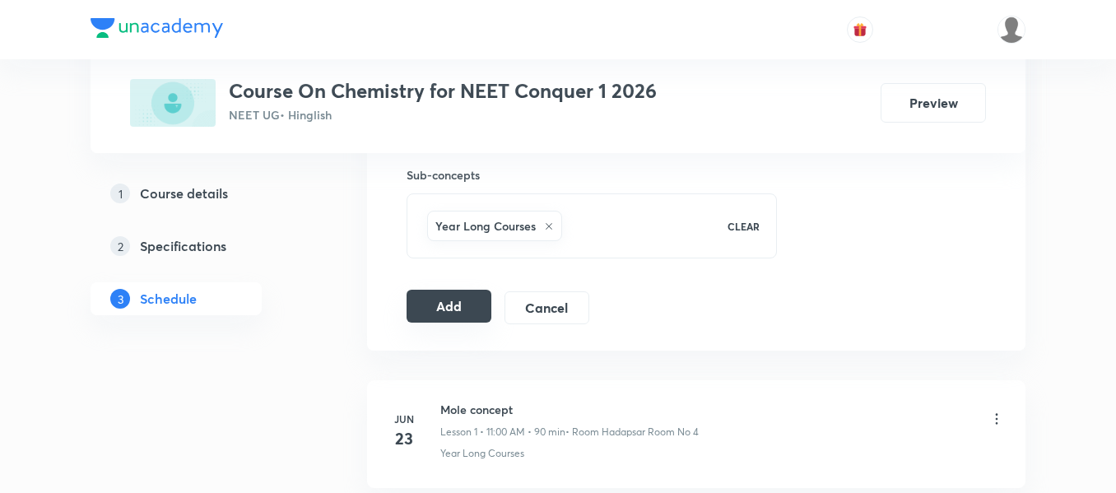
click at [434, 313] on button "Add" at bounding box center [448, 306] width 85 height 33
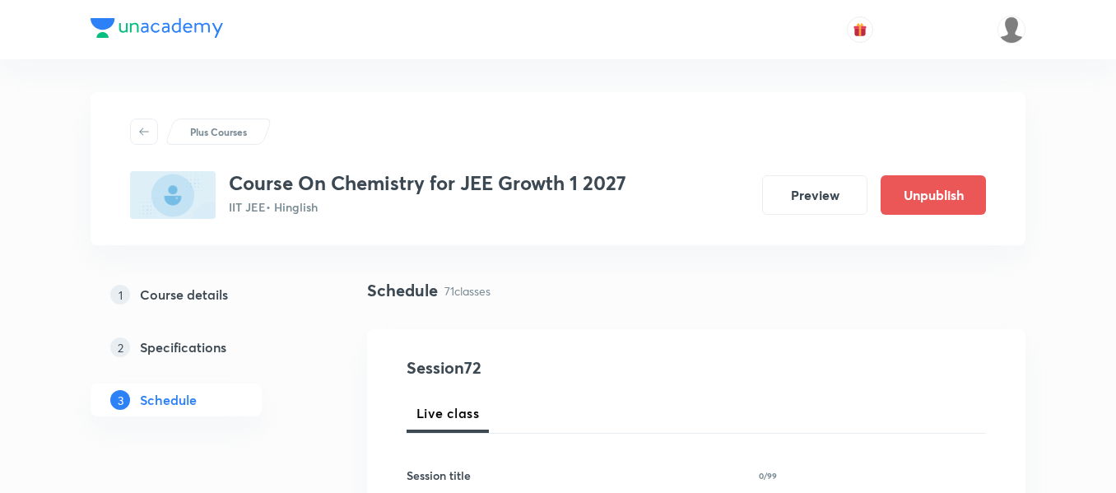
scroll to position [247, 0]
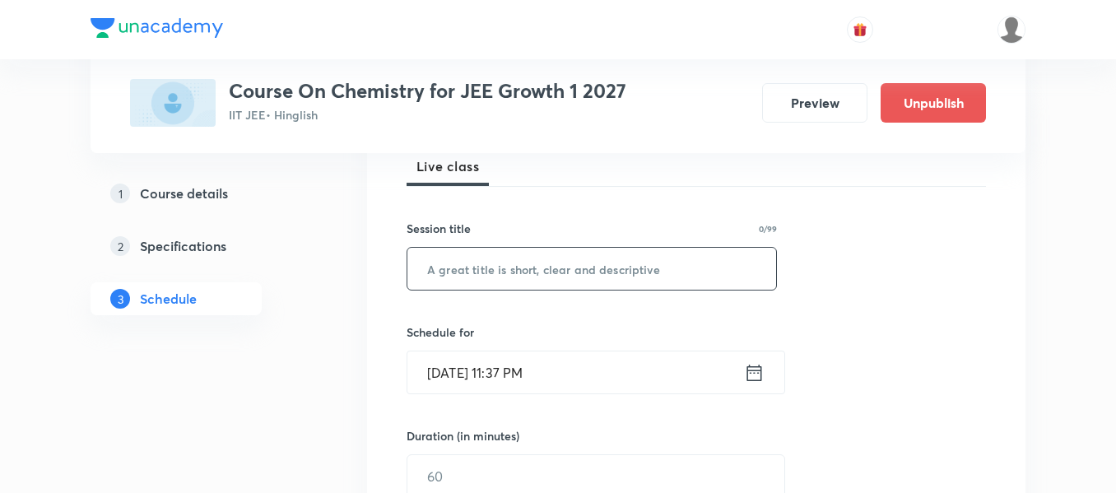
click at [547, 276] on input "text" at bounding box center [591, 269] width 369 height 42
paste input "thermodynamics -2"
type input "thermodynamics -2"
click at [752, 369] on icon at bounding box center [754, 372] width 15 height 16
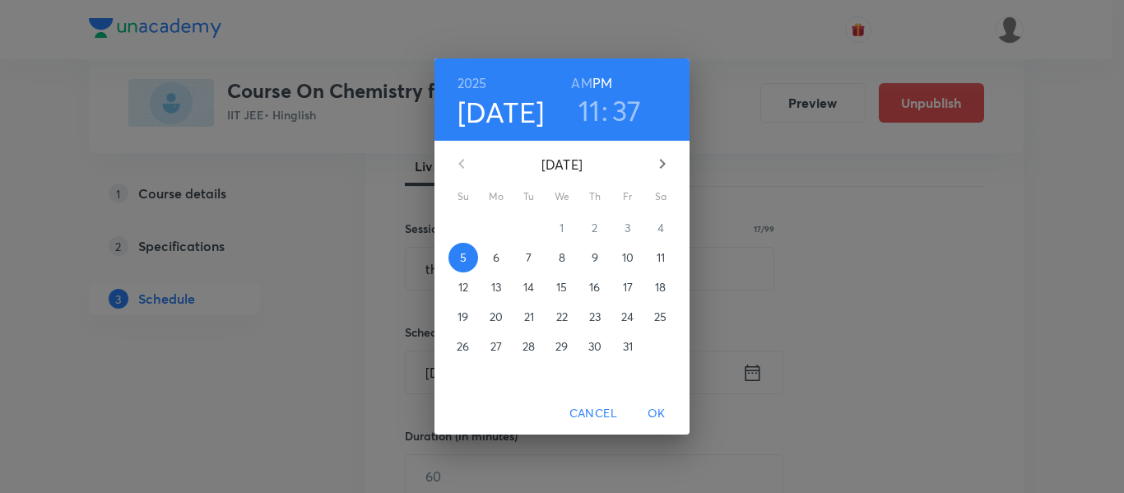
click at [499, 256] on p "6" at bounding box center [496, 257] width 7 height 16
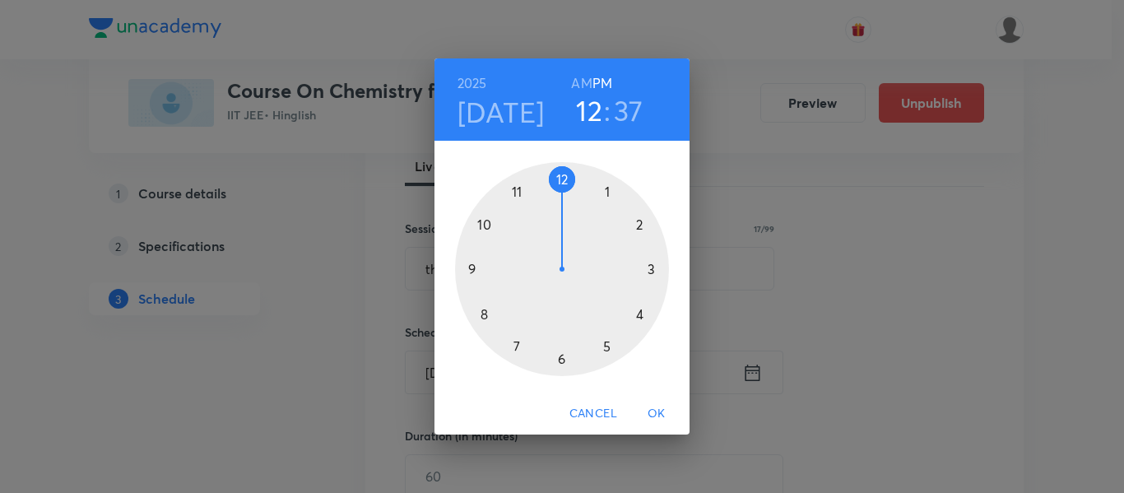
drag, startPoint x: 531, startPoint y: 190, endPoint x: 553, endPoint y: 185, distance: 22.8
click at [553, 185] on div at bounding box center [562, 269] width 214 height 214
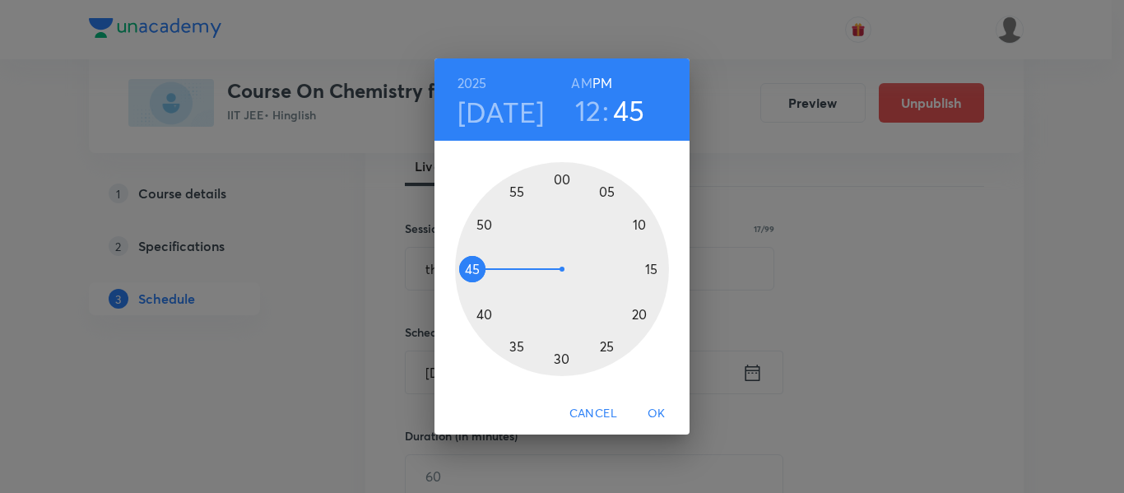
drag, startPoint x: 490, startPoint y: 312, endPoint x: 473, endPoint y: 266, distance: 49.2
click at [473, 266] on div at bounding box center [562, 269] width 214 height 214
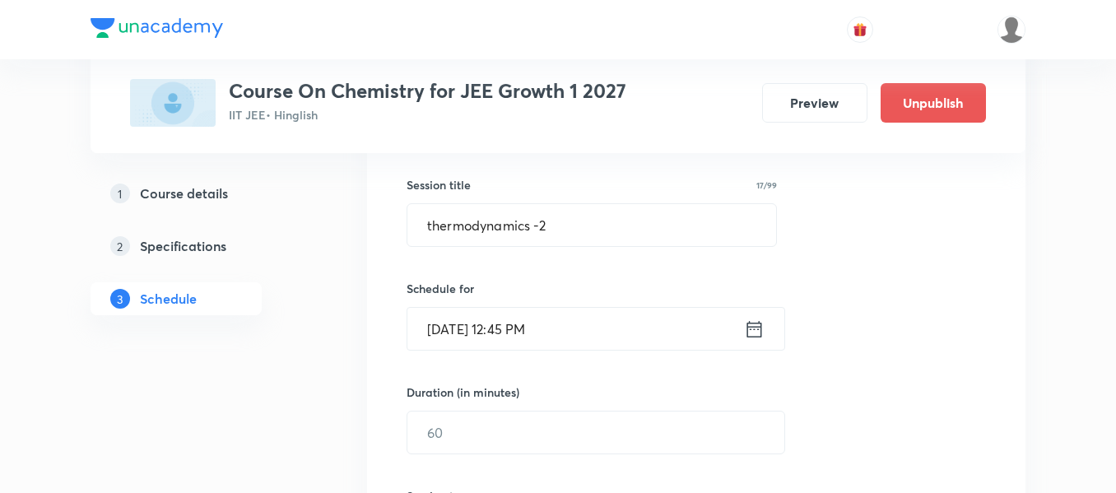
scroll to position [329, 0]
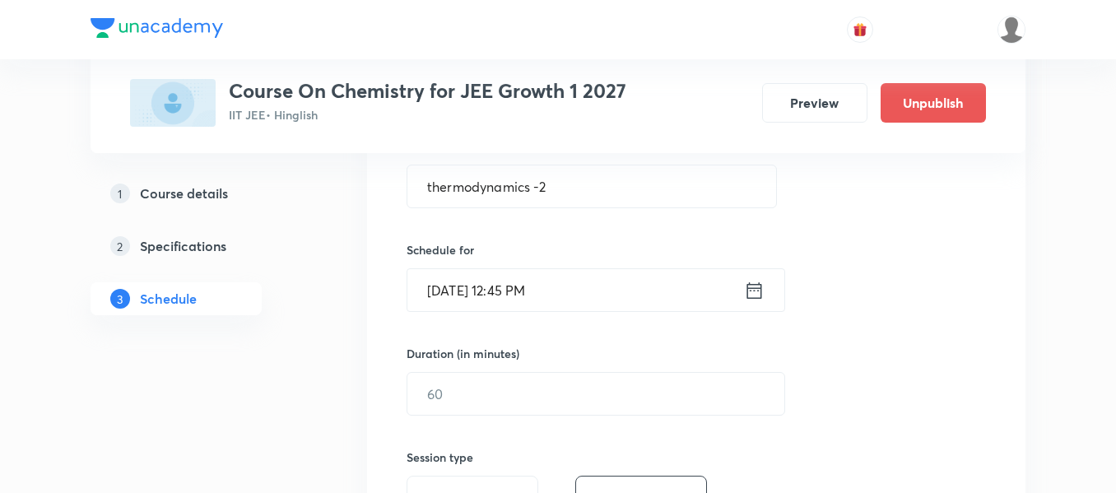
click at [751, 289] on icon at bounding box center [754, 290] width 21 height 23
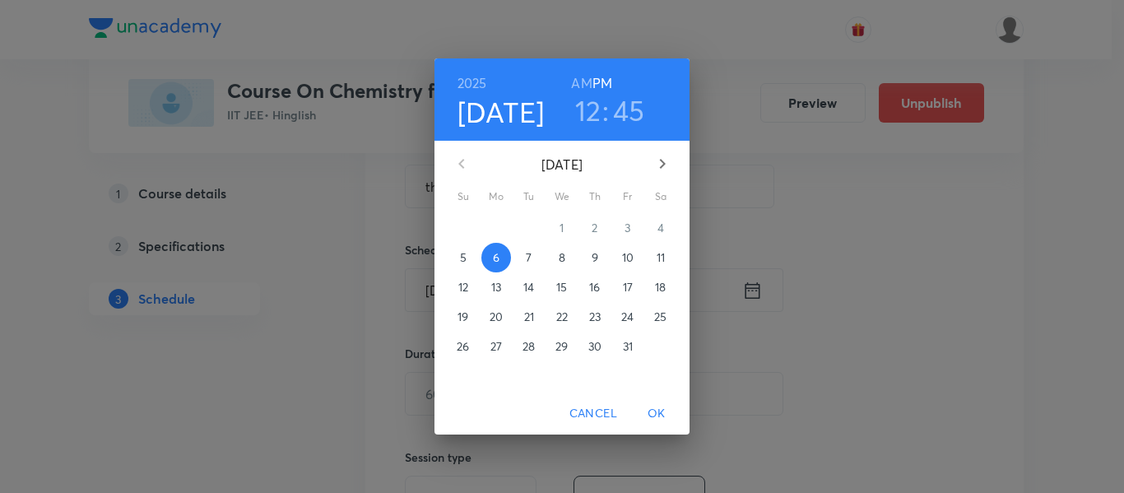
click at [584, 114] on h3 "12" at bounding box center [588, 110] width 26 height 35
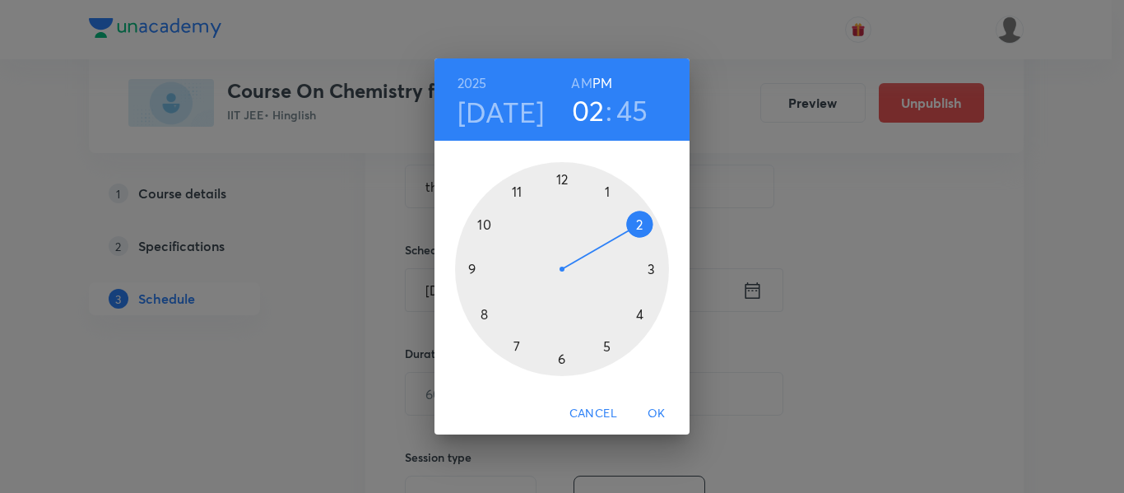
drag, startPoint x: 591, startPoint y: 197, endPoint x: 632, endPoint y: 233, distance: 54.8
click at [632, 233] on div at bounding box center [562, 269] width 214 height 214
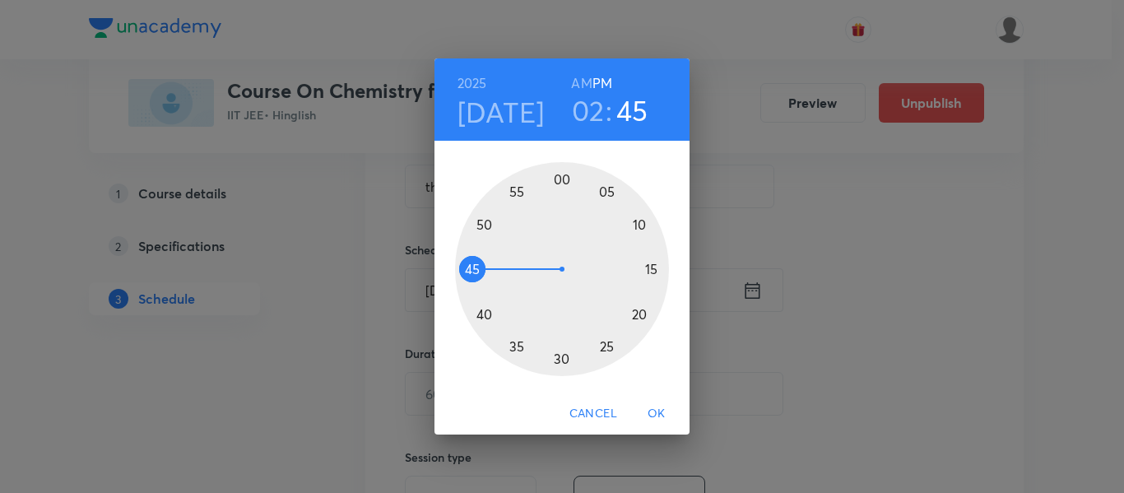
click at [660, 408] on span "OK" at bounding box center [656, 413] width 39 height 21
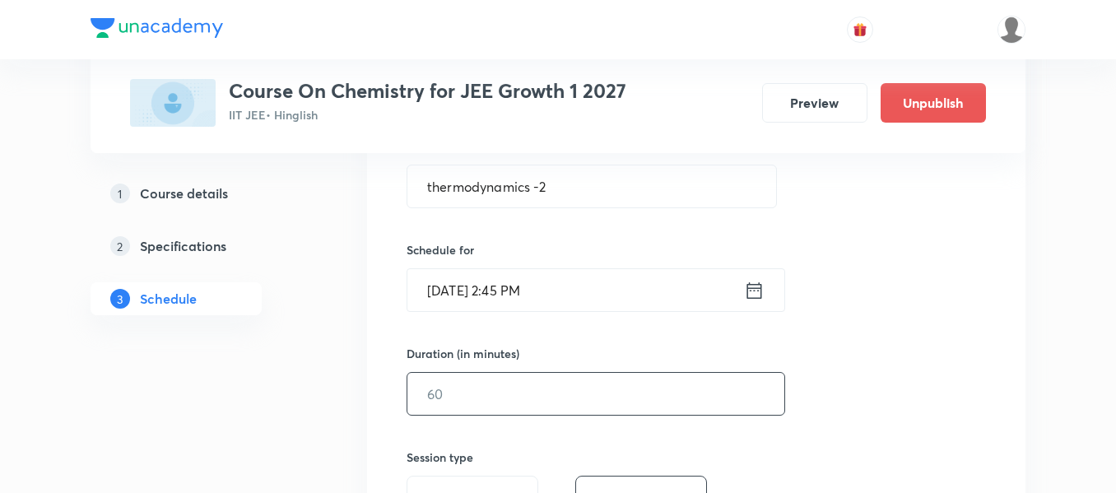
click at [589, 390] on input "text" at bounding box center [595, 394] width 377 height 42
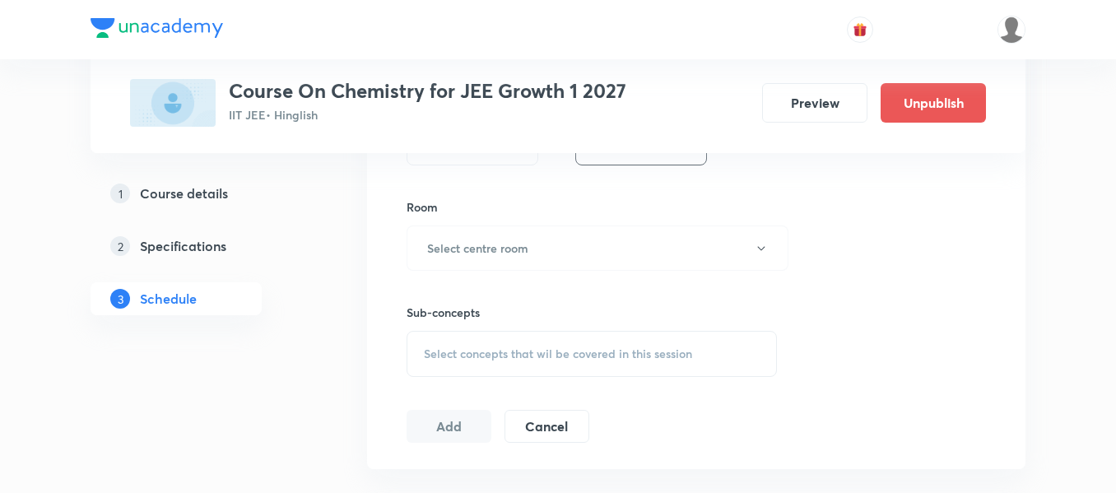
scroll to position [658, 0]
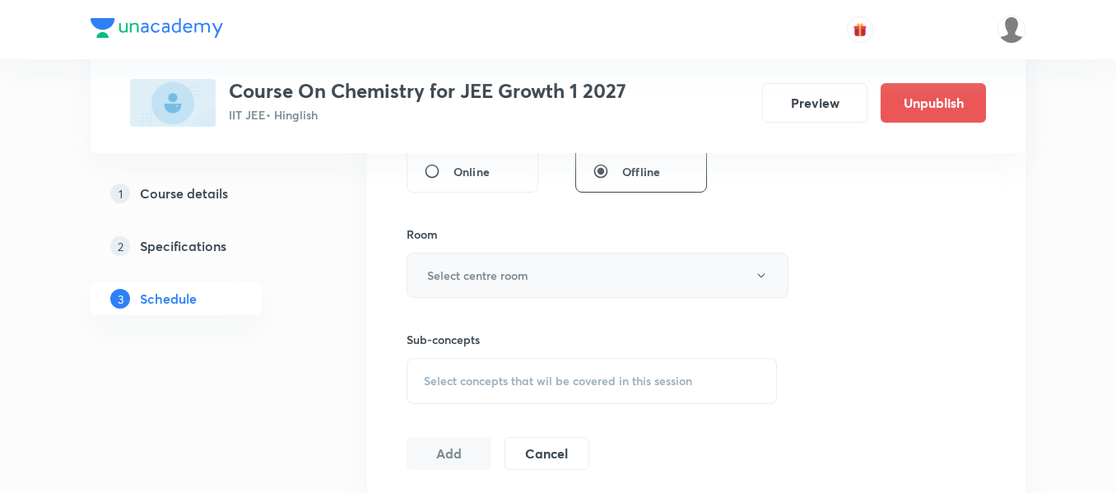
type input "90"
click at [555, 282] on button "Select centre room" at bounding box center [597, 275] width 382 height 45
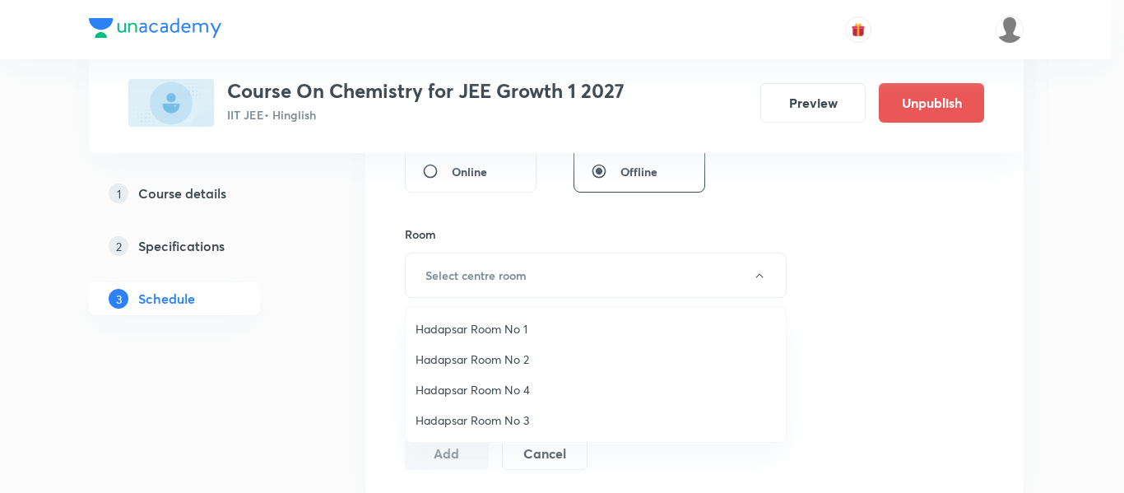
click at [523, 341] on li "Hadapsar Room No 1" at bounding box center [596, 329] width 380 height 30
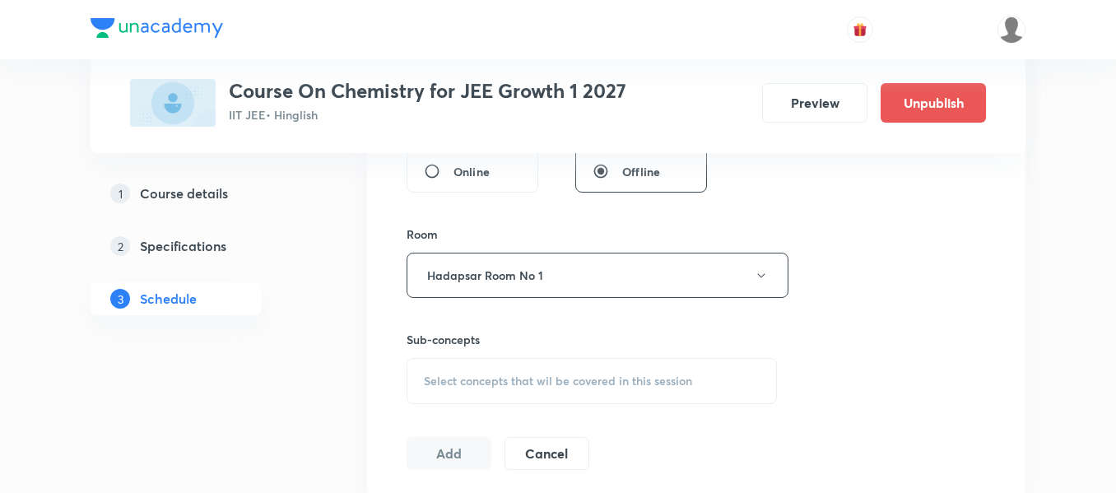
drag, startPoint x: 591, startPoint y: 352, endPoint x: 592, endPoint y: 369, distance: 16.5
click at [592, 354] on div "Sub-concepts Select concepts that wil be covered in this session" at bounding box center [591, 367] width 370 height 73
click at [592, 378] on span "Select concepts that wil be covered in this session" at bounding box center [558, 380] width 268 height 13
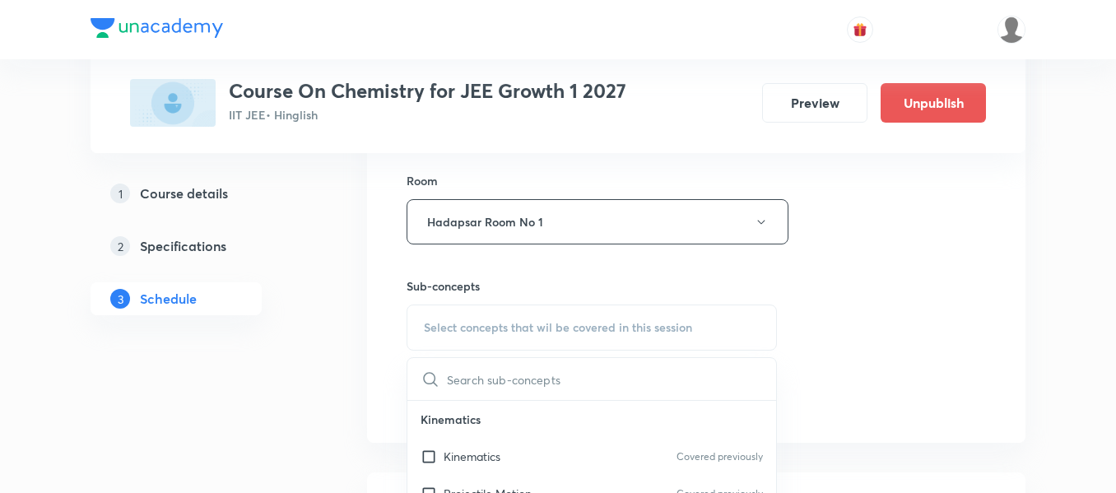
scroll to position [741, 0]
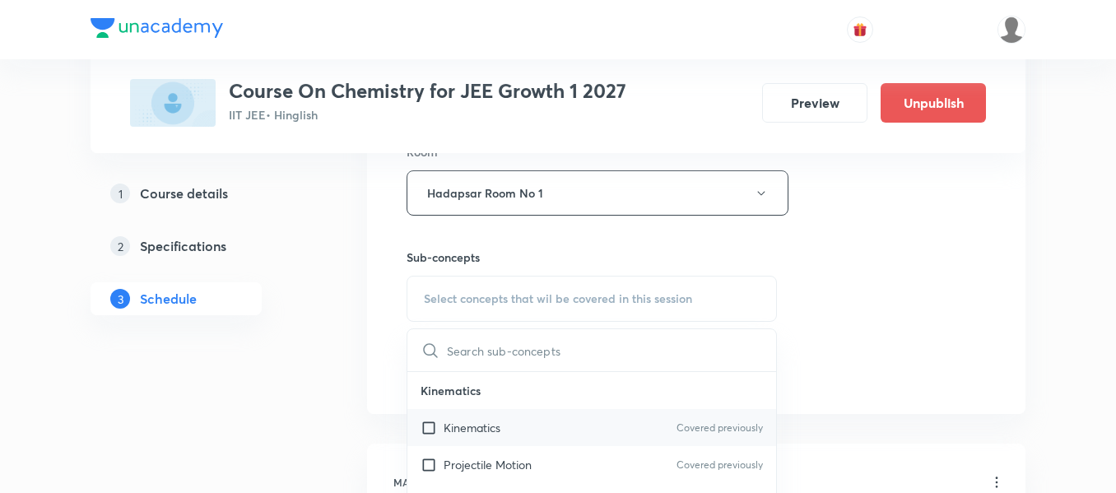
click at [596, 414] on div "Kinematics Covered previously" at bounding box center [591, 427] width 369 height 37
checkbox input "true"
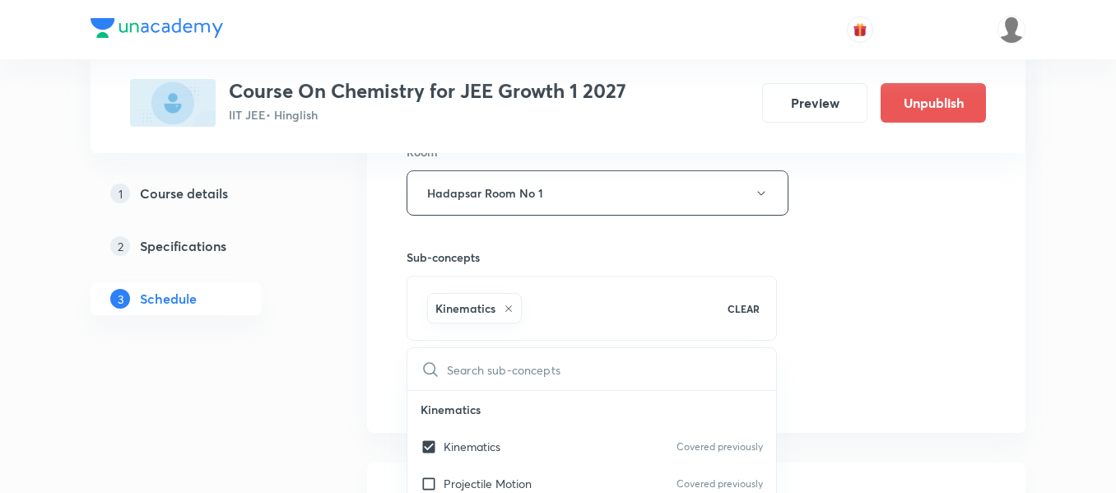
click at [862, 349] on div "Session 72 Live class Session title 17/99 thermodynamics -2 ​ Schedule for [DAT…" at bounding box center [695, 11] width 579 height 792
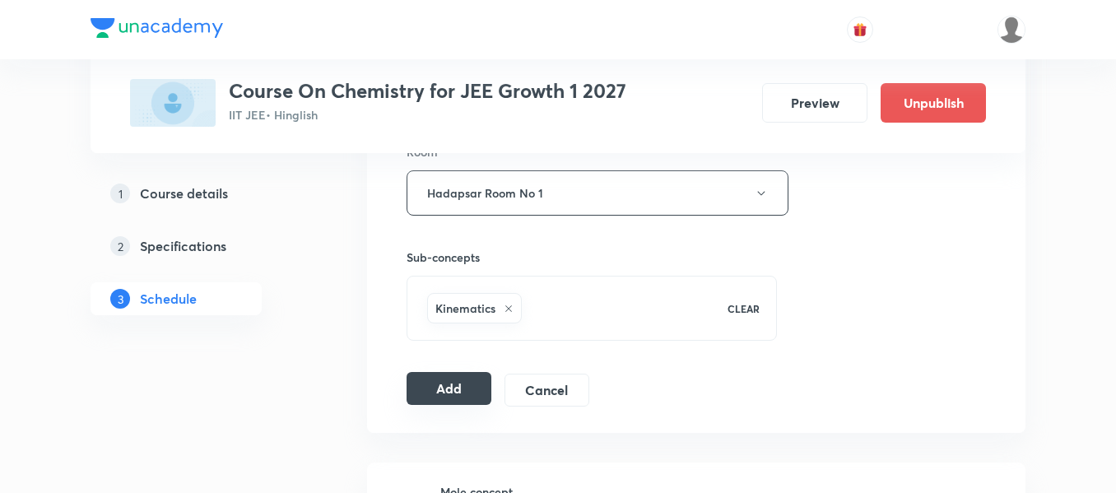
click at [446, 393] on button "Add" at bounding box center [448, 388] width 85 height 33
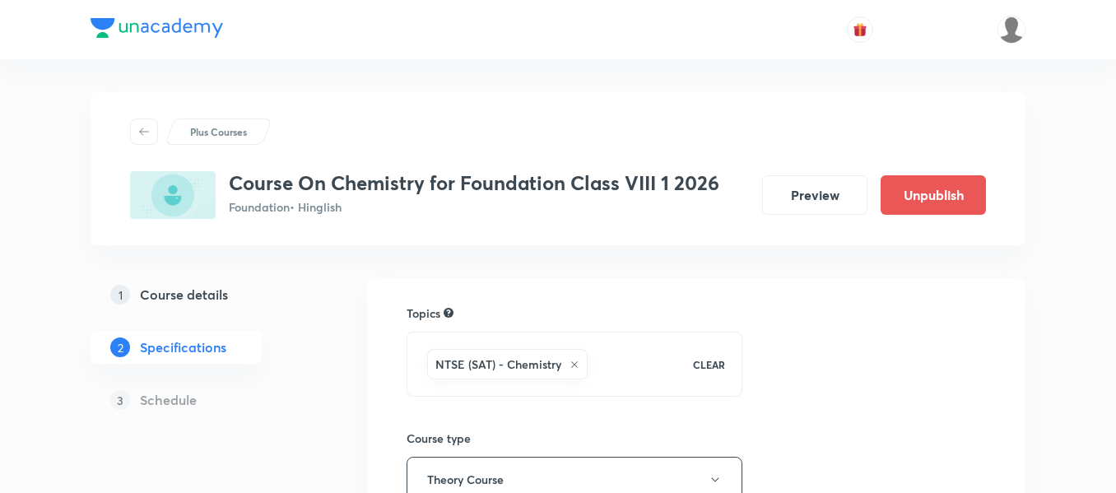
click at [221, 289] on h5 "Course details" at bounding box center [184, 295] width 88 height 20
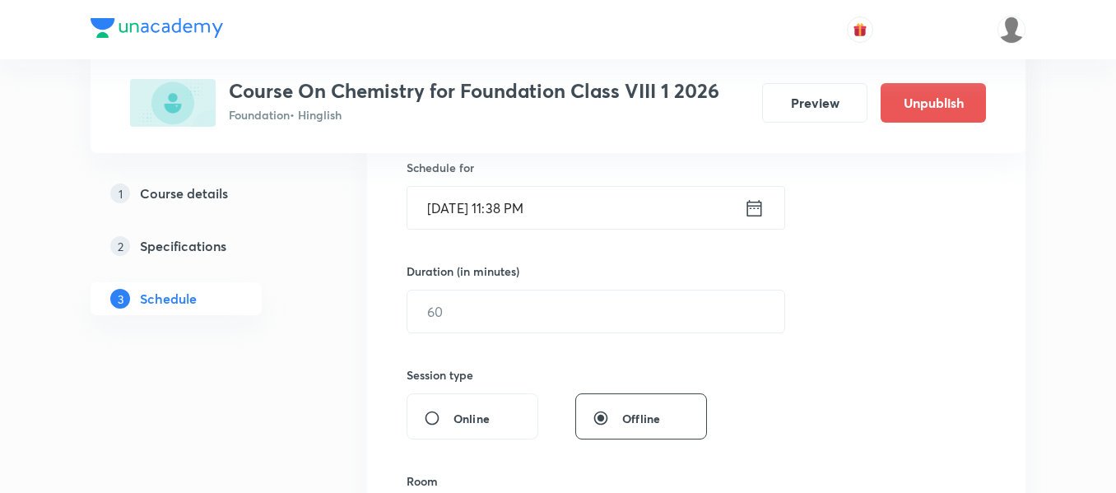
type input "metals and nonmetals"
click at [745, 212] on icon at bounding box center [754, 208] width 21 height 23
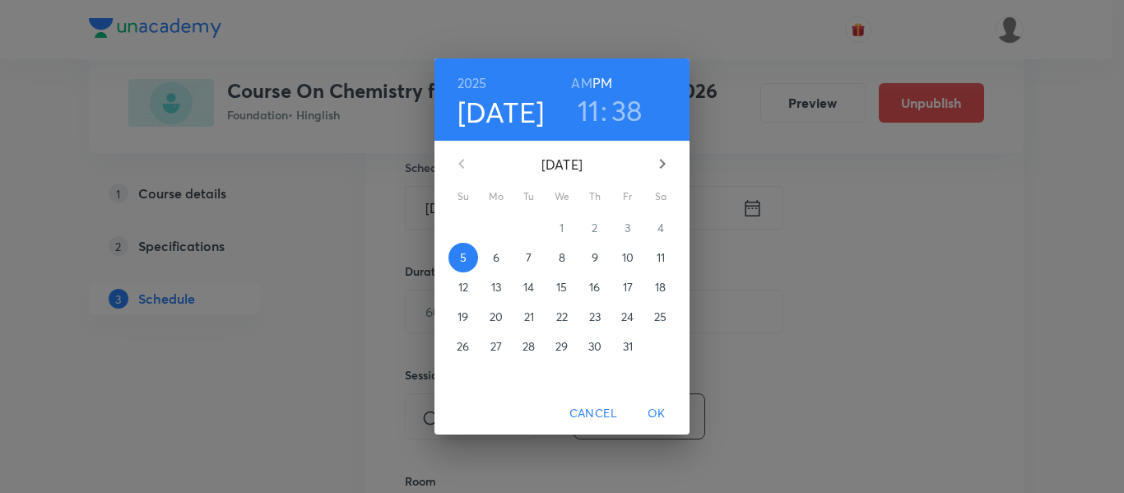
click at [497, 263] on p "6" at bounding box center [496, 257] width 7 height 16
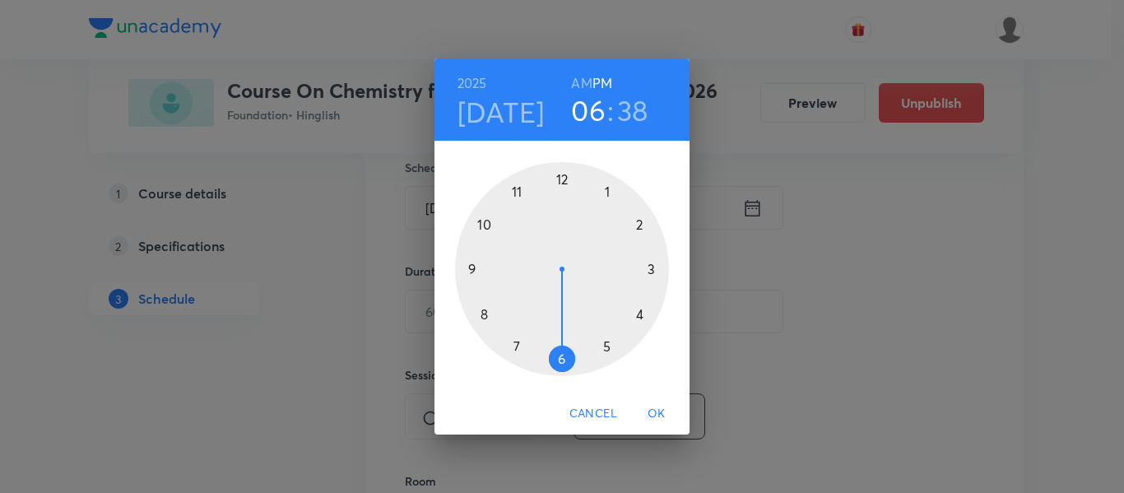
drag, startPoint x: 518, startPoint y: 202, endPoint x: 560, endPoint y: 315, distance: 121.1
click at [560, 315] on div at bounding box center [562, 269] width 214 height 214
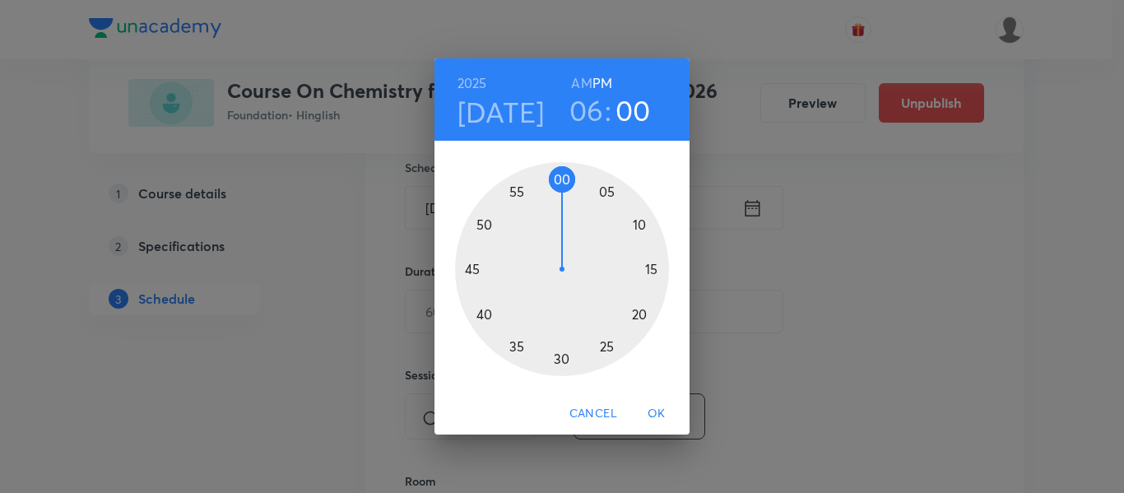
drag, startPoint x: 495, startPoint y: 325, endPoint x: 562, endPoint y: 206, distance: 137.1
click at [562, 206] on div at bounding box center [562, 269] width 214 height 214
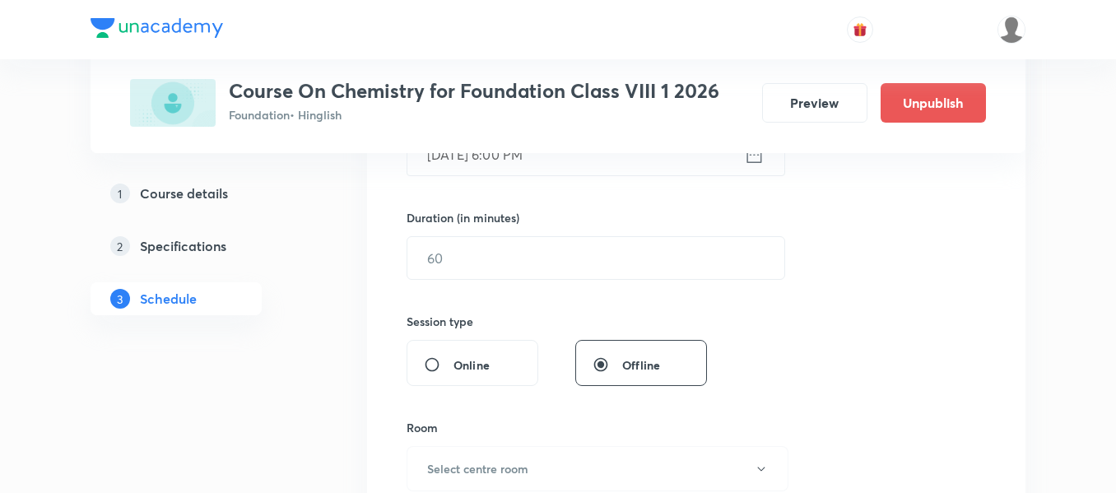
scroll to position [494, 0]
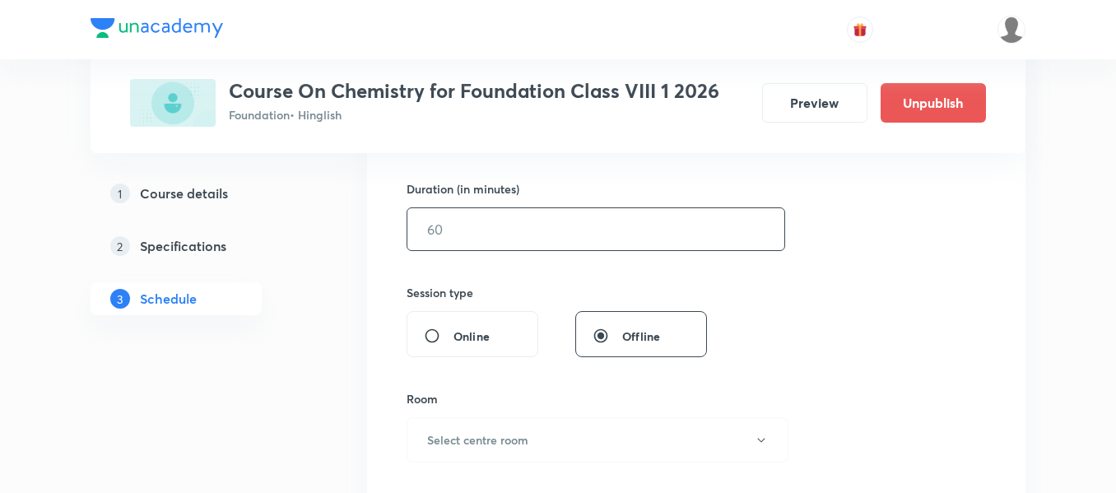
click at [562, 217] on input "text" at bounding box center [595, 229] width 377 height 42
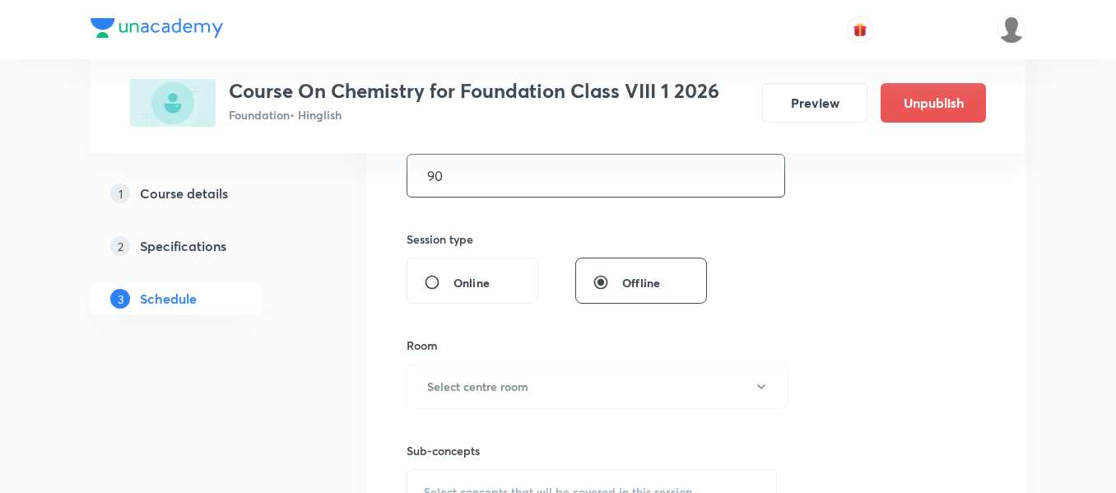
scroll to position [576, 0]
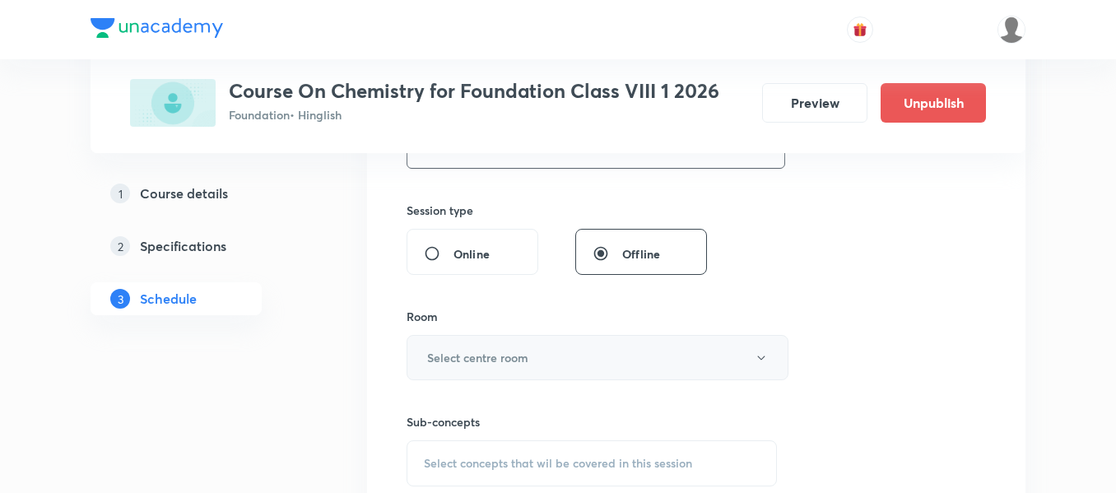
type input "90"
click at [567, 347] on button "Select centre room" at bounding box center [597, 357] width 382 height 45
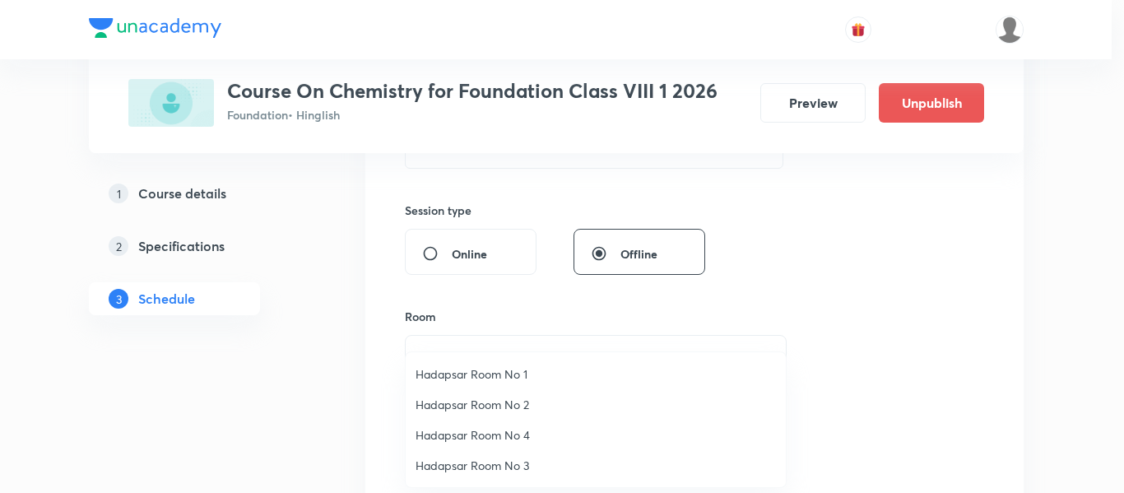
click at [527, 376] on span "Hadapsar Room No 1" at bounding box center [596, 373] width 360 height 17
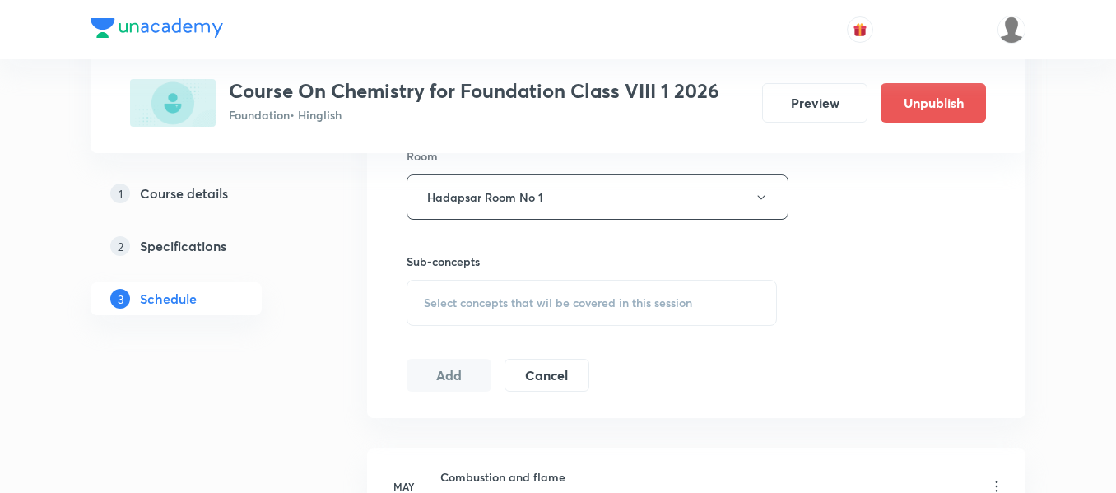
scroll to position [741, 0]
click at [588, 286] on div "Select concepts that wil be covered in this session" at bounding box center [591, 299] width 370 height 46
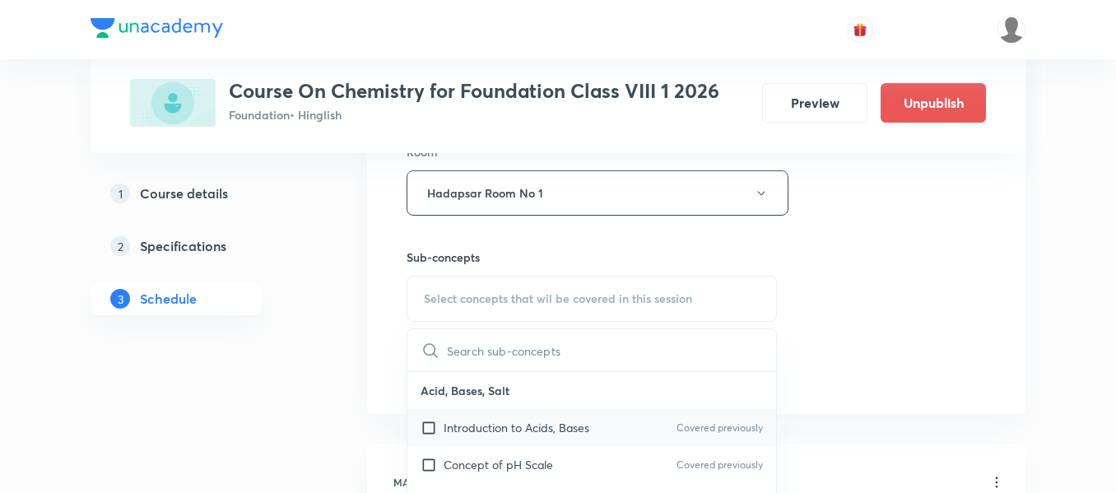
click at [559, 427] on p "Introduction to Acids, Bases" at bounding box center [517, 427] width 146 height 17
checkbox input "true"
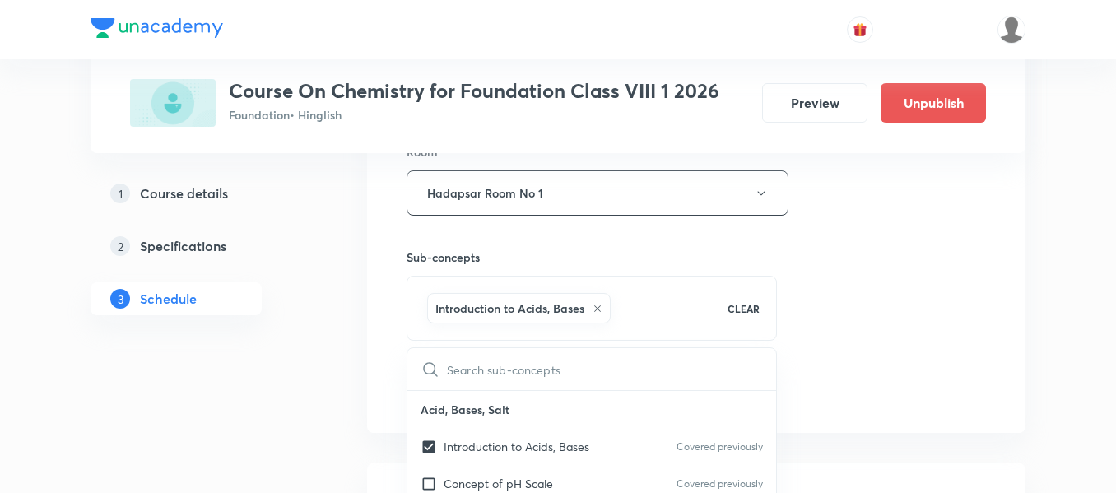
click at [829, 300] on div "Session 22 Live class Session title 21/99 metals and nonmetals ​ Schedule for […" at bounding box center [695, 11] width 579 height 792
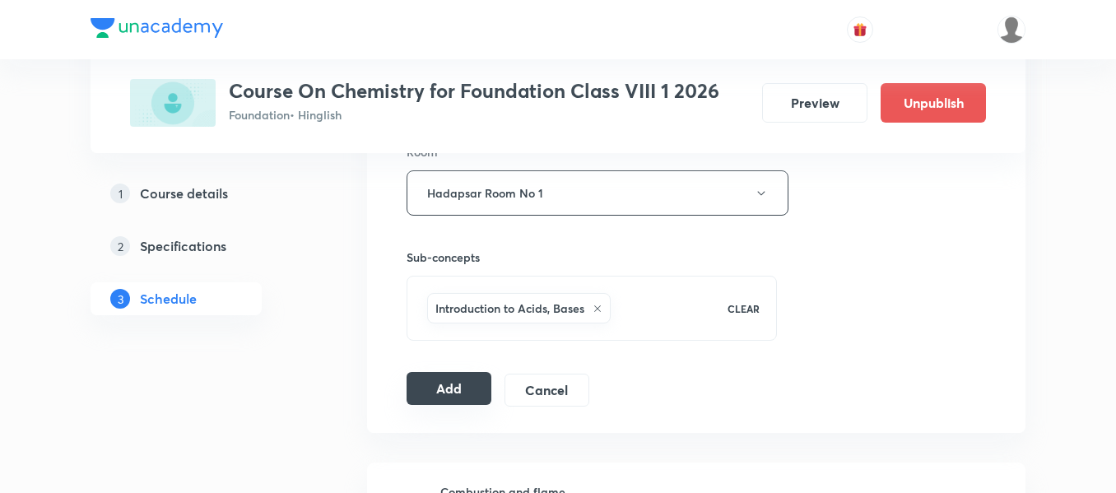
click at [431, 389] on button "Add" at bounding box center [448, 388] width 85 height 33
